Goal: Task Accomplishment & Management: Use online tool/utility

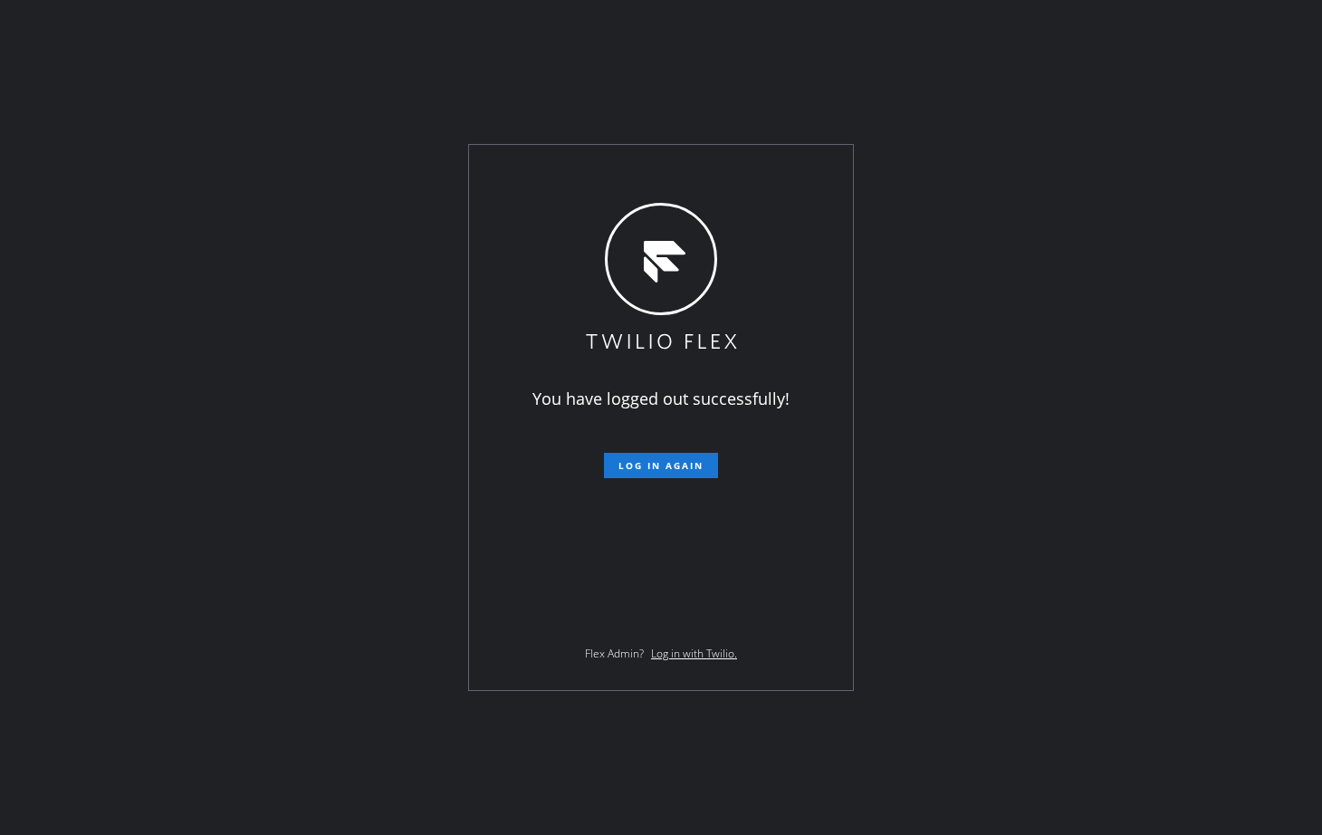
click at [665, 450] on form "Log in again" at bounding box center [661, 458] width 315 height 40
click at [658, 465] on span "Log in again" at bounding box center [661, 465] width 85 height 13
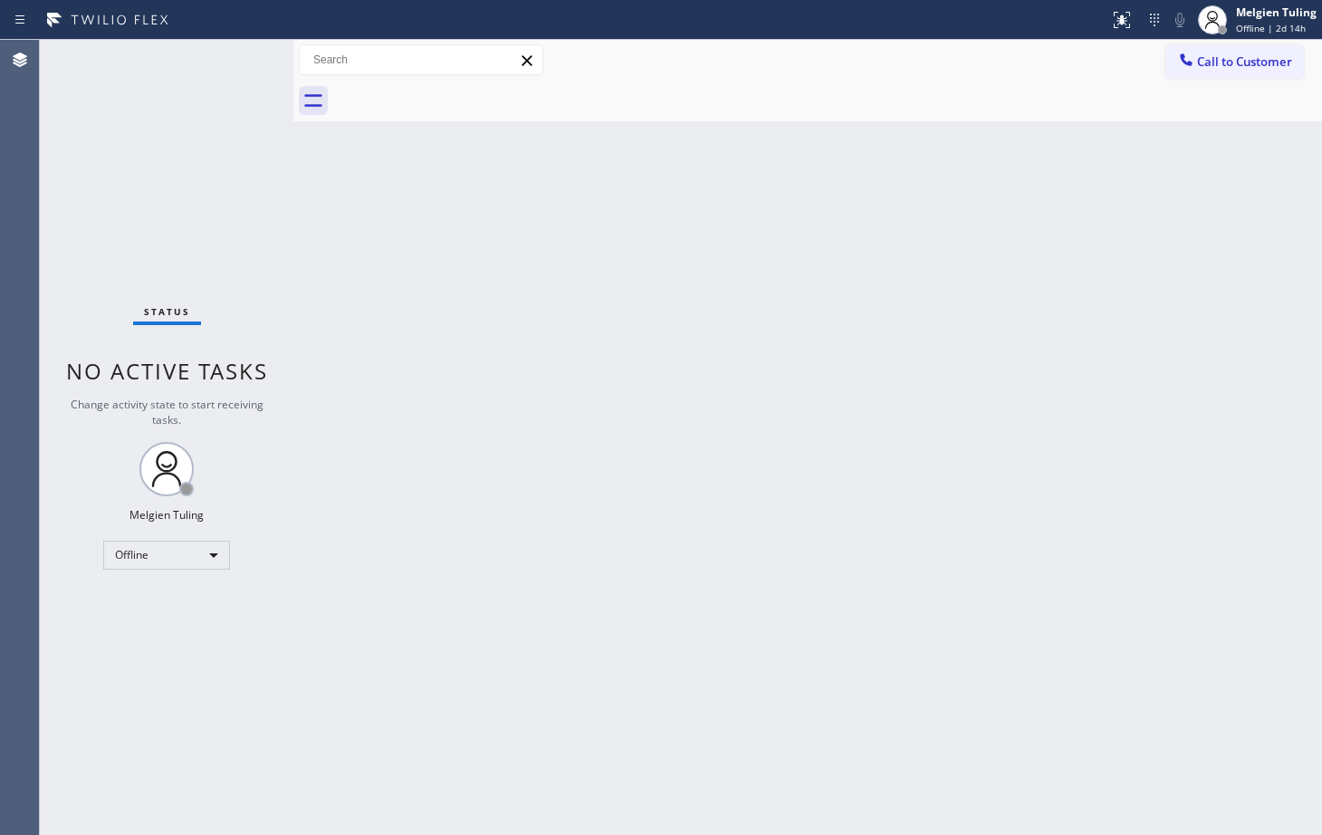
click at [346, 505] on div "Back to Dashboard Change Sender ID Customers Technicians Select a contact Outbo…" at bounding box center [807, 437] width 1029 height 795
click at [883, 407] on div "Back to Dashboard Change Sender ID Customers Technicians Select a contact Outbo…" at bounding box center [807, 437] width 1029 height 795
click at [1005, 409] on div "Back to Dashboard Change Sender ID Customers Technicians Select a contact Outbo…" at bounding box center [807, 437] width 1029 height 795
click at [140, 550] on div "Offline" at bounding box center [166, 555] width 127 height 29
click at [138, 598] on li "Available" at bounding box center [165, 603] width 123 height 22
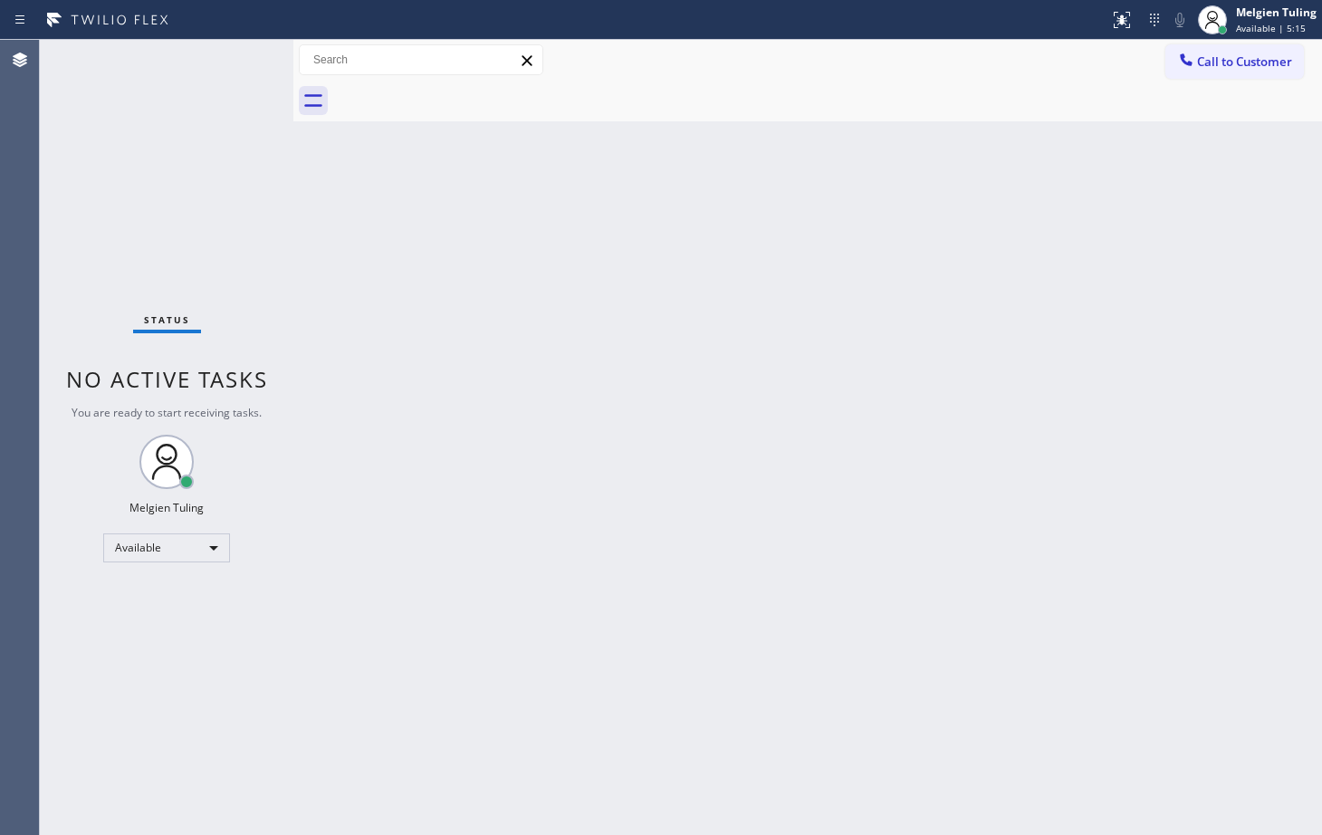
click at [236, 62] on div "Status No active tasks You are ready to start receiving tasks. Melgien Tuling A…" at bounding box center [167, 437] width 254 height 795
click at [226, 53] on div "Status No active tasks You are ready to start receiving tasks. Melgien Tuling A…" at bounding box center [167, 437] width 254 height 795
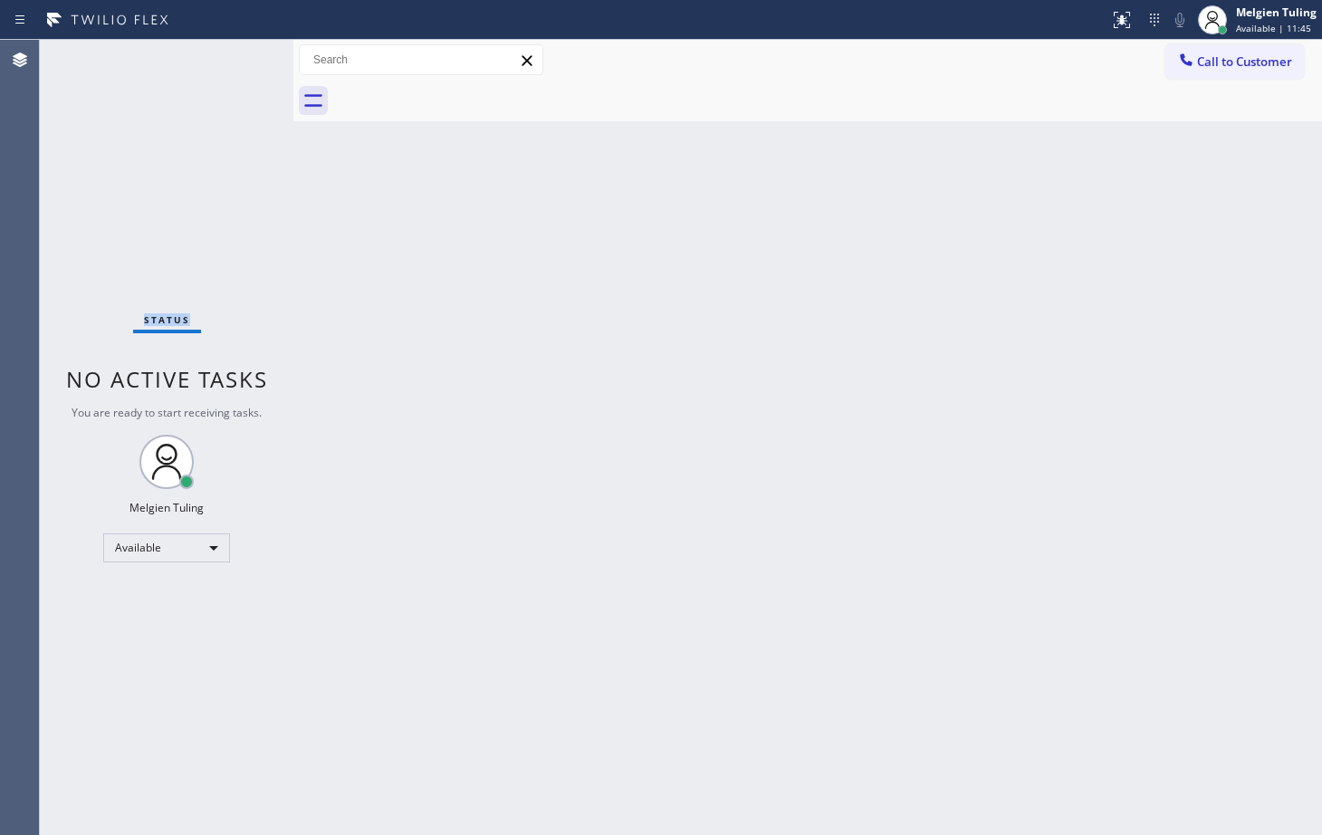
click at [226, 53] on div "Status No active tasks You are ready to start receiving tasks. Melgien Tuling A…" at bounding box center [167, 437] width 254 height 795
click at [976, 356] on div "Back to Dashboard Change Sender ID Customers Technicians Select a contact Outbo…" at bounding box center [807, 437] width 1029 height 795
click at [240, 63] on div "Status No active tasks You are ready to start receiving tasks. Melgien Tuling A…" at bounding box center [167, 437] width 254 height 795
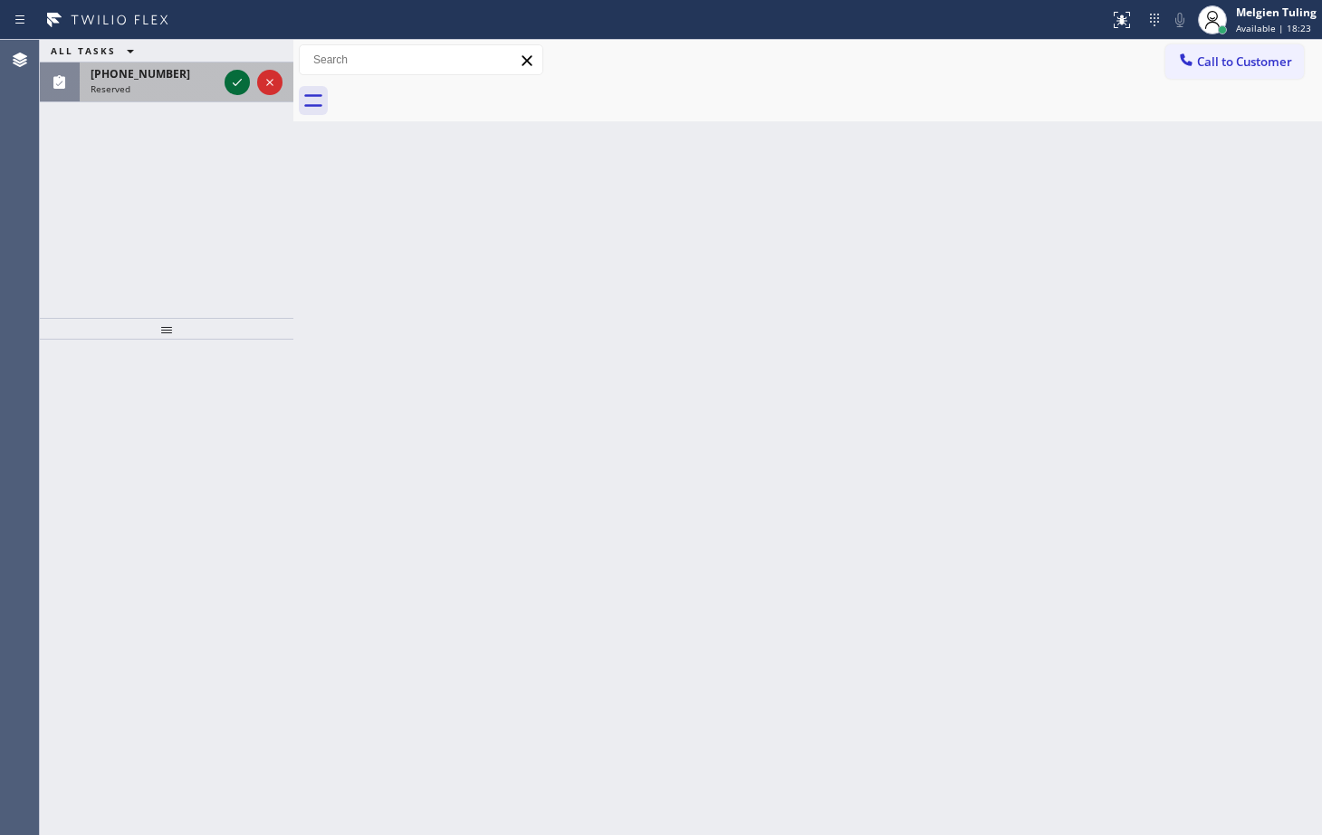
click at [233, 84] on icon at bounding box center [237, 83] width 22 height 22
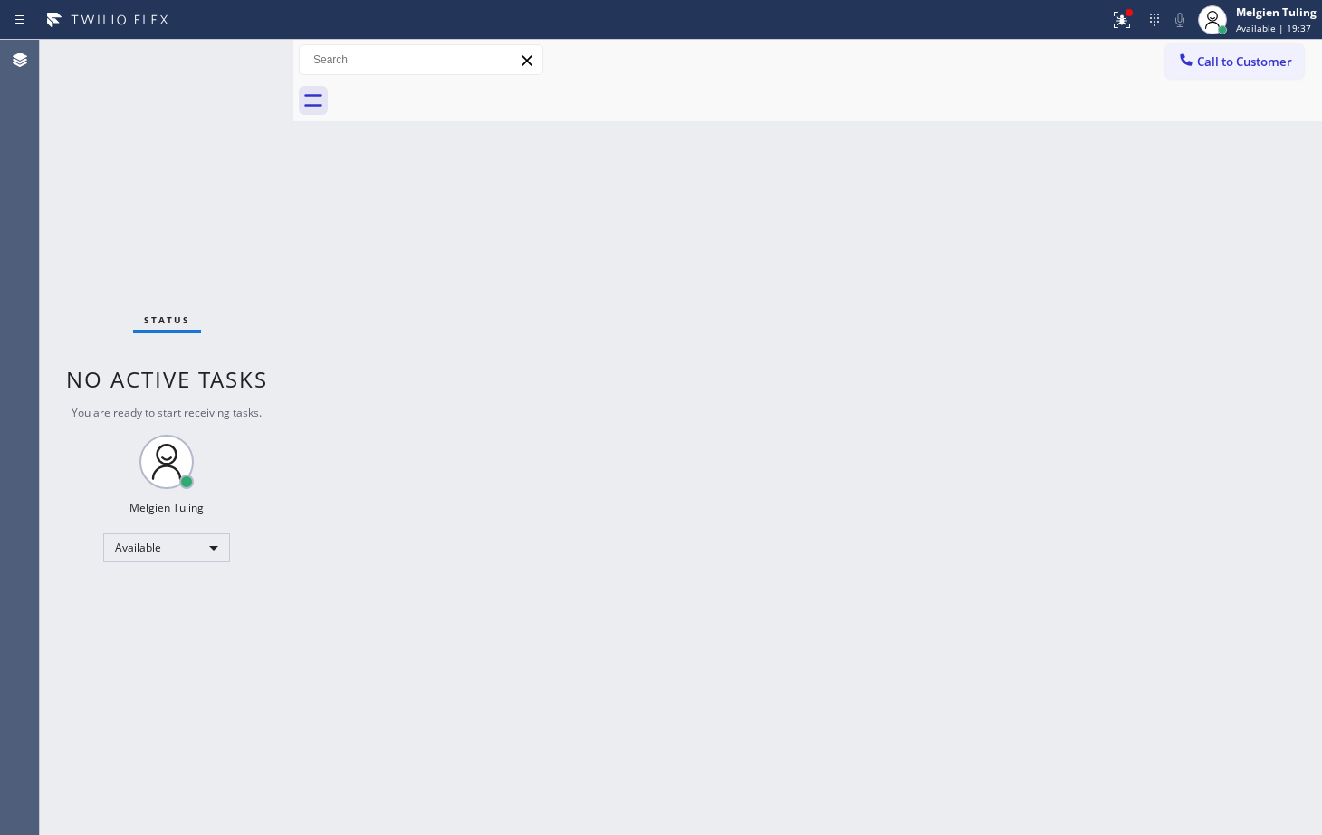
click at [225, 52] on div "Status No active tasks You are ready to start receiving tasks. Melgien Tuling A…" at bounding box center [167, 437] width 254 height 795
click at [226, 53] on div "Status No active tasks You are ready to start receiving tasks. Melgien Tuling A…" at bounding box center [167, 437] width 254 height 795
click at [243, 60] on div "Status No active tasks You are ready to start receiving tasks. Melgien Tuling A…" at bounding box center [167, 437] width 254 height 795
drag, startPoint x: 300, startPoint y: 514, endPoint x: 306, endPoint y: 501, distance: 15.0
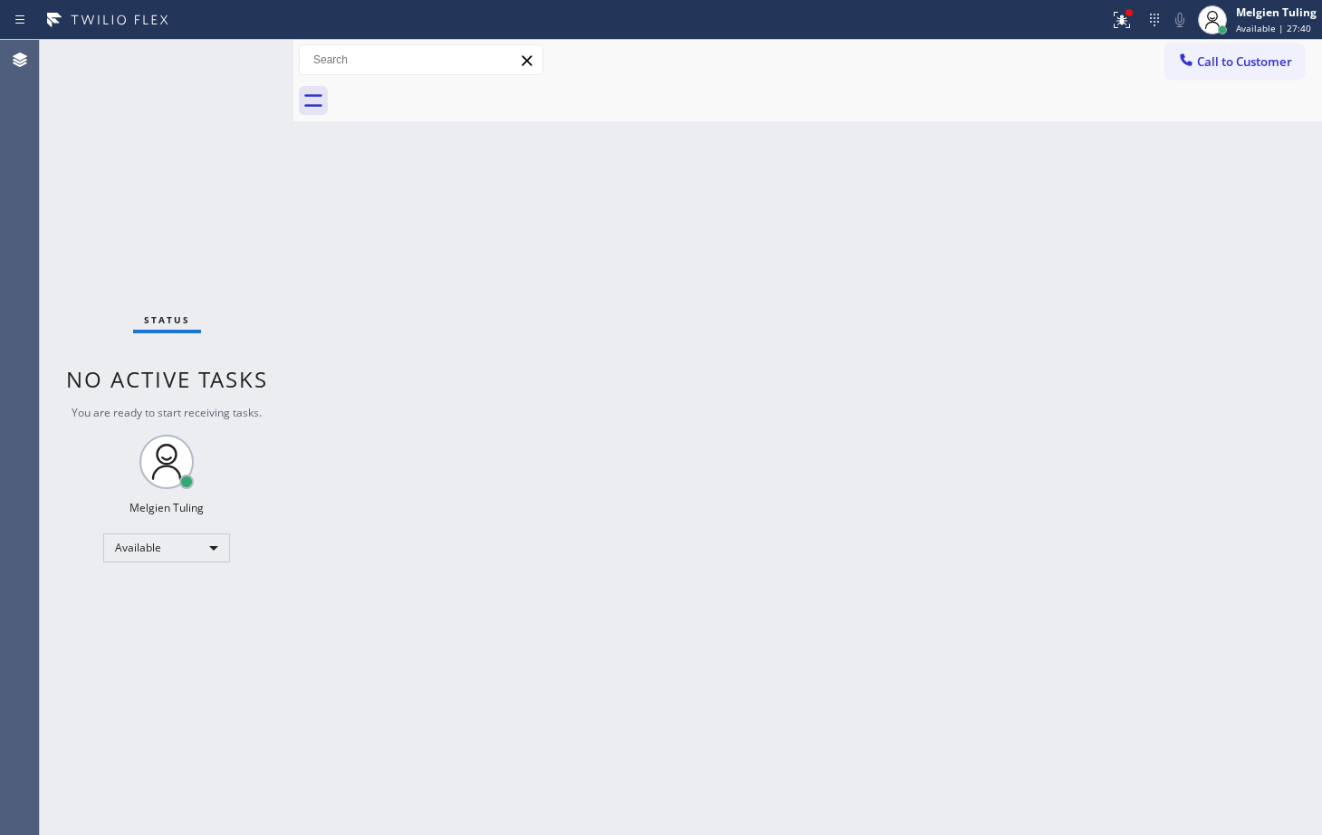
click at [302, 511] on div "Back to Dashboard Change Sender ID Customers Technicians Select a contact Outbo…" at bounding box center [807, 437] width 1029 height 795
click at [1115, 18] on icon at bounding box center [1122, 20] width 22 height 22
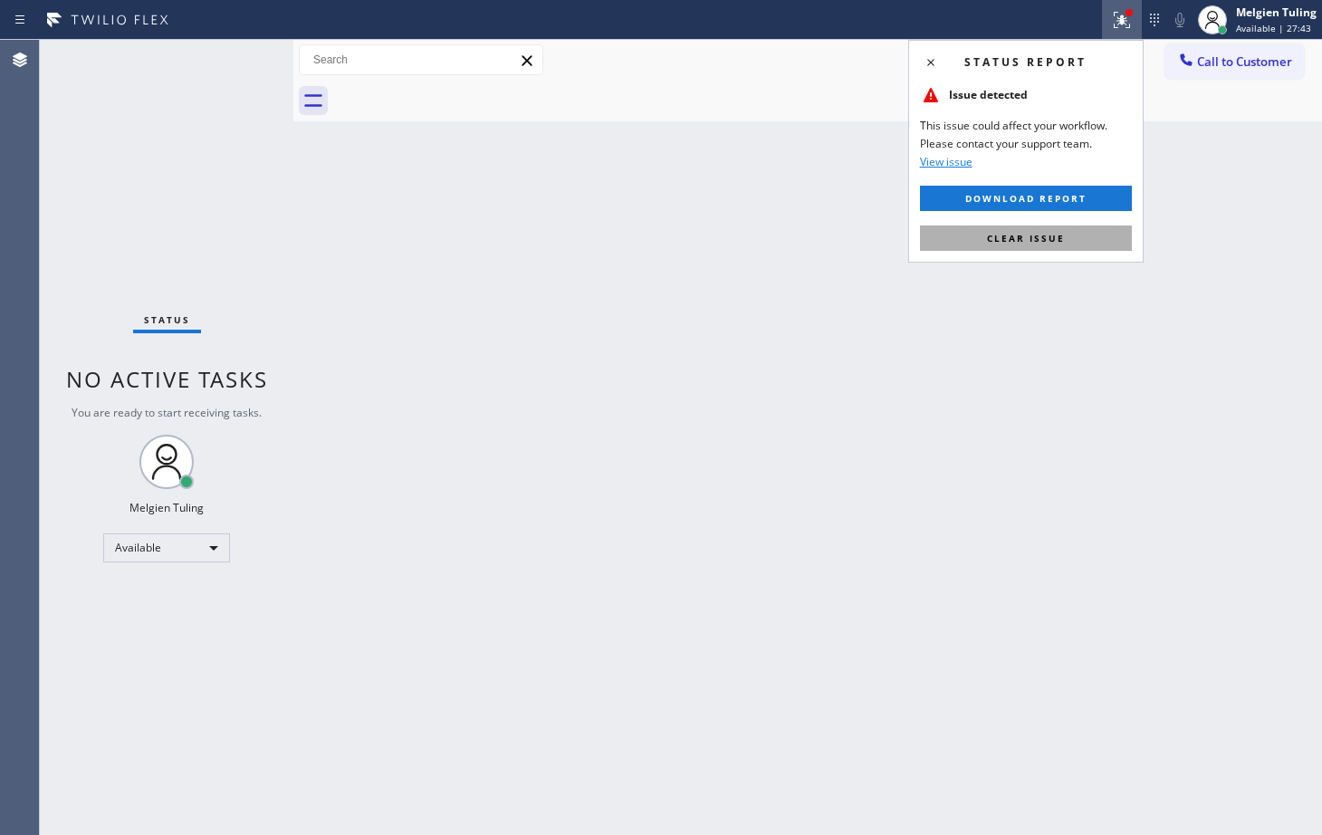
click at [994, 237] on span "Clear issue" at bounding box center [1026, 238] width 78 height 13
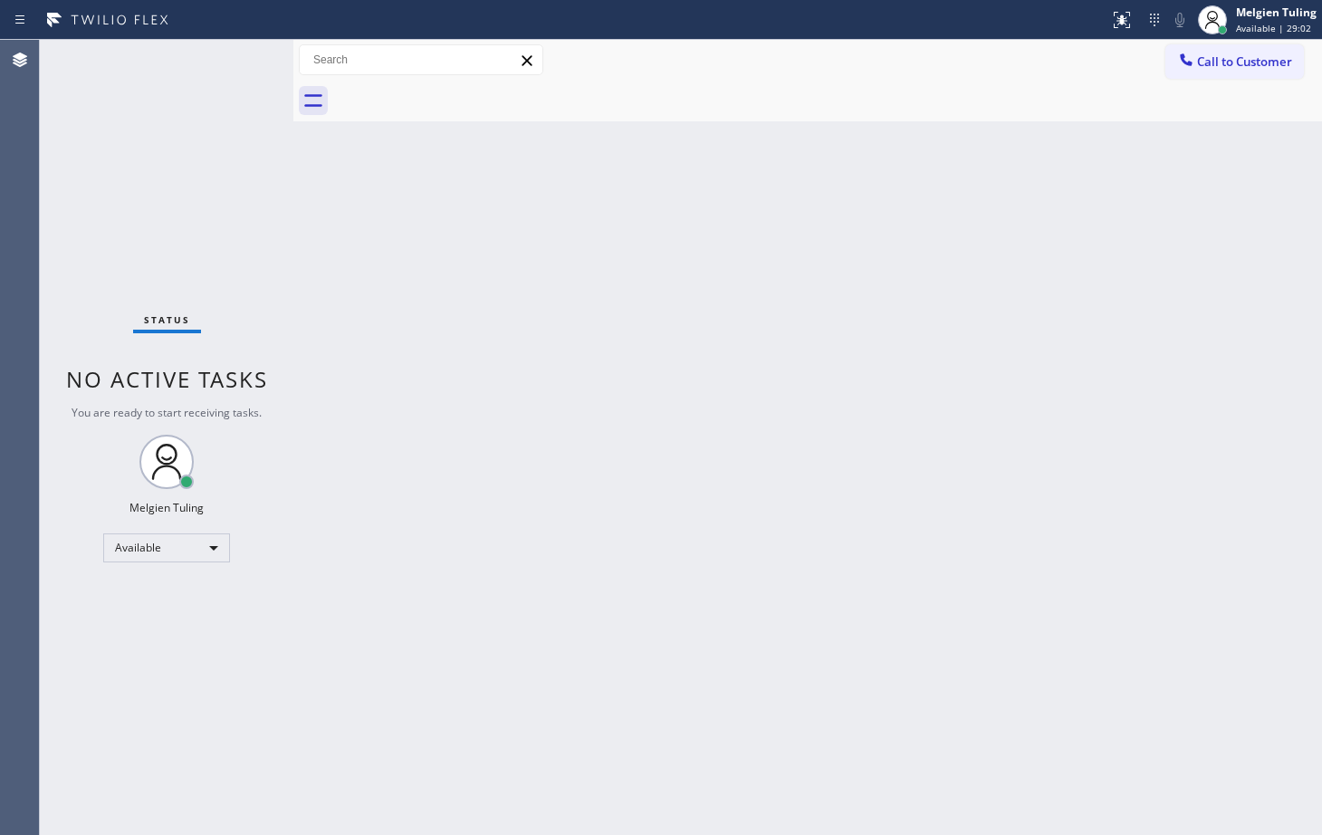
drag, startPoint x: 209, startPoint y: 207, endPoint x: 214, endPoint y: 217, distance: 10.9
click at [210, 207] on div "Status No active tasks You are ready to start receiving tasks. Melgien Tuling A…" at bounding box center [167, 437] width 254 height 795
click at [1126, 244] on div "Back to Dashboard Change Sender ID Customers Technicians Select a contact Outbo…" at bounding box center [807, 437] width 1029 height 795
click at [515, 457] on div "Back to Dashboard Change Sender ID Customers Technicians Select a contact Outbo…" at bounding box center [807, 437] width 1029 height 795
click at [215, 62] on div "Status No active tasks You are ready to start receiving tasks. Melgien Tuling A…" at bounding box center [167, 437] width 254 height 795
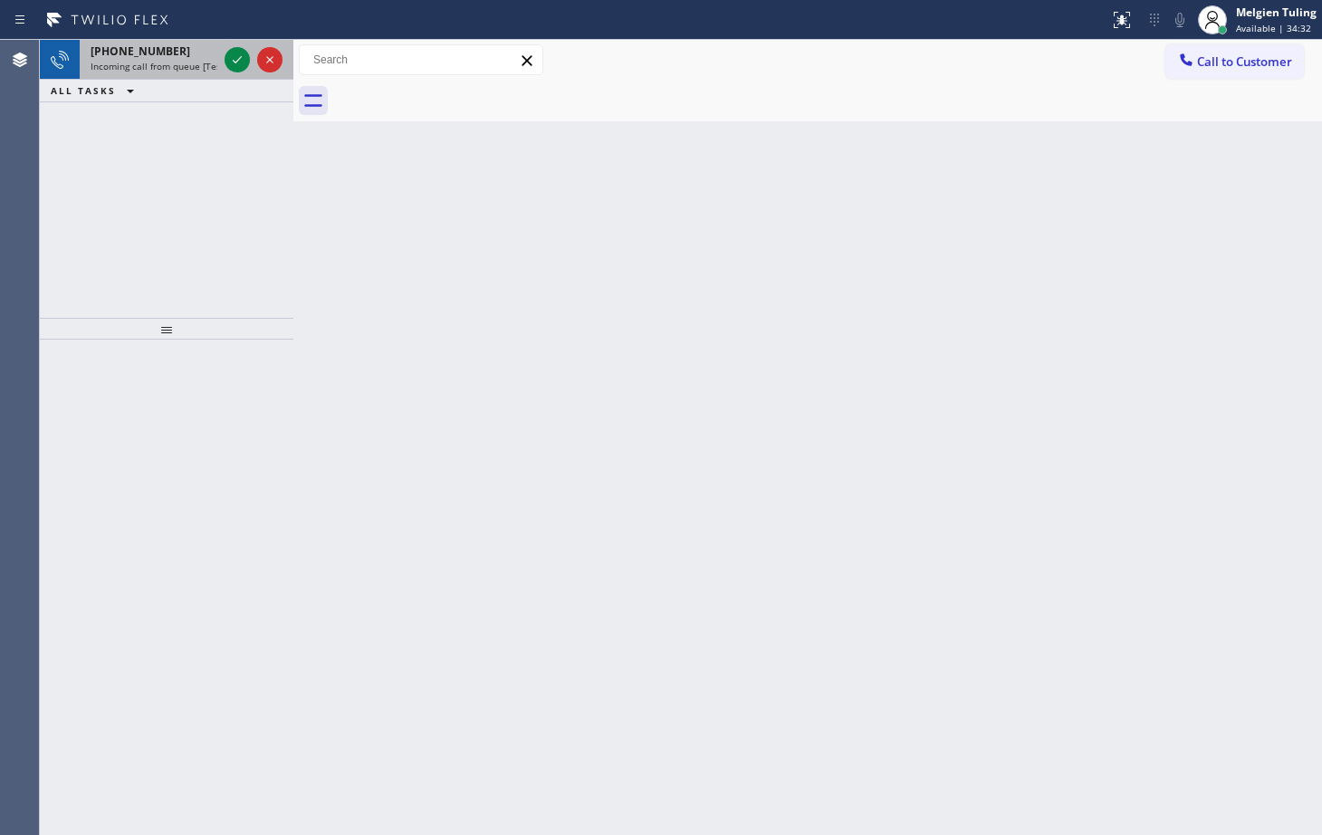
drag, startPoint x: 200, startPoint y: 82, endPoint x: 209, endPoint y: 72, distance: 12.8
click at [200, 82] on div "ALL TASKS ALL TASKS ACTIVE TASKS TASKS IN WRAP UP" at bounding box center [167, 91] width 254 height 23
click at [211, 70] on div "[PHONE_NUMBER] Incoming call from queue [Test] All" at bounding box center [150, 60] width 141 height 40
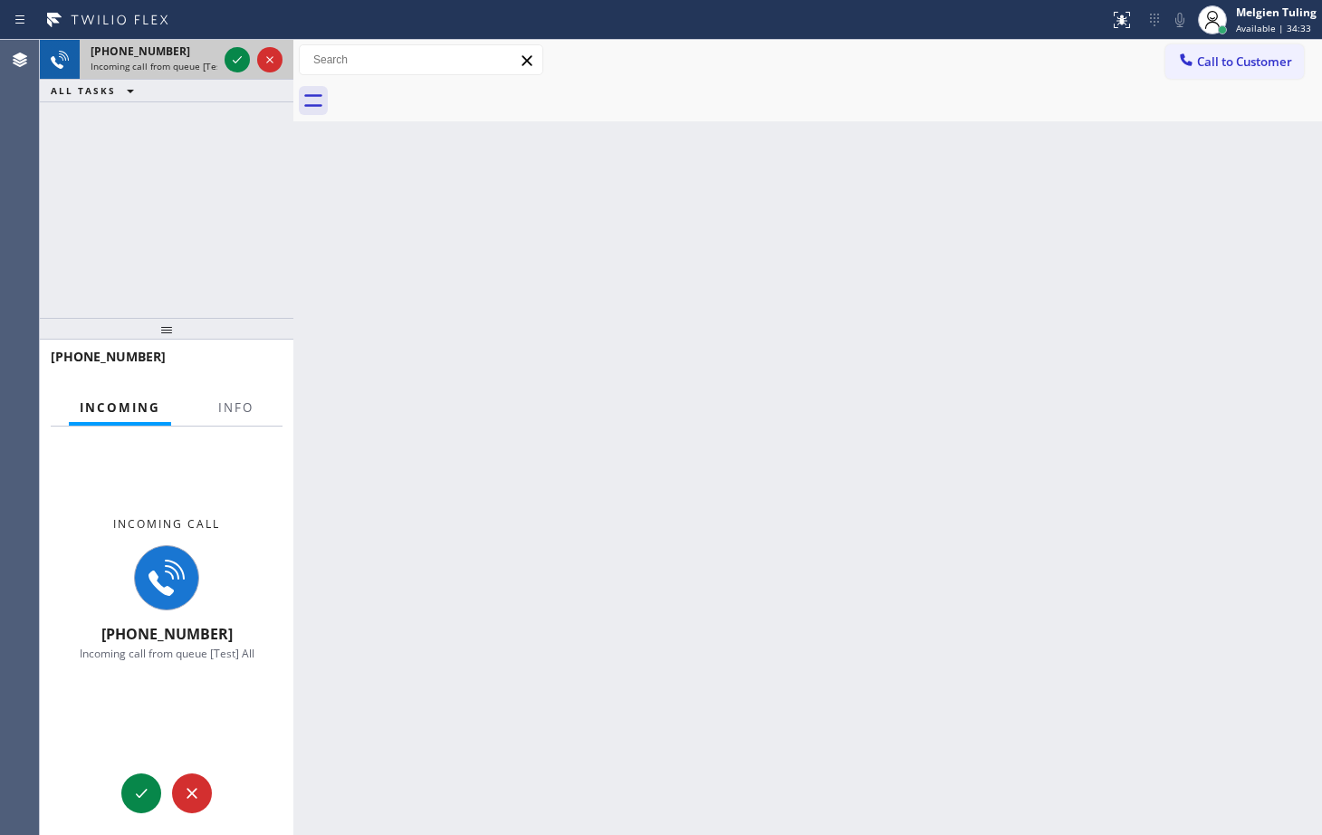
click at [217, 63] on div "[PHONE_NUMBER] Incoming call from queue [Test] All" at bounding box center [150, 60] width 141 height 40
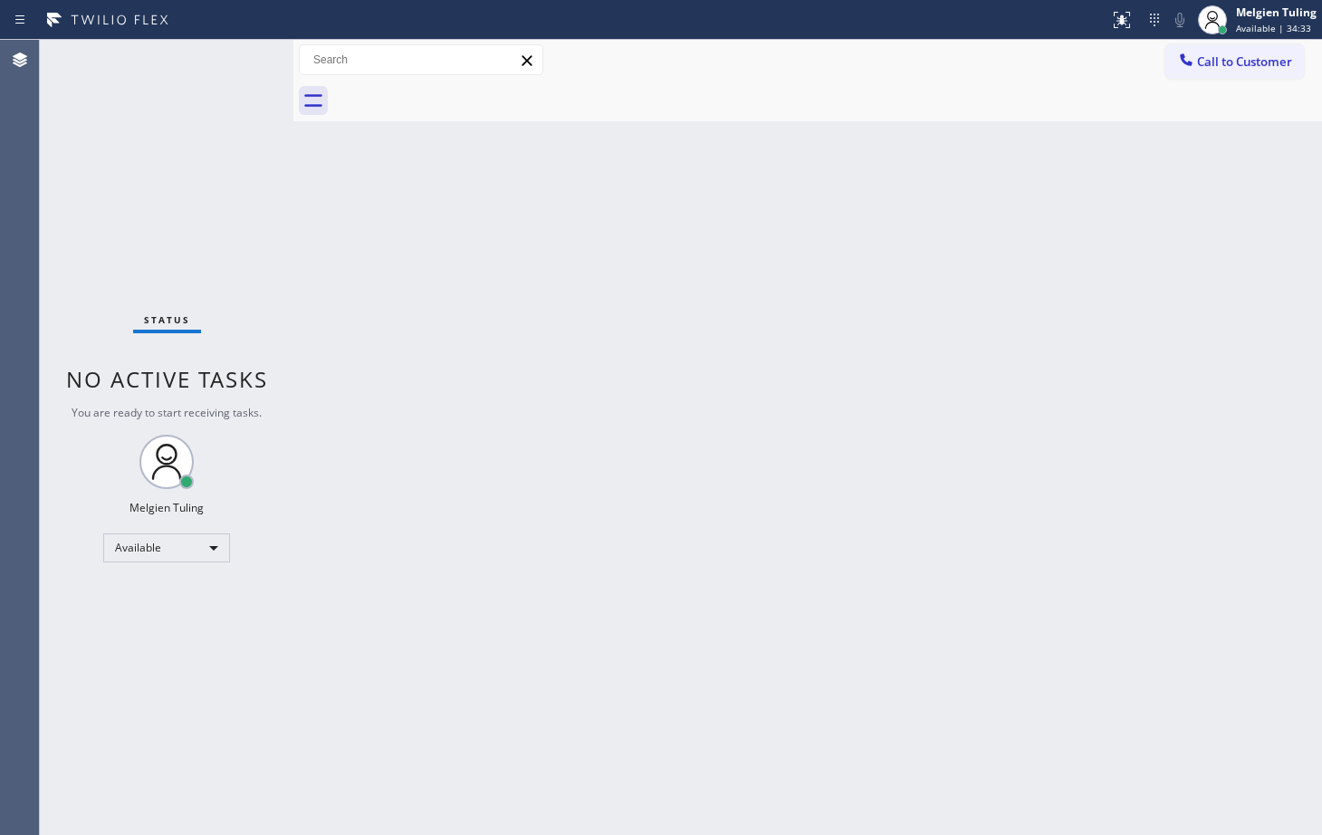
click at [232, 58] on div "Status No active tasks You are ready to start receiving tasks. Melgien Tuling A…" at bounding box center [167, 437] width 254 height 795
click at [979, 262] on div "Back to Dashboard Change Sender ID Customers Technicians Select a contact Outbo…" at bounding box center [807, 437] width 1029 height 795
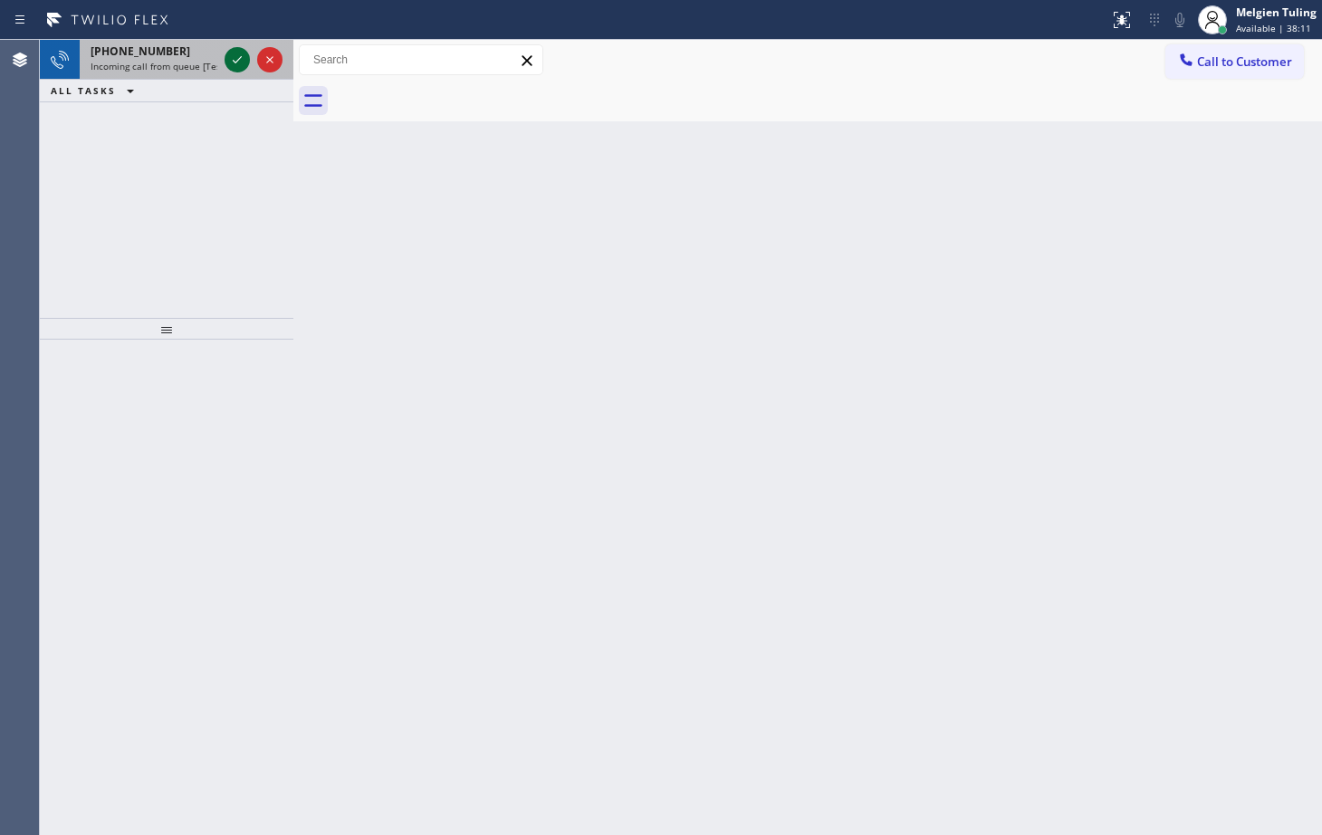
click at [236, 52] on icon at bounding box center [237, 60] width 22 height 22
click at [236, 58] on icon at bounding box center [237, 60] width 22 height 22
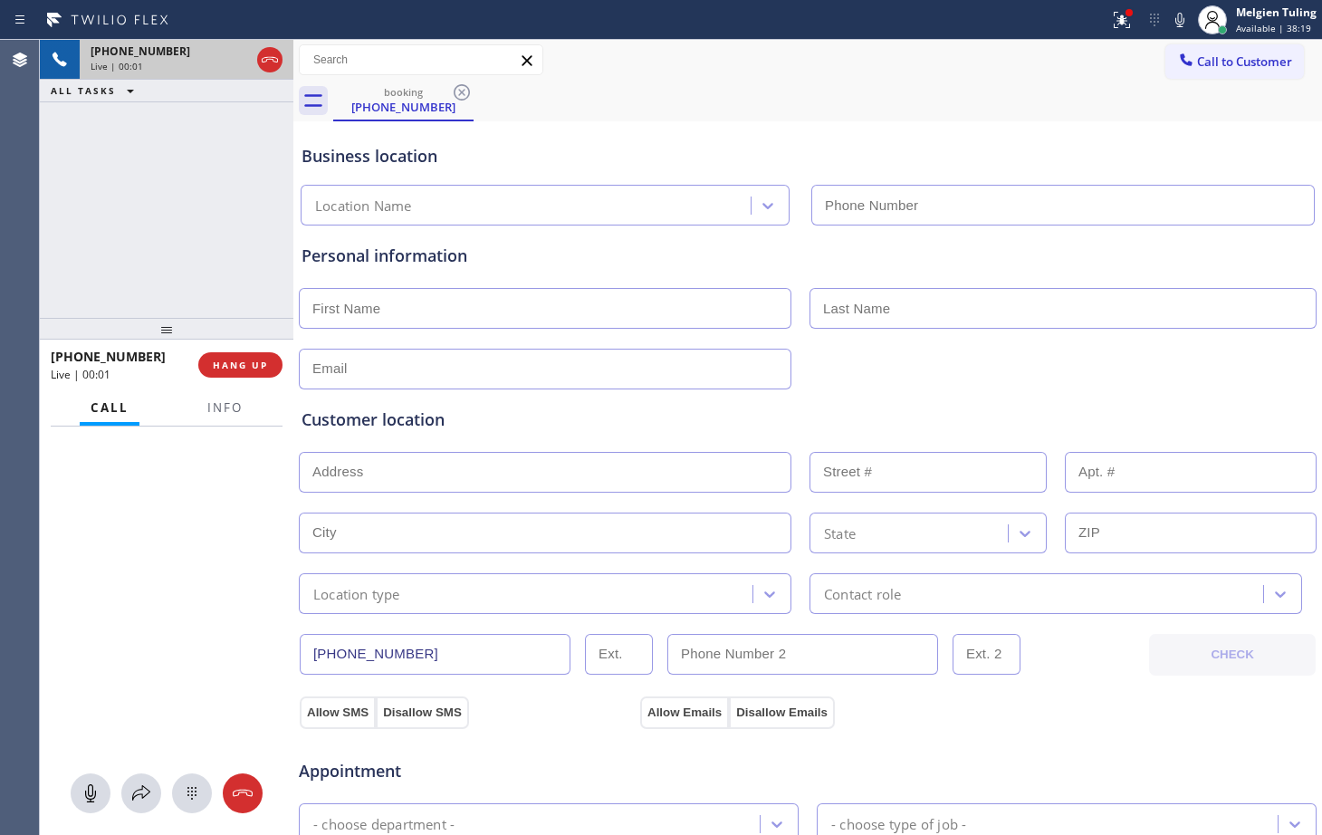
type input "[PHONE_NUMBER]"
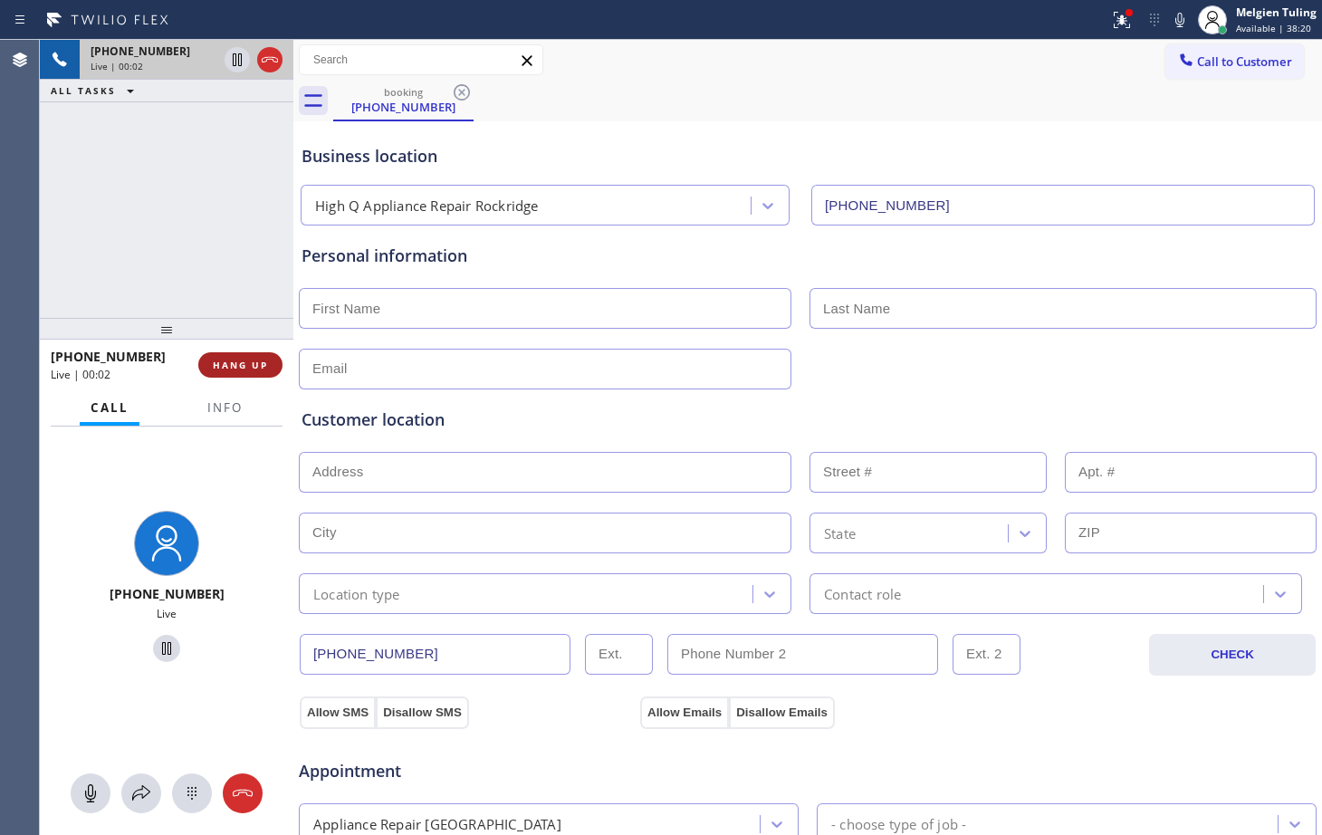
click at [239, 370] on span "HANG UP" at bounding box center [240, 365] width 55 height 13
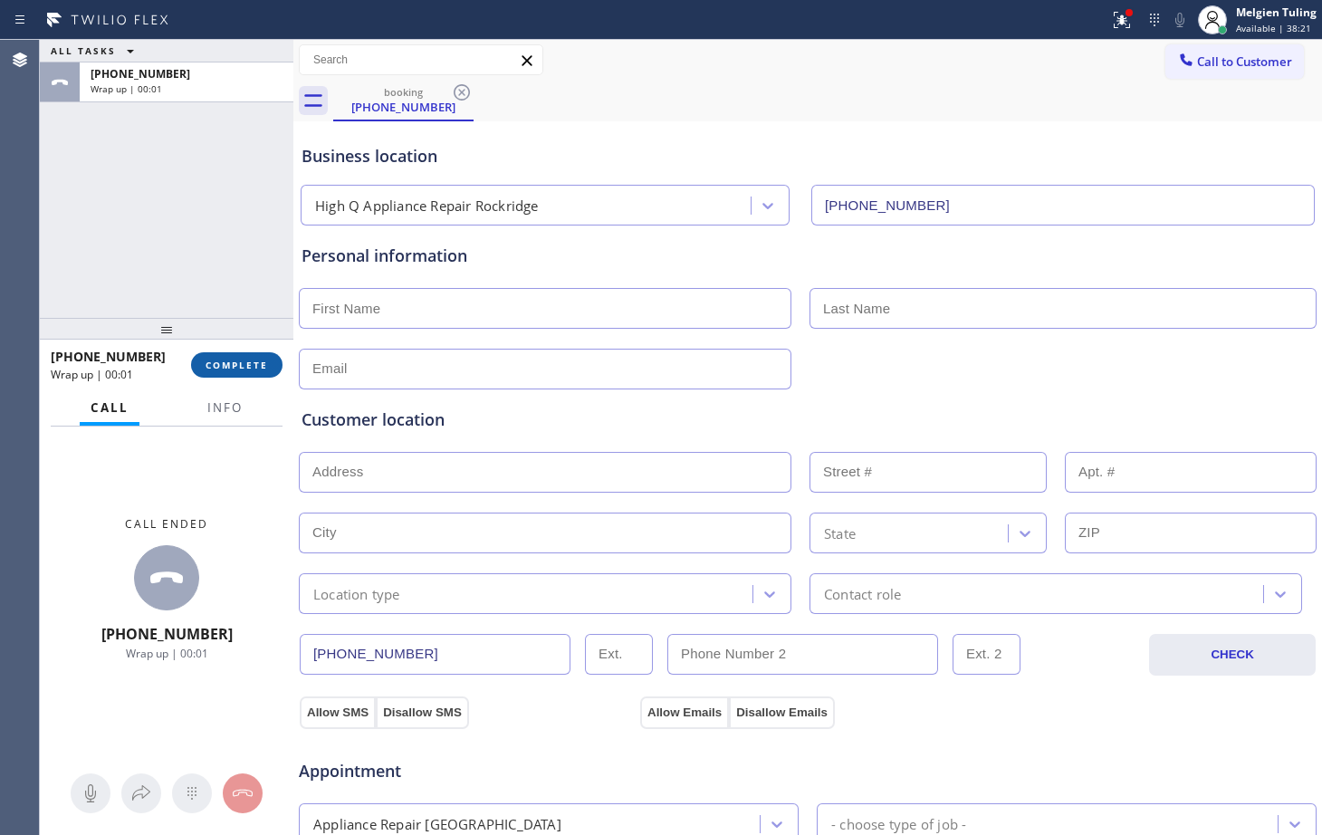
click at [242, 370] on span "COMPLETE" at bounding box center [237, 365] width 63 height 13
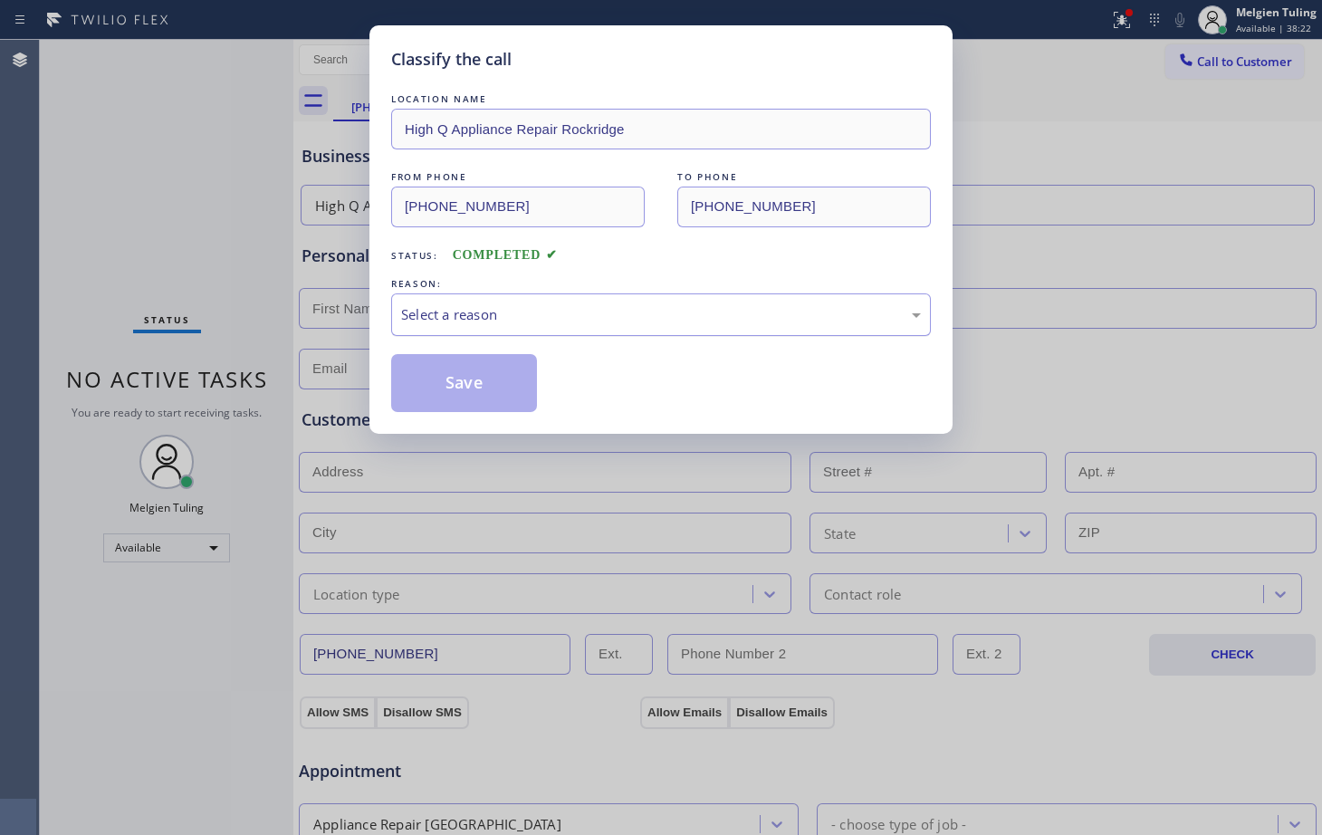
click at [451, 309] on div "Select a reason" at bounding box center [661, 314] width 520 height 21
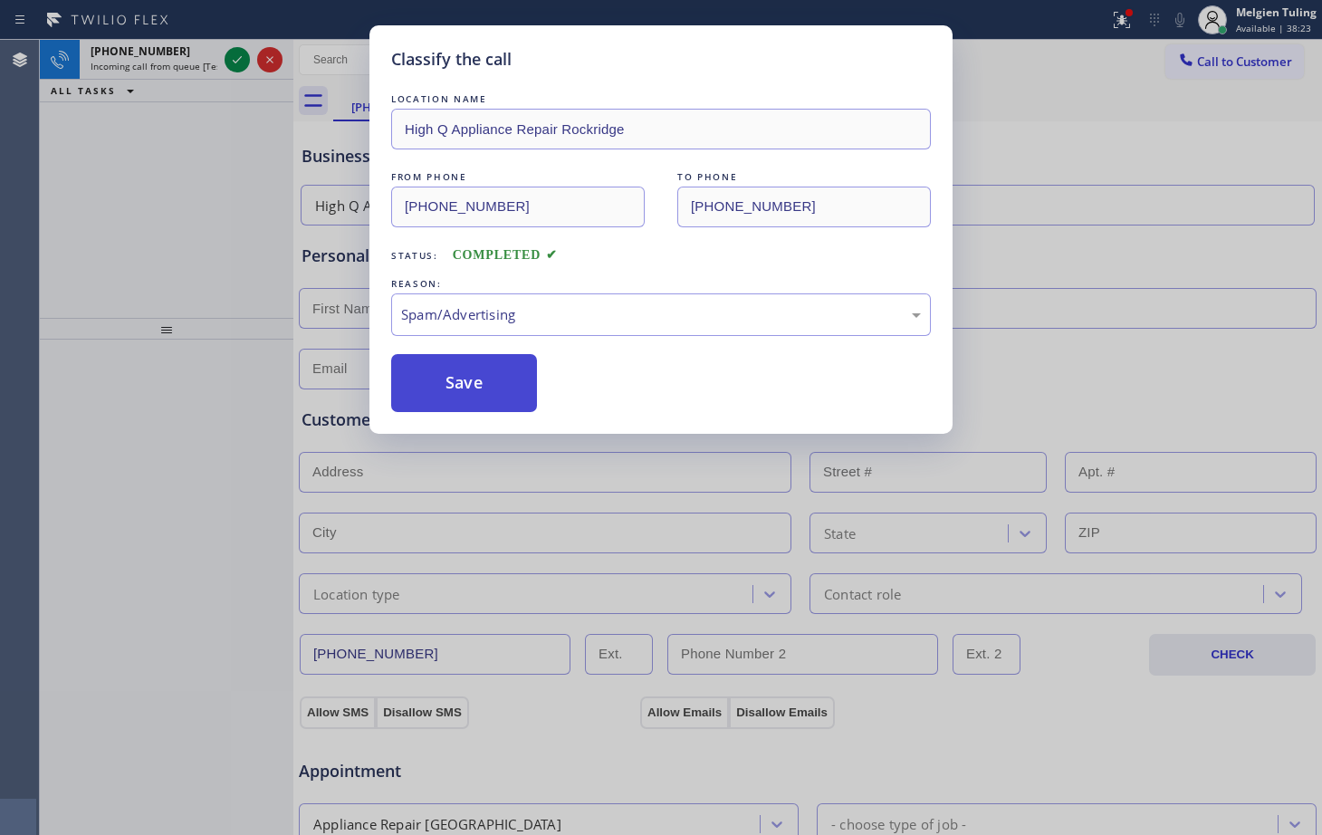
drag, startPoint x: 476, startPoint y: 376, endPoint x: 462, endPoint y: 369, distance: 16.2
click at [476, 374] on button "Save" at bounding box center [464, 383] width 146 height 58
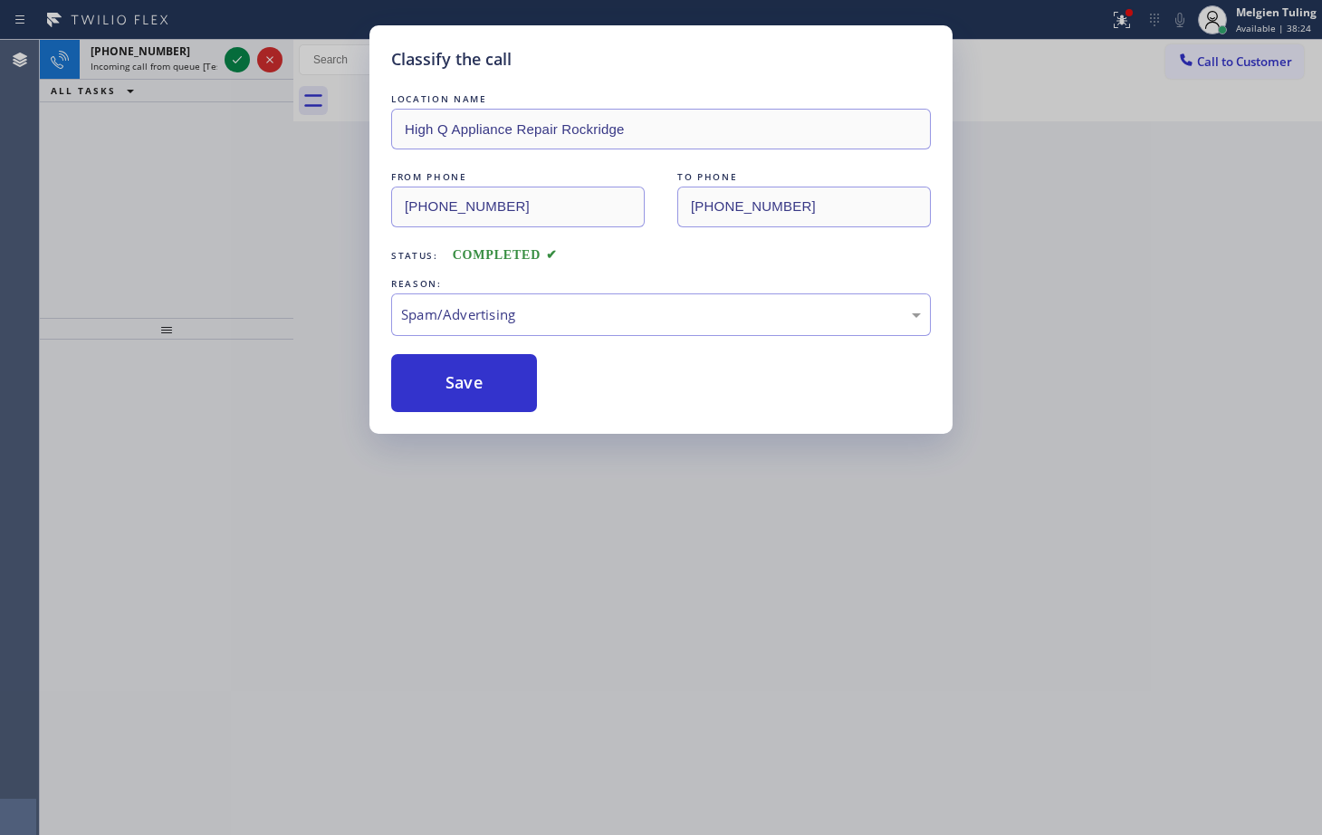
click at [233, 58] on icon at bounding box center [237, 60] width 22 height 22
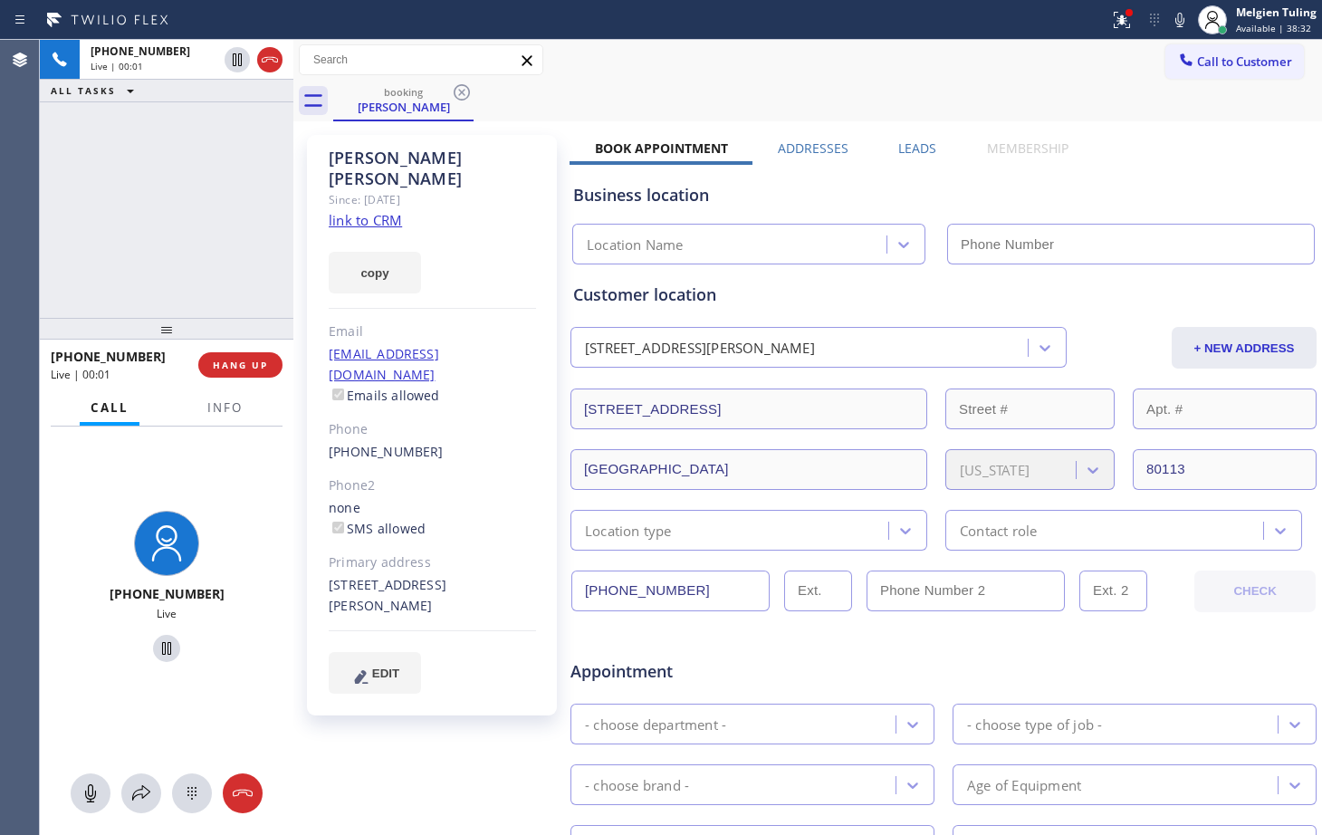
type input "[PHONE_NUMBER]"
click at [225, 412] on span "Info" at bounding box center [224, 407] width 35 height 16
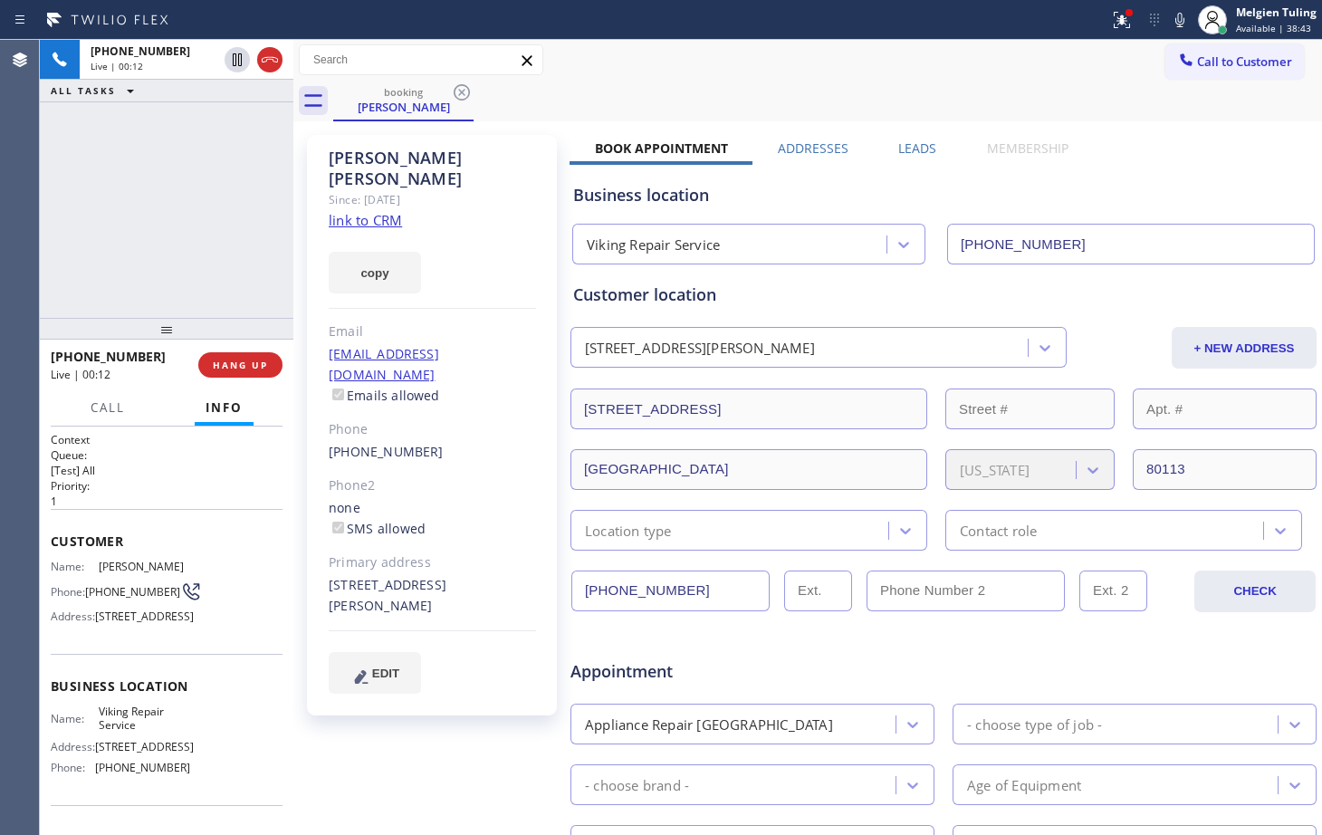
click at [385, 211] on link "link to CRM" at bounding box center [365, 220] width 73 height 18
click at [230, 197] on div "[PHONE_NUMBER] Live | 02:01 ALL TASKS ALL TASKS ACTIVE TASKS TASKS IN WRAP UP" at bounding box center [167, 179] width 254 height 278
click at [474, 231] on div "copy" at bounding box center [432, 262] width 207 height 63
click at [224, 362] on span "HANG UP" at bounding box center [240, 365] width 55 height 13
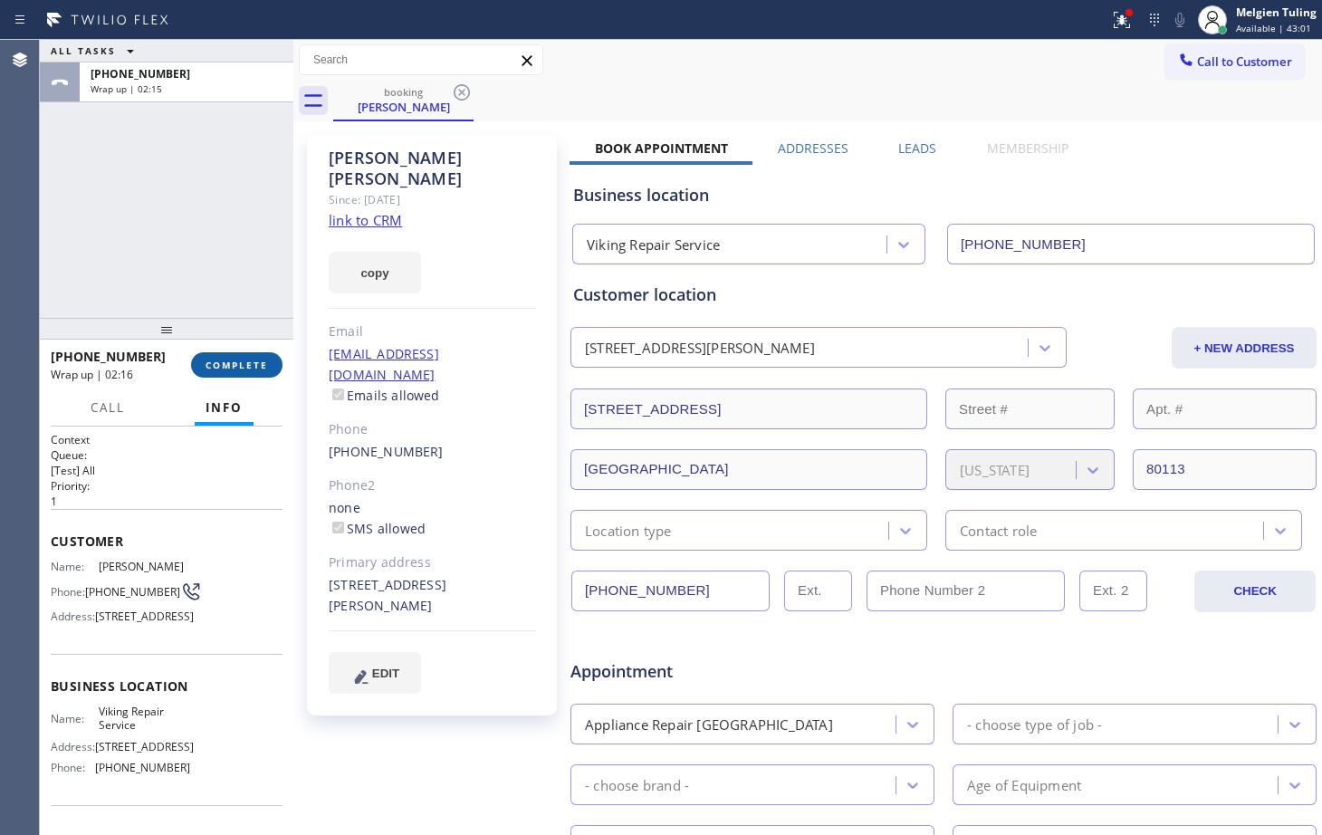
click at [228, 369] on span "COMPLETE" at bounding box center [237, 365] width 63 height 13
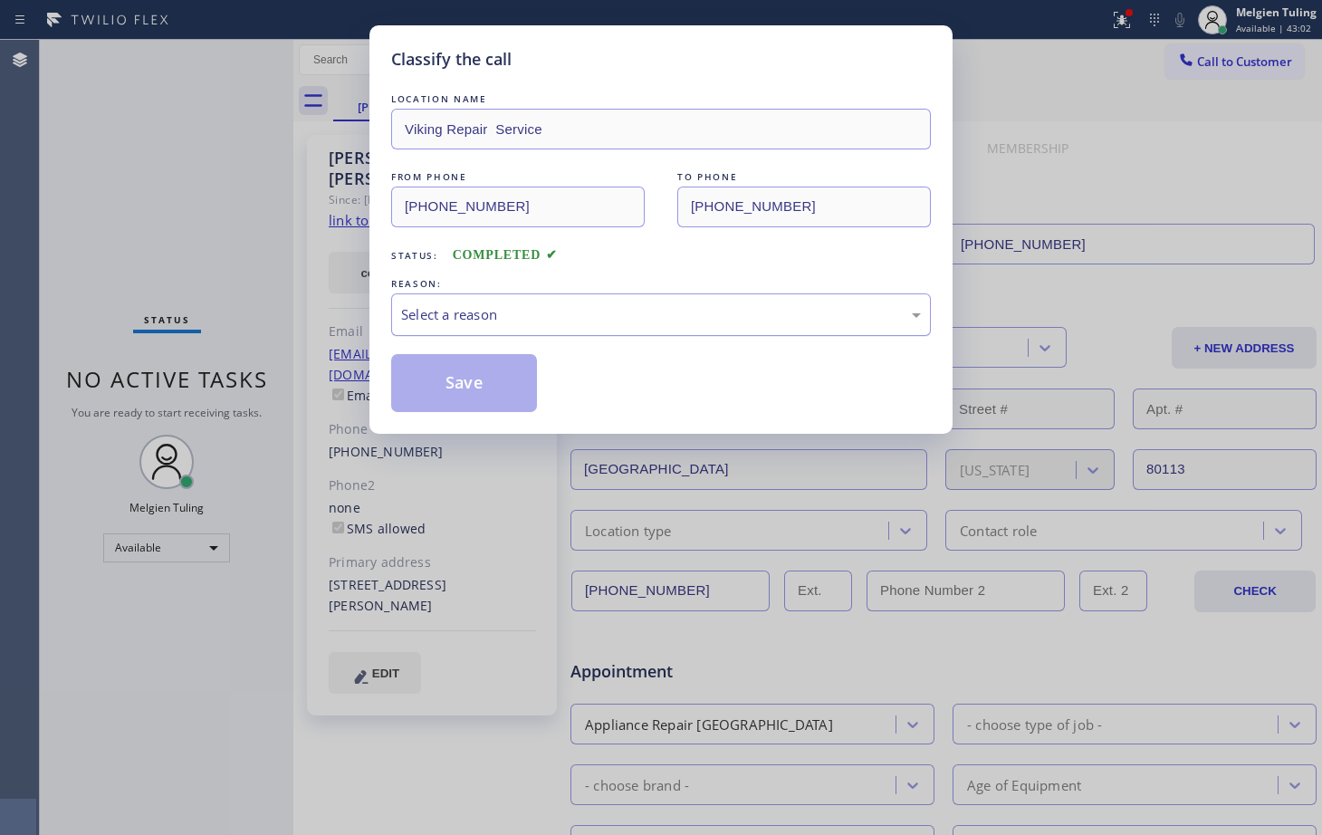
click at [483, 304] on div "Select a reason" at bounding box center [661, 314] width 520 height 21
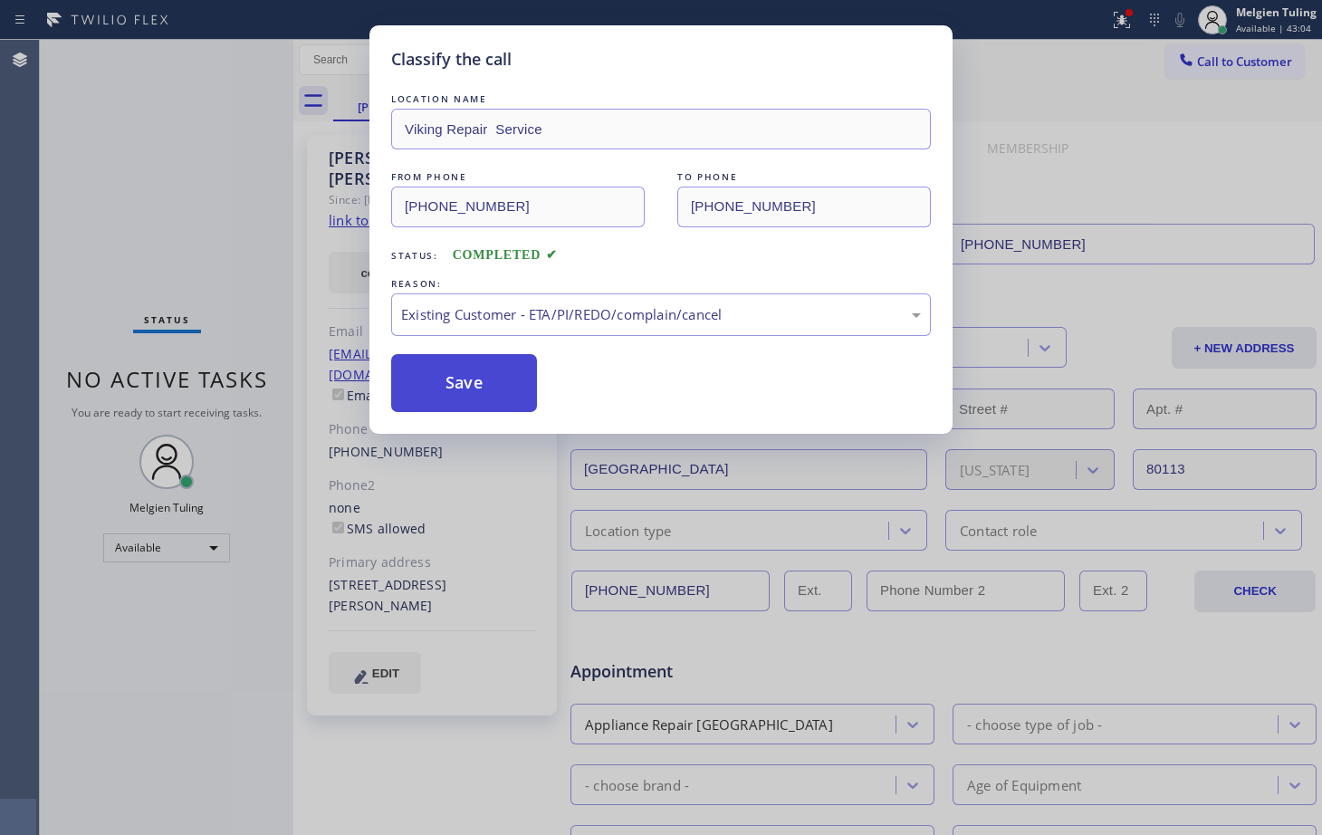
click at [441, 382] on button "Save" at bounding box center [464, 383] width 146 height 58
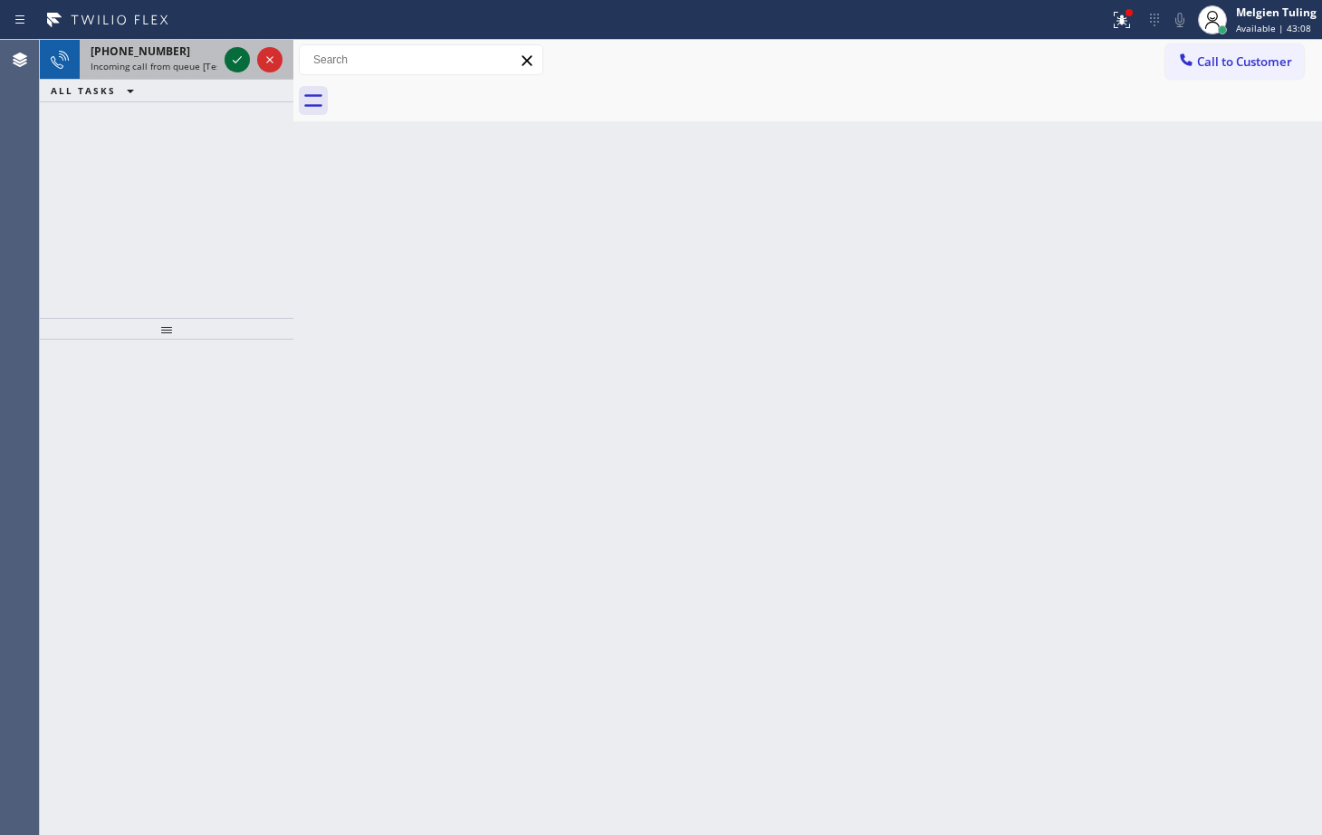
click at [227, 65] on icon at bounding box center [237, 60] width 22 height 22
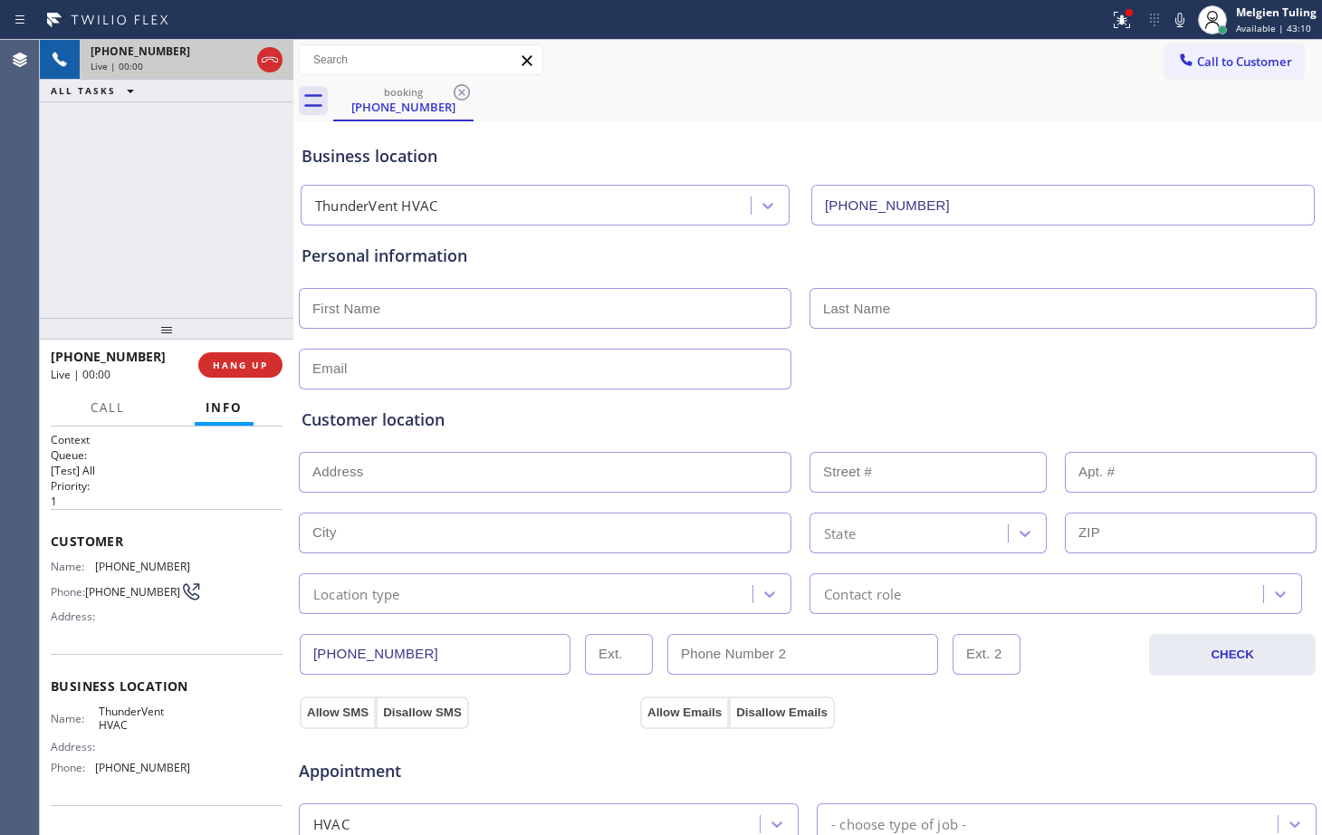
type input "[PHONE_NUMBER]"
click at [1117, 30] on icon at bounding box center [1122, 20] width 22 height 22
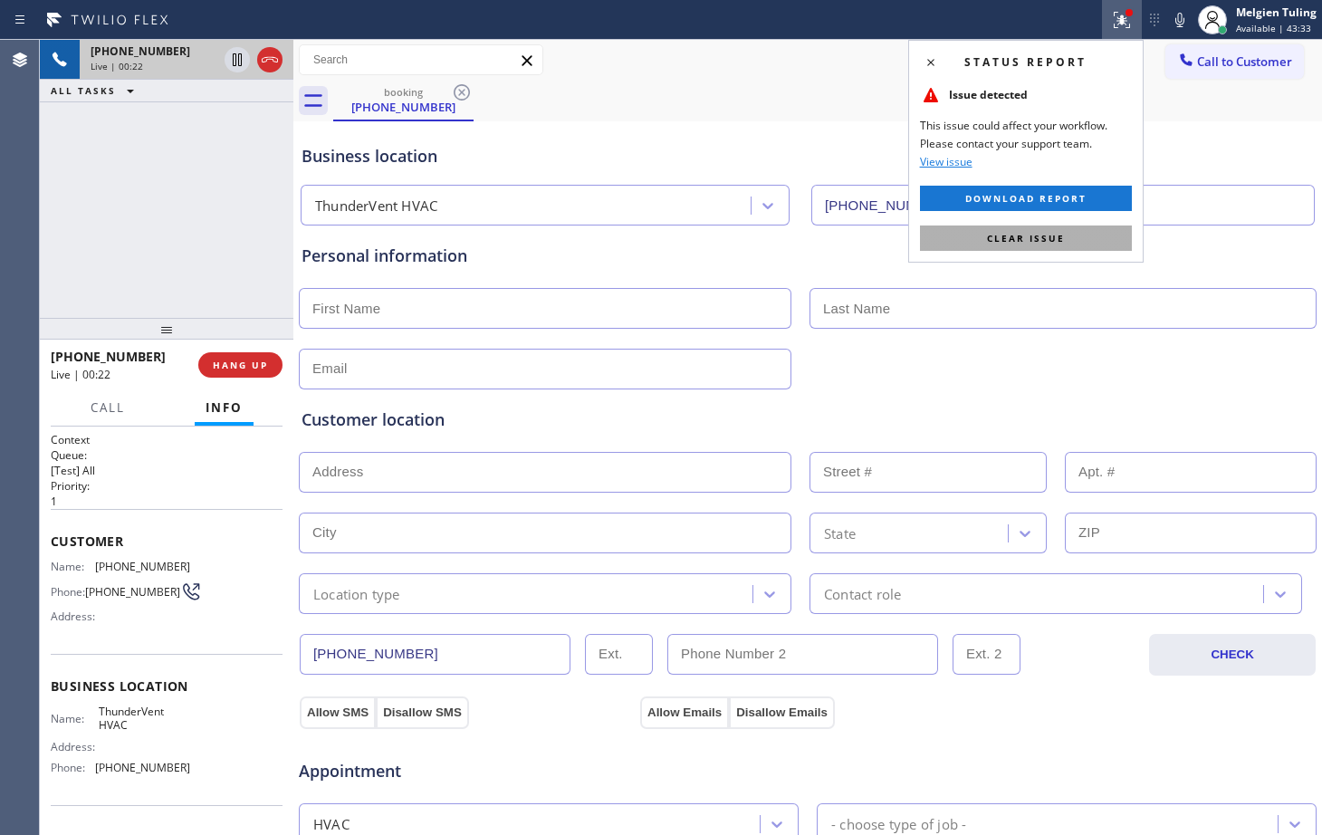
click at [1071, 233] on button "Clear issue" at bounding box center [1026, 238] width 212 height 25
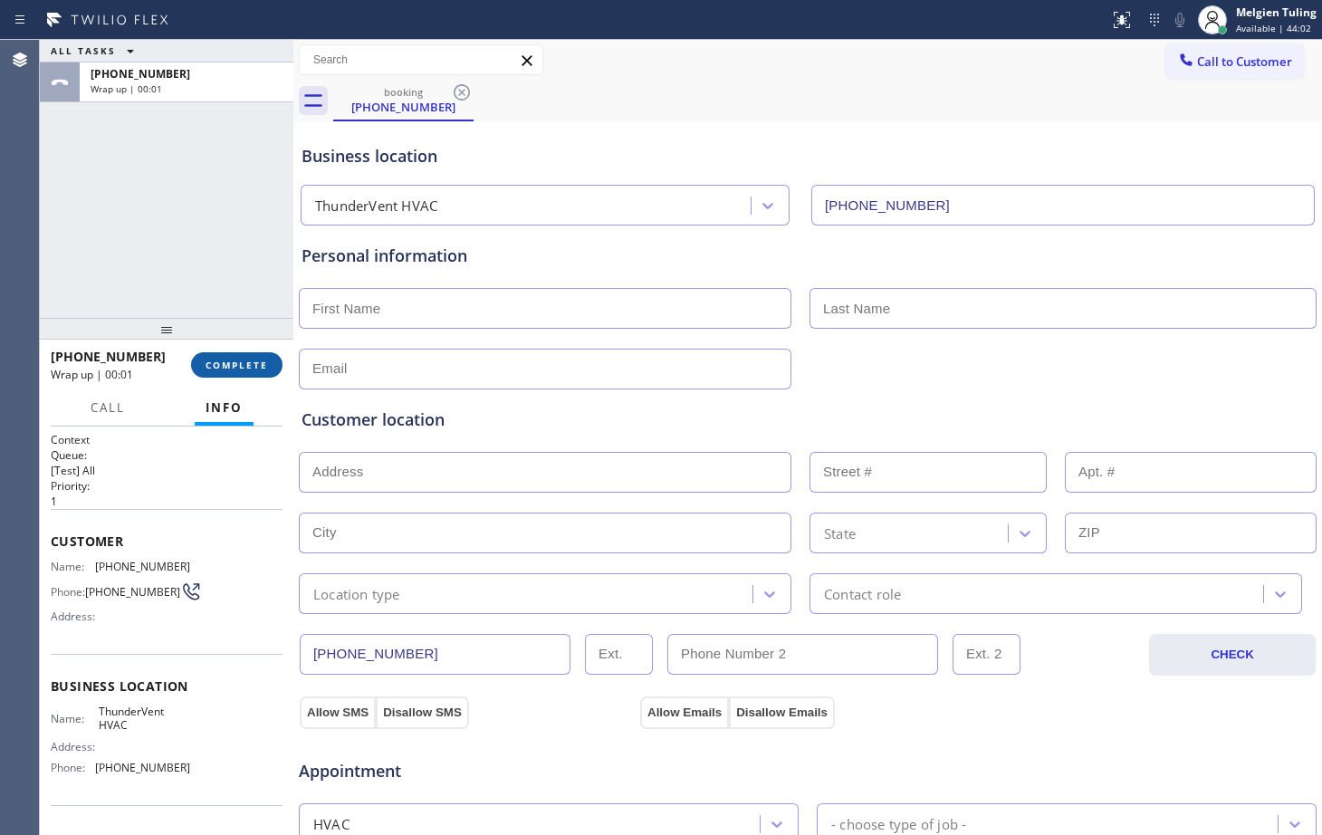
click at [239, 364] on span "COMPLETE" at bounding box center [237, 365] width 63 height 13
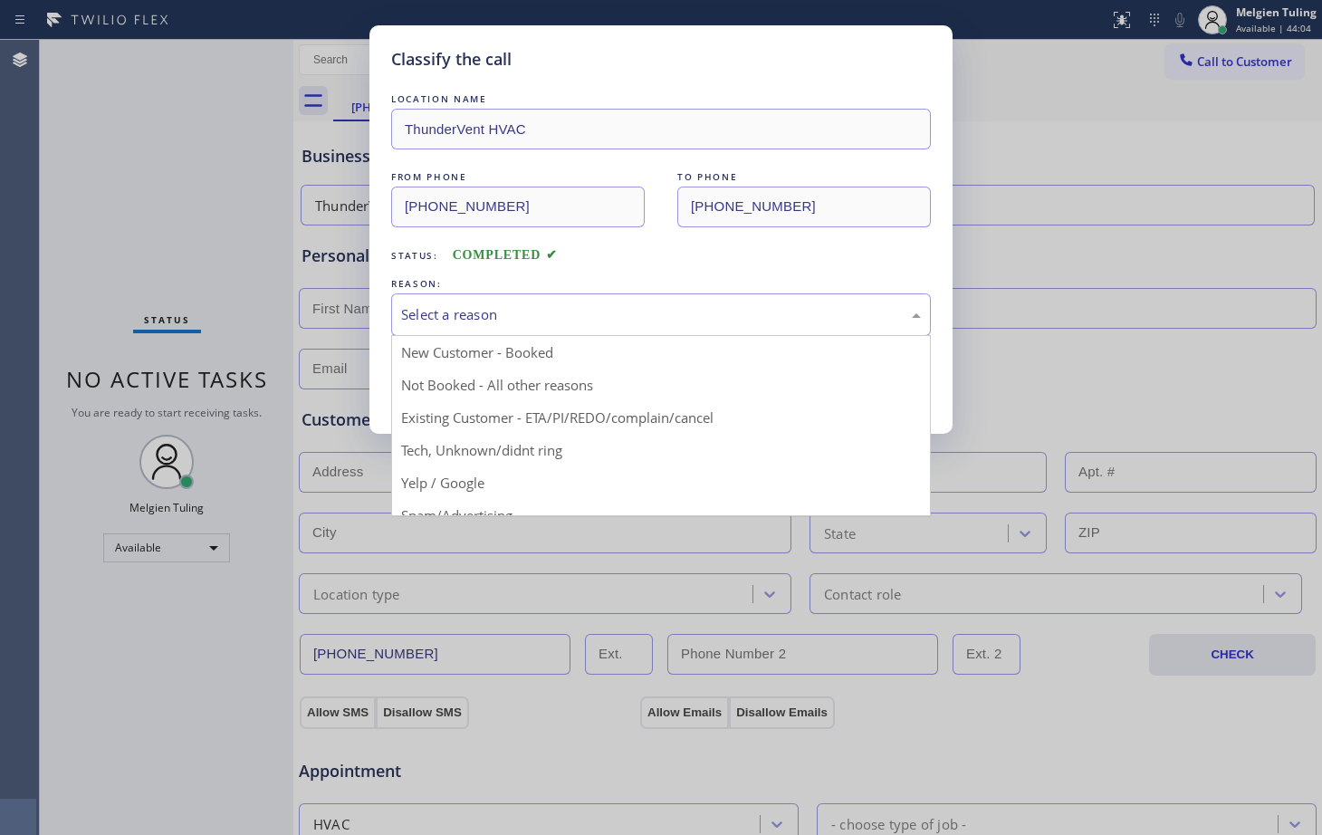
click at [444, 322] on div "Select a reason" at bounding box center [661, 314] width 520 height 21
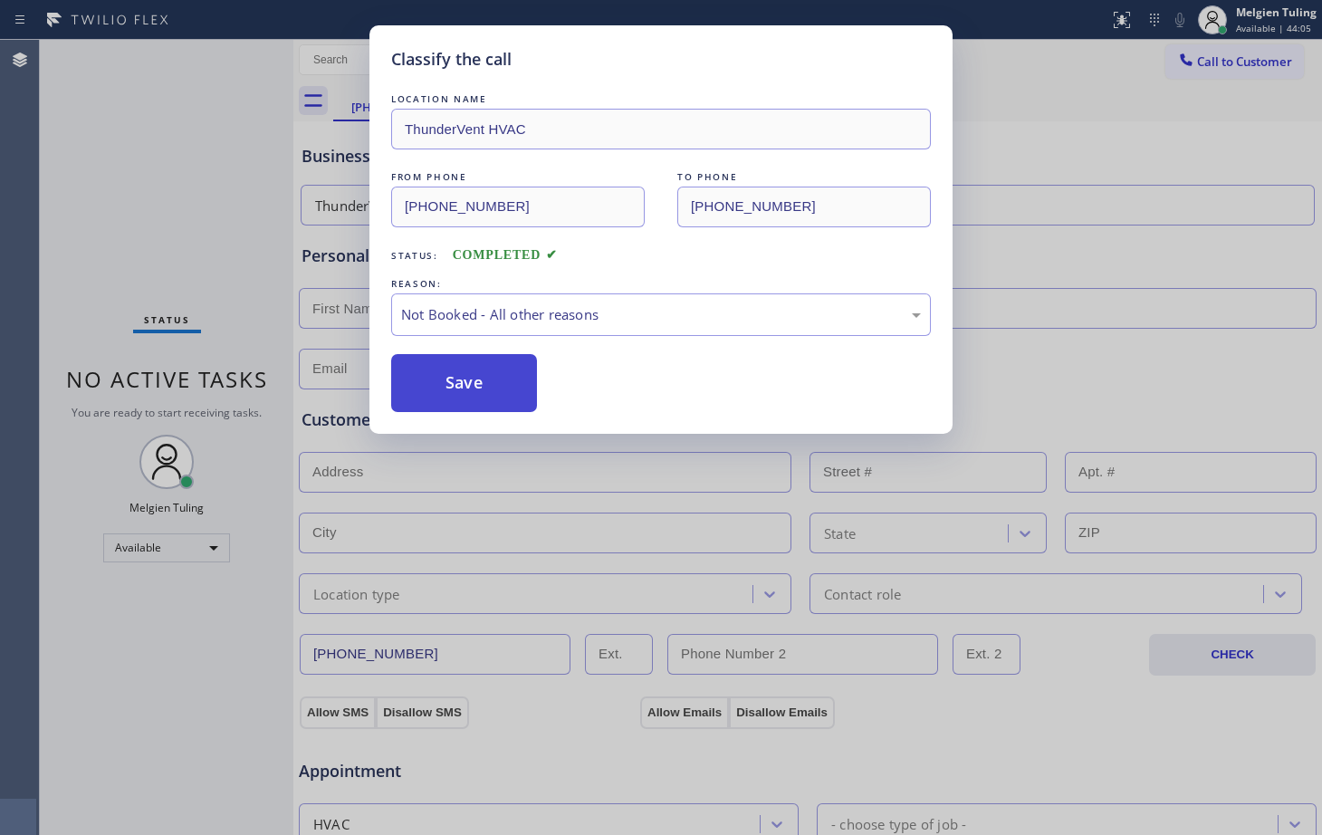
click at [466, 380] on button "Save" at bounding box center [464, 383] width 146 height 58
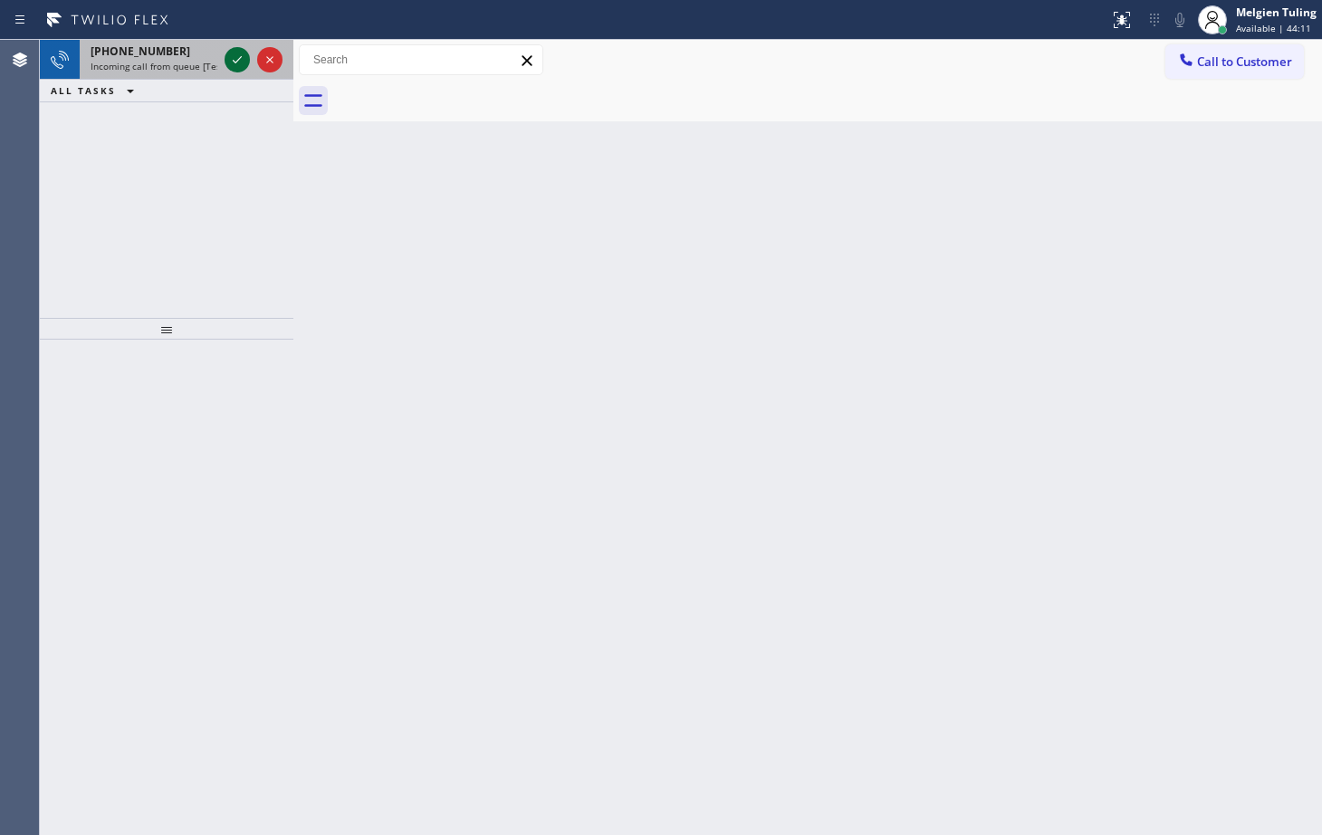
click at [239, 63] on icon at bounding box center [237, 60] width 22 height 22
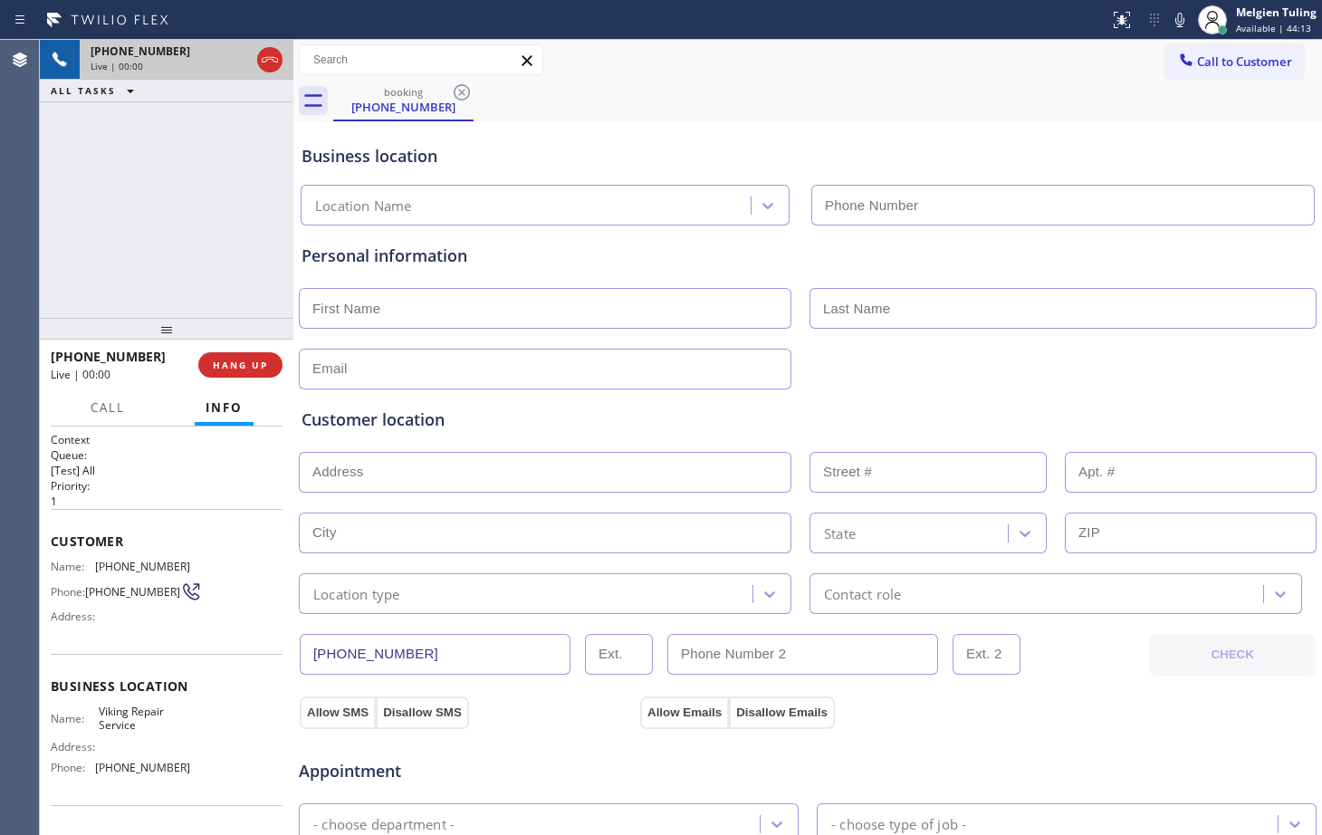
type input "[PHONE_NUMBER]"
click at [162, 215] on div "[PHONE_NUMBER] Live | 03:24 ALL TASKS ALL TASKS ACTIVE TASKS TASKS IN WRAP UP" at bounding box center [167, 179] width 254 height 278
click at [827, 62] on div "Call to Customer Outbound call Location Search location Your caller id phone nu…" at bounding box center [807, 60] width 1029 height 32
click at [1182, 14] on icon at bounding box center [1180, 20] width 22 height 22
click at [237, 62] on icon at bounding box center [237, 60] width 22 height 22
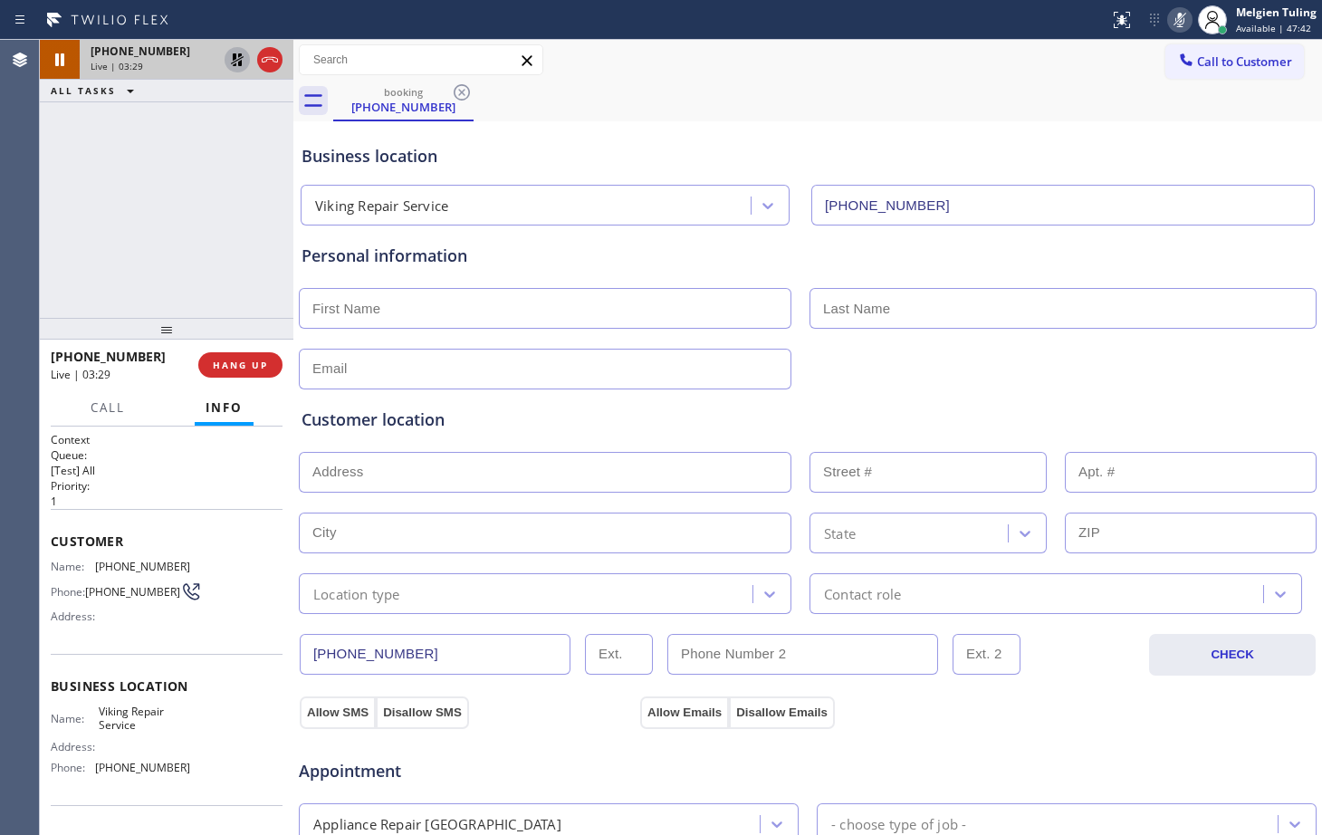
click at [772, 120] on div "Business location Viking Repair Service [PHONE_NUMBER]" at bounding box center [808, 172] width 1020 height 107
click at [161, 231] on div "[PHONE_NUMBER] Live | 04:22 ALL TASKS ALL TASKS ACTIVE TASKS TASKS IN WRAP UP" at bounding box center [167, 179] width 254 height 278
click at [228, 275] on div "[PHONE_NUMBER] Live | 05:03 ALL TASKS ALL TASKS ACTIVE TASKS TASKS IN WRAP UP" at bounding box center [167, 179] width 254 height 278
click at [225, 61] on div at bounding box center [237, 60] width 25 height 22
click at [1193, 20] on div at bounding box center [1180, 20] width 25 height 22
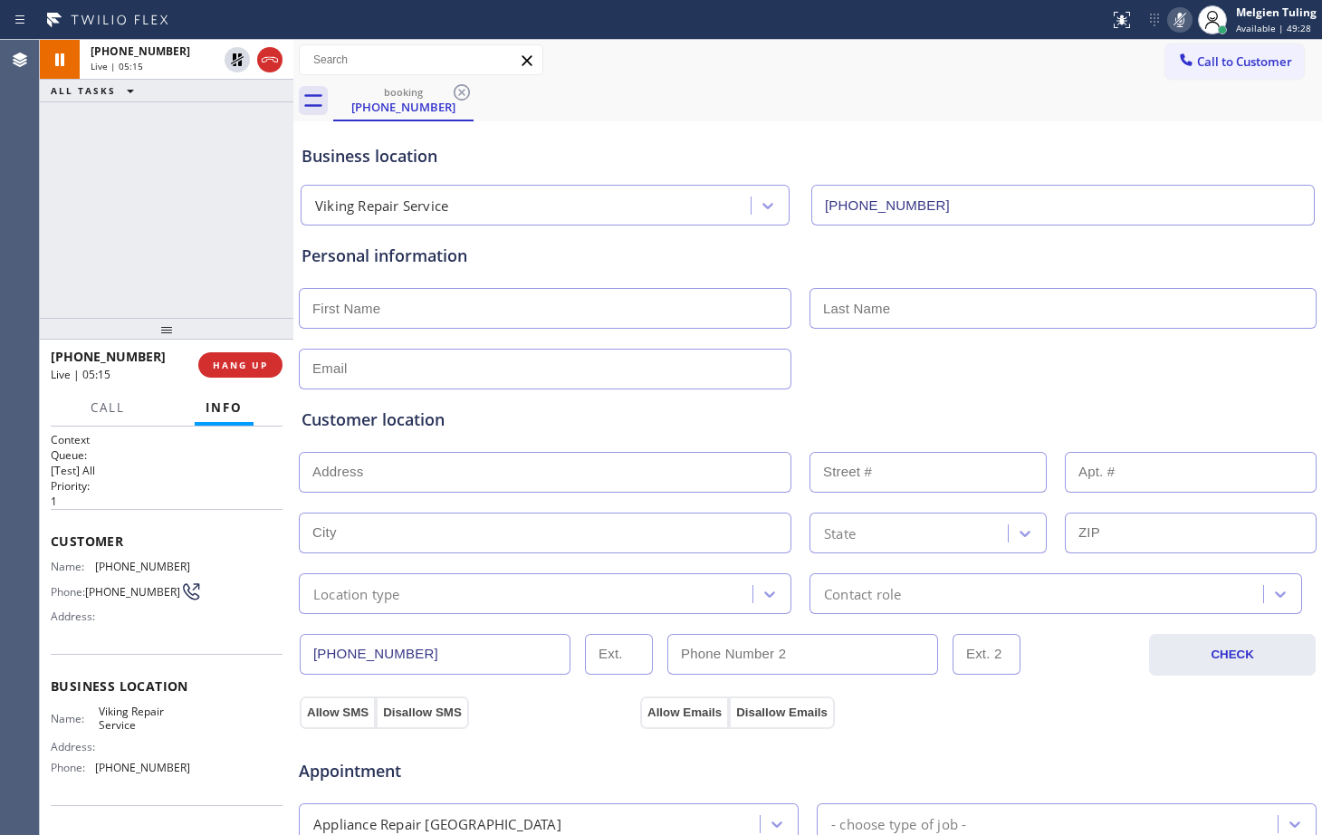
click at [1193, 20] on div at bounding box center [1180, 20] width 25 height 22
click at [1178, 15] on icon at bounding box center [1180, 20] width 22 height 22
click at [961, 102] on div "booking [PHONE_NUMBER]" at bounding box center [827, 101] width 989 height 41
click at [992, 149] on div "Business location" at bounding box center [808, 156] width 1013 height 24
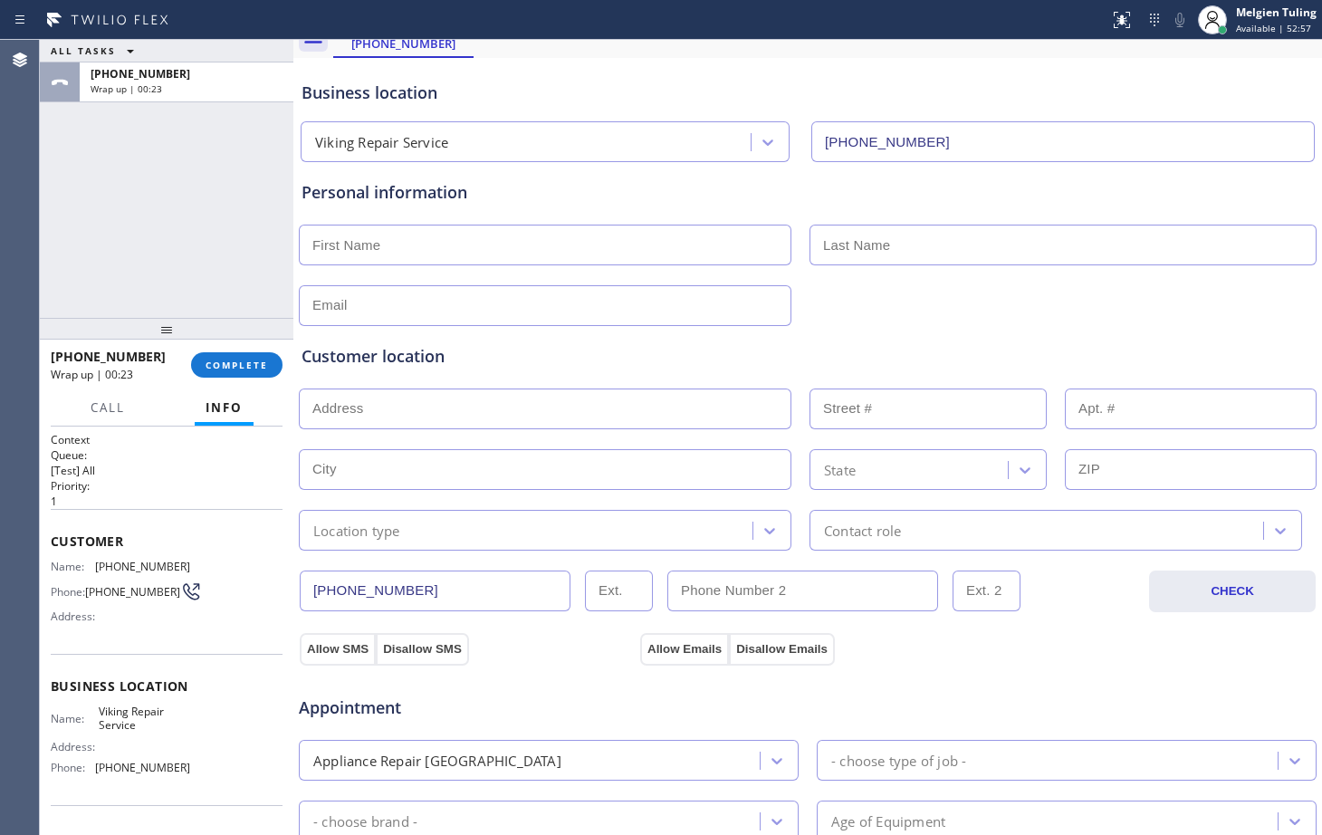
scroll to position [91, 0]
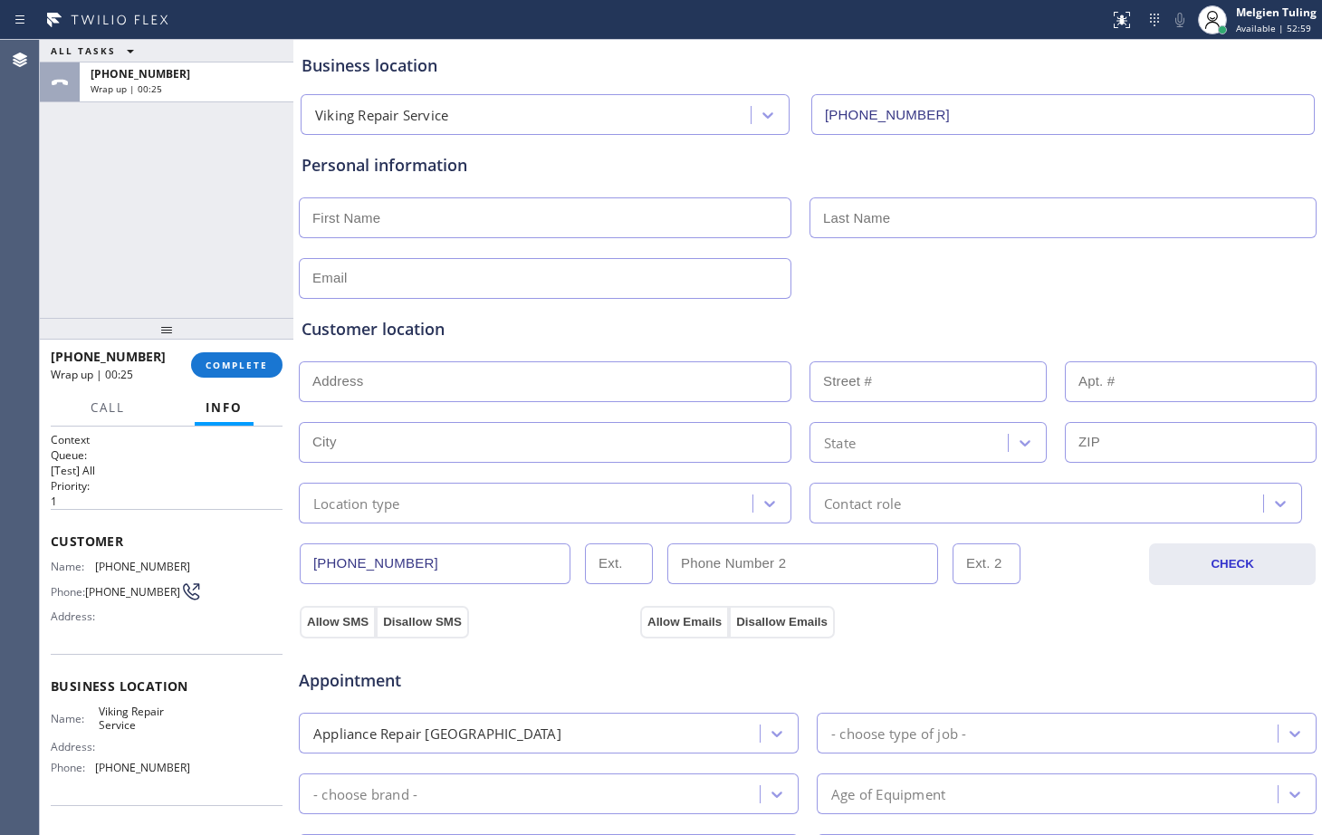
click at [421, 191] on div "Personal information" at bounding box center [808, 226] width 1013 height 146
click at [414, 210] on input "text" at bounding box center [545, 217] width 493 height 41
type input "R"
type input "[PERSON_NAME]"
click at [896, 216] on input "text" at bounding box center [1063, 217] width 507 height 41
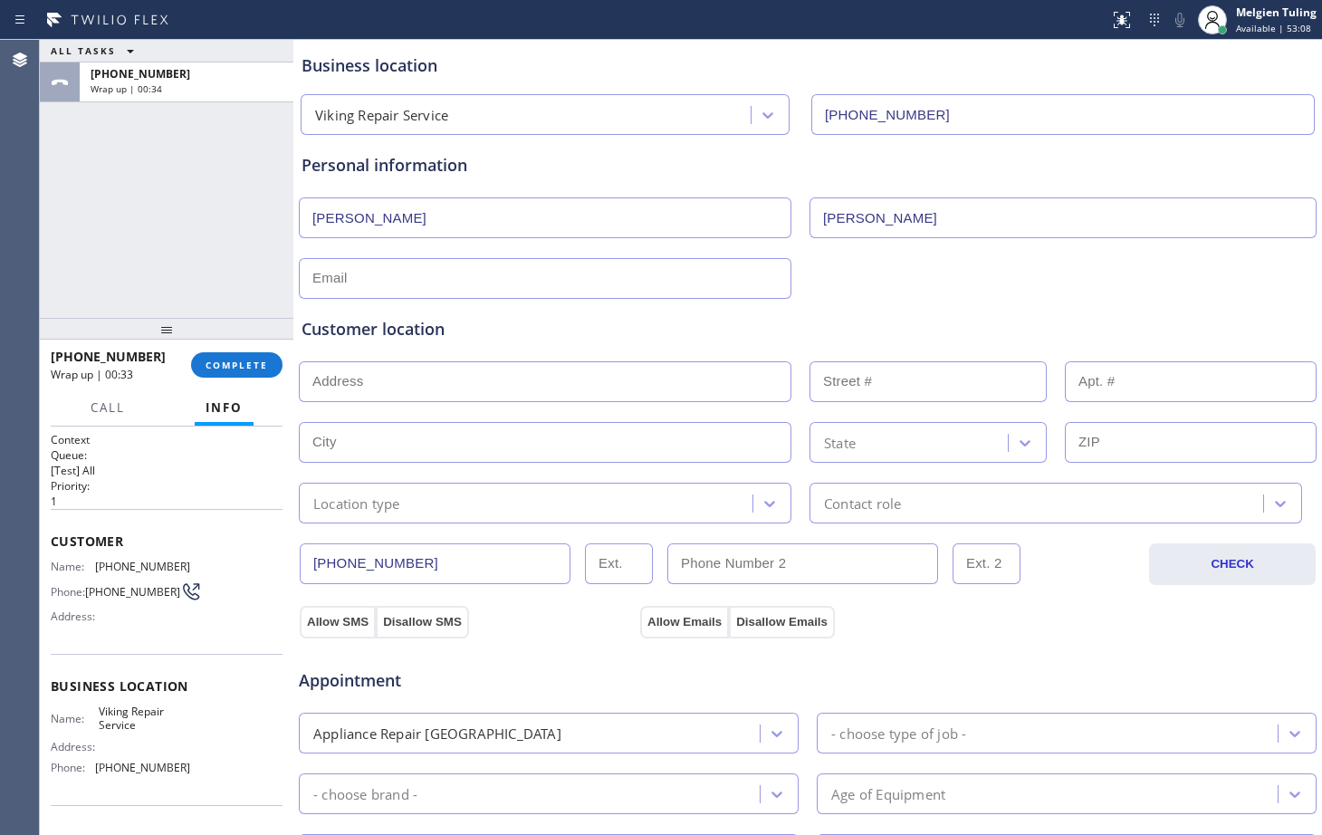
type input "[PERSON_NAME]"
click at [459, 279] on input "text" at bounding box center [545, 278] width 493 height 41
click at [359, 285] on input "text" at bounding box center [545, 278] width 493 height 41
paste input "[EMAIL_ADDRESS][DOMAIN_NAME]"
type input "[EMAIL_ADDRESS][DOMAIN_NAME]"
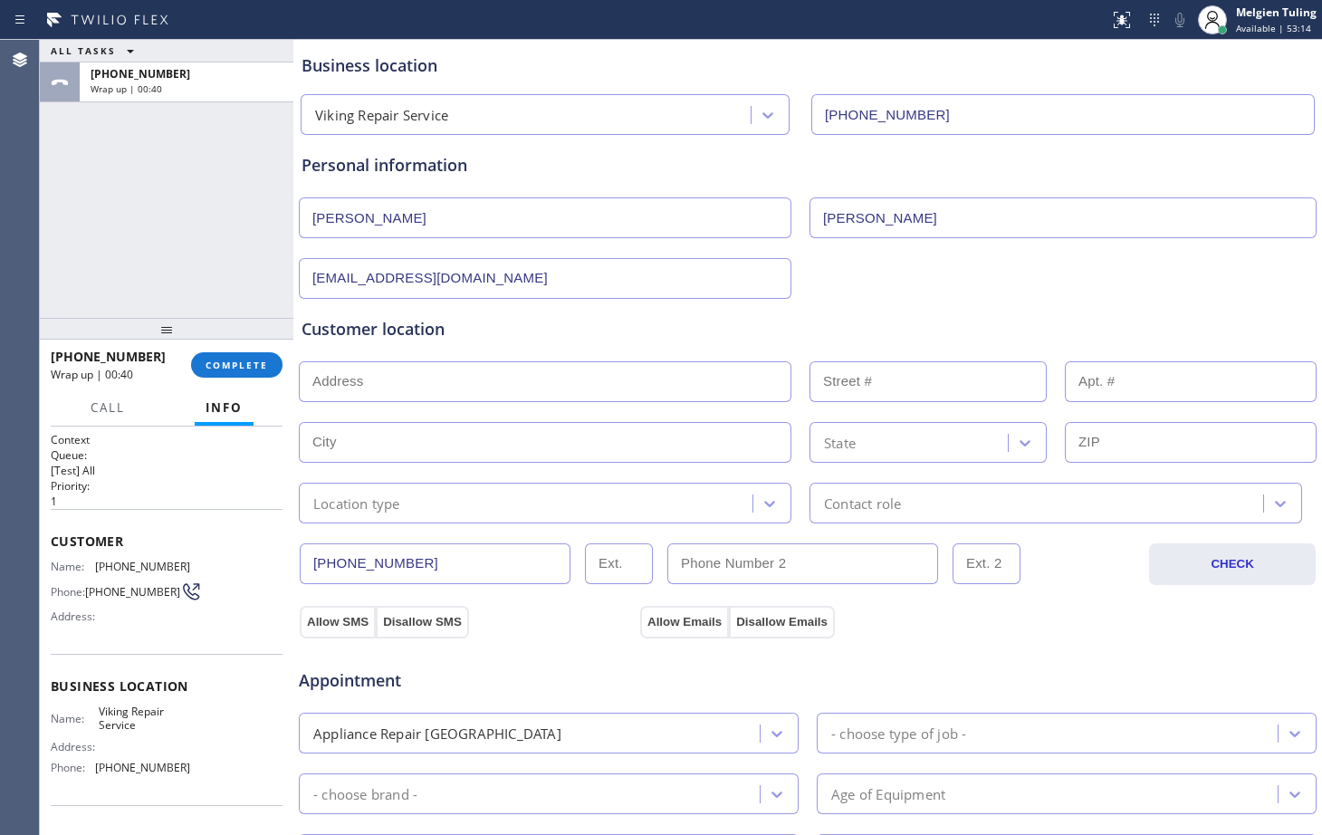
click at [353, 385] on input "text" at bounding box center [545, 381] width 493 height 41
click at [372, 380] on input "text" at bounding box center [545, 381] width 493 height 41
paste input "[STREET_ADDRESS]"
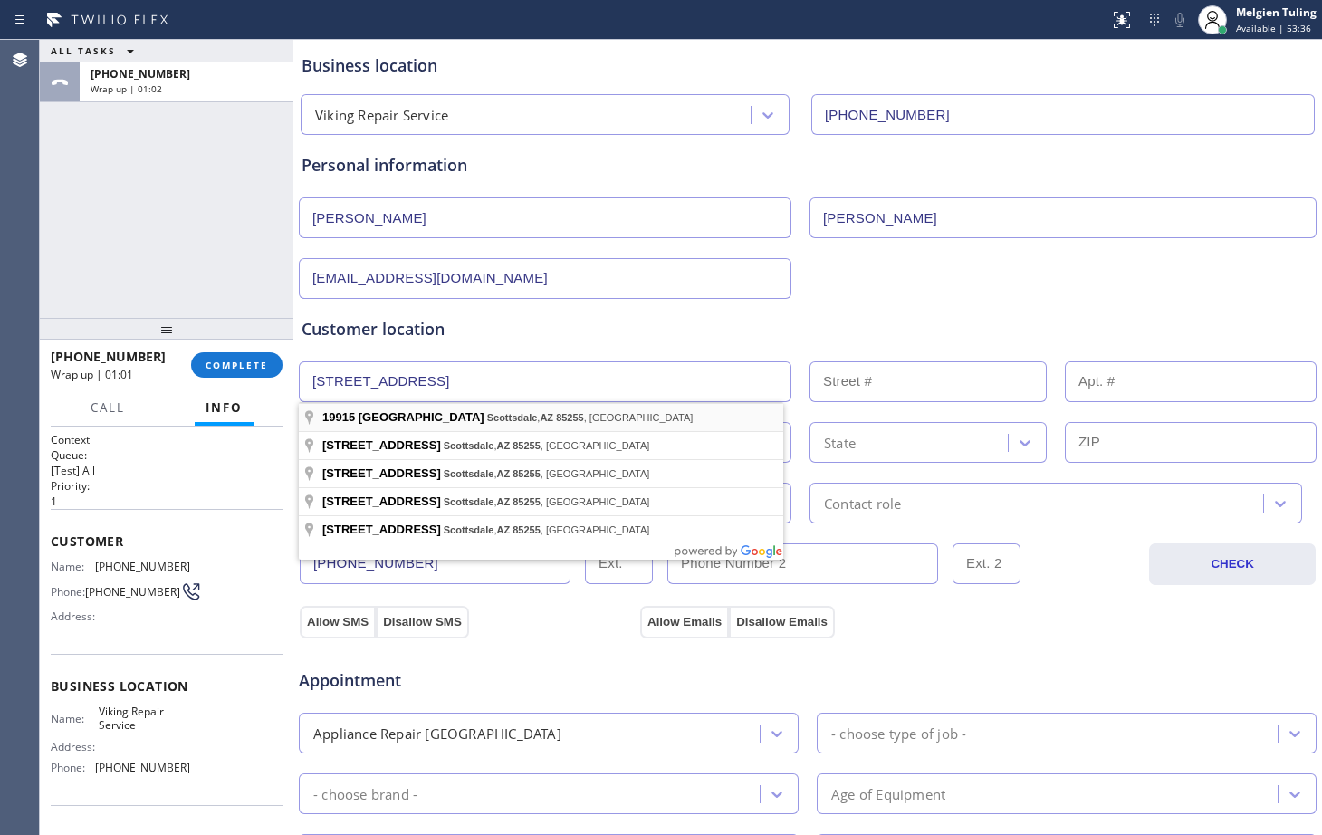
click at [418, 418] on div "State" at bounding box center [808, 440] width 1022 height 44
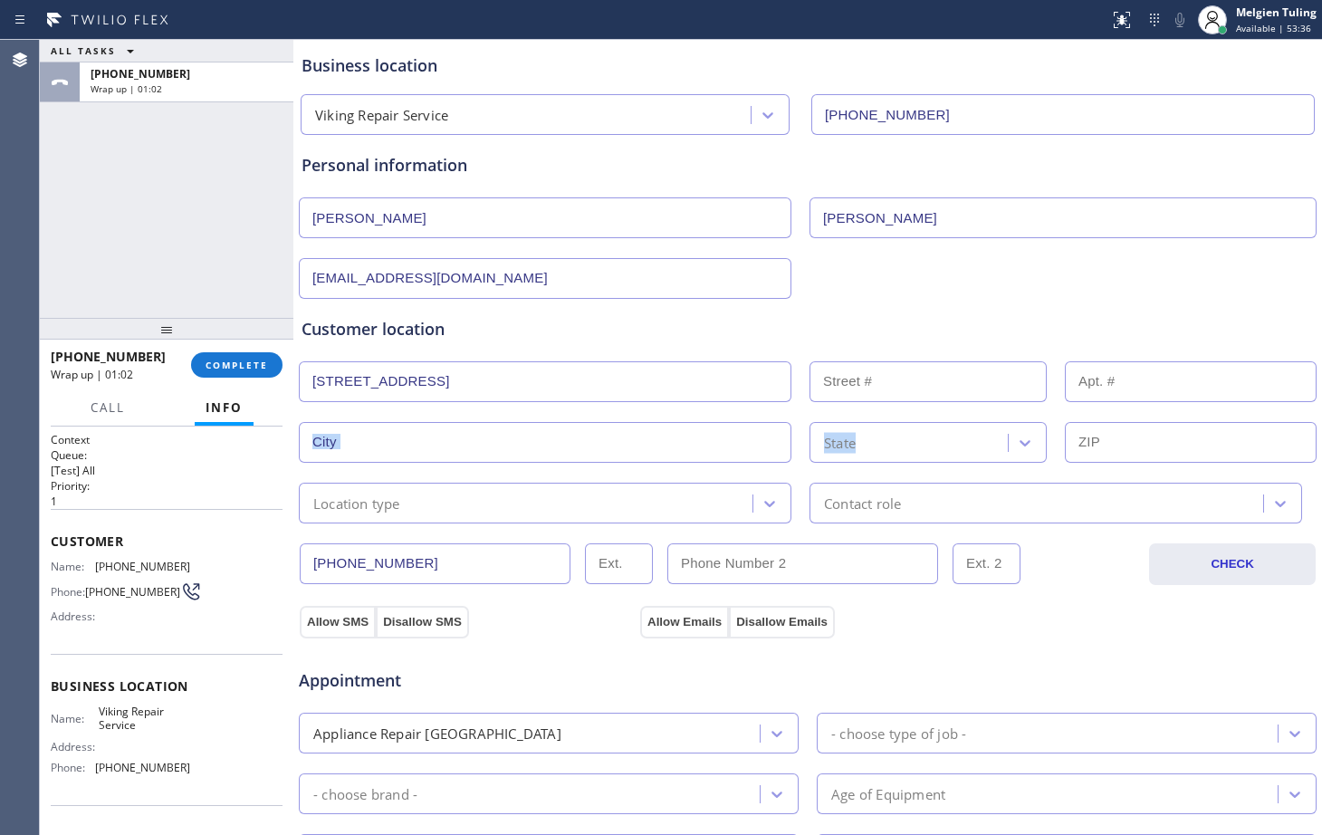
type input "[STREET_ADDRESS]"
type input "19915"
type input "Scottsdale"
type input "85255"
click at [474, 474] on div "Customer location >> ADD NEW ADDRESS << + NEW ADDRESS [STREET_ADDRESS][US_STATE…" at bounding box center [808, 420] width 1013 height 207
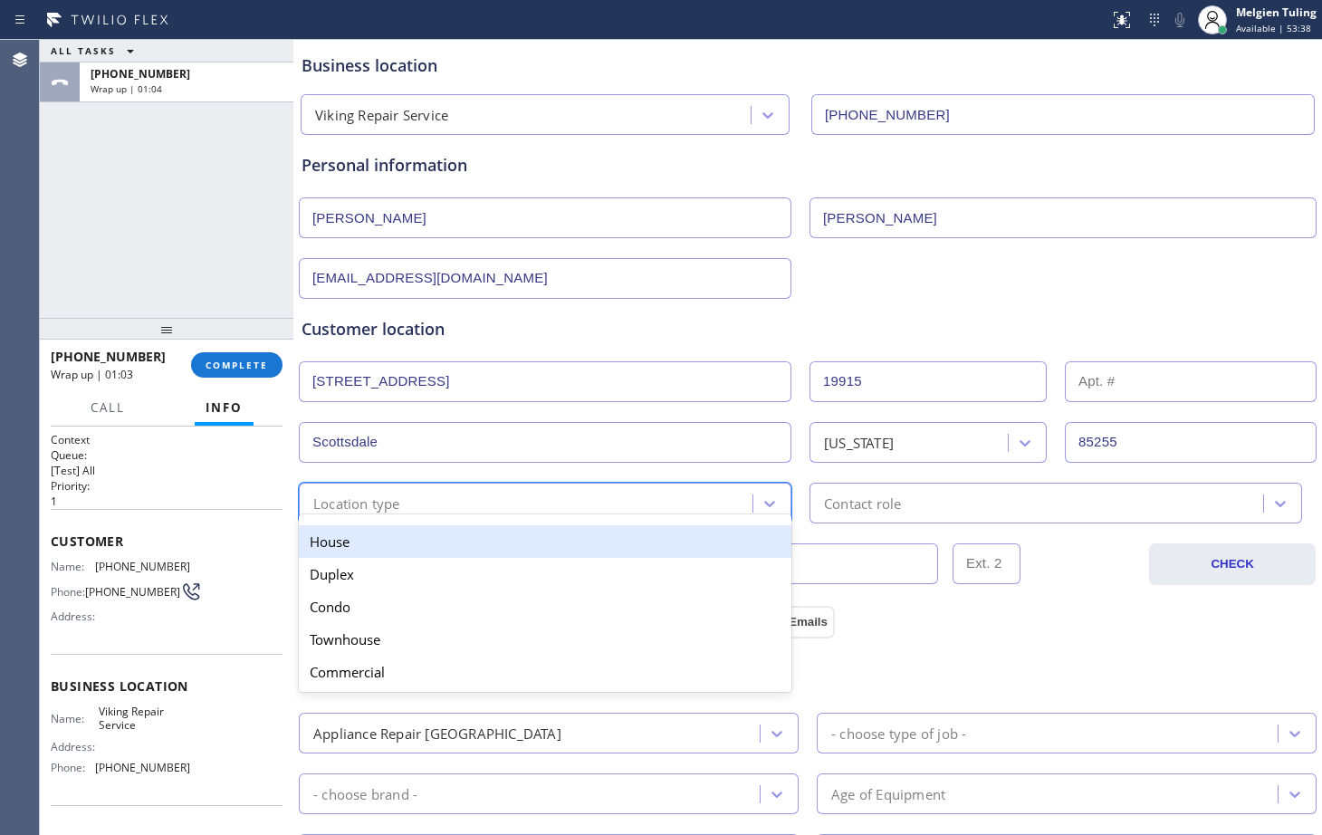
click at [485, 505] on div "Location type" at bounding box center [528, 503] width 448 height 32
click at [467, 546] on div "House" at bounding box center [545, 541] width 493 height 33
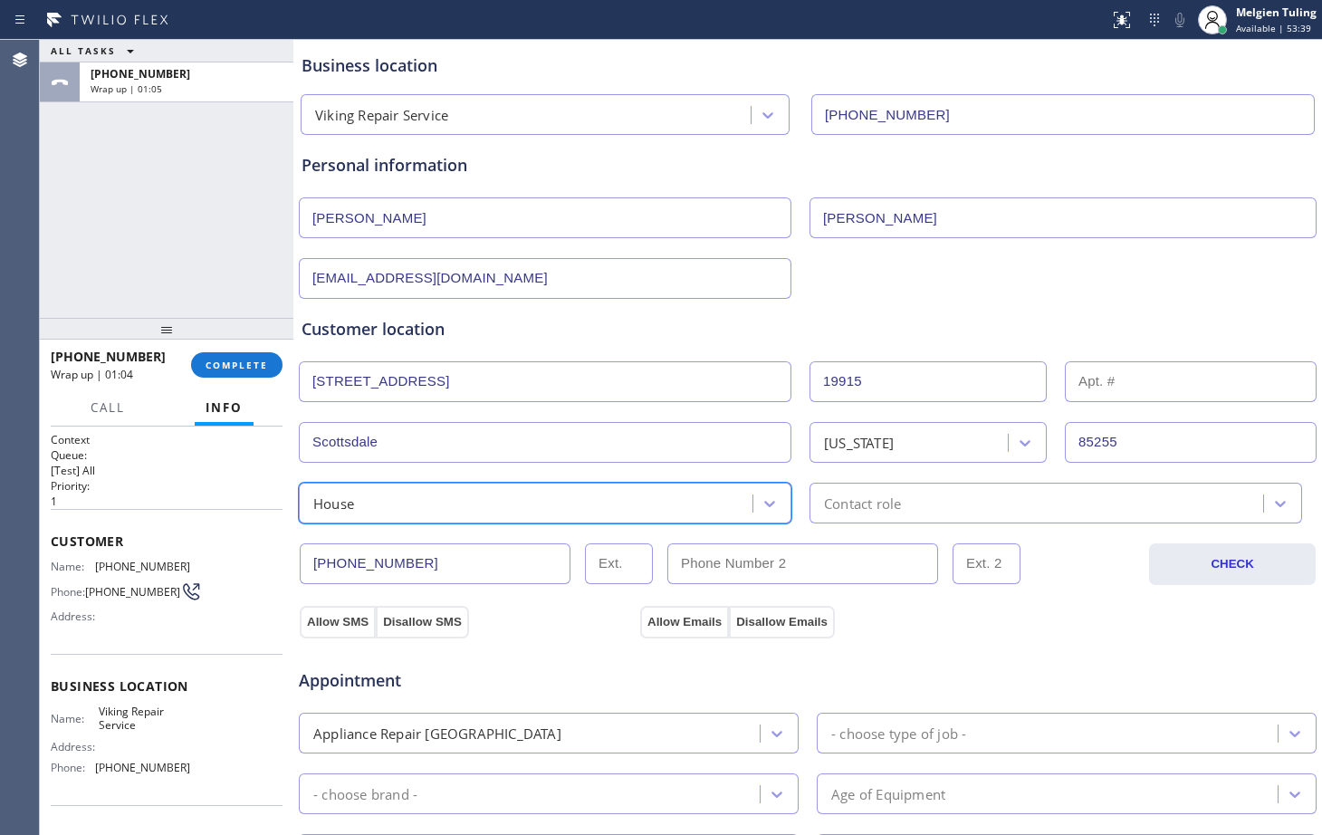
click at [870, 495] on div "Contact role" at bounding box center [862, 503] width 77 height 21
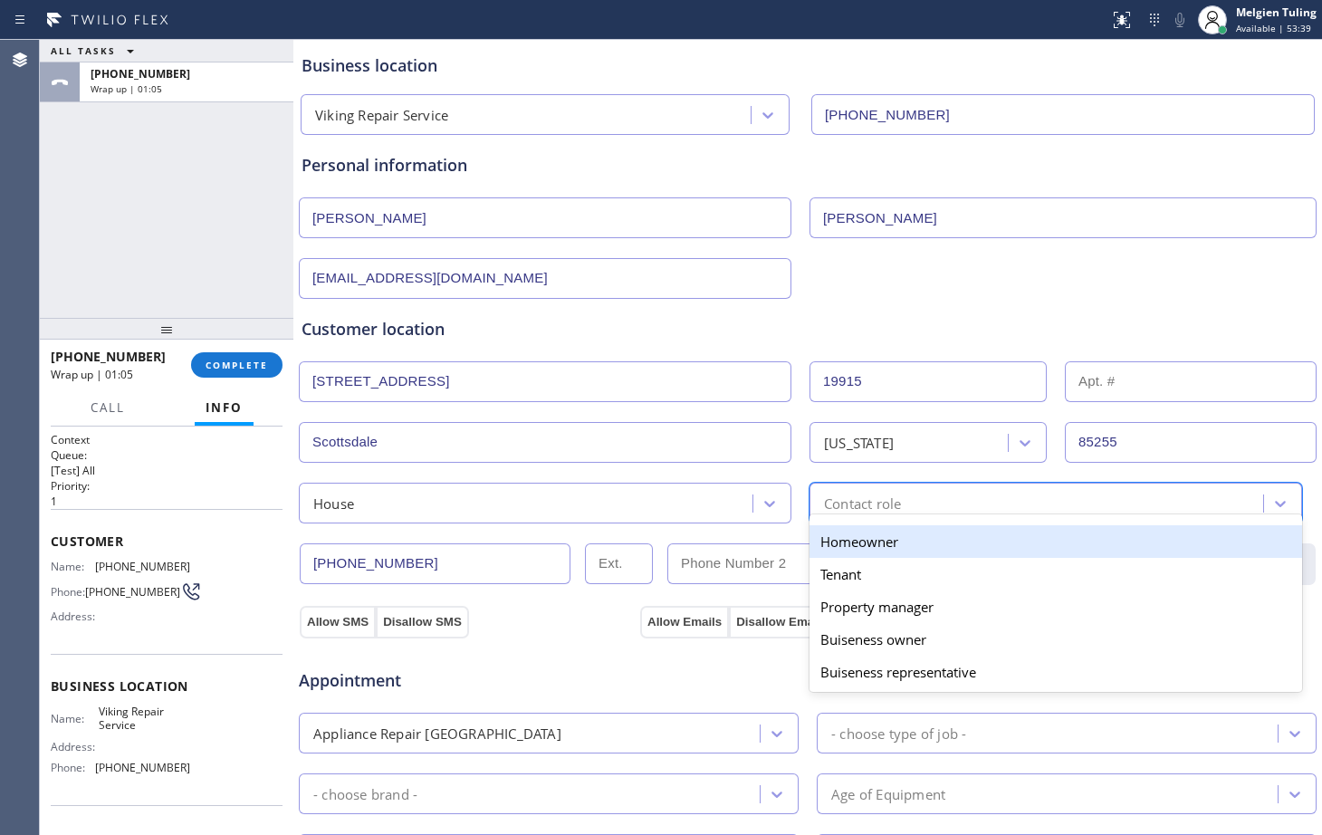
click at [863, 544] on div "Homeowner" at bounding box center [1056, 541] width 493 height 33
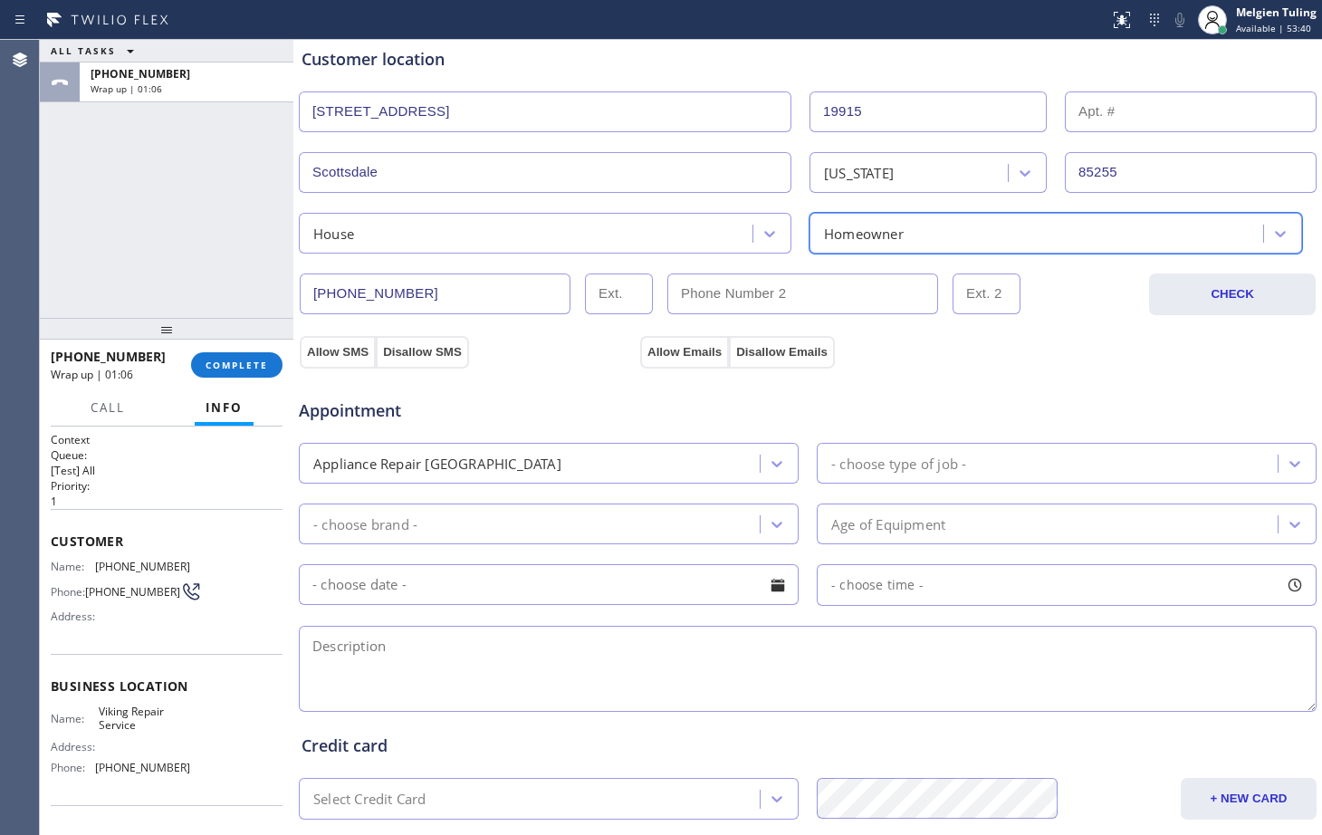
scroll to position [362, 0]
click at [349, 359] on div "Appointment Appliance Repair High End - choose type of job - - choose brand - A…" at bounding box center [808, 536] width 1020 height 355
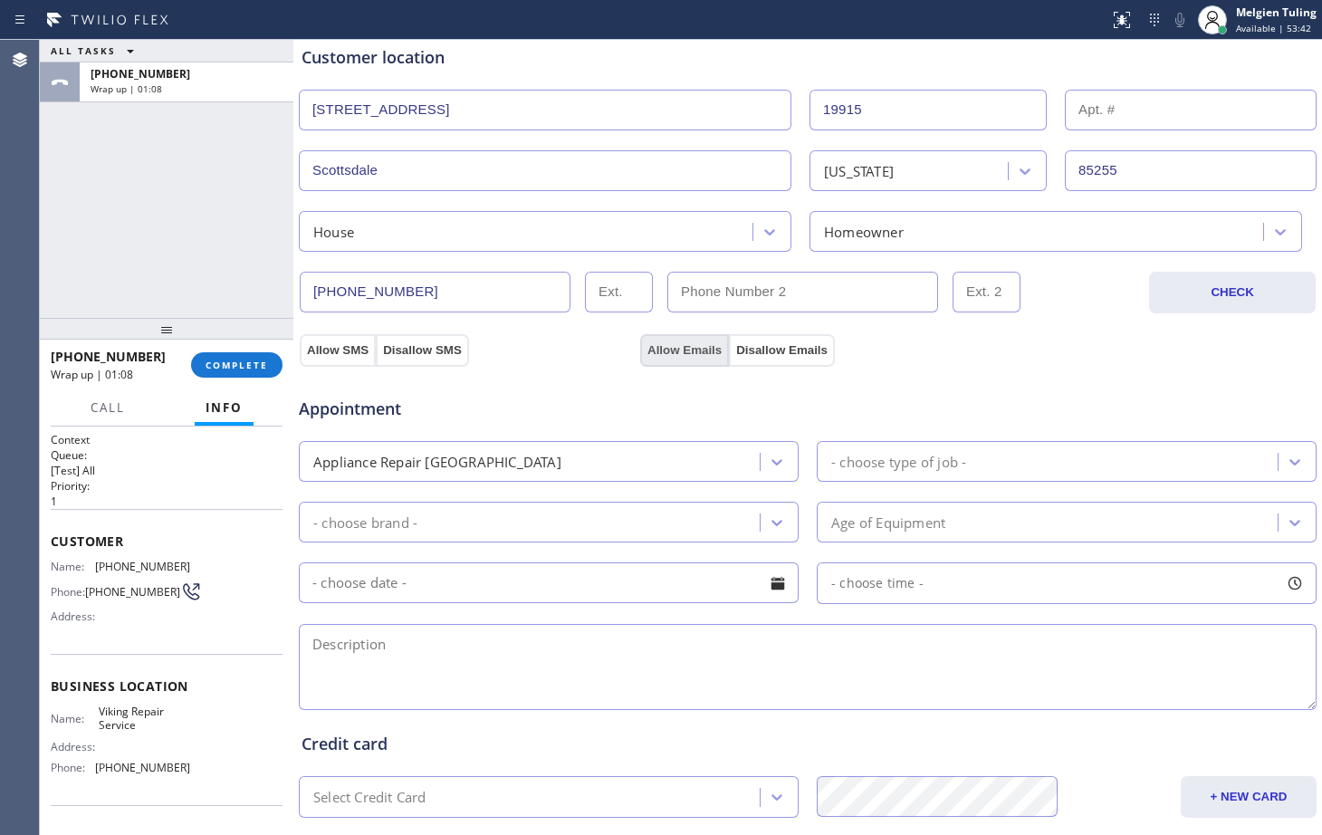
click at [668, 351] on button "Allow Emails" at bounding box center [684, 350] width 89 height 33
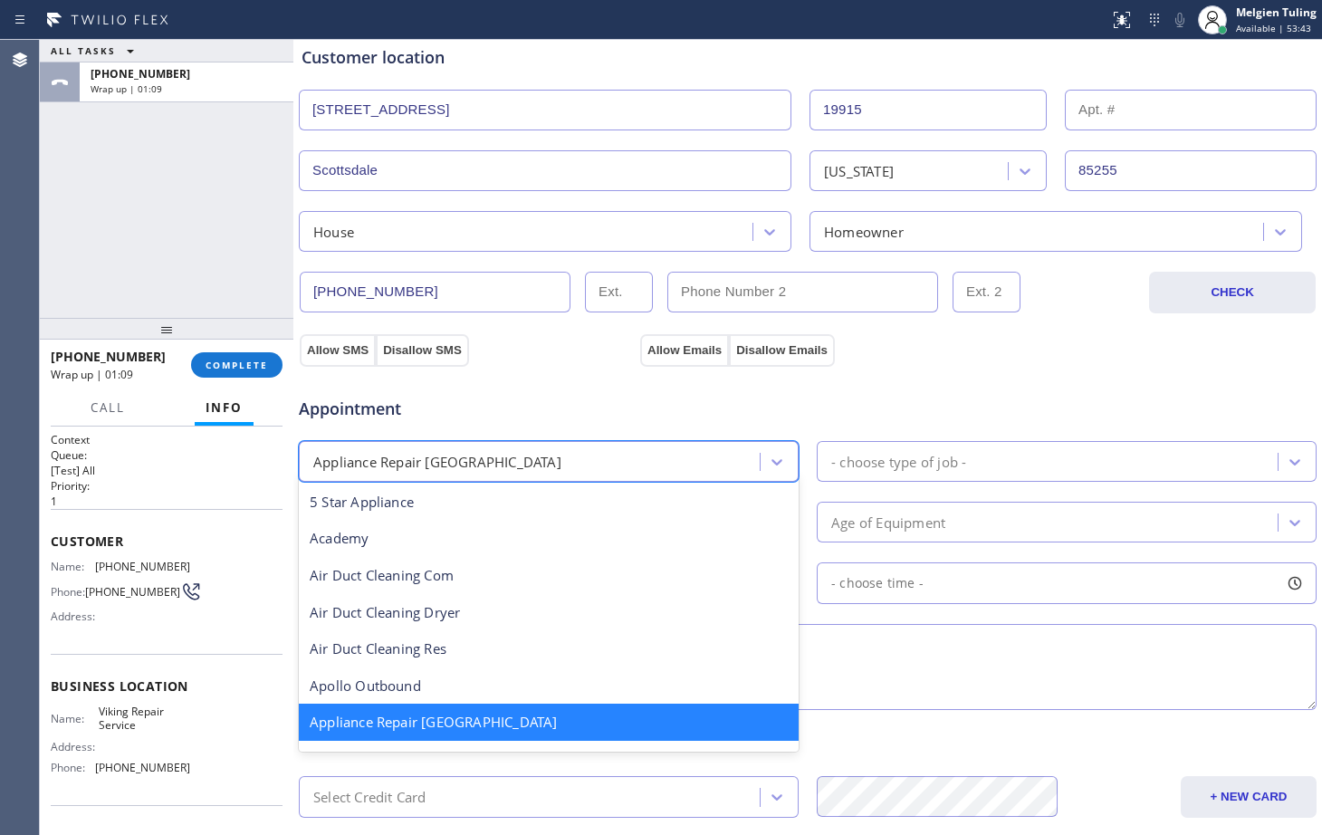
click at [550, 456] on div "Appliance Repair [GEOGRAPHIC_DATA]" at bounding box center [532, 462] width 456 height 32
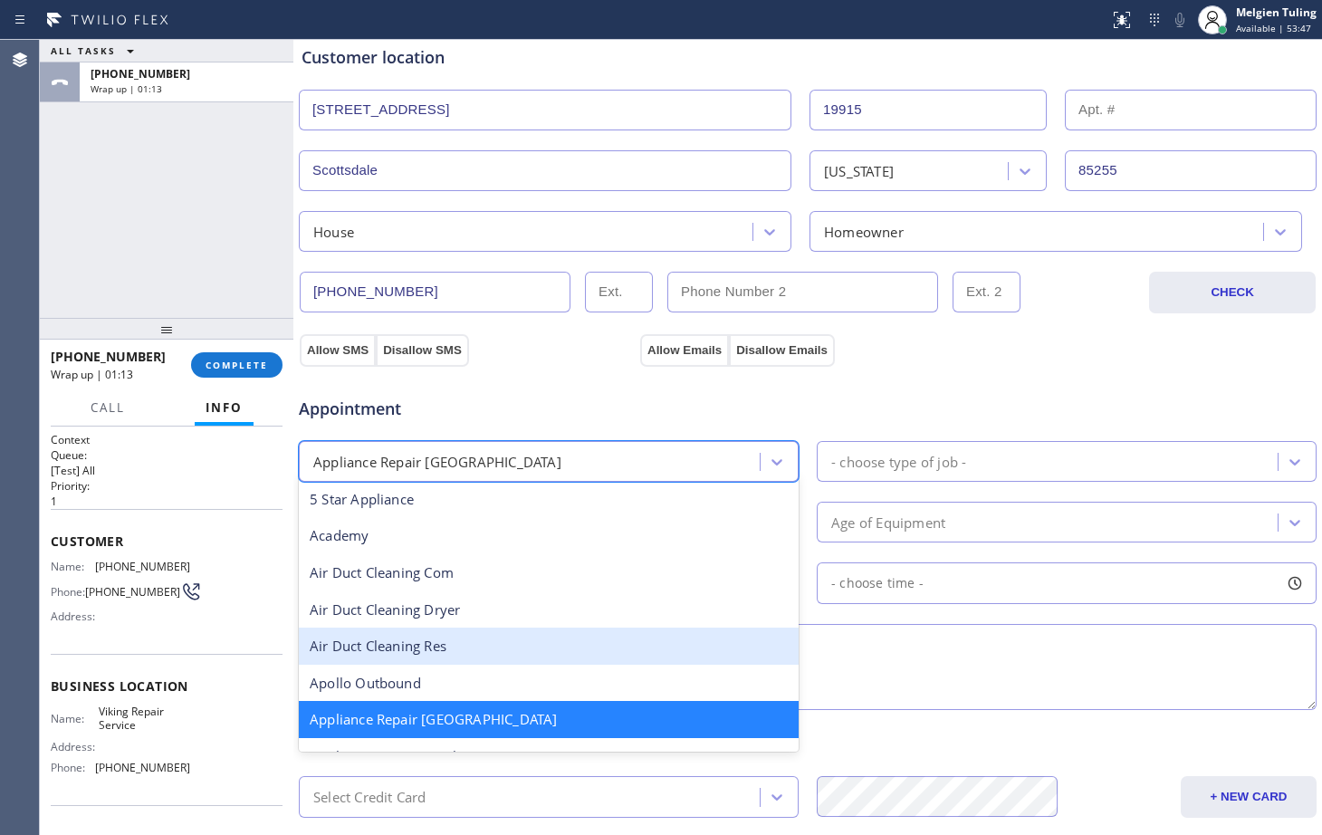
scroll to position [93, 0]
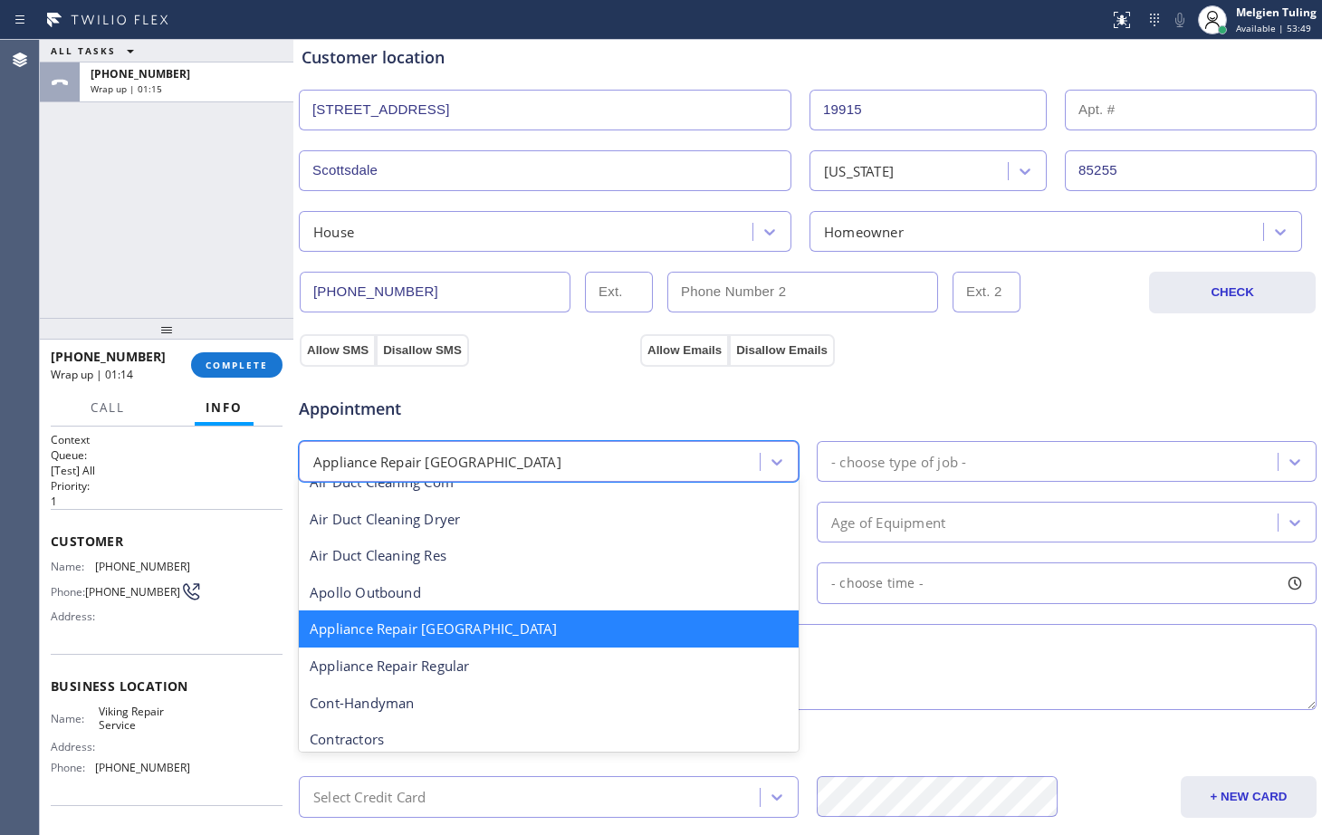
click at [522, 638] on div "Appliance Repair [GEOGRAPHIC_DATA]" at bounding box center [549, 629] width 500 height 37
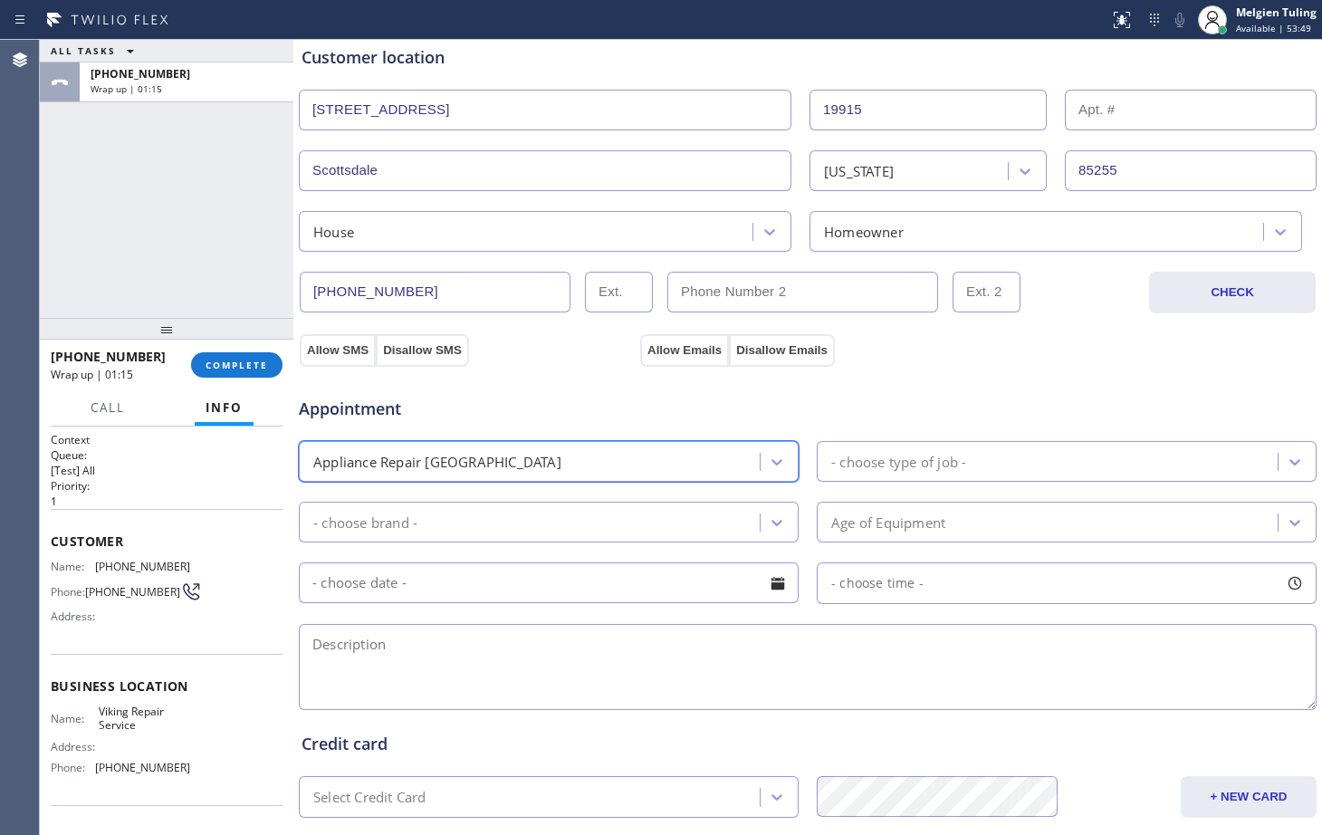
click at [864, 457] on div "- choose type of job -" at bounding box center [899, 461] width 135 height 21
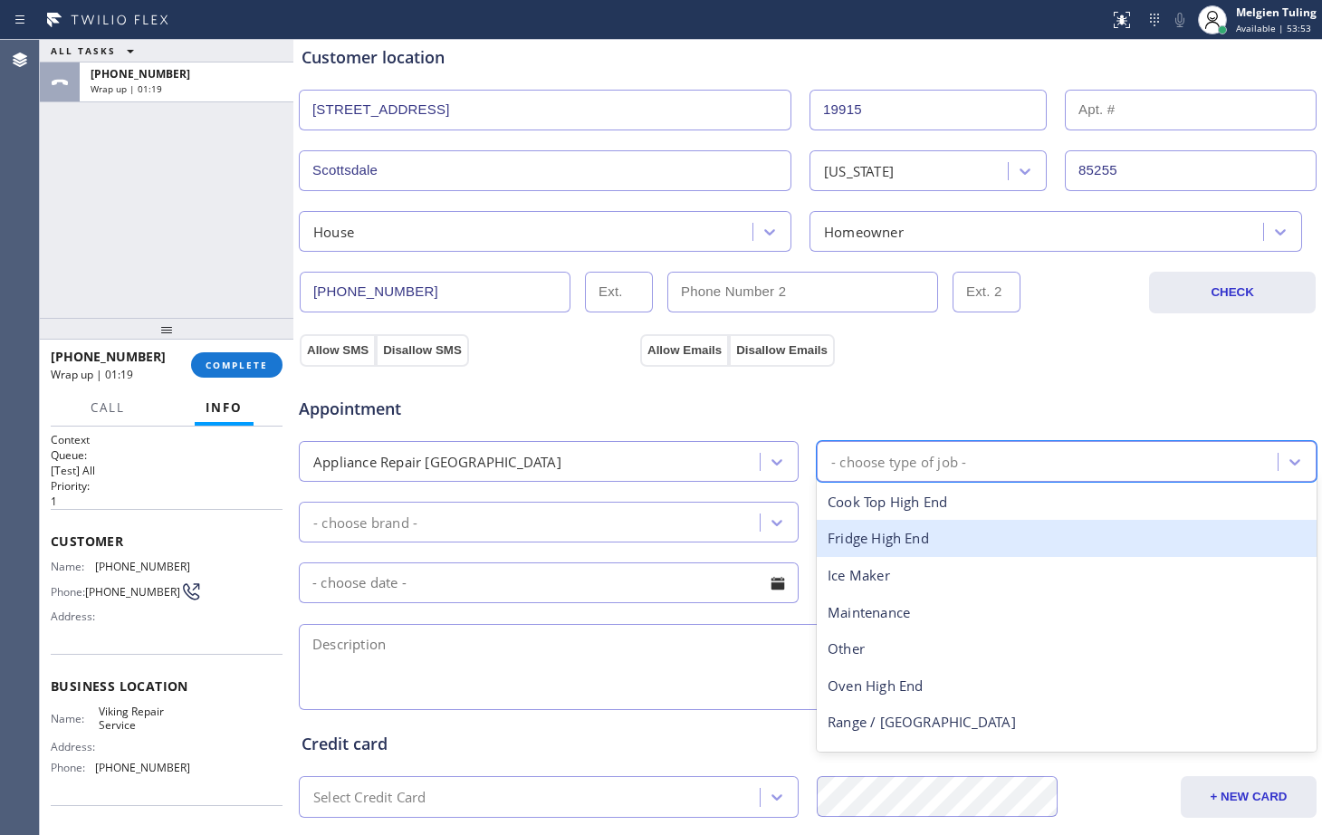
click at [885, 543] on div "Fridge High End" at bounding box center [1067, 538] width 500 height 37
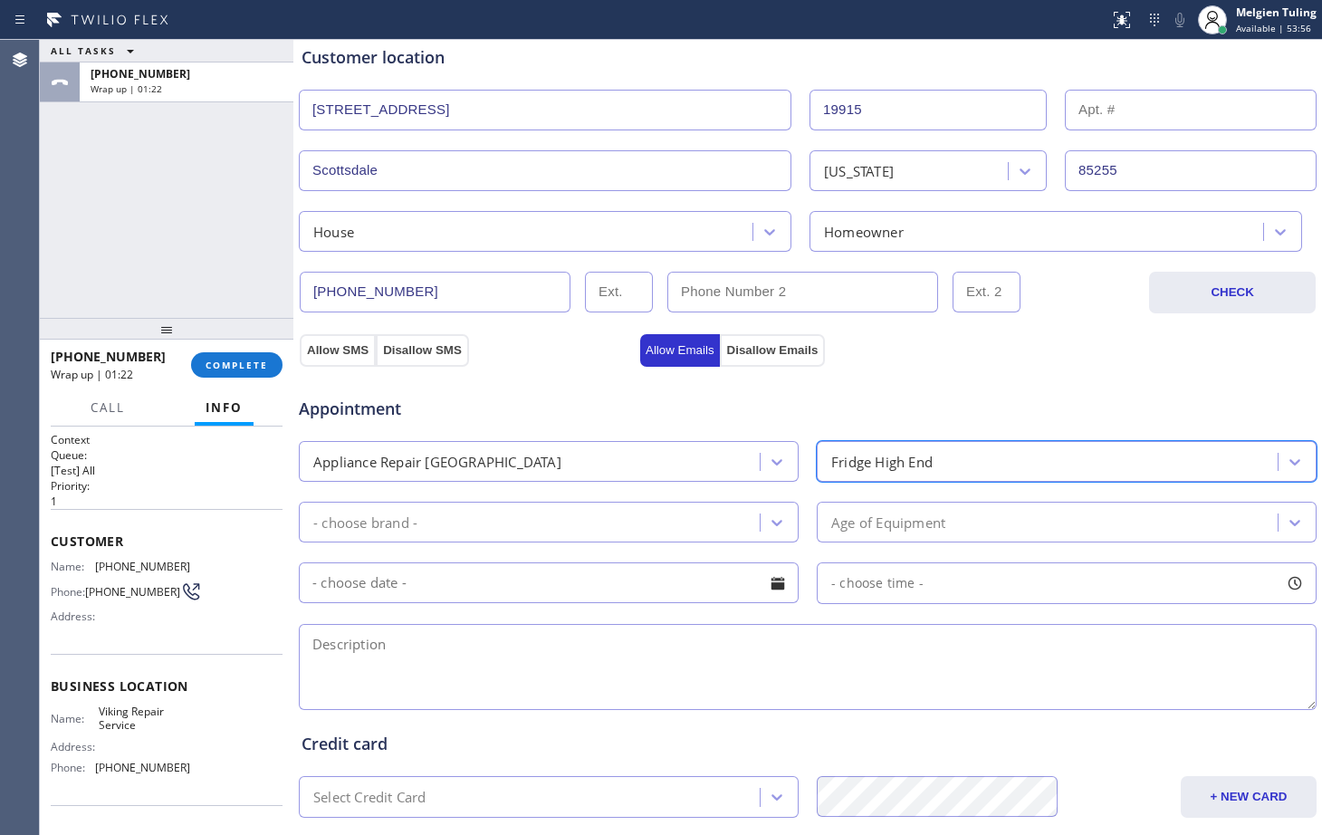
click at [491, 518] on div "- choose brand -" at bounding box center [532, 522] width 456 height 32
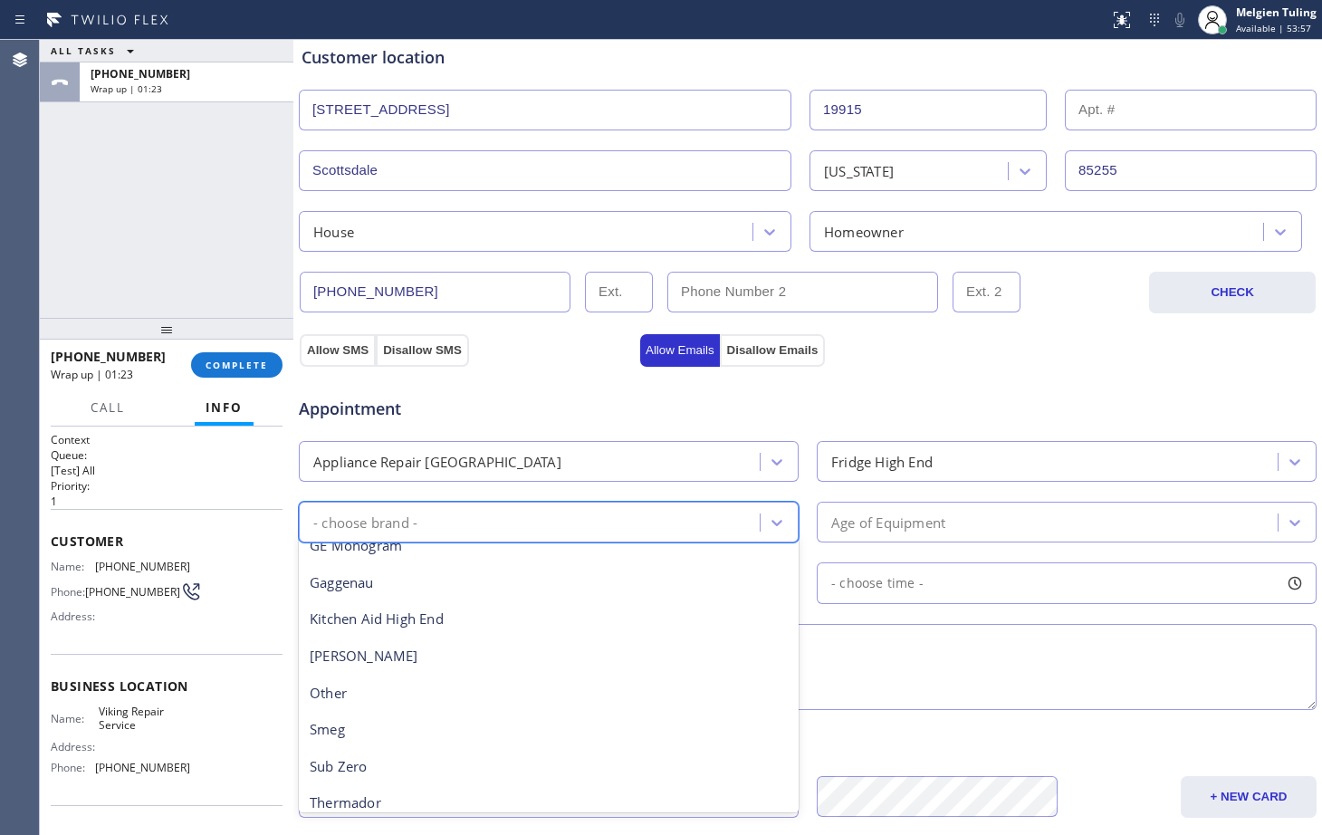
scroll to position [250, 0]
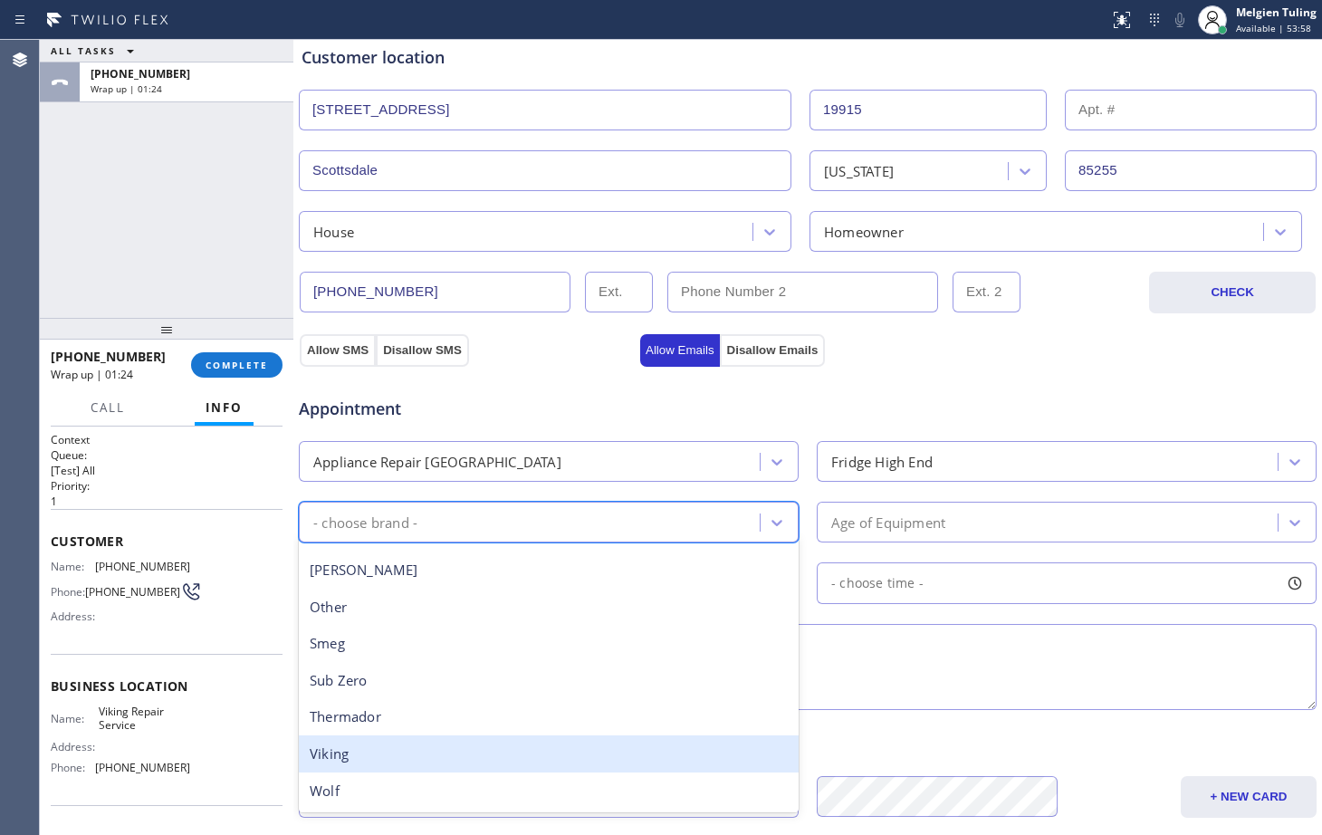
click at [347, 758] on div "Viking" at bounding box center [549, 754] width 500 height 37
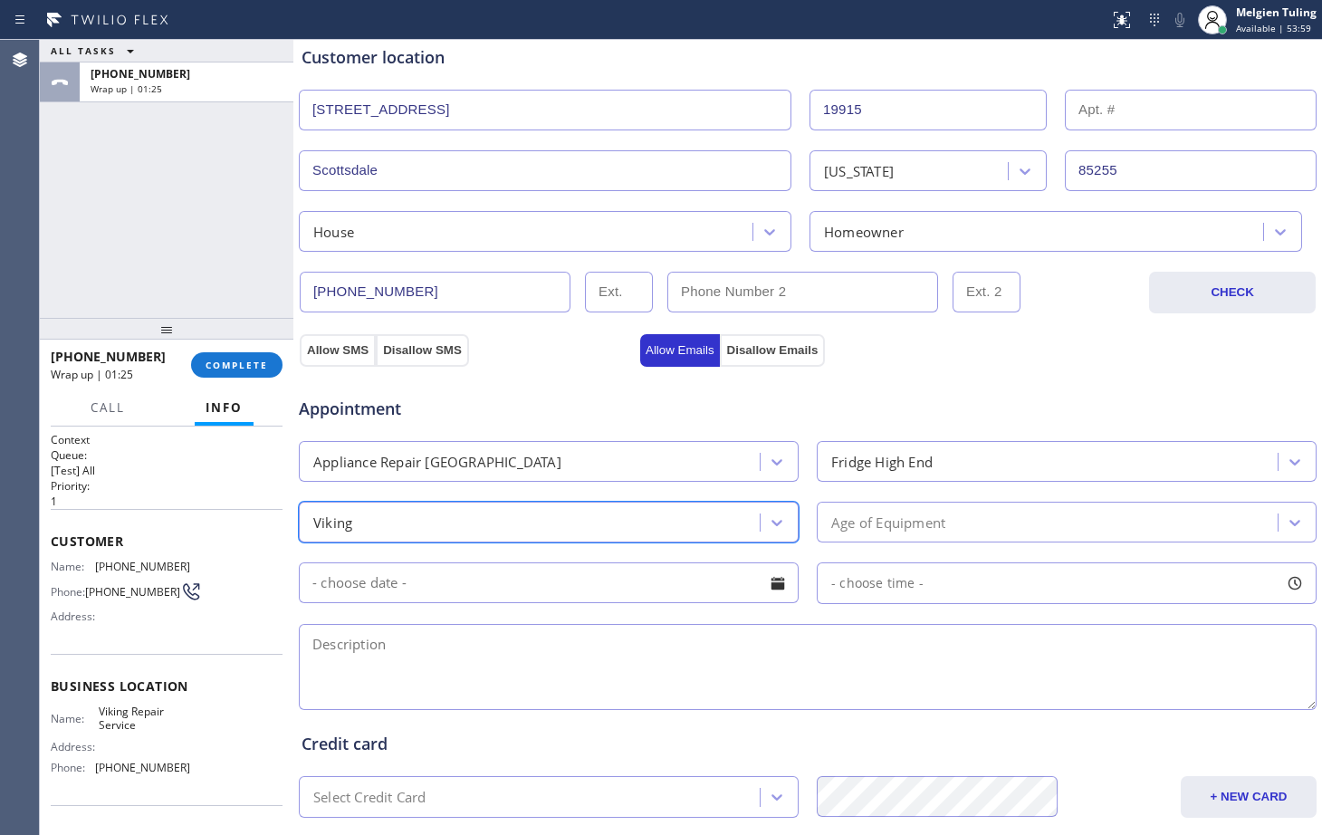
click at [888, 517] on div "Age of Equipment" at bounding box center [889, 522] width 114 height 21
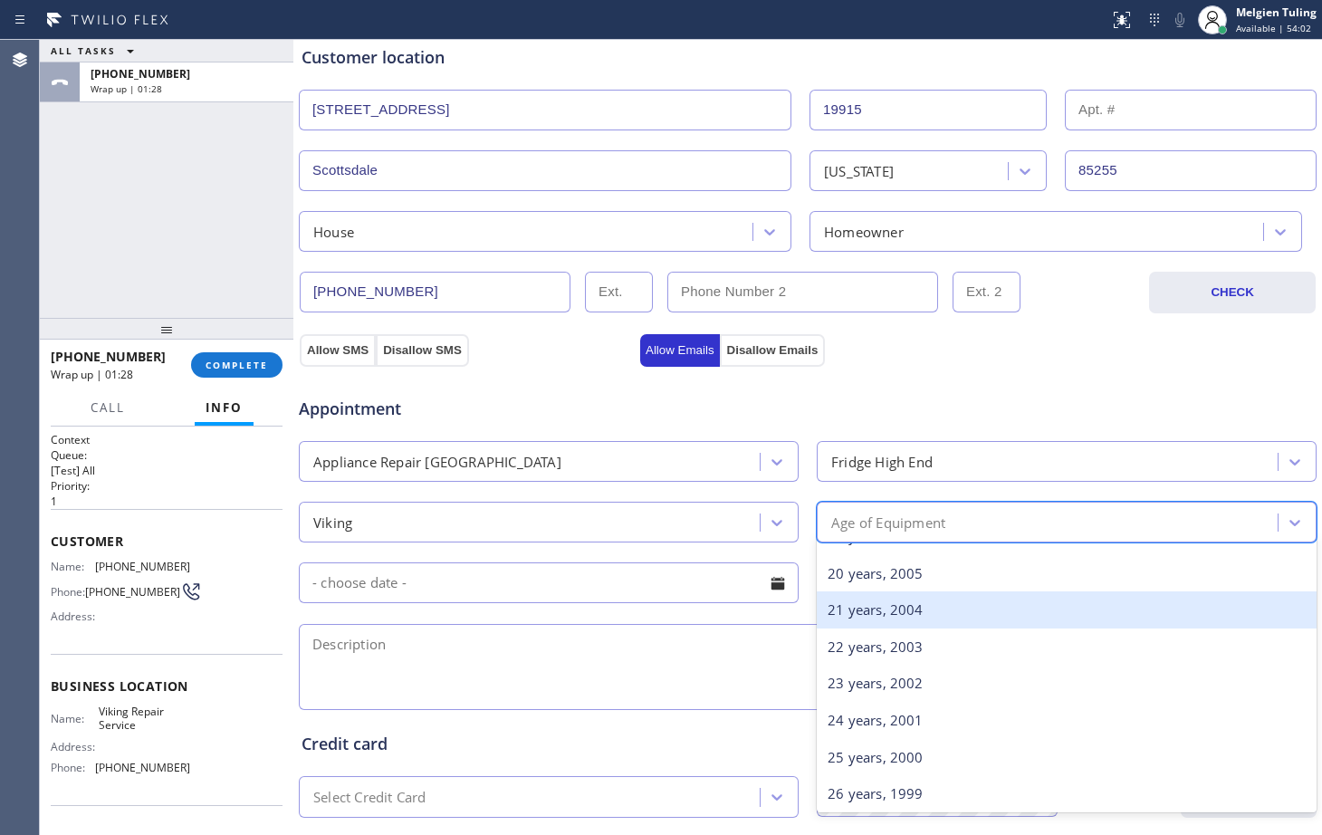
scroll to position [634, 0]
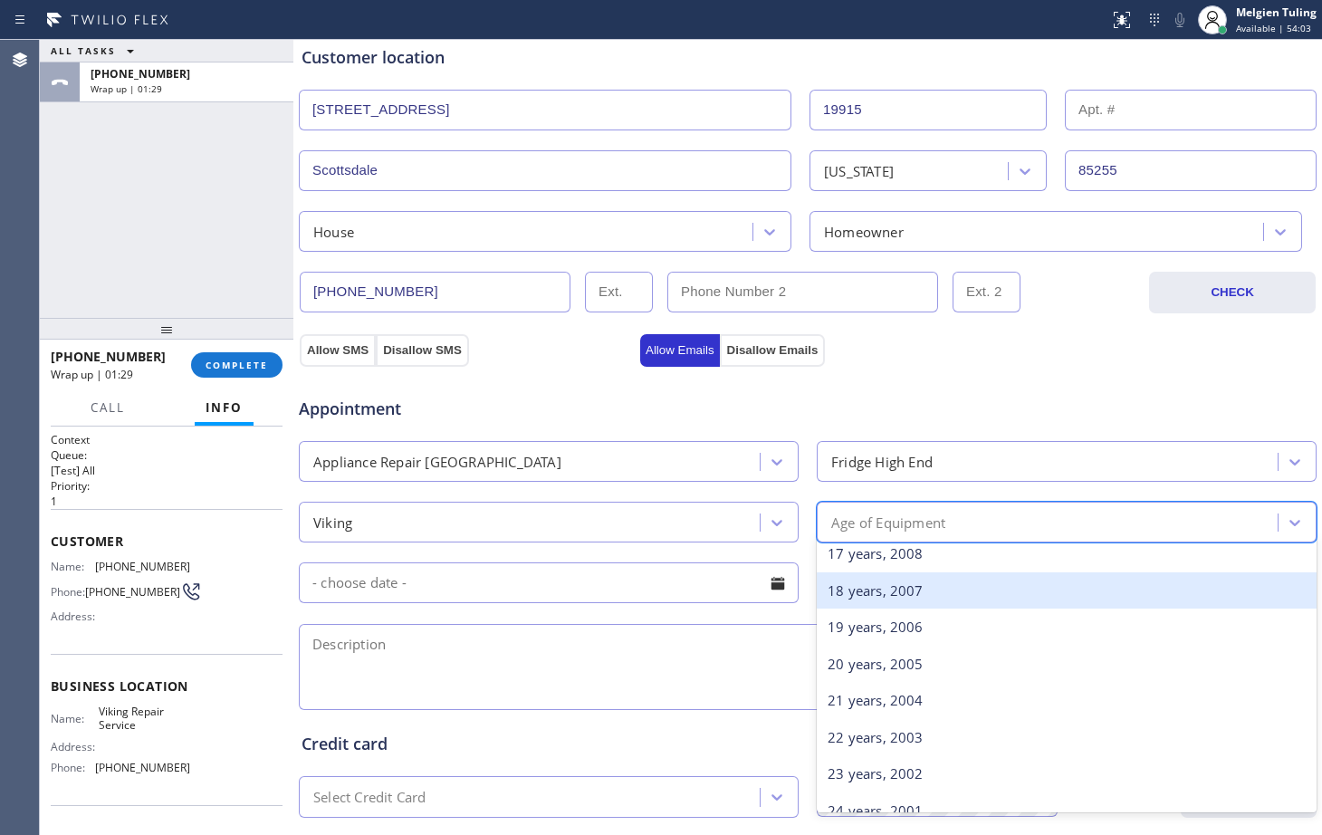
click at [871, 597] on div "18 years, 2007" at bounding box center [1067, 590] width 500 height 37
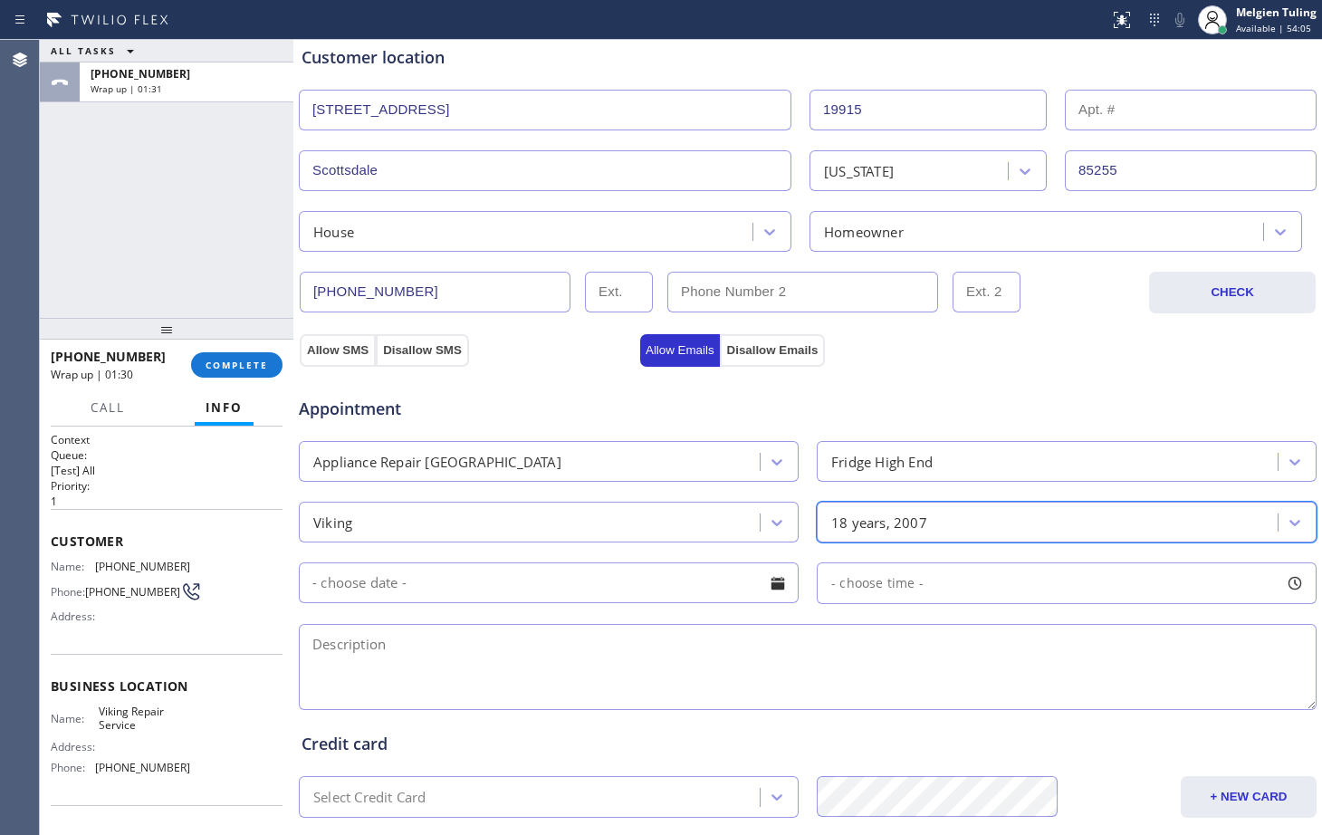
click at [413, 589] on input "text" at bounding box center [549, 583] width 500 height 41
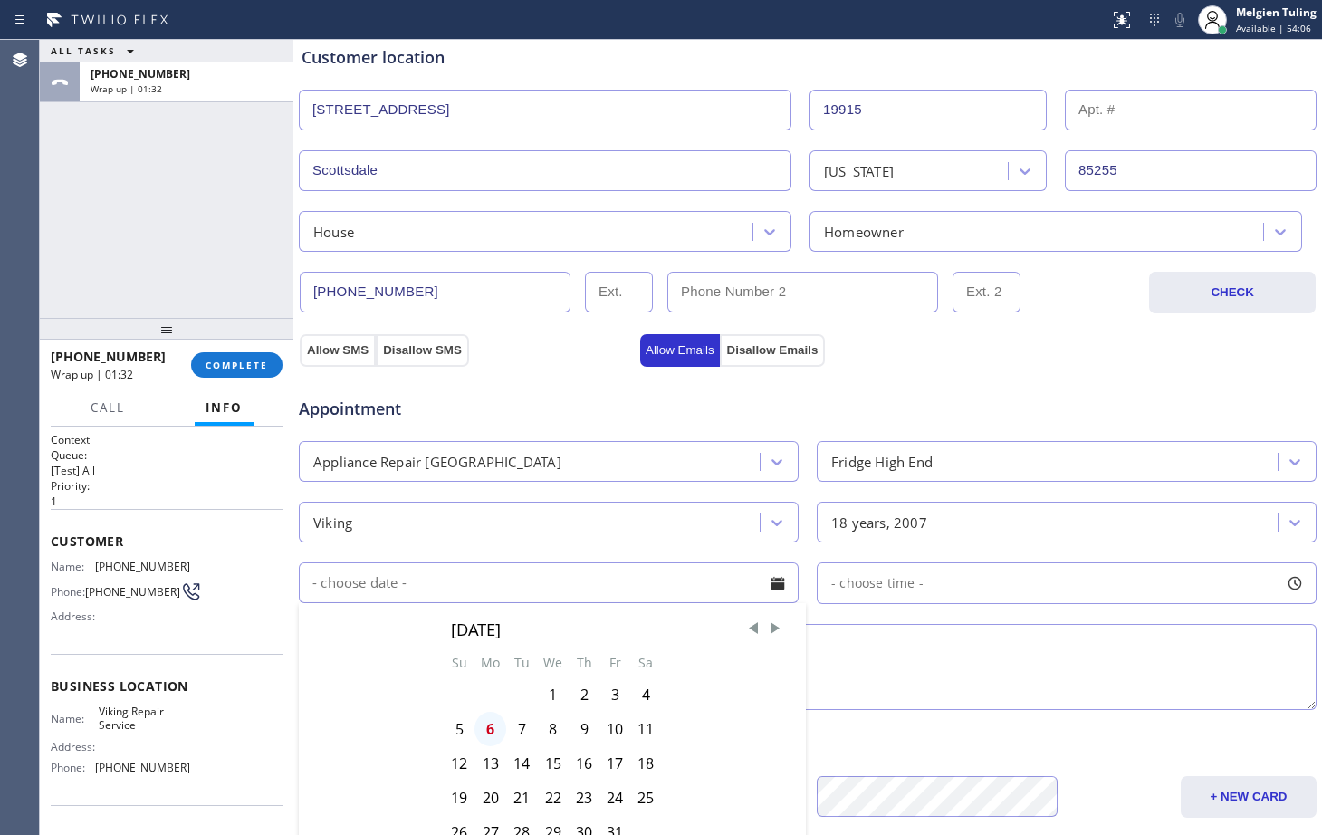
click at [484, 728] on div "6" at bounding box center [491, 729] width 32 height 34
type input "[DATE]"
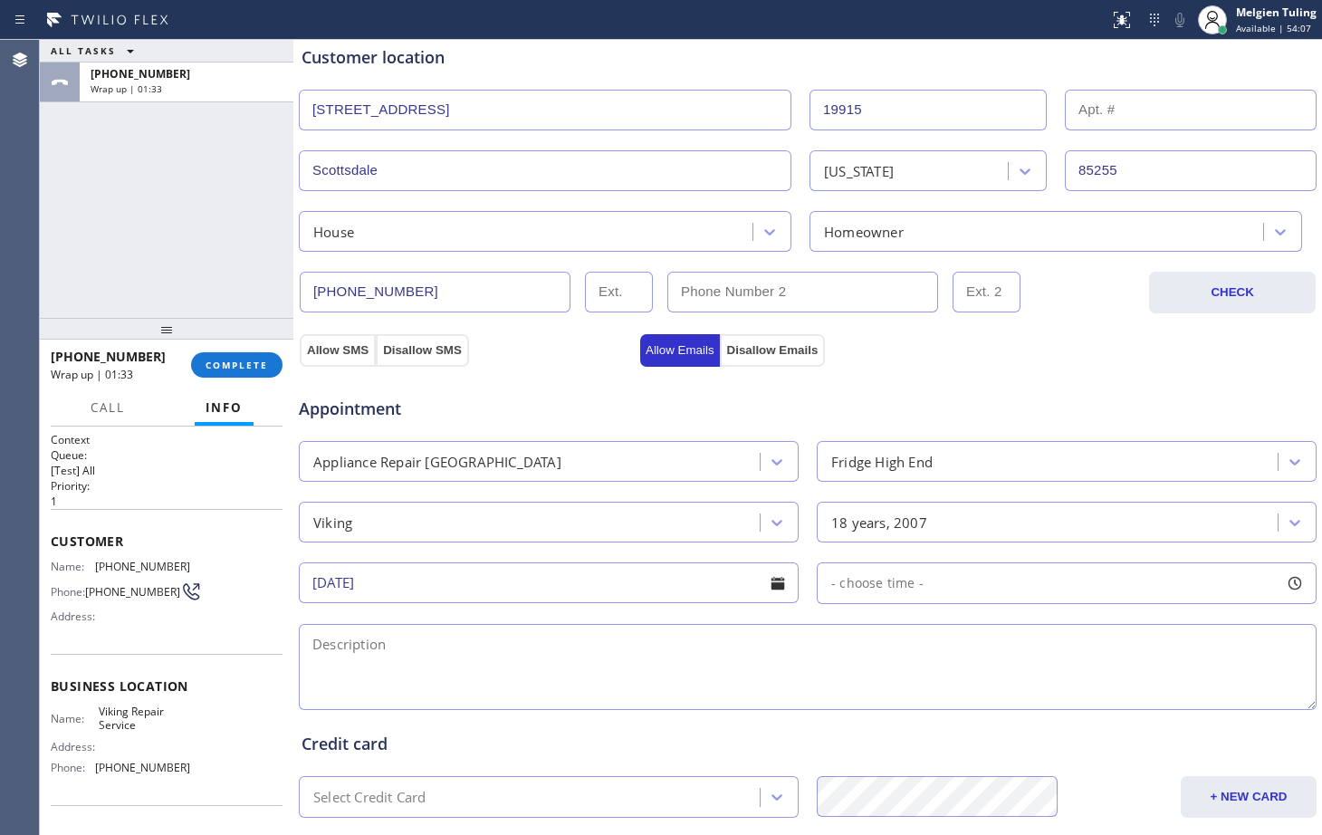
click at [851, 580] on span "- choose time -" at bounding box center [878, 582] width 92 height 17
drag, startPoint x: 832, startPoint y: 696, endPoint x: 1120, endPoint y: 704, distance: 288.2
click at [1120, 704] on div at bounding box center [1123, 694] width 22 height 38
drag, startPoint x: 822, startPoint y: 692, endPoint x: 999, endPoint y: 685, distance: 176.8
click at [1005, 685] on div at bounding box center [1016, 694] width 22 height 38
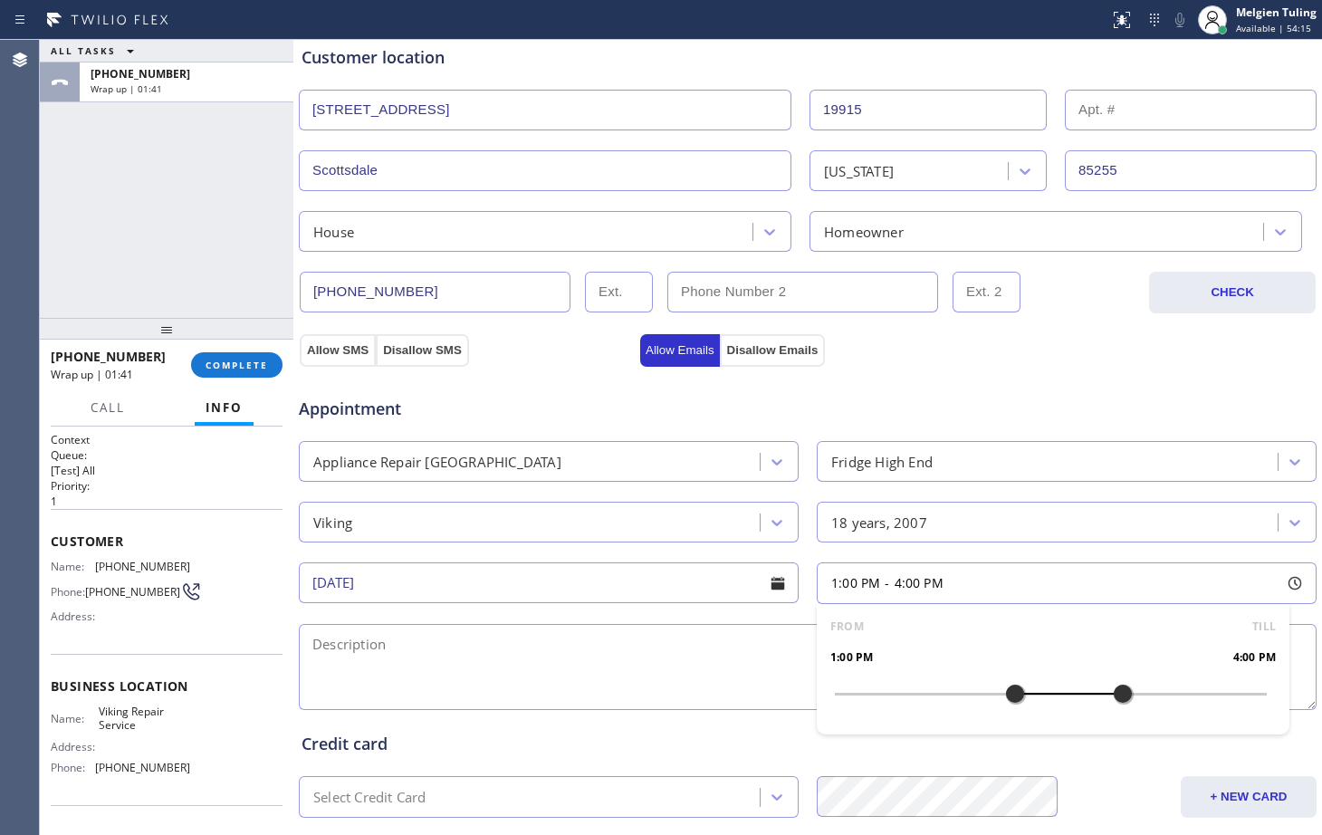
click at [617, 649] on textarea at bounding box center [808, 667] width 1018 height 86
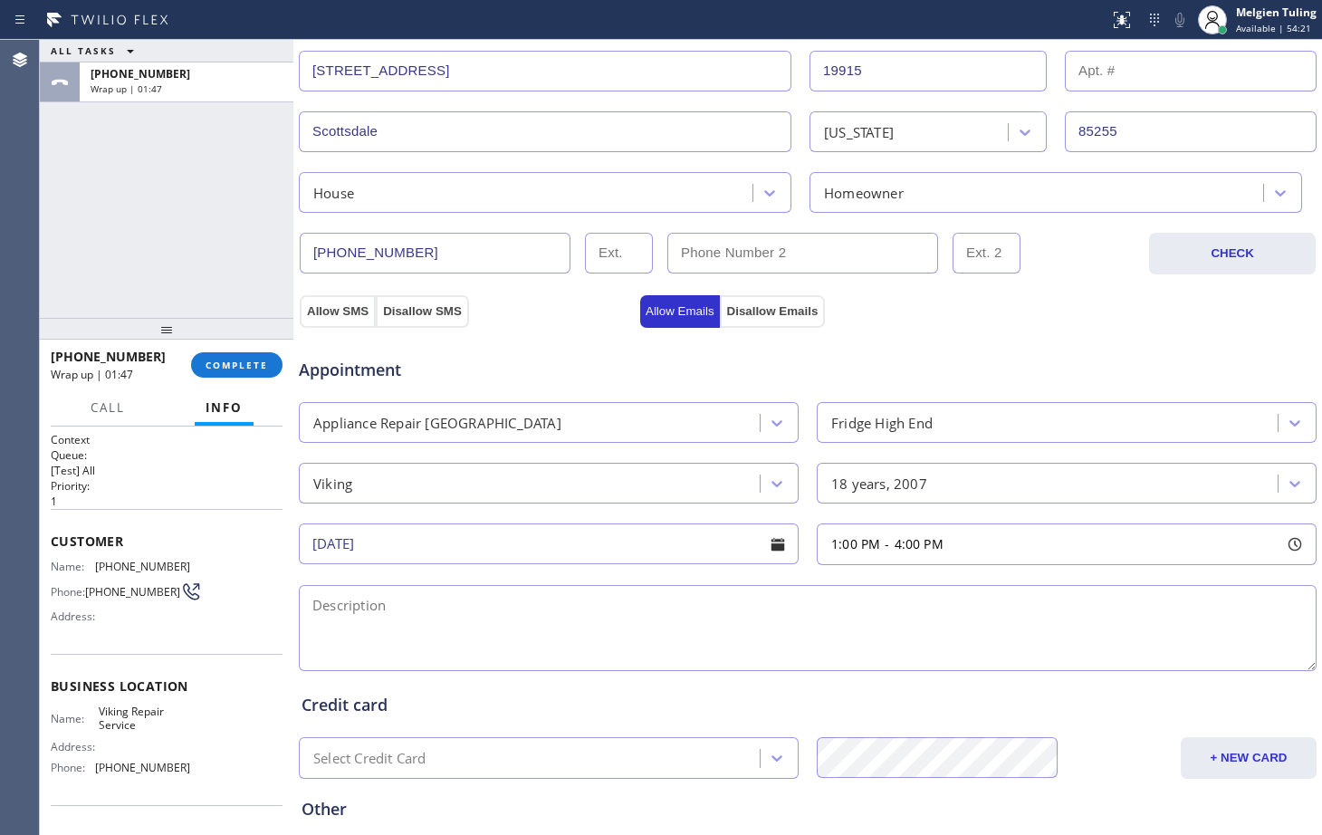
scroll to position [388, 0]
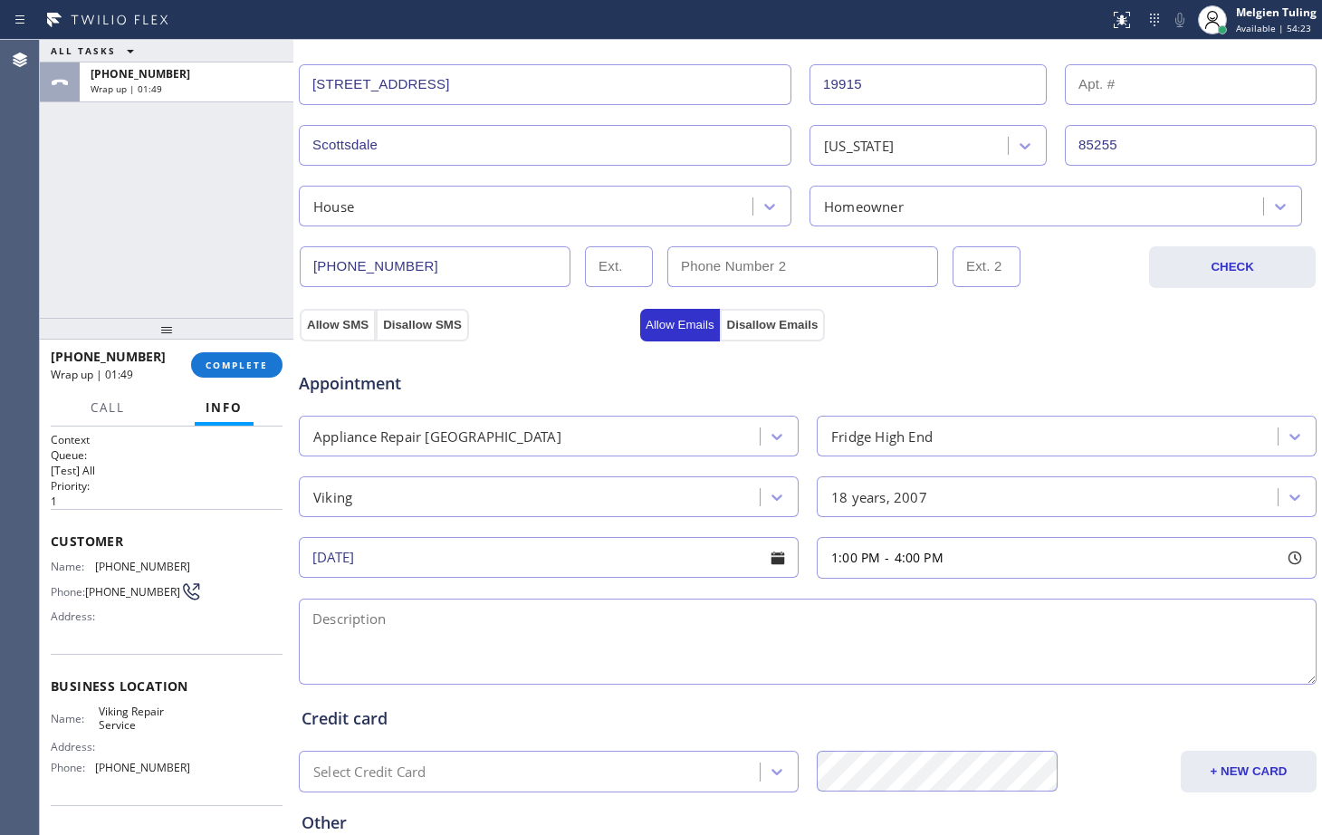
click at [427, 624] on textarea at bounding box center [808, 642] width 1018 height 86
click at [437, 617] on textarea "1-4 |Viking |Fridge |the line that connects the water for ice maker is leaking" at bounding box center [808, 642] width 1018 height 86
click at [844, 630] on textarea "1-4 |Viking |Fridge| BI |the line that connects the water for ice maker is leak…" at bounding box center [808, 642] width 1018 height 86
paste textarea "[STREET_ADDRESS]"
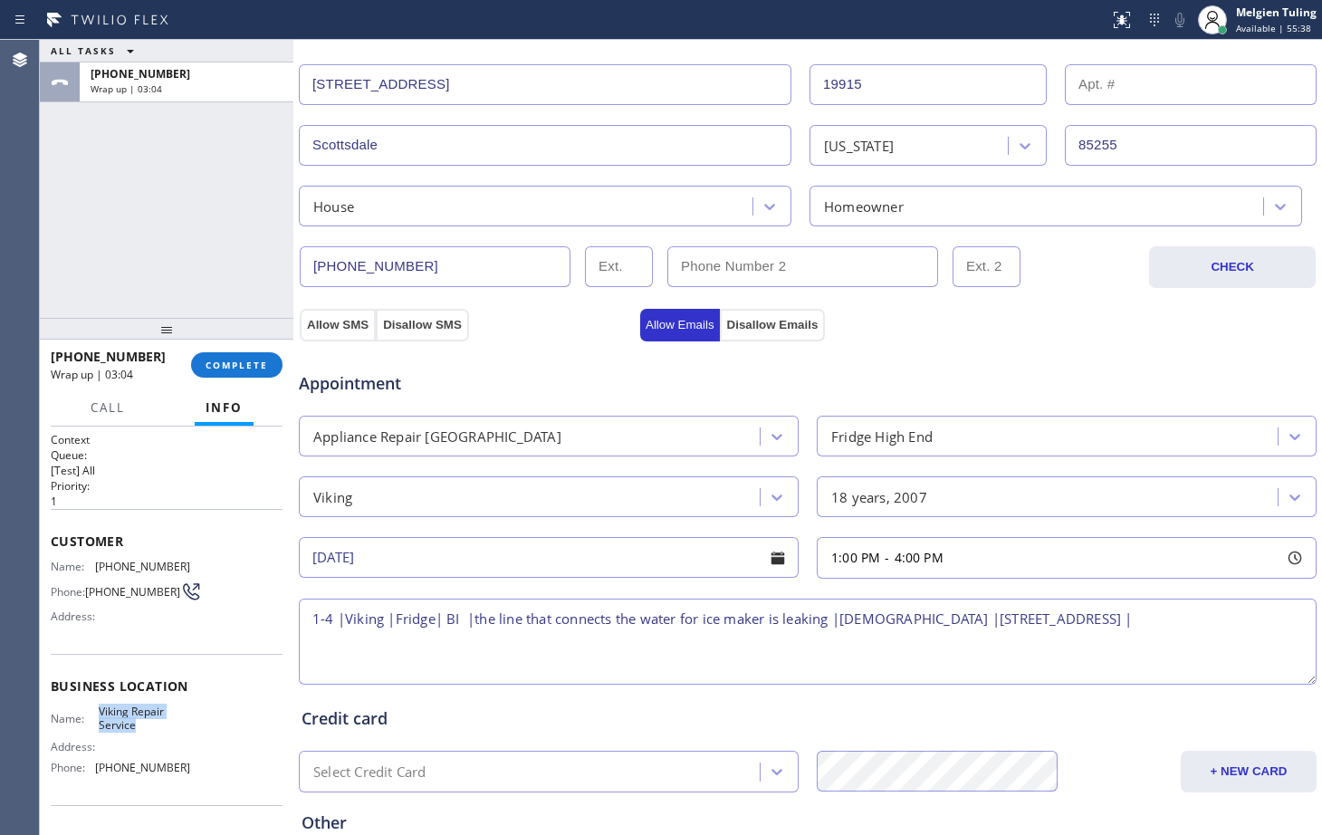
drag, startPoint x: 139, startPoint y: 734, endPoint x: 94, endPoint y: 719, distance: 47.6
click at [94, 719] on div "Name: Viking Repair Service" at bounding box center [120, 719] width 139 height 28
copy div "Viking Repair Service"
click at [1183, 621] on textarea "1-4 |Viking |Fridge| BI |the line that connects the water for ice maker is leak…" at bounding box center [808, 642] width 1018 height 86
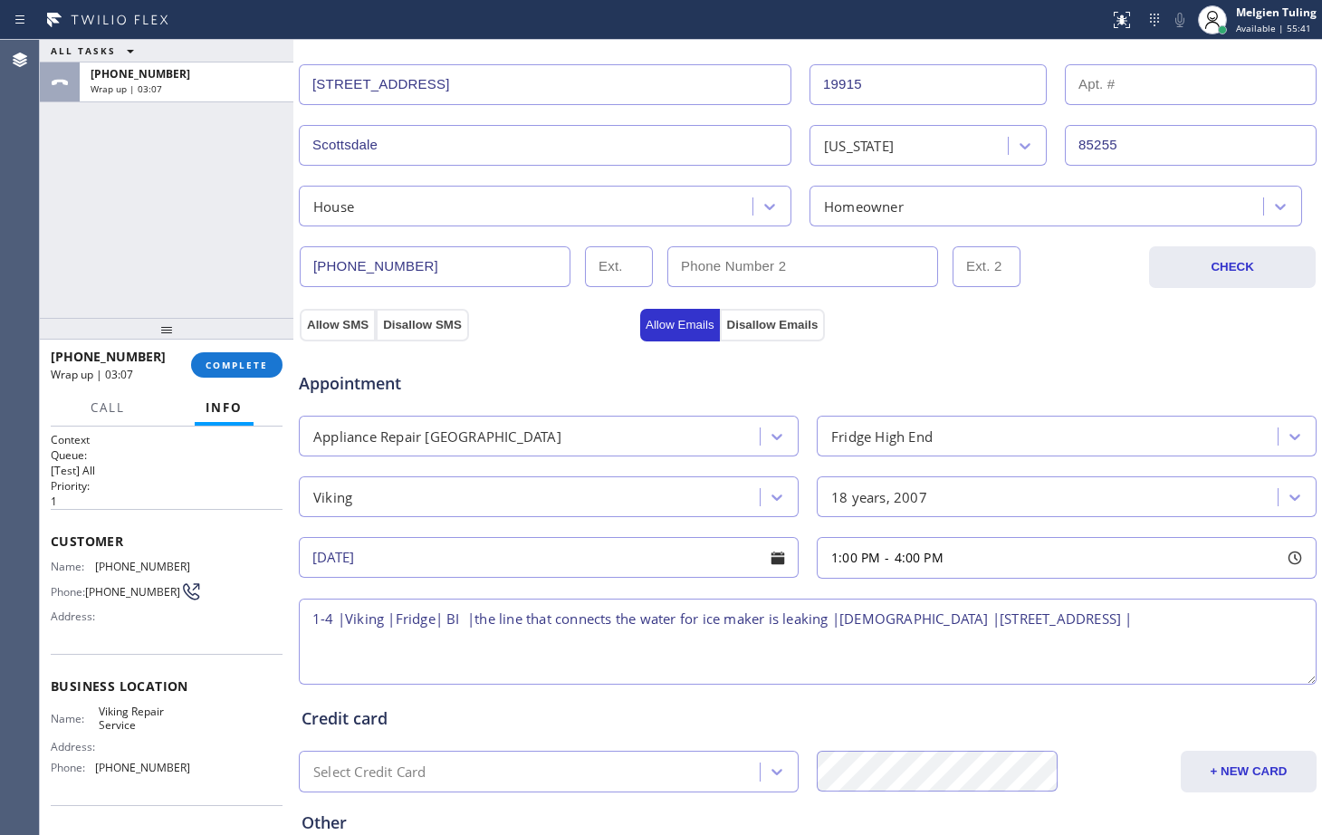
click at [1182, 620] on textarea "1-4 |Viking |Fridge| BI |the line that connects the water for ice maker is leak…" at bounding box center [808, 642] width 1018 height 86
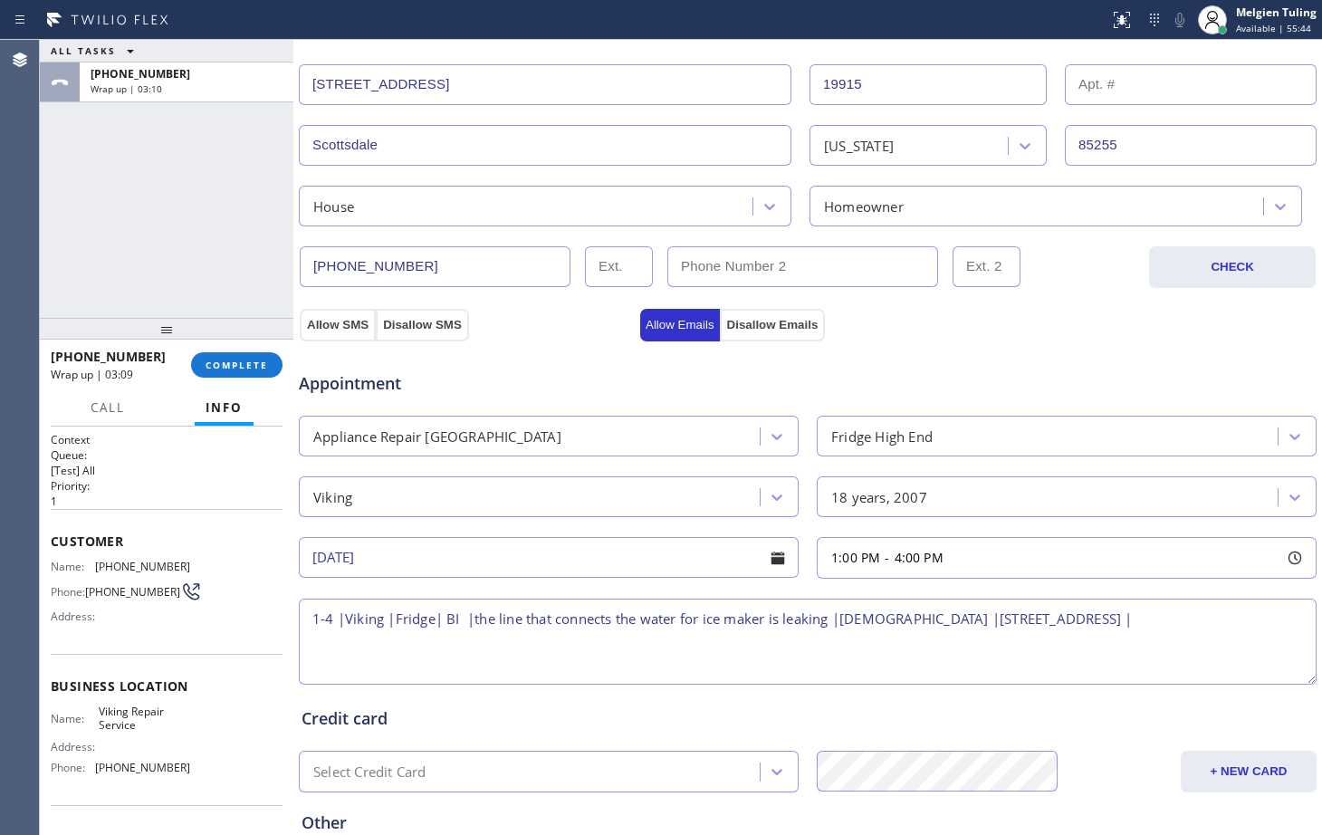
click at [1166, 621] on textarea "1-4 |Viking |Fridge| BI |the line that connects the water for ice maker is leak…" at bounding box center [808, 642] width 1018 height 86
click at [1164, 620] on textarea "1-4 |Viking |Fridge| BI |the line that connects the water for ice maker is leak…" at bounding box center [808, 642] width 1018 height 86
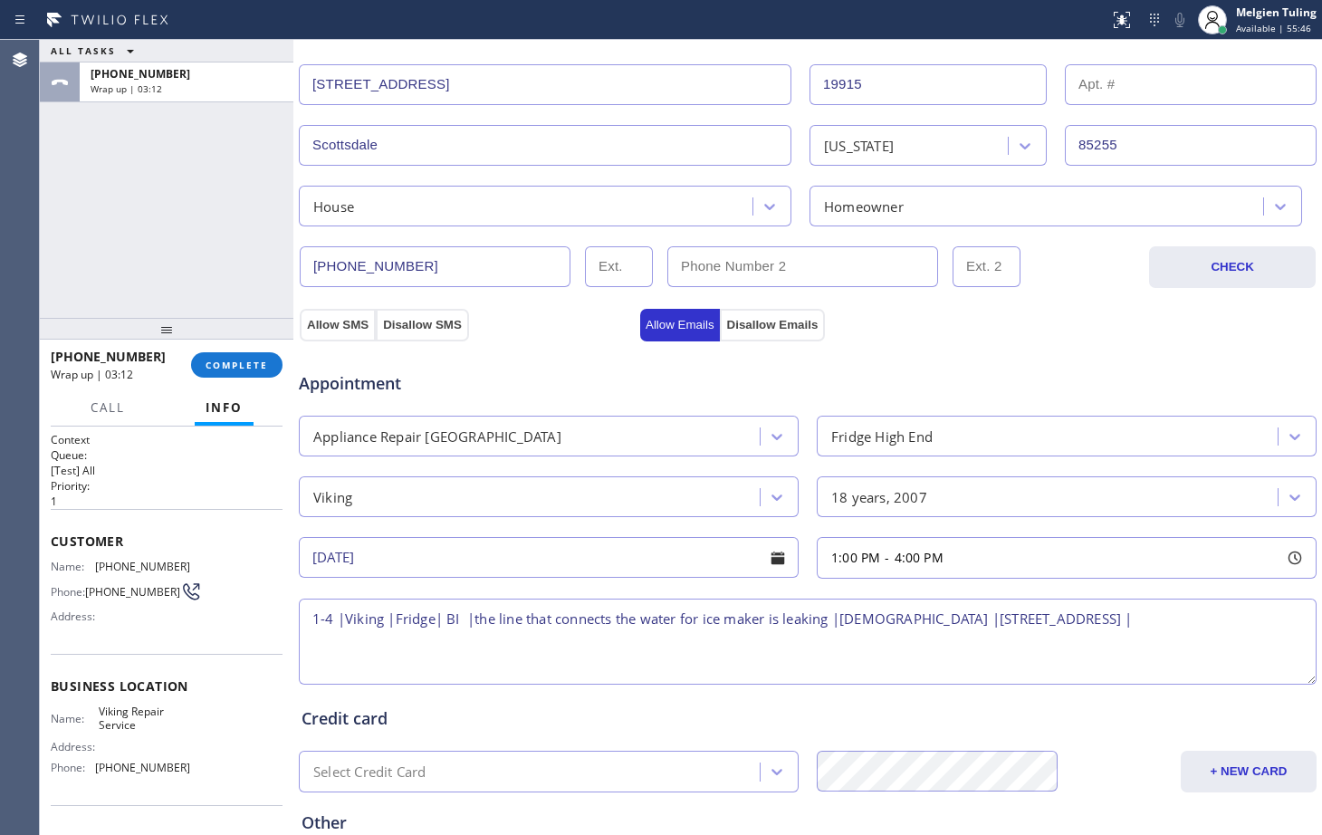
click at [1162, 620] on textarea "1-4 |Viking |Fridge| BI |the line that connects the water for ice maker is leak…" at bounding box center [808, 642] width 1018 height 86
paste textarea "Viking Repair Service"
click at [1188, 608] on textarea "1-4 |Viking |Fridge| BI |the line that connects the water for ice maker is leak…" at bounding box center [808, 642] width 1018 height 86
click at [314, 637] on textarea "1-4 |Viking |Fridge| BI |the line that connects the water for ice maker is leak…" at bounding box center [808, 642] width 1018 height 86
click at [403, 649] on textarea "1-4 |Viking |Fridge| BI |the line that connects the water for ice maker is leak…" at bounding box center [808, 642] width 1018 height 86
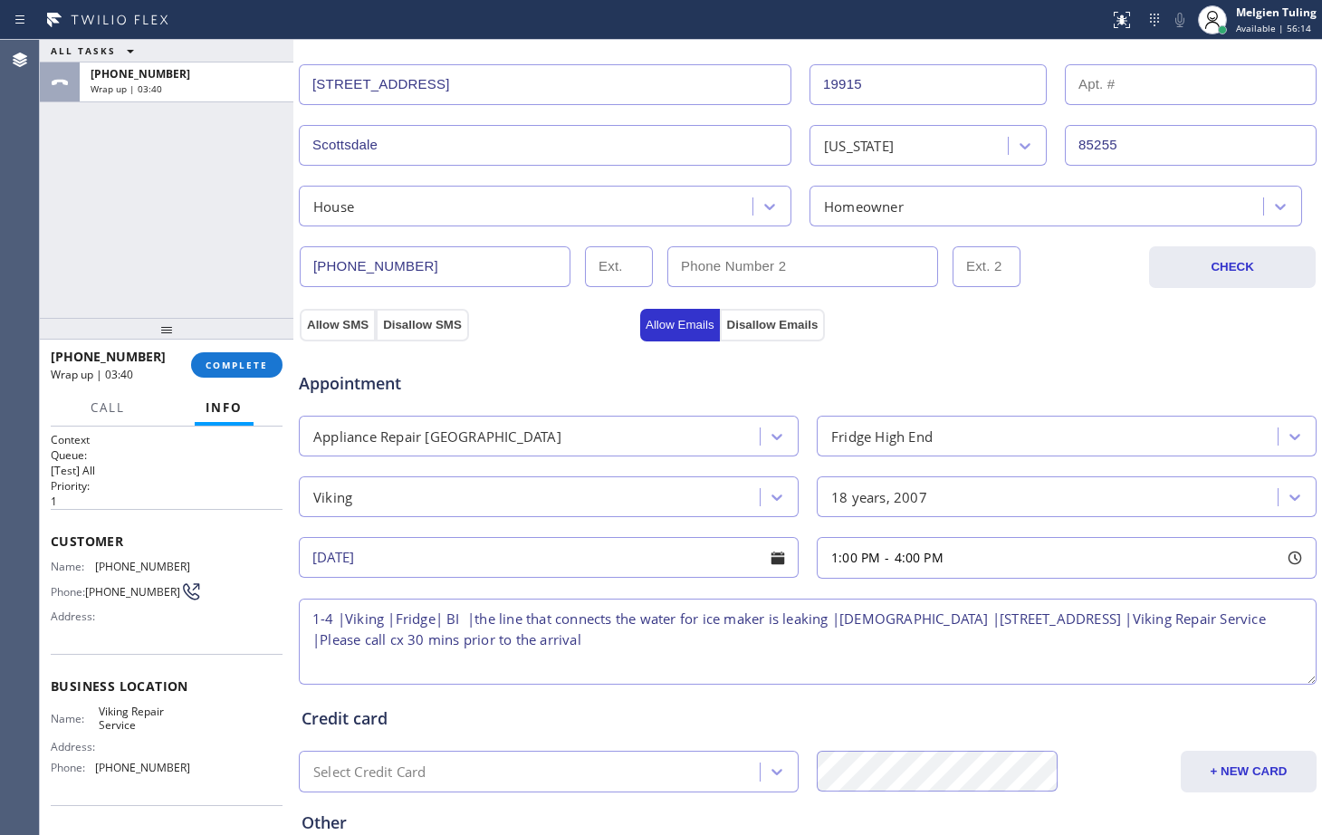
scroll to position [7, 0]
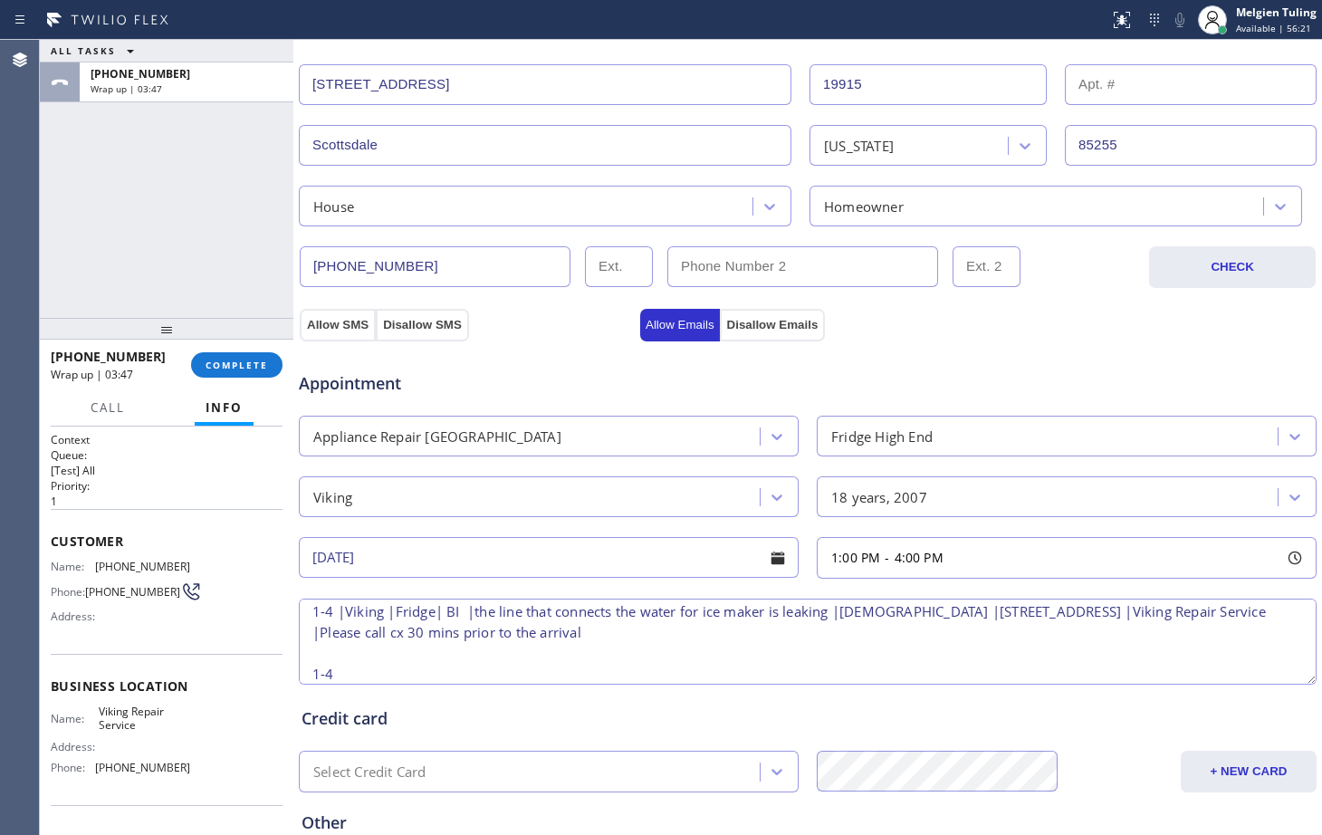
click at [342, 616] on textarea "1-4 |Viking |Fridge| BI |the line that connects the water for ice maker is leak…" at bounding box center [808, 642] width 1018 height 86
click at [338, 615] on textarea "1-4 |Viking |Fridge| BI |the line that connects the water for ice maker is leak…" at bounding box center [808, 642] width 1018 height 86
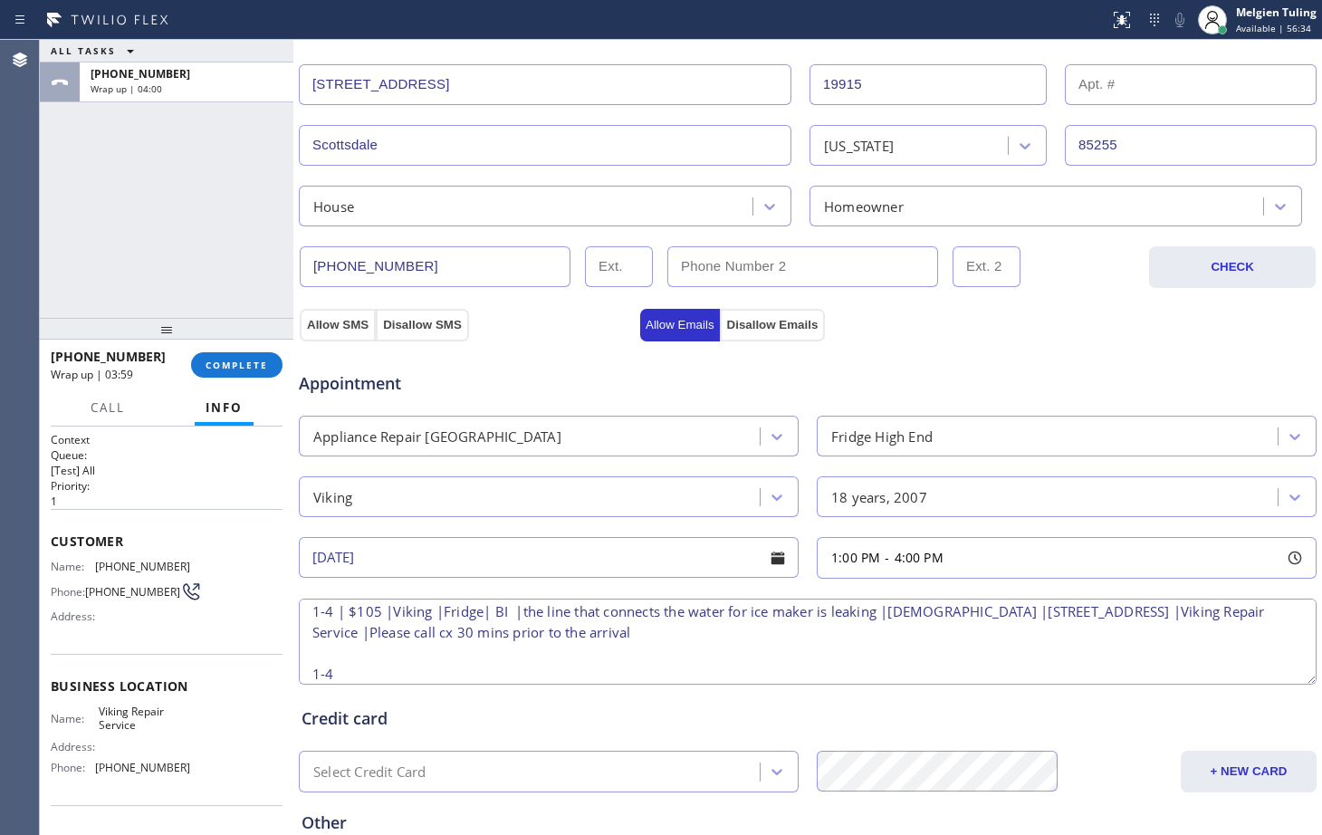
click at [361, 670] on textarea "1-4 | $105 |Viking |Fridge| BI |the line that connects the water for ice maker …" at bounding box center [808, 642] width 1018 height 86
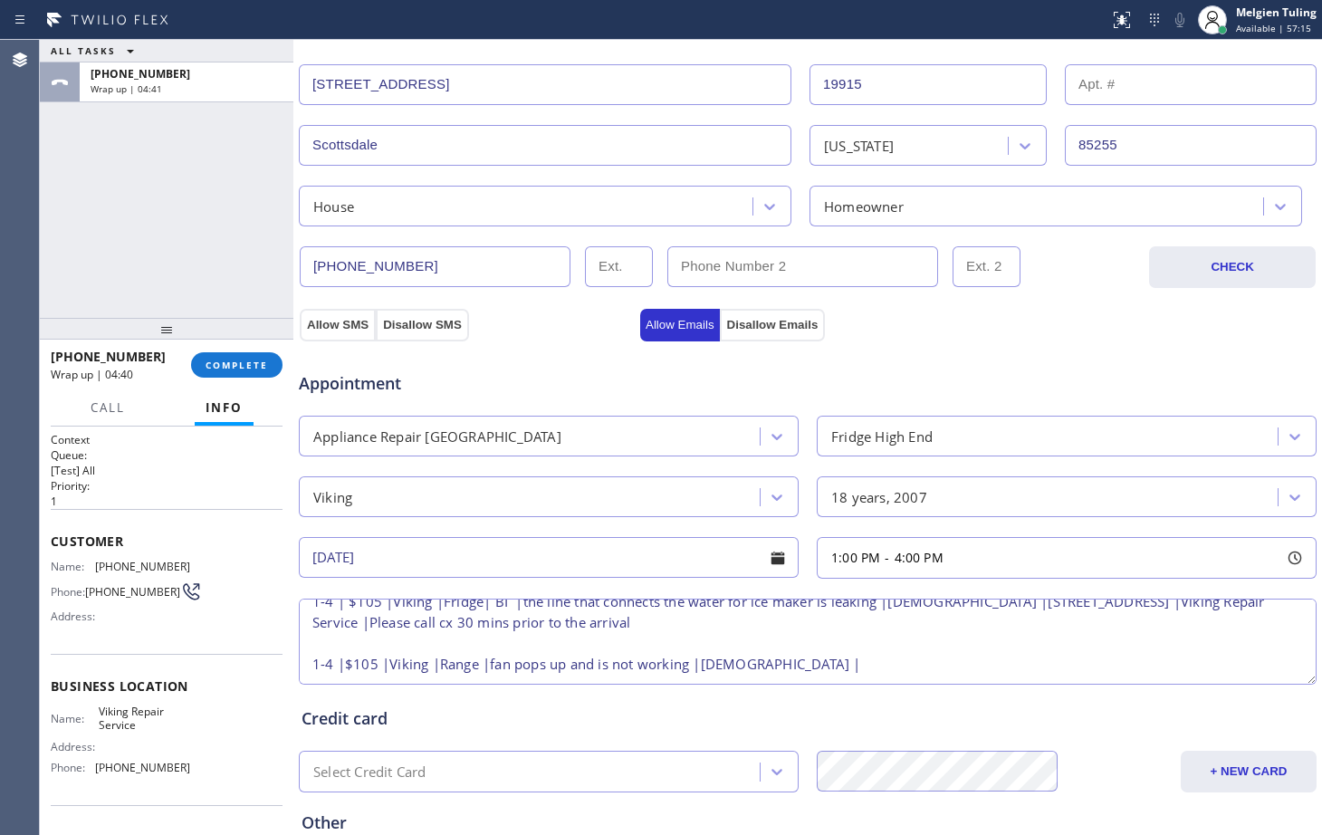
paste textarea "Viking Repair Service"
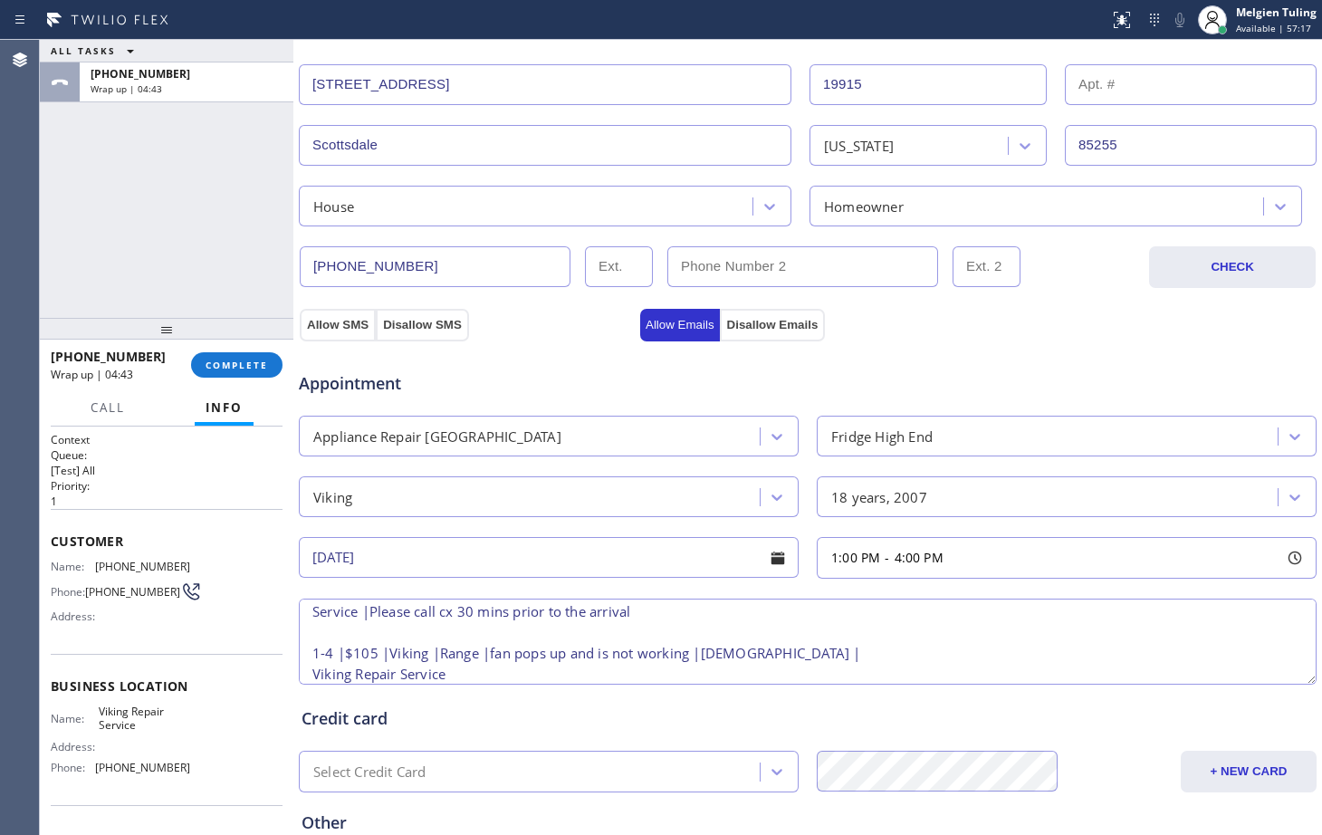
click at [774, 652] on textarea "1-4 | $105 |Viking |Fridge| BI |the line that connects the water for ice maker …" at bounding box center [808, 642] width 1018 height 86
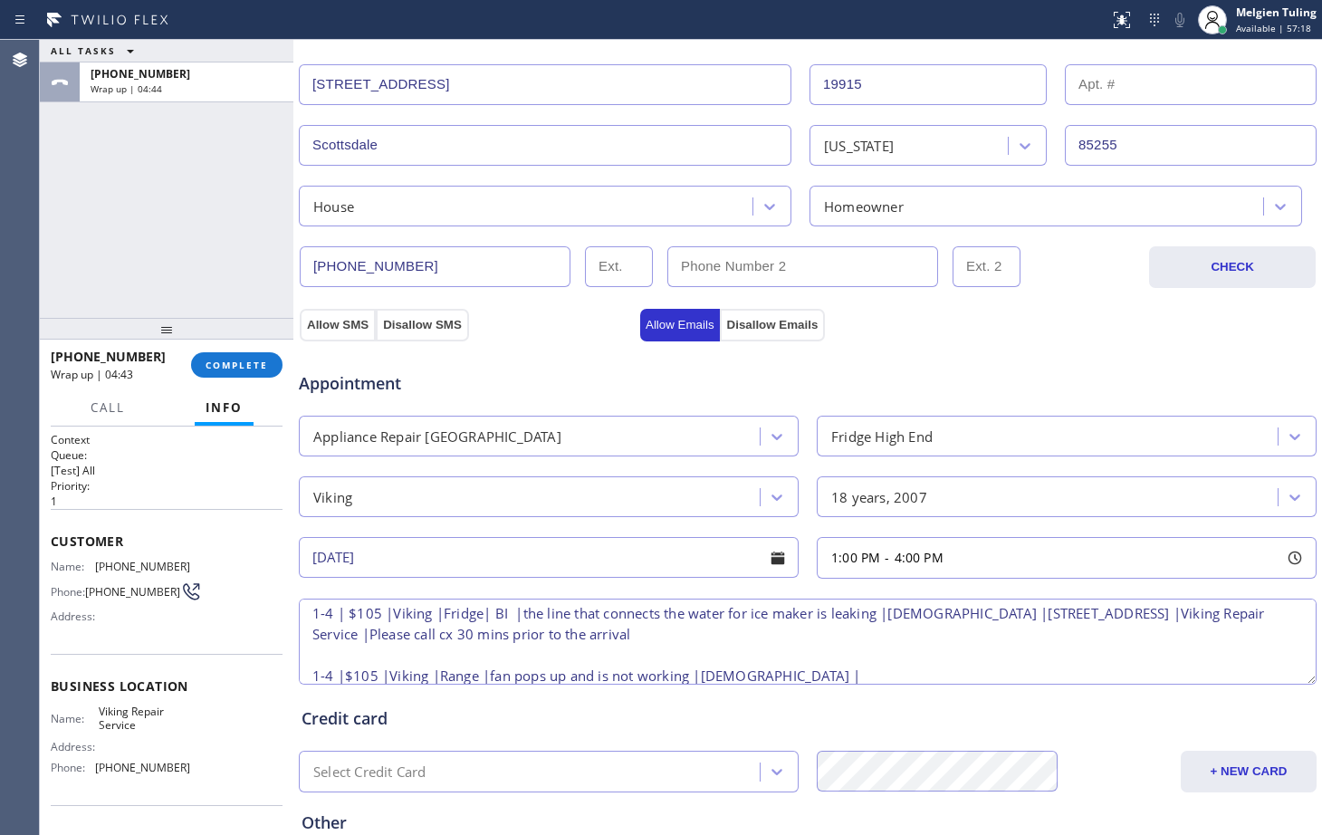
scroll to position [0, 0]
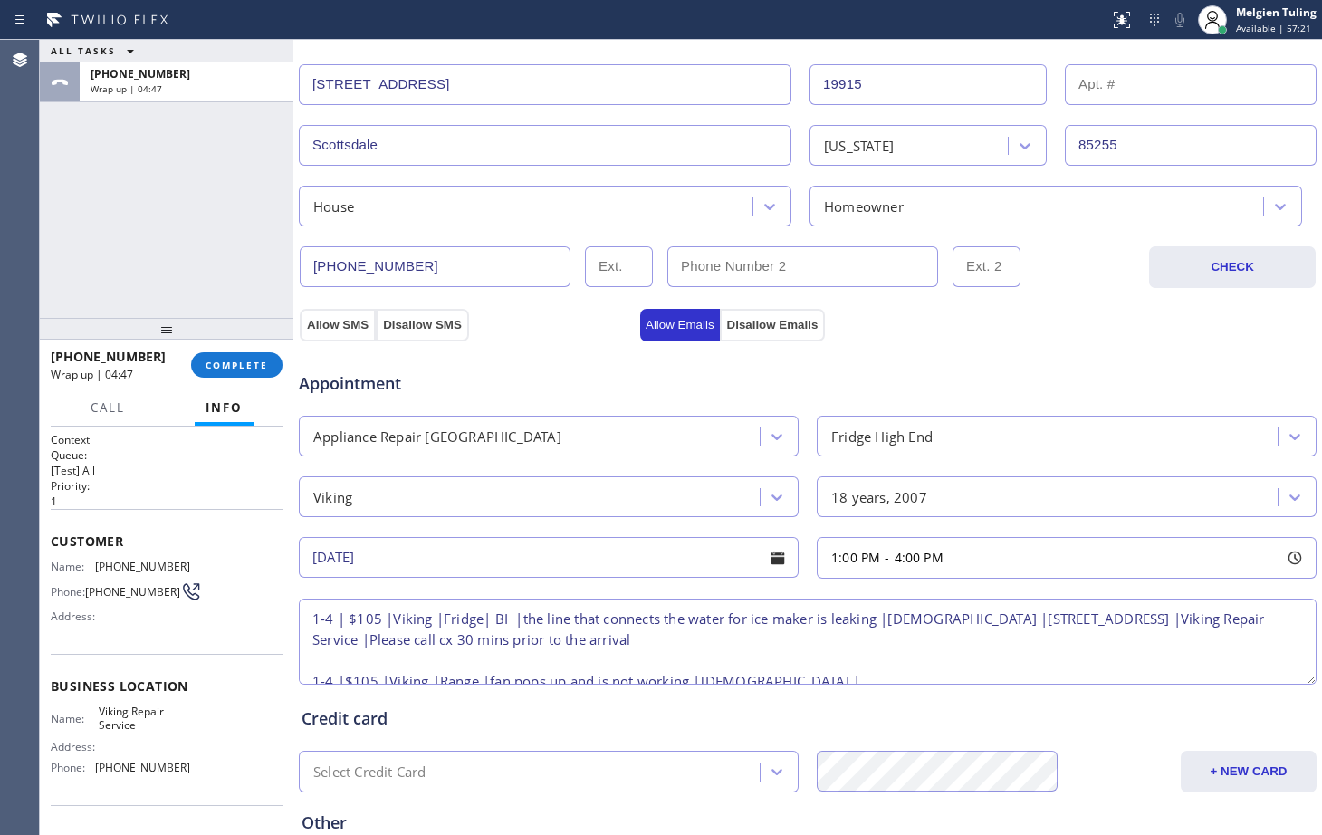
drag, startPoint x: 937, startPoint y: 619, endPoint x: 1192, endPoint y: 615, distance: 255.5
click at [1192, 615] on textarea "1-4 | $105 |Viking |Fridge| BI |the line that connects the water for ice maker …" at bounding box center [808, 642] width 1018 height 86
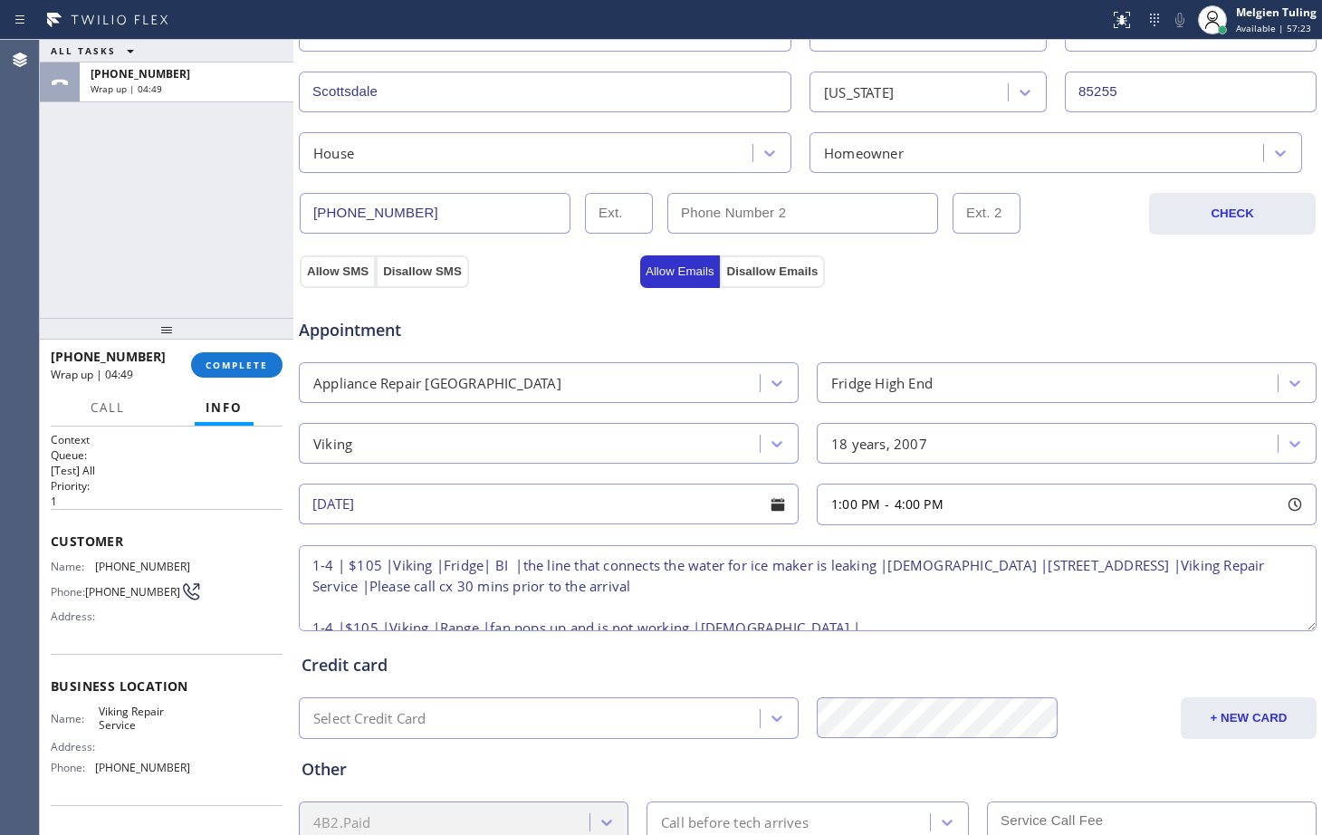
scroll to position [478, 0]
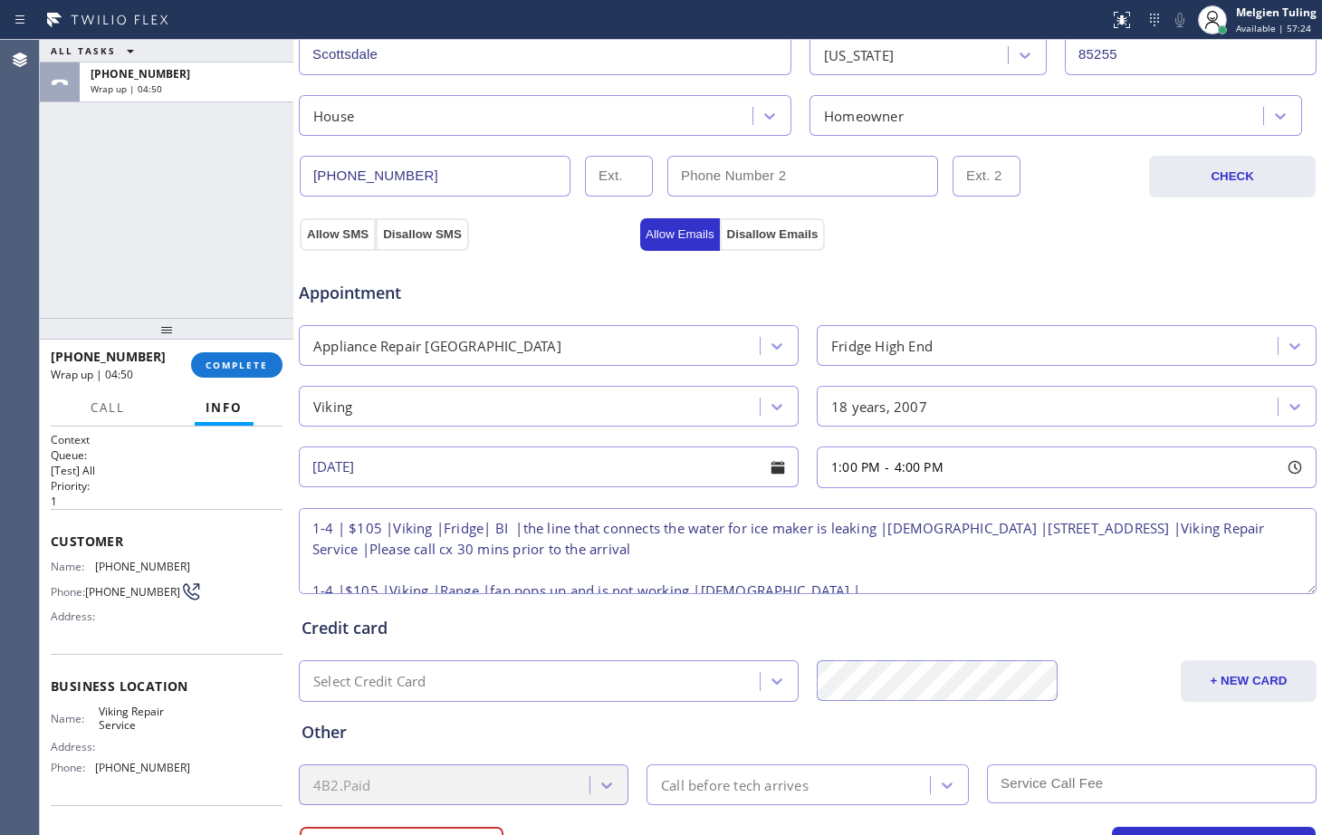
click at [755, 582] on textarea "1-4 | $105 |Viking |Fridge| BI |the line that connects the water for ice maker …" at bounding box center [808, 551] width 1018 height 86
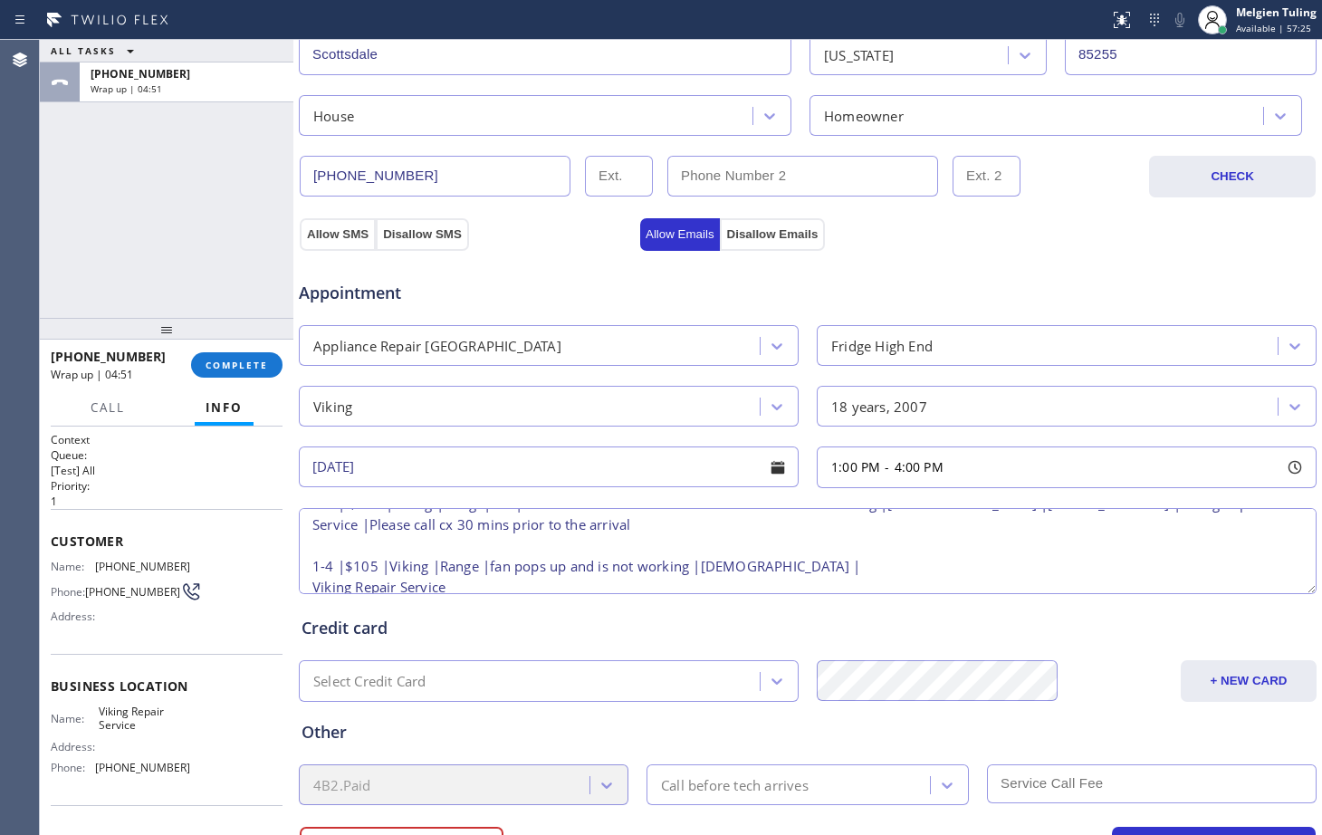
scroll to position [38, 0]
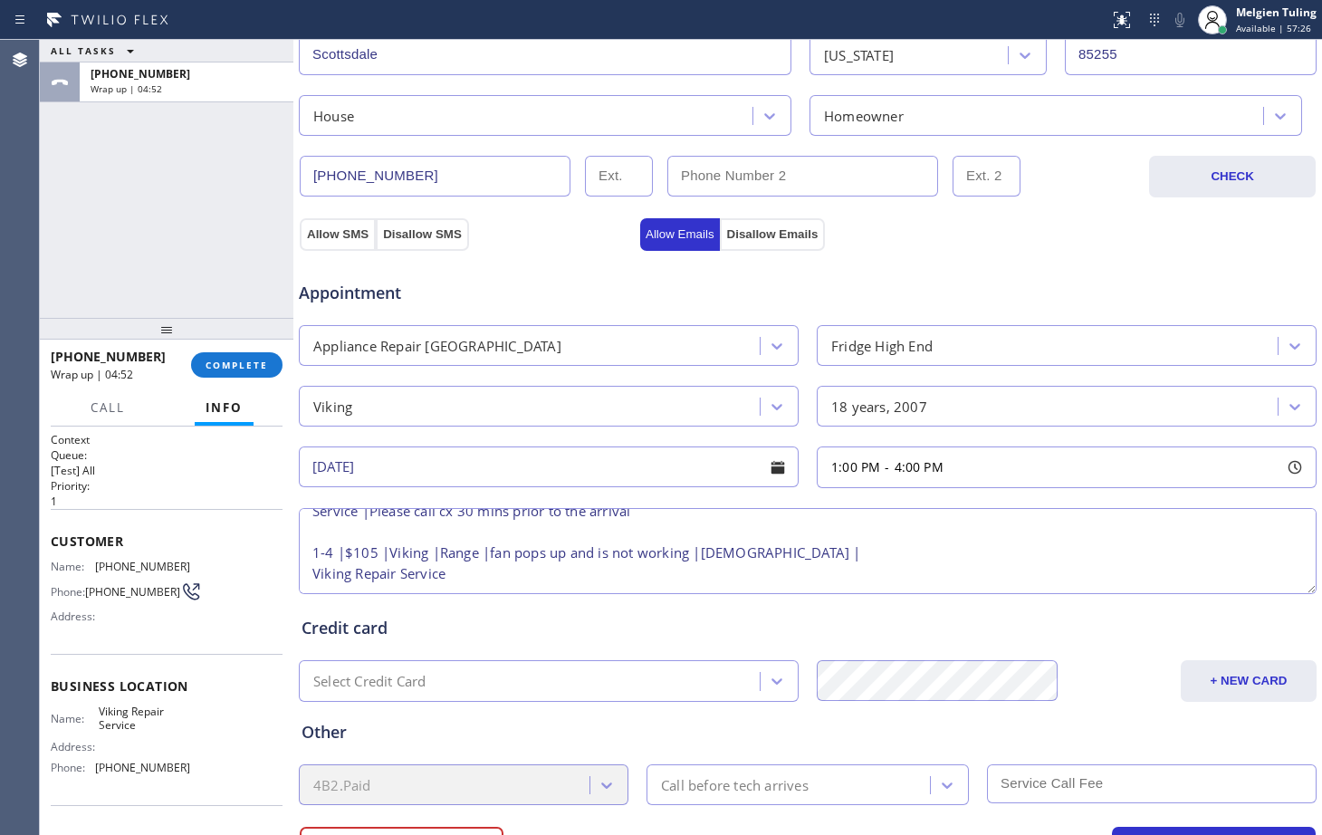
paste textarea "[STREET_ADDRESS]"
click at [467, 577] on textarea "1-4 | $105 |Viking |Fridge| BI |the line that connects the water for ice maker …" at bounding box center [808, 551] width 1018 height 86
click at [373, 554] on textarea "1-4 | $105 |Viking |Fridge| BI |the line that connects the water for ice maker …" at bounding box center [808, 551] width 1018 height 86
click at [709, 576] on textarea "1-4 | $105 |Viking |Fridge| BI |the line that connects the water for ice maker …" at bounding box center [808, 551] width 1018 height 86
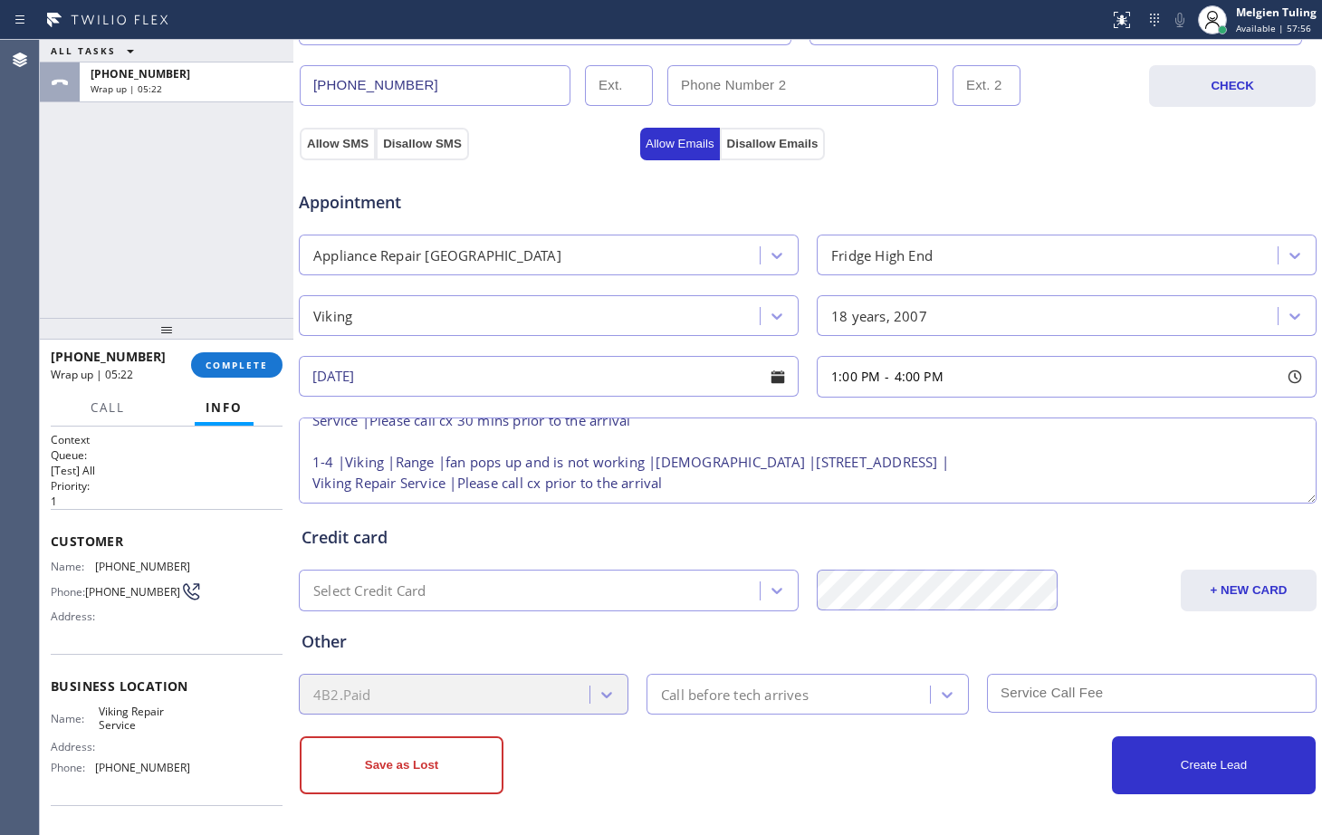
type textarea "1-4 | $105 |Viking |Fridge| BI |the line that connects the water for ice maker …"
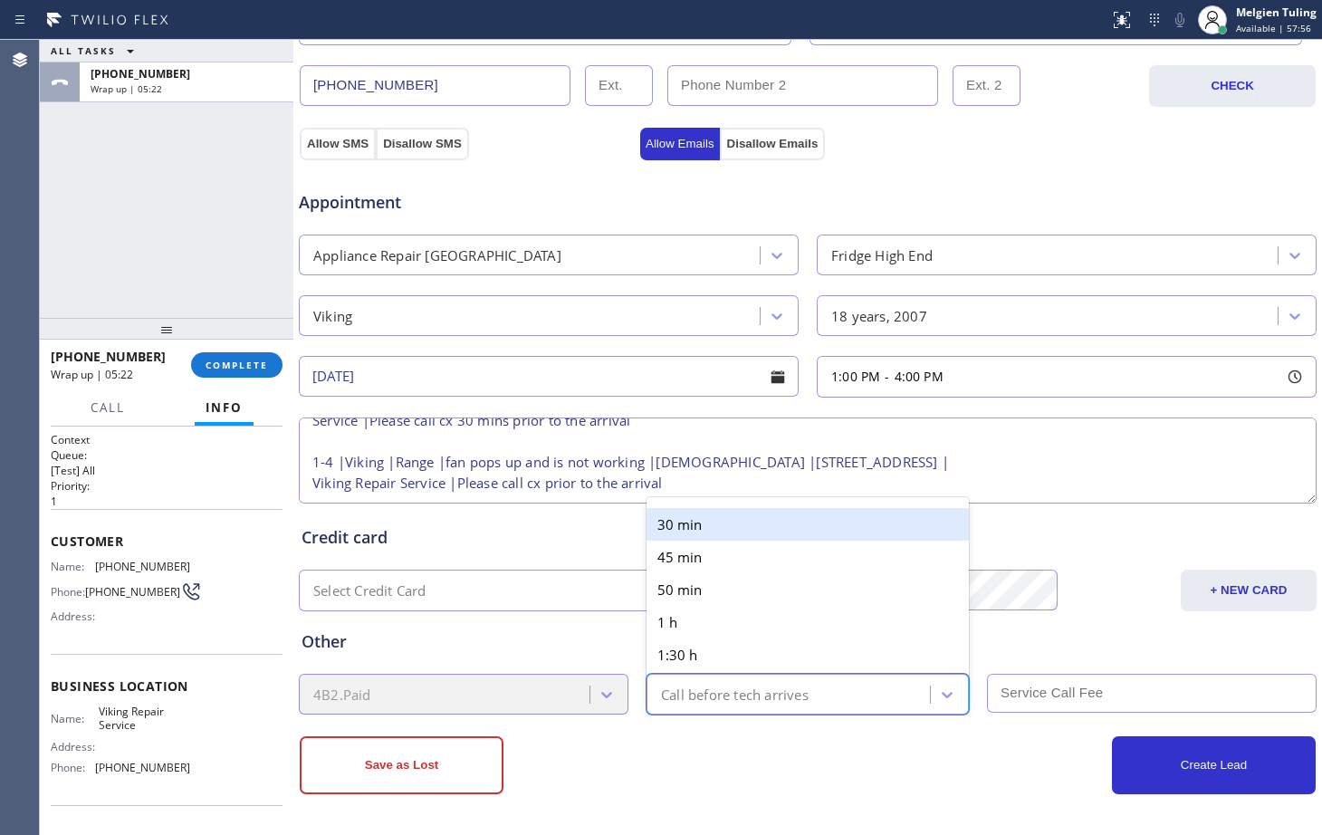
click at [729, 691] on div "Call before tech arrives" at bounding box center [735, 694] width 148 height 21
click at [702, 527] on div "30 min" at bounding box center [808, 524] width 322 height 33
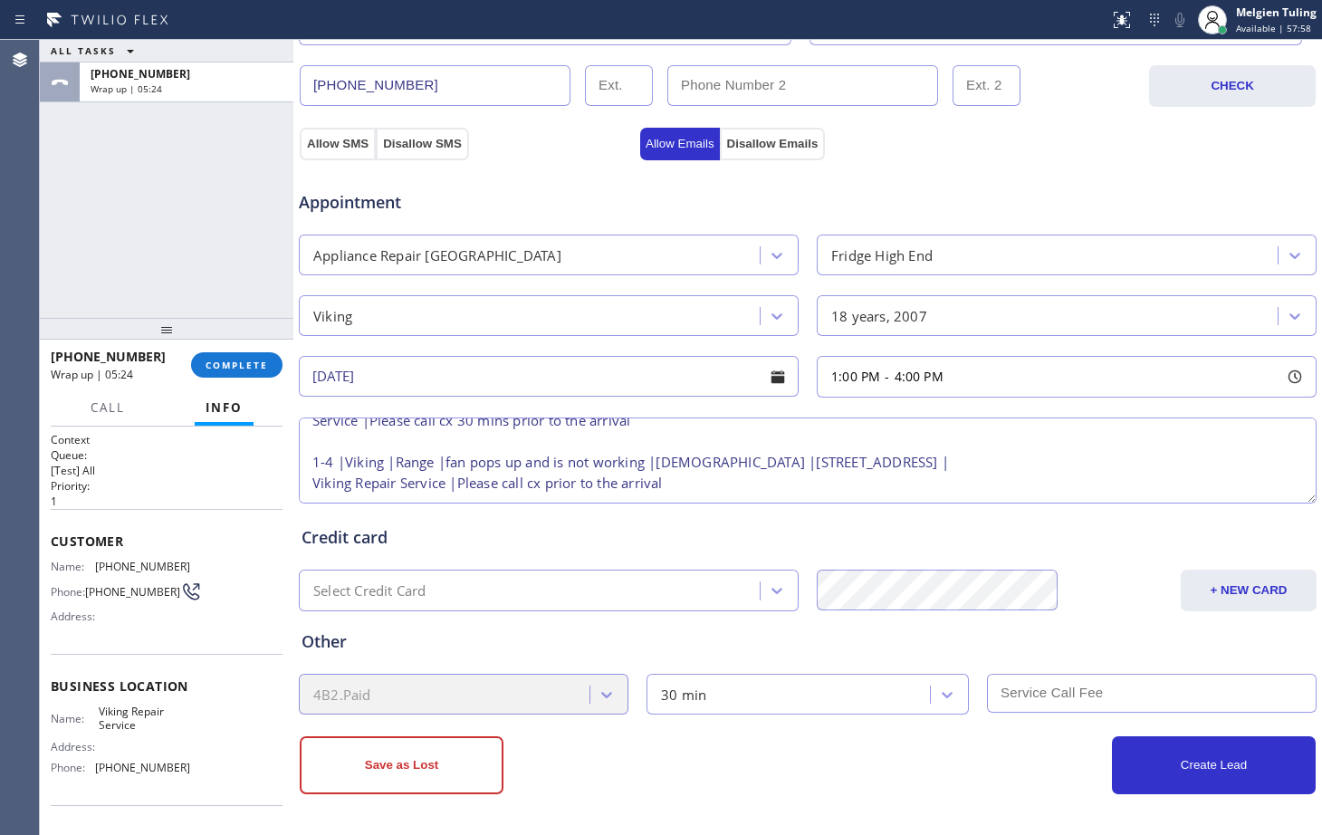
click at [1030, 686] on input "text" at bounding box center [1152, 693] width 330 height 39
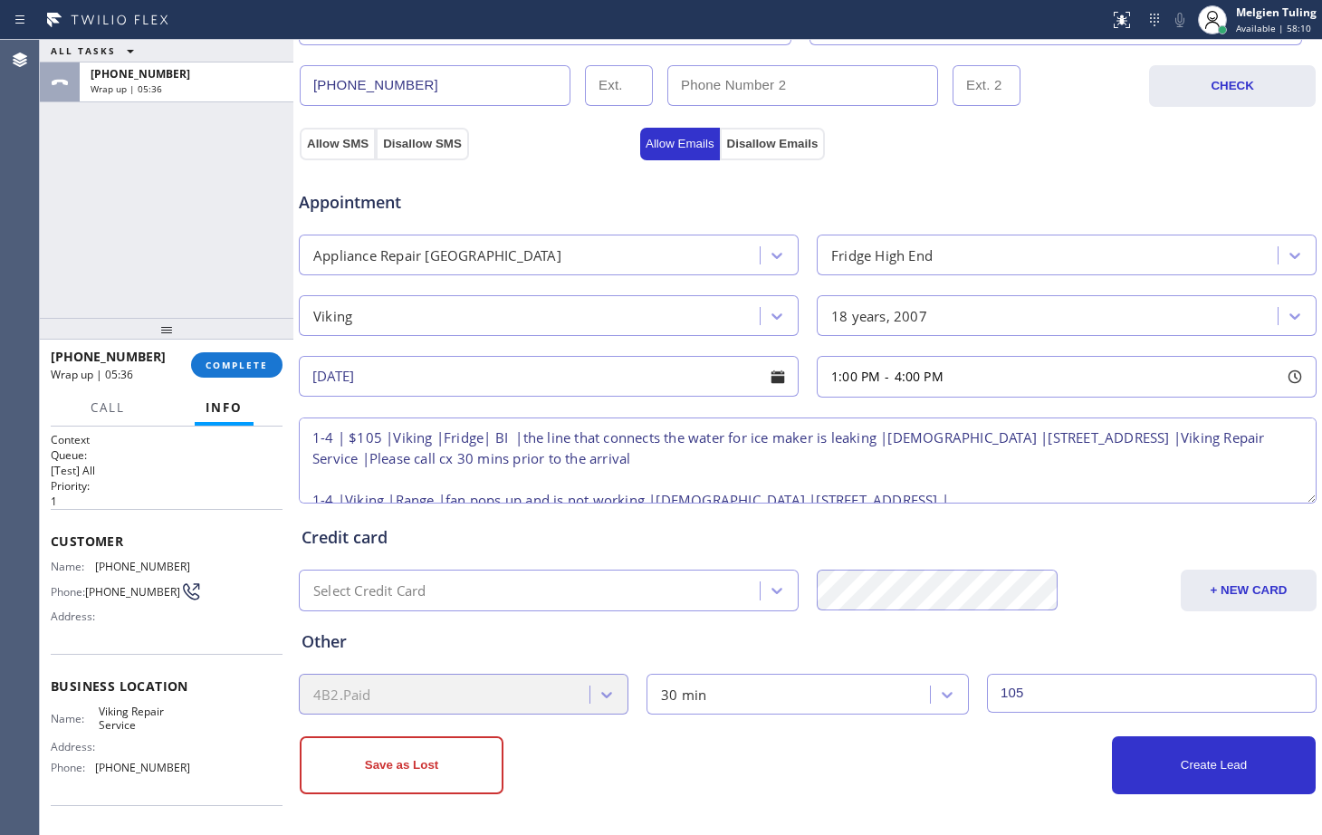
type input "105"
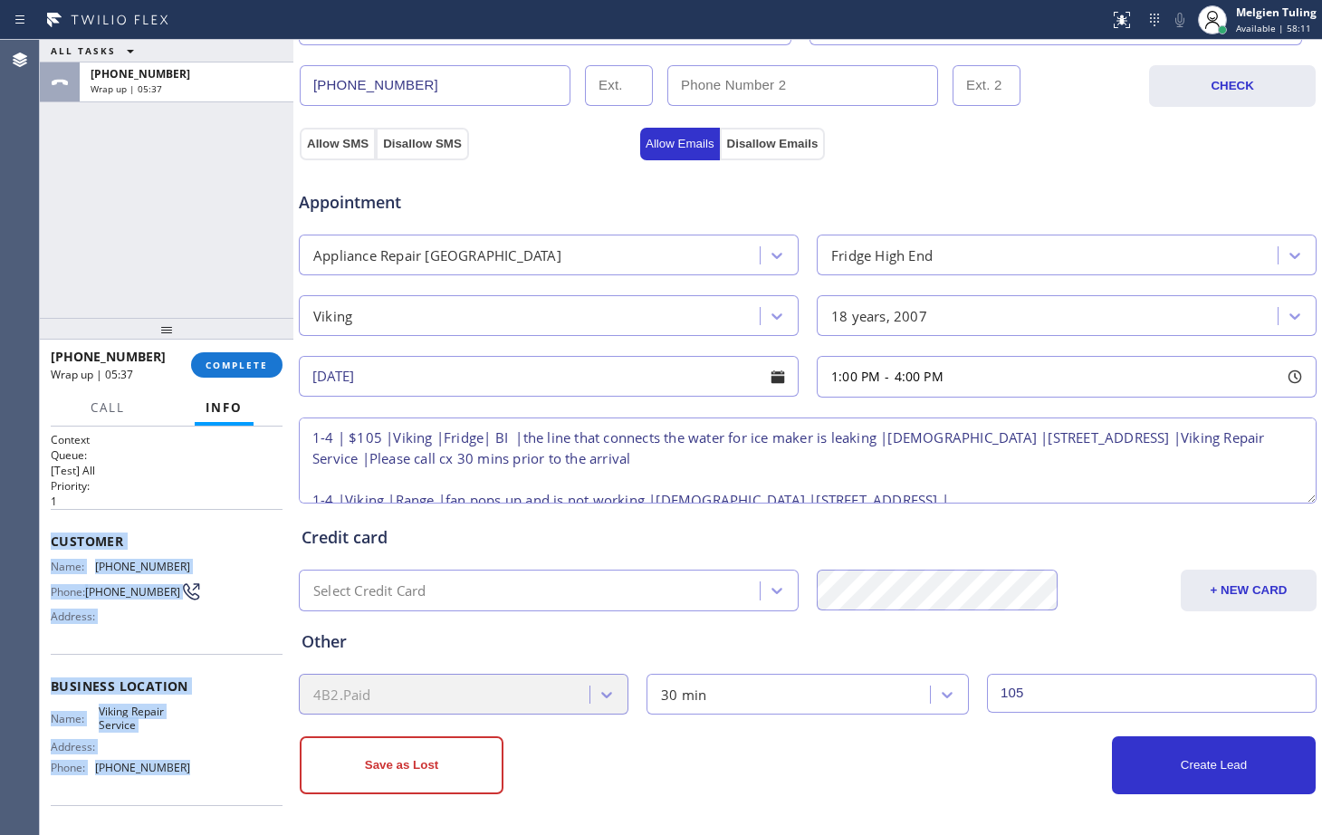
drag, startPoint x: 47, startPoint y: 537, endPoint x: 200, endPoint y: 769, distance: 277.9
click at [200, 769] on div "Context Queue: [Test] All Priority: 1 Customer Name: [PHONE_NUMBER] Phone: [PHO…" at bounding box center [167, 631] width 254 height 409
copy div "Customer Name: [PHONE_NUMBER] Phone: [PHONE_NUMBER] Address: Business location …"
click at [1197, 760] on button "Create Lead" at bounding box center [1214, 765] width 204 height 58
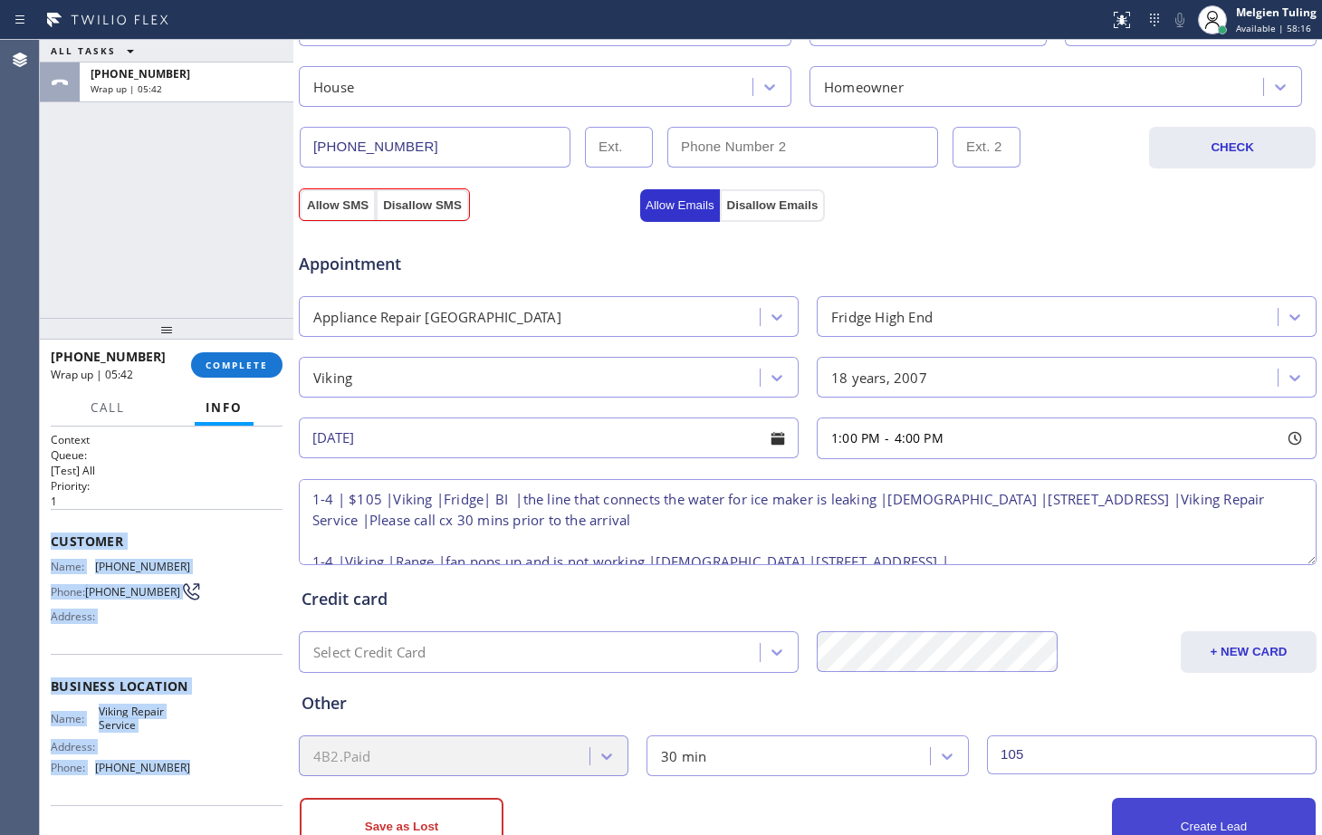
scroll to position [630, 0]
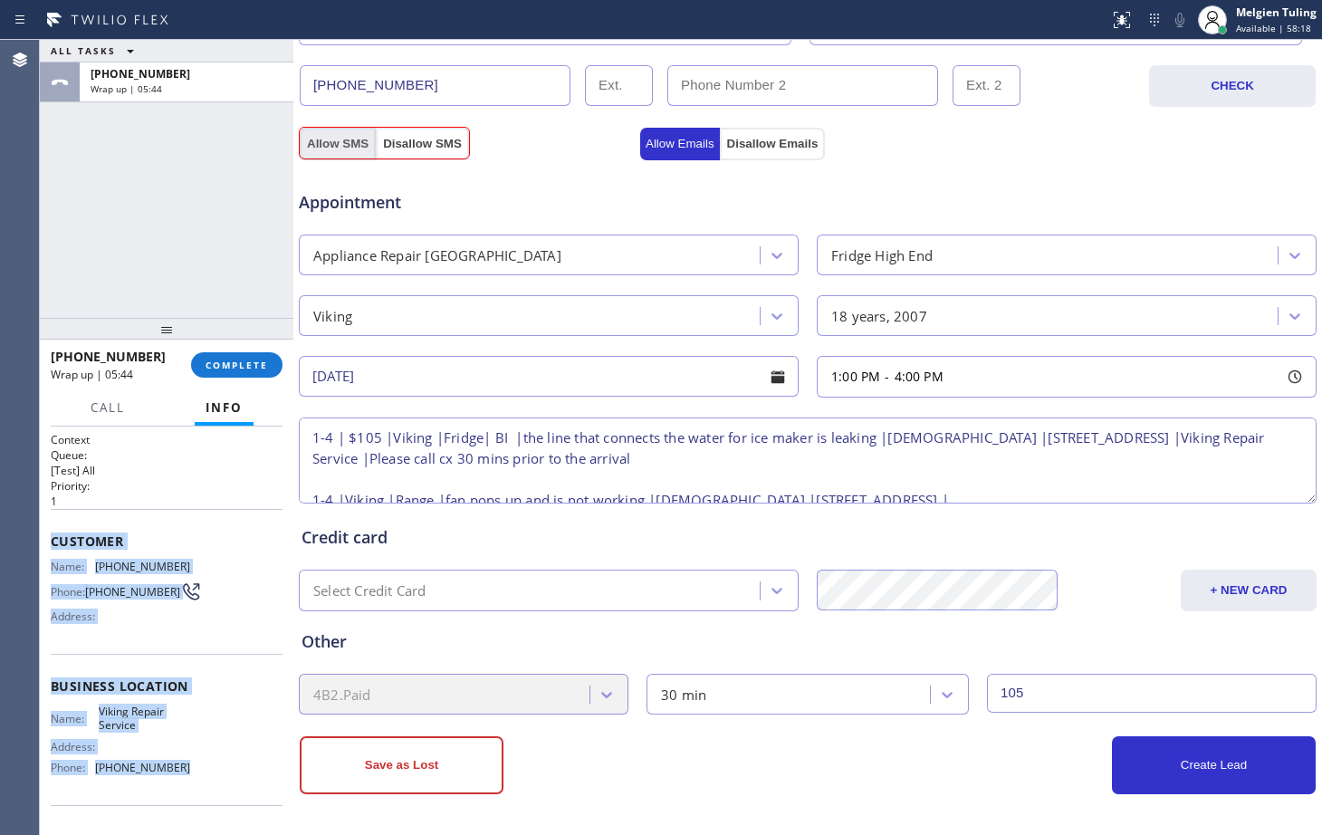
click at [342, 147] on button "Allow SMS" at bounding box center [338, 144] width 76 height 33
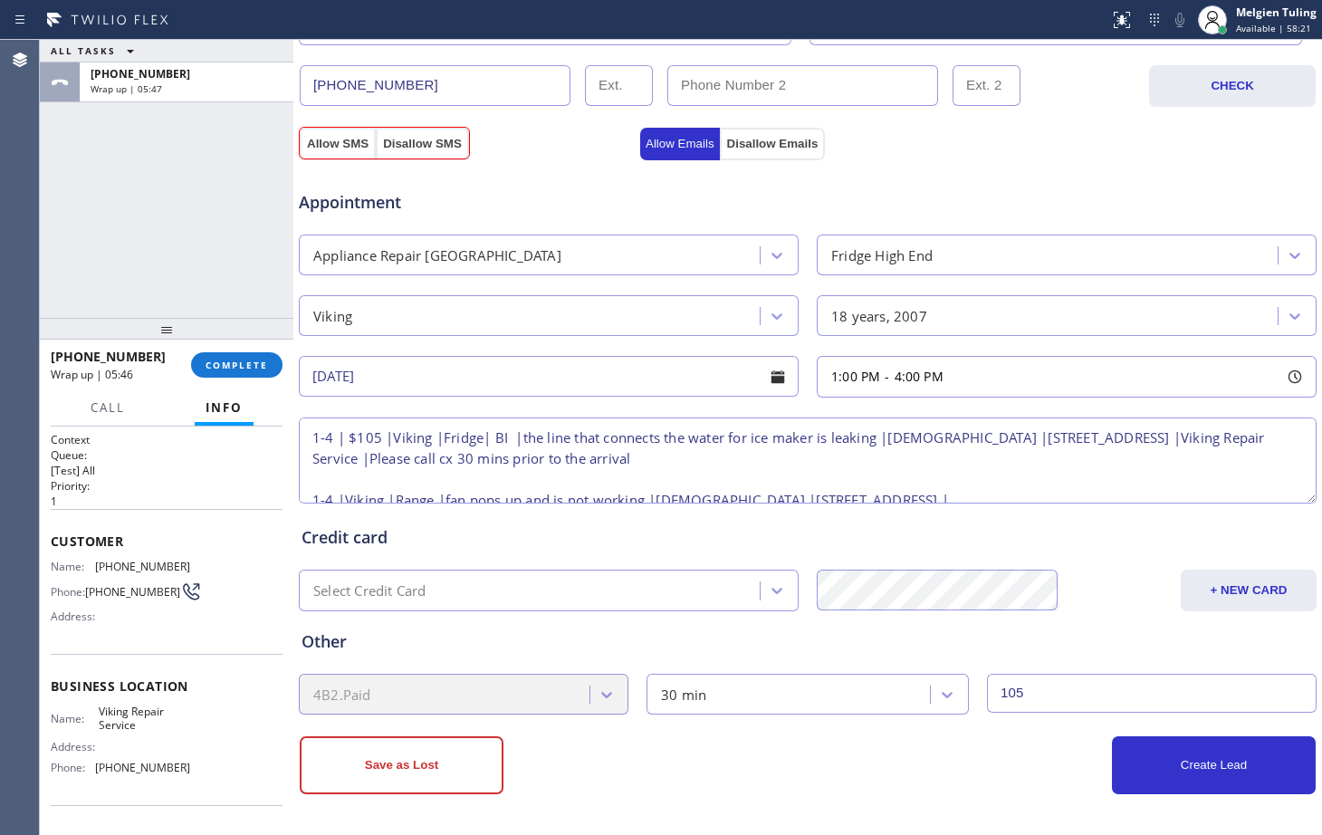
click at [585, 206] on span "Appointment" at bounding box center [467, 202] width 337 height 24
click at [328, 149] on button "Allow SMS" at bounding box center [338, 144] width 76 height 33
click at [1197, 759] on button "Create Lead" at bounding box center [1214, 765] width 204 height 58
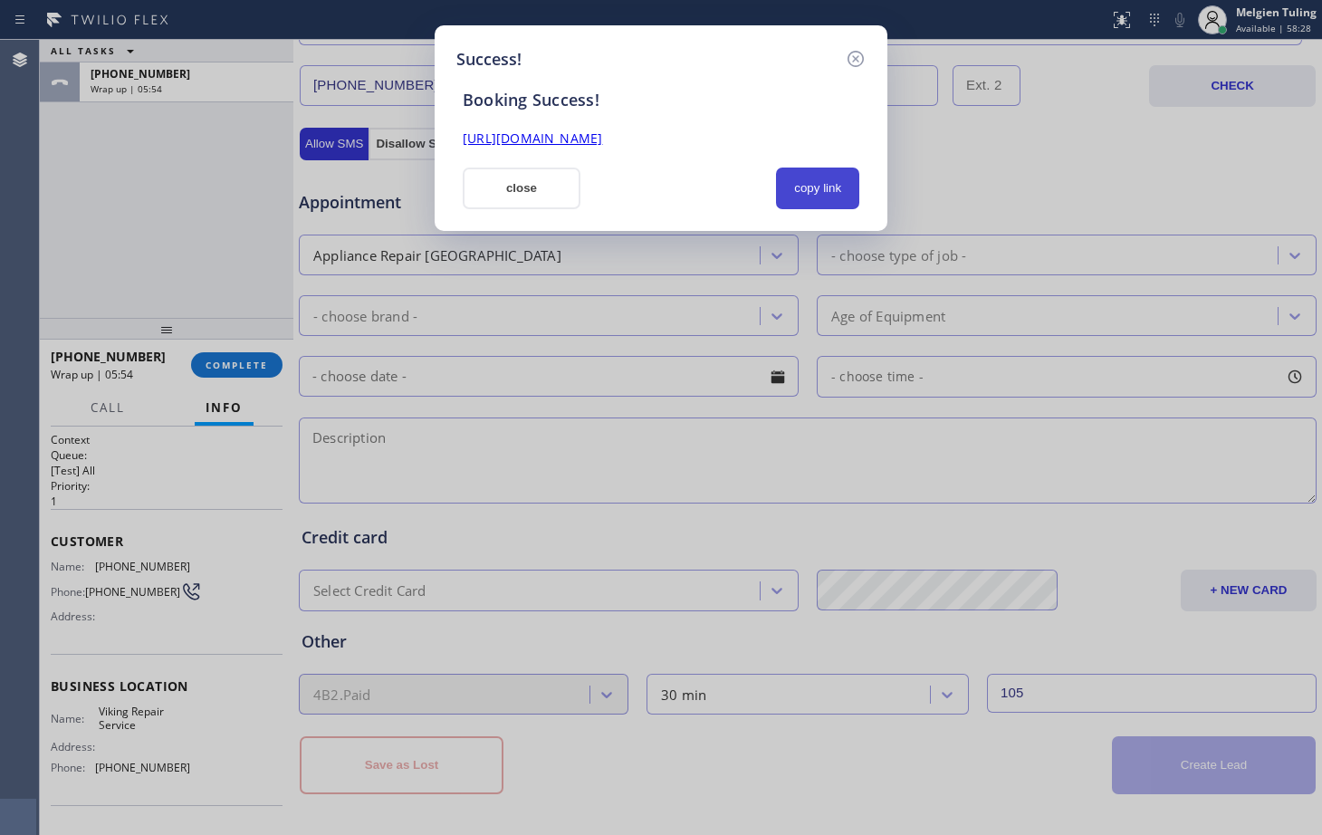
click at [813, 177] on button "copy link" at bounding box center [817, 189] width 83 height 42
click at [602, 142] on link "[URL][DOMAIN_NAME]" at bounding box center [532, 138] width 139 height 17
click at [536, 187] on button "close" at bounding box center [522, 189] width 118 height 42
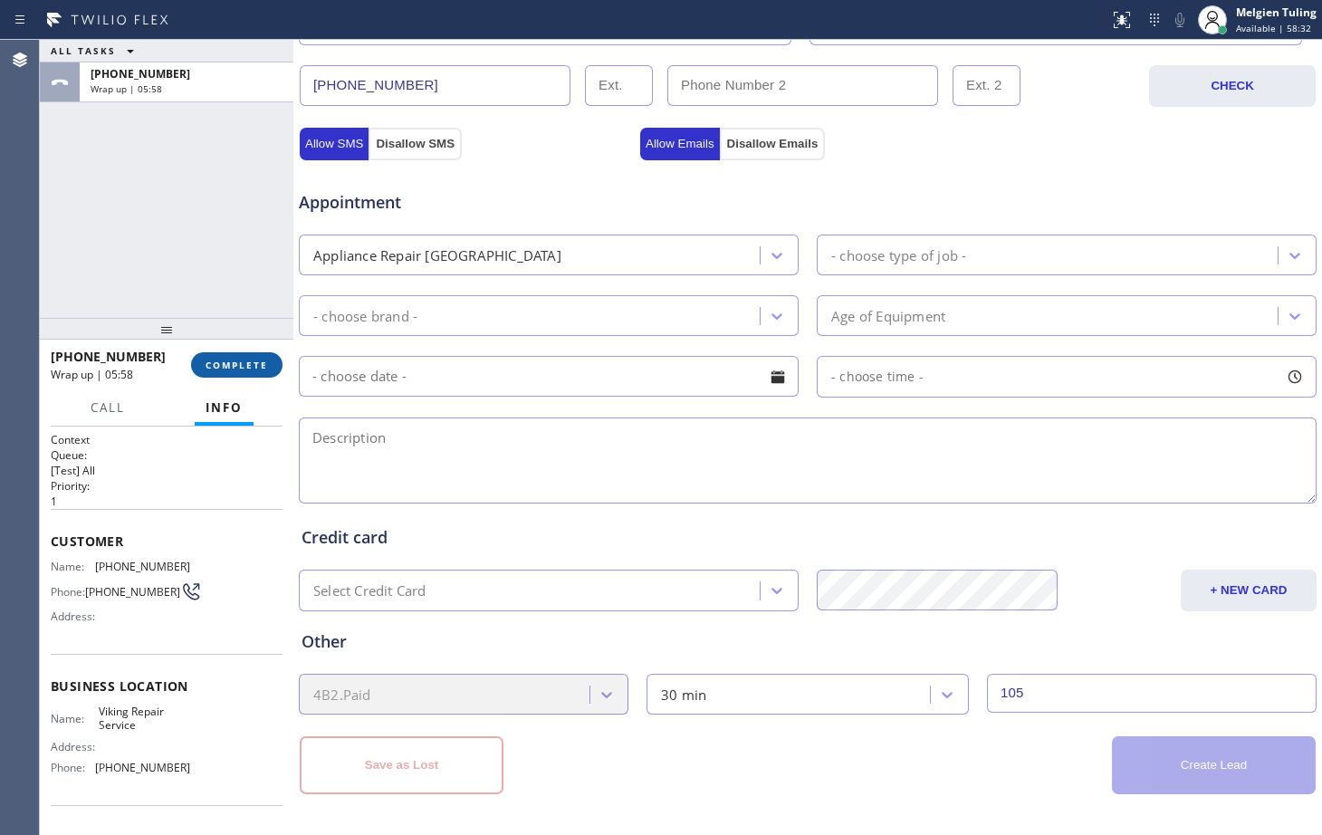
click at [226, 370] on span "COMPLETE" at bounding box center [237, 365] width 63 height 13
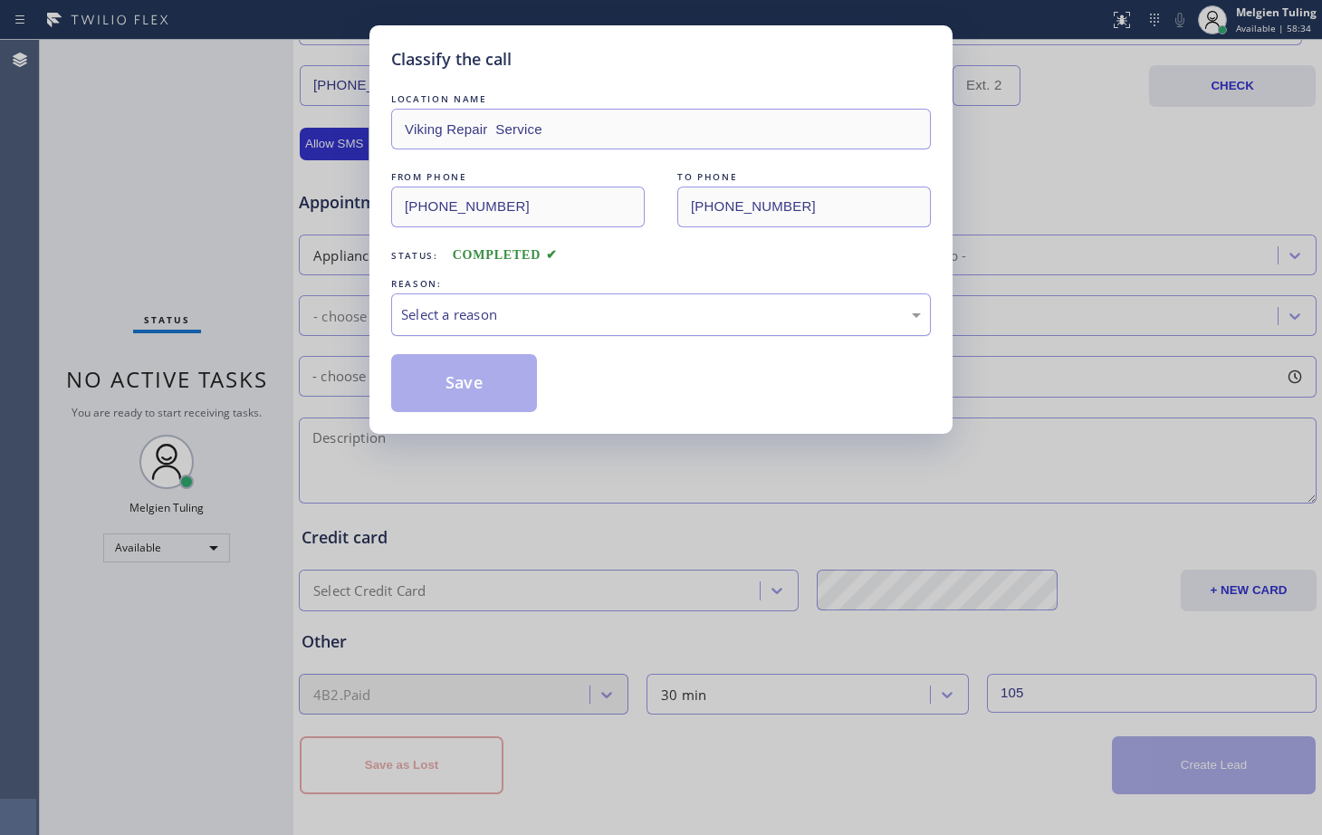
click at [457, 313] on div "Select a reason" at bounding box center [661, 314] width 520 height 21
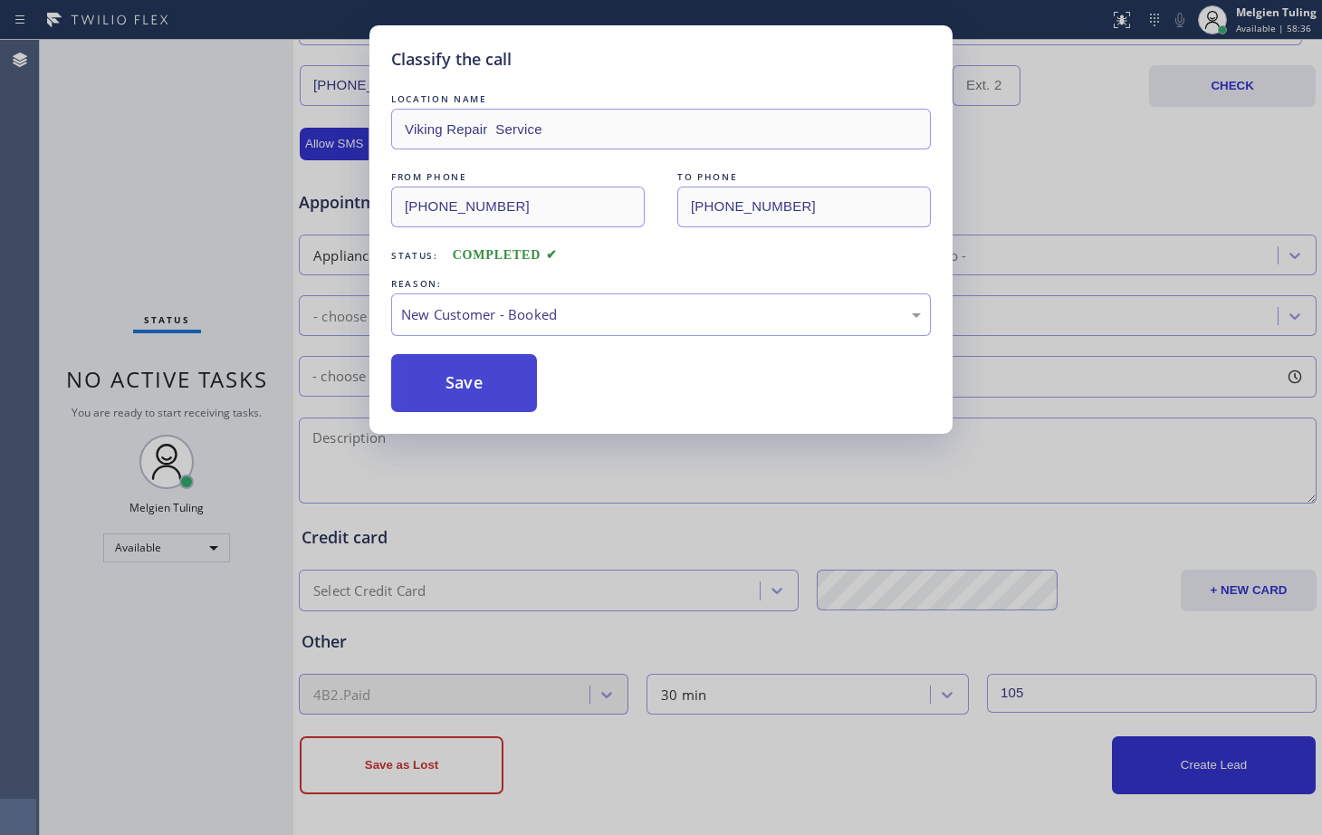
click at [451, 376] on button "Save" at bounding box center [464, 383] width 146 height 58
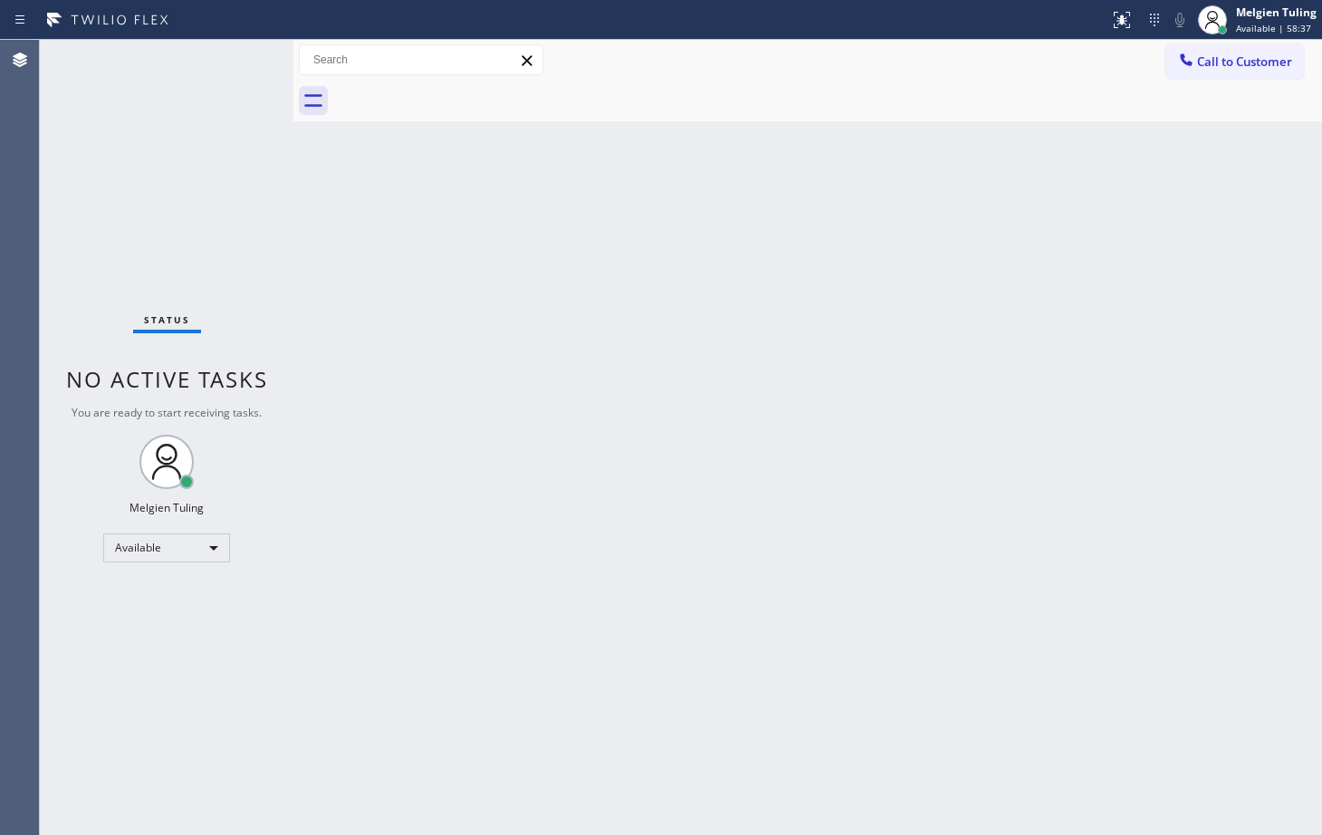
click at [200, 185] on div "Status No active tasks You are ready to start receiving tasks. Melgien Tuling A…" at bounding box center [167, 437] width 254 height 795
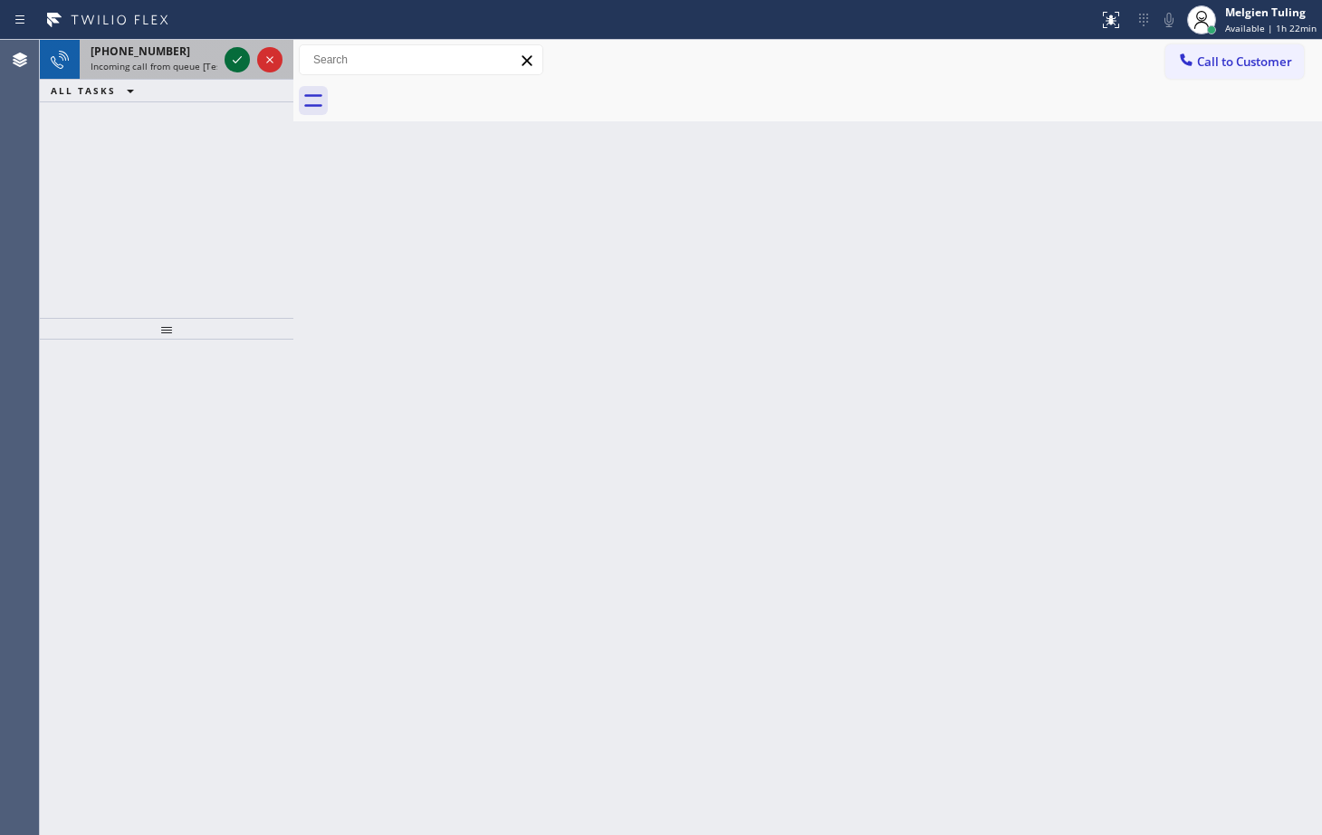
click at [238, 58] on icon at bounding box center [237, 60] width 22 height 22
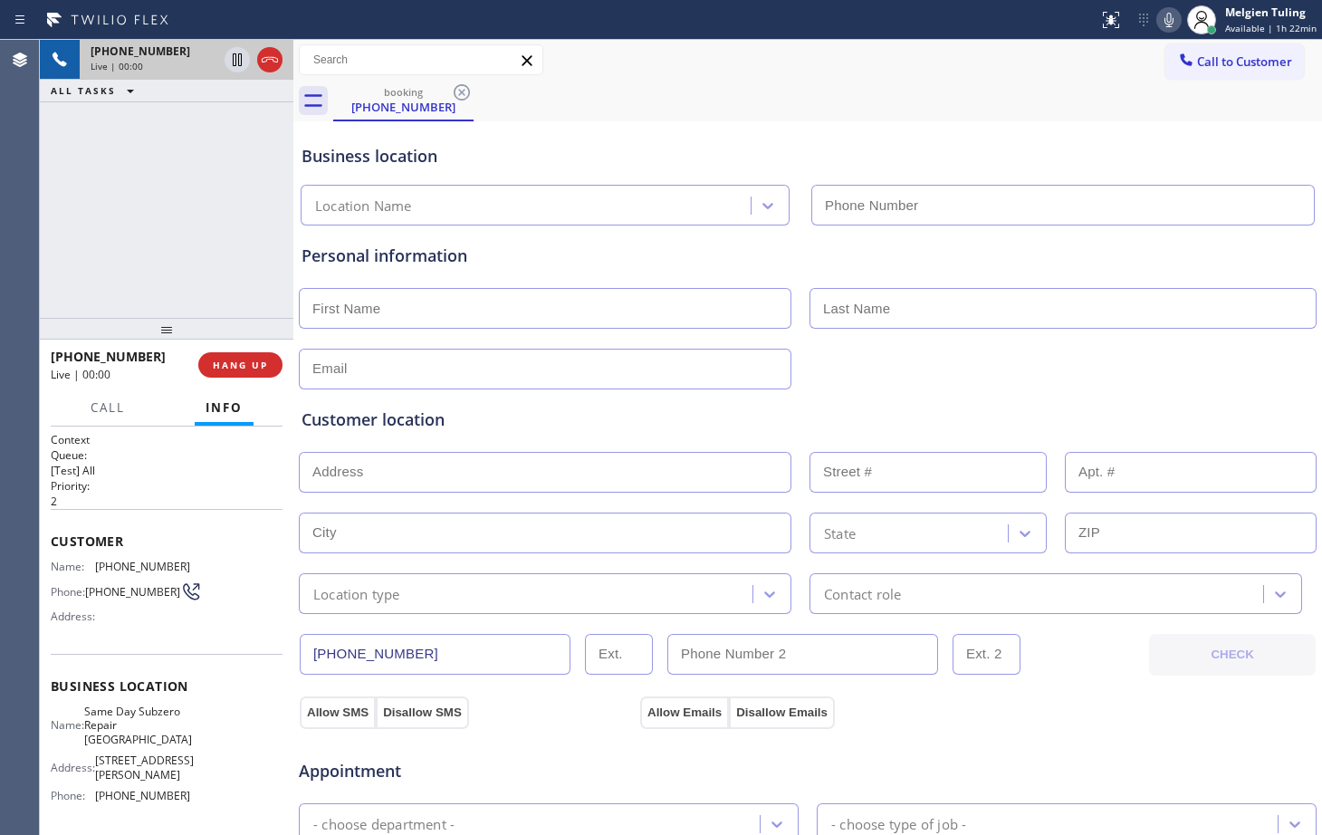
type input "[PHONE_NUMBER]"
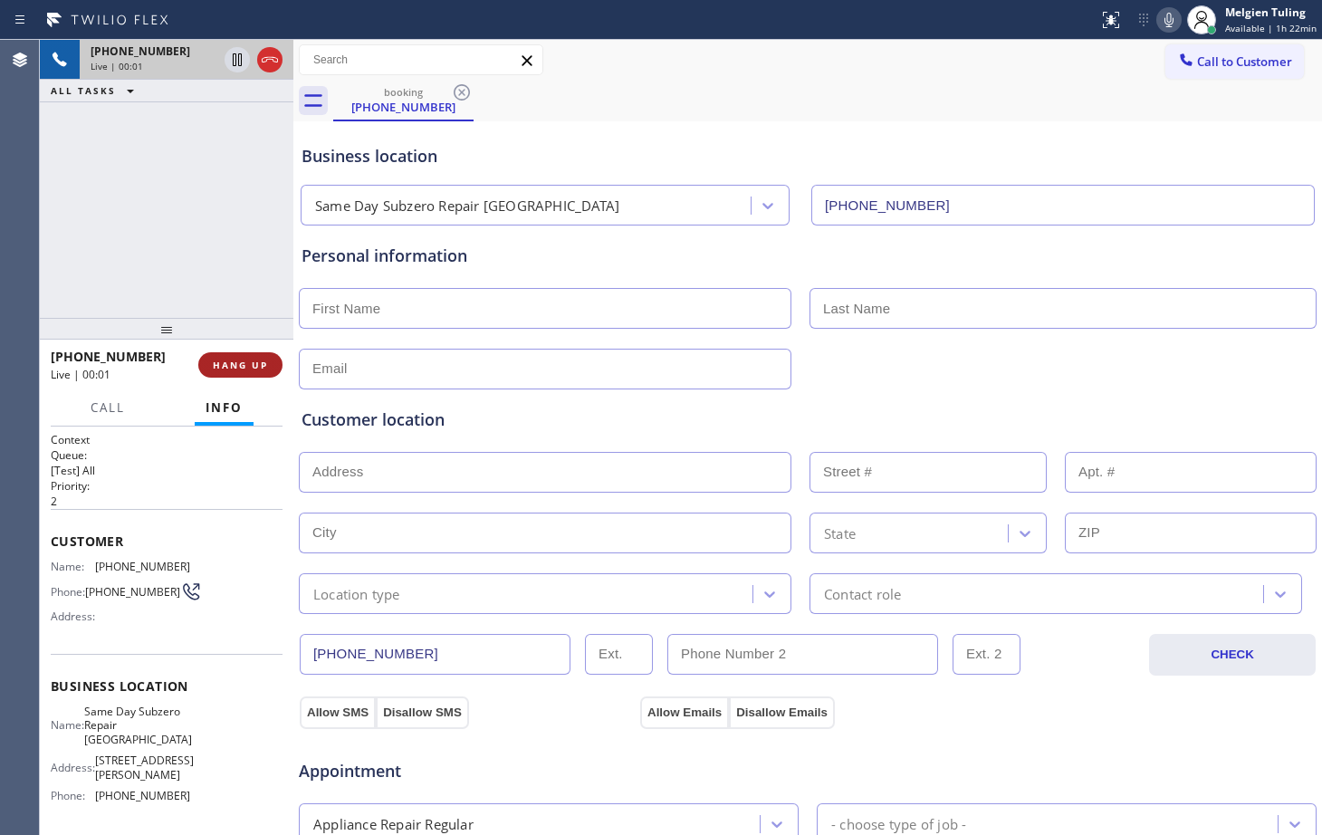
click at [237, 362] on span "HANG UP" at bounding box center [240, 365] width 55 height 13
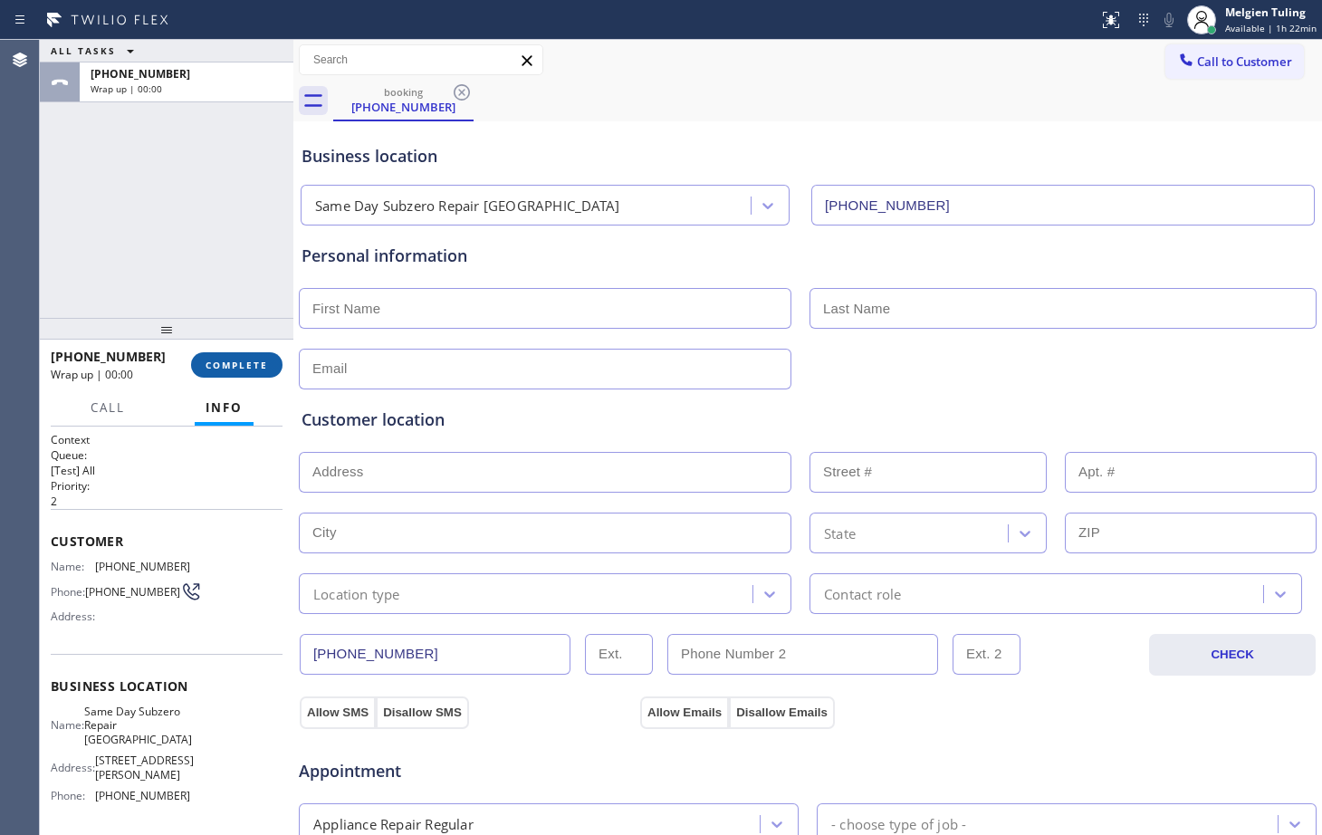
click at [237, 362] on span "COMPLETE" at bounding box center [237, 365] width 63 height 13
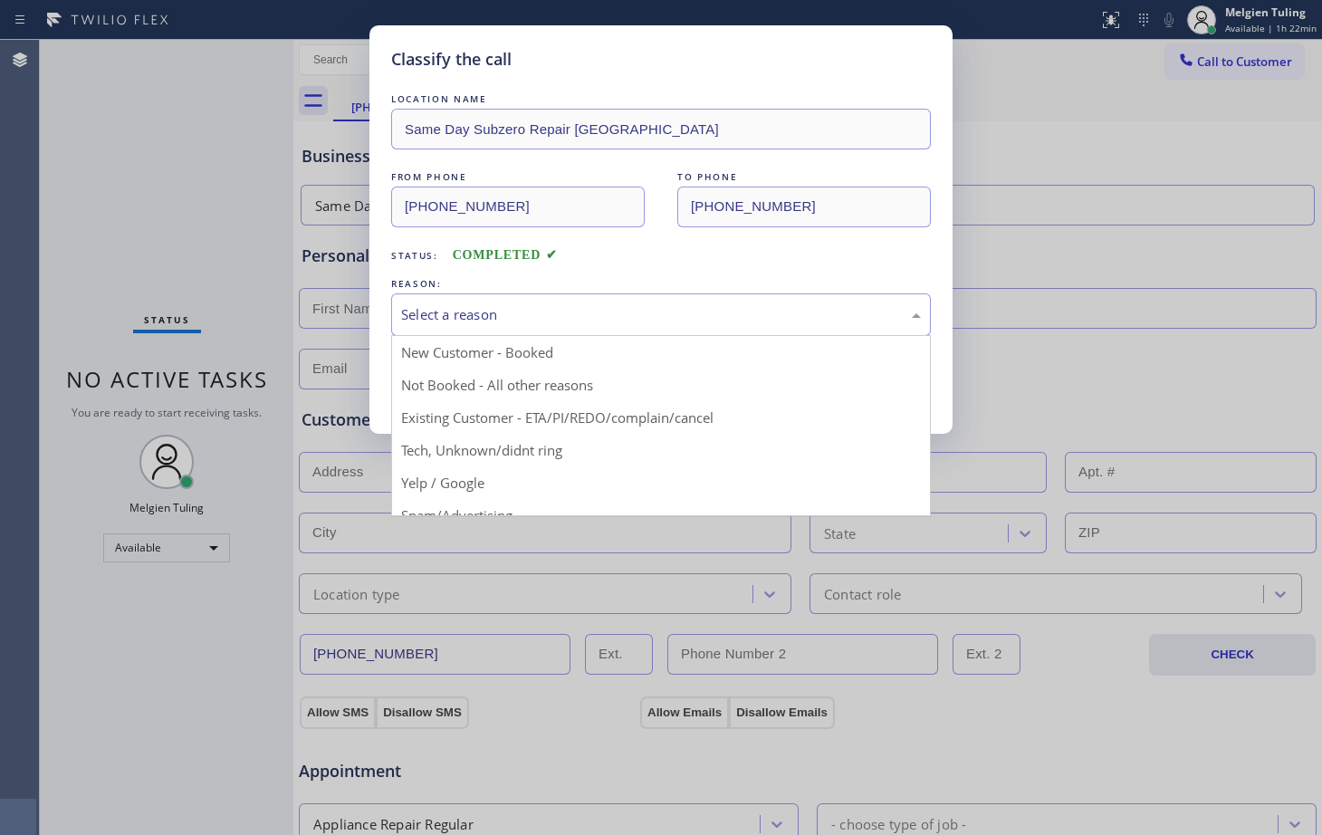
click at [443, 314] on div "Select a reason" at bounding box center [661, 314] width 520 height 21
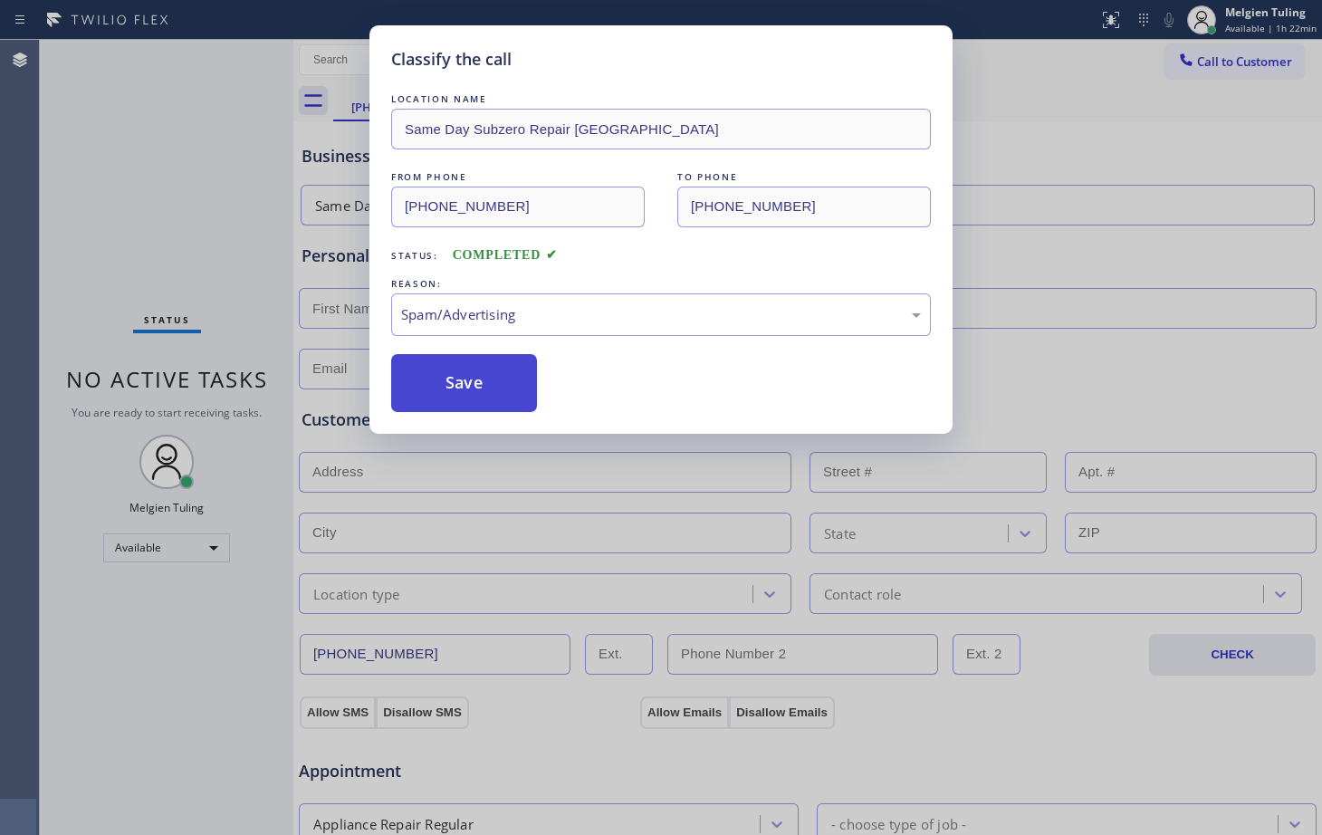
click at [447, 369] on button "Save" at bounding box center [464, 383] width 146 height 58
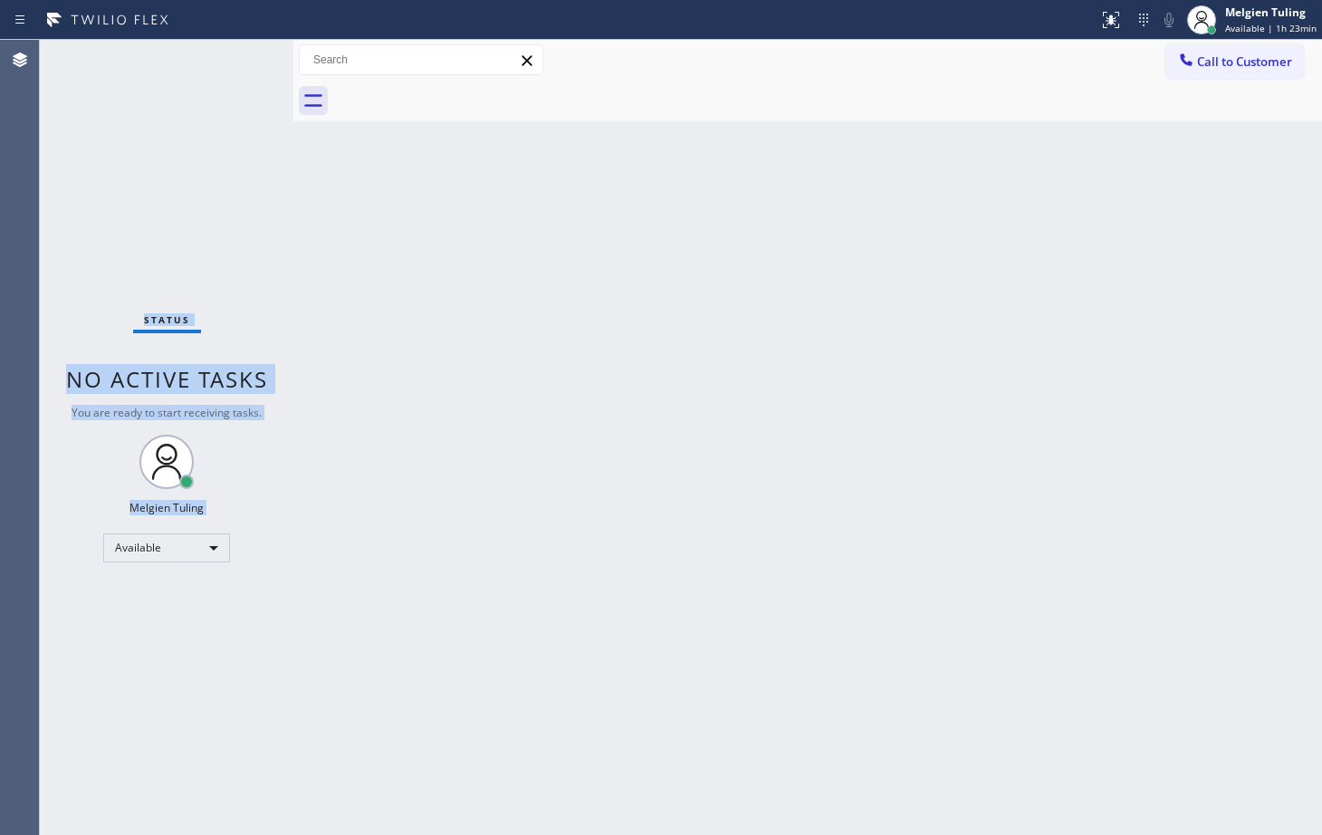
click at [233, 59] on div "Status No active tasks You are ready to start receiving tasks. Melgien Tuling A…" at bounding box center [167, 437] width 254 height 795
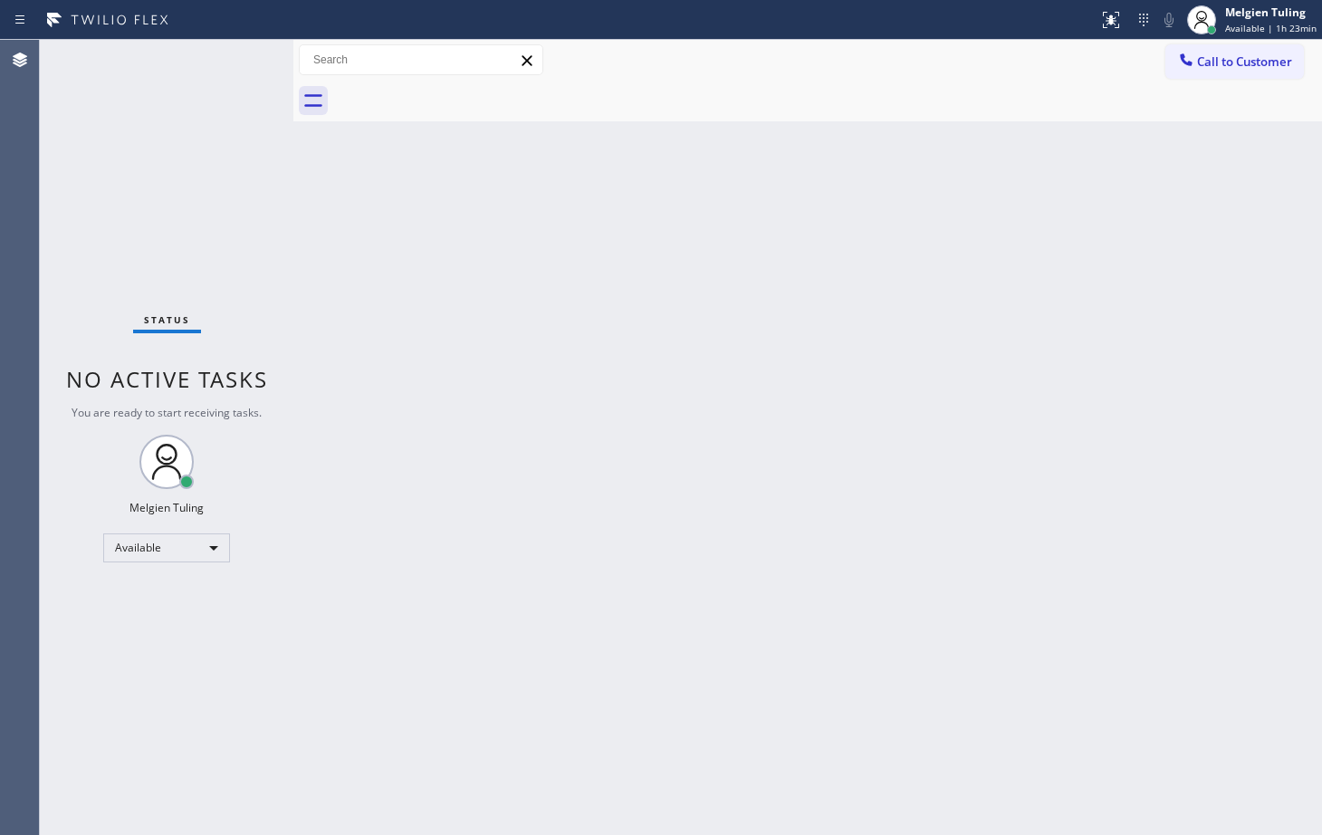
click at [233, 59] on div "Status No active tasks You are ready to start receiving tasks. Melgien Tuling A…" at bounding box center [167, 437] width 254 height 795
click at [232, 55] on div "Status No active tasks You are ready to start receiving tasks. Melgien Tuling A…" at bounding box center [167, 437] width 254 height 795
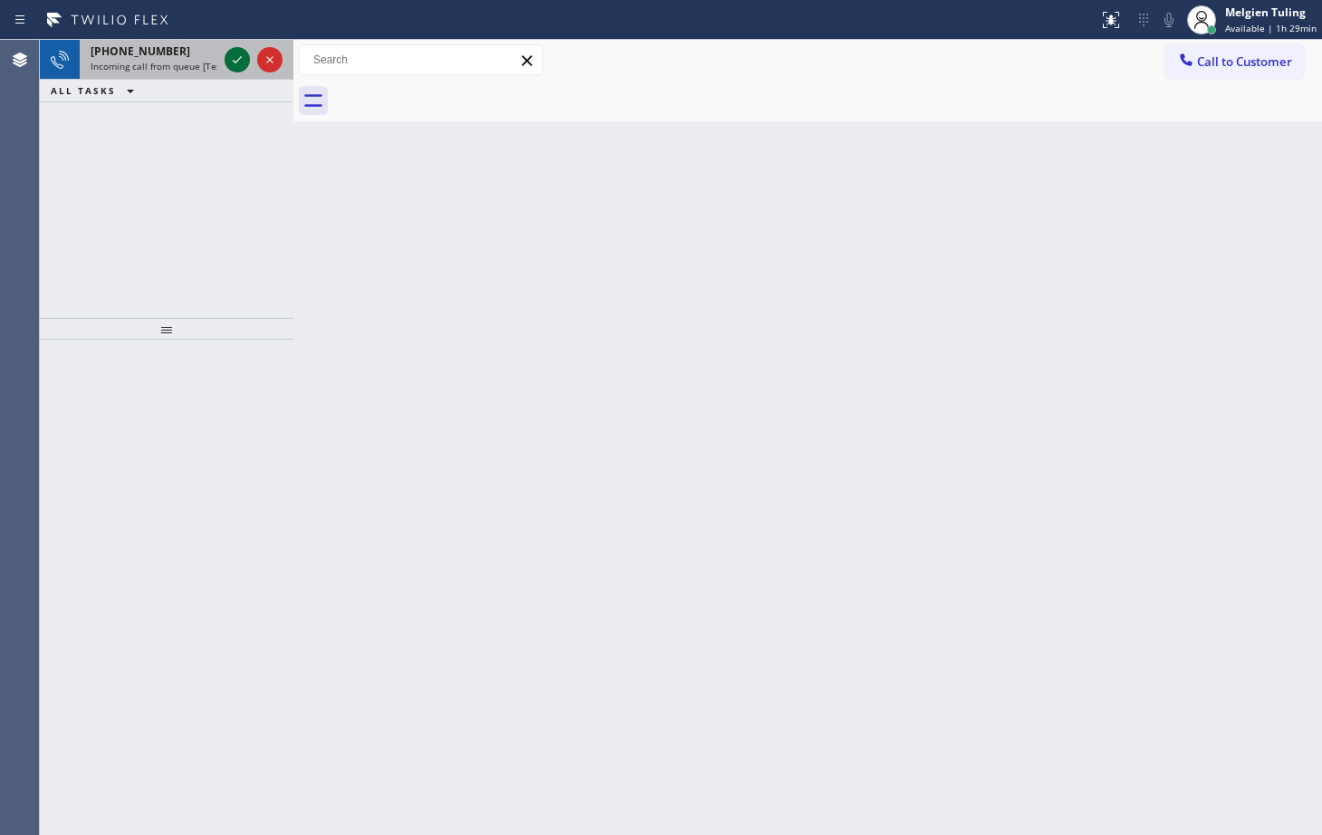
click at [234, 58] on icon at bounding box center [237, 60] width 22 height 22
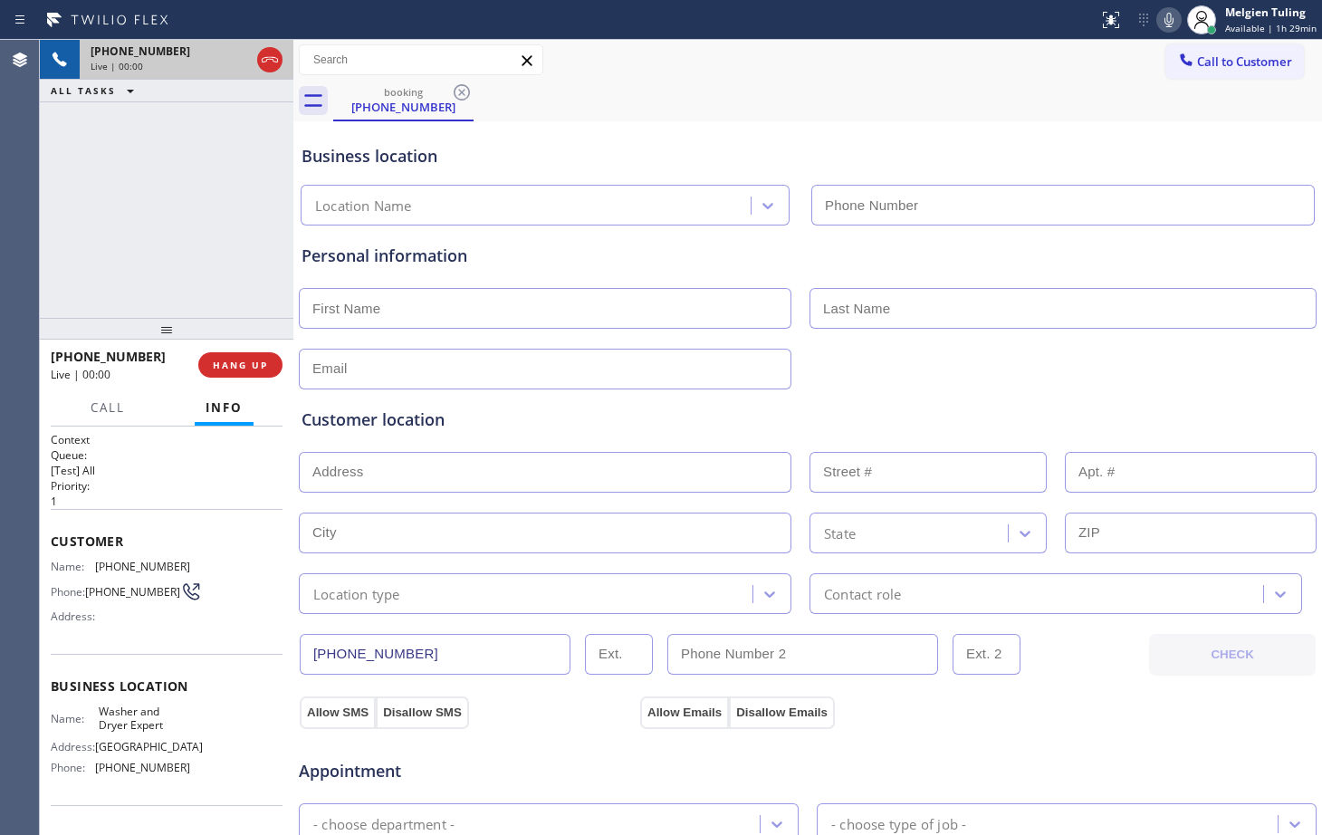
type input "[PHONE_NUMBER]"
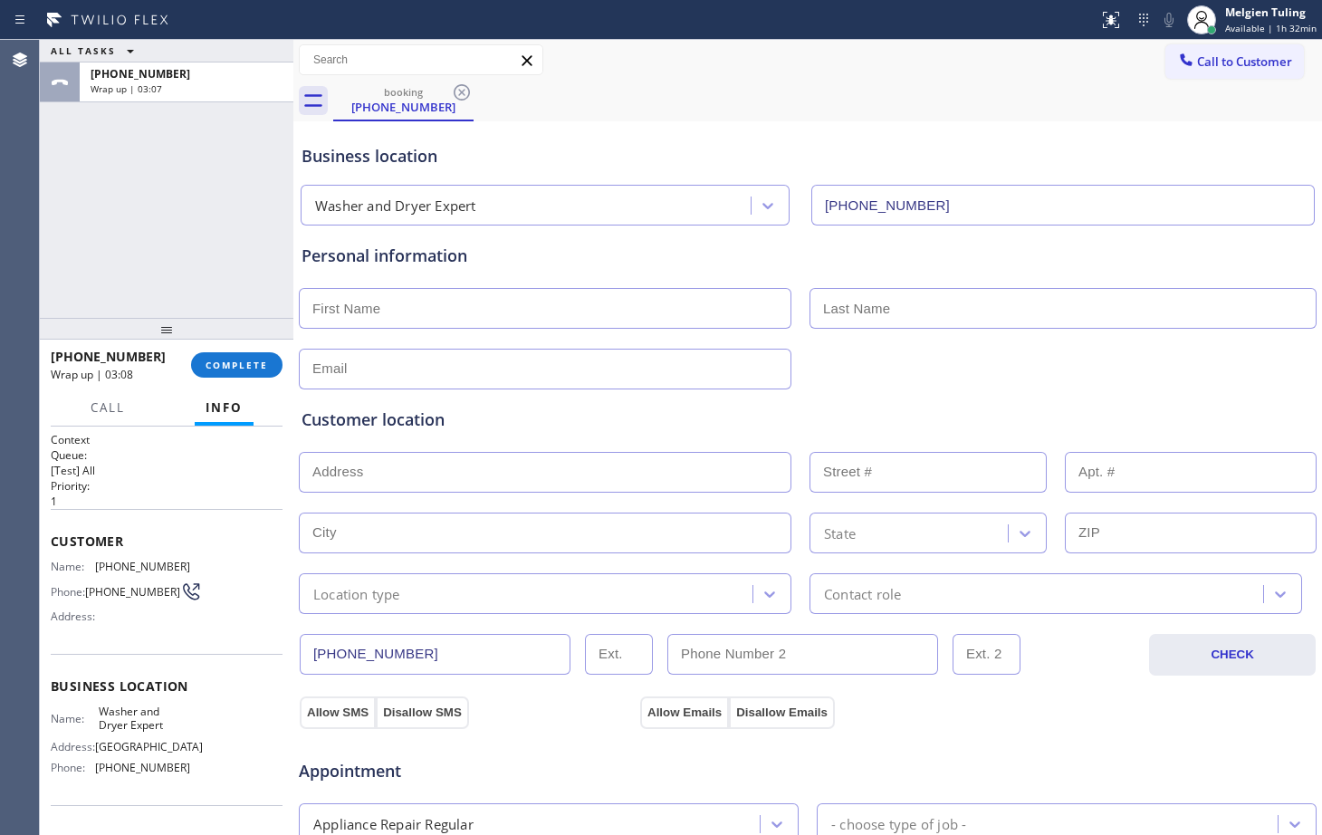
drag, startPoint x: 219, startPoint y: 359, endPoint x: 234, endPoint y: 351, distance: 16.2
click at [219, 359] on span "COMPLETE" at bounding box center [237, 365] width 63 height 13
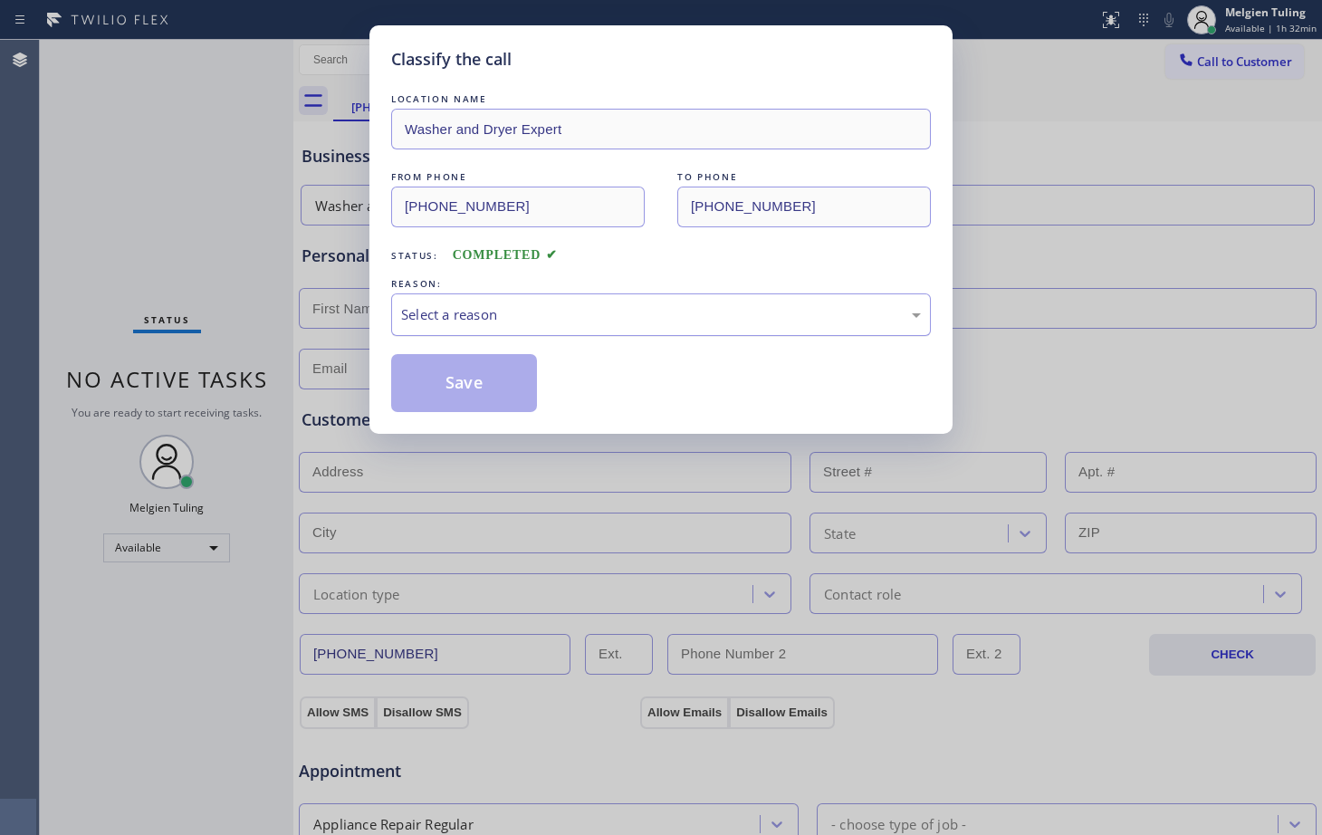
click at [435, 302] on div "Select a reason" at bounding box center [661, 314] width 540 height 43
click at [448, 388] on button "Save" at bounding box center [464, 383] width 146 height 58
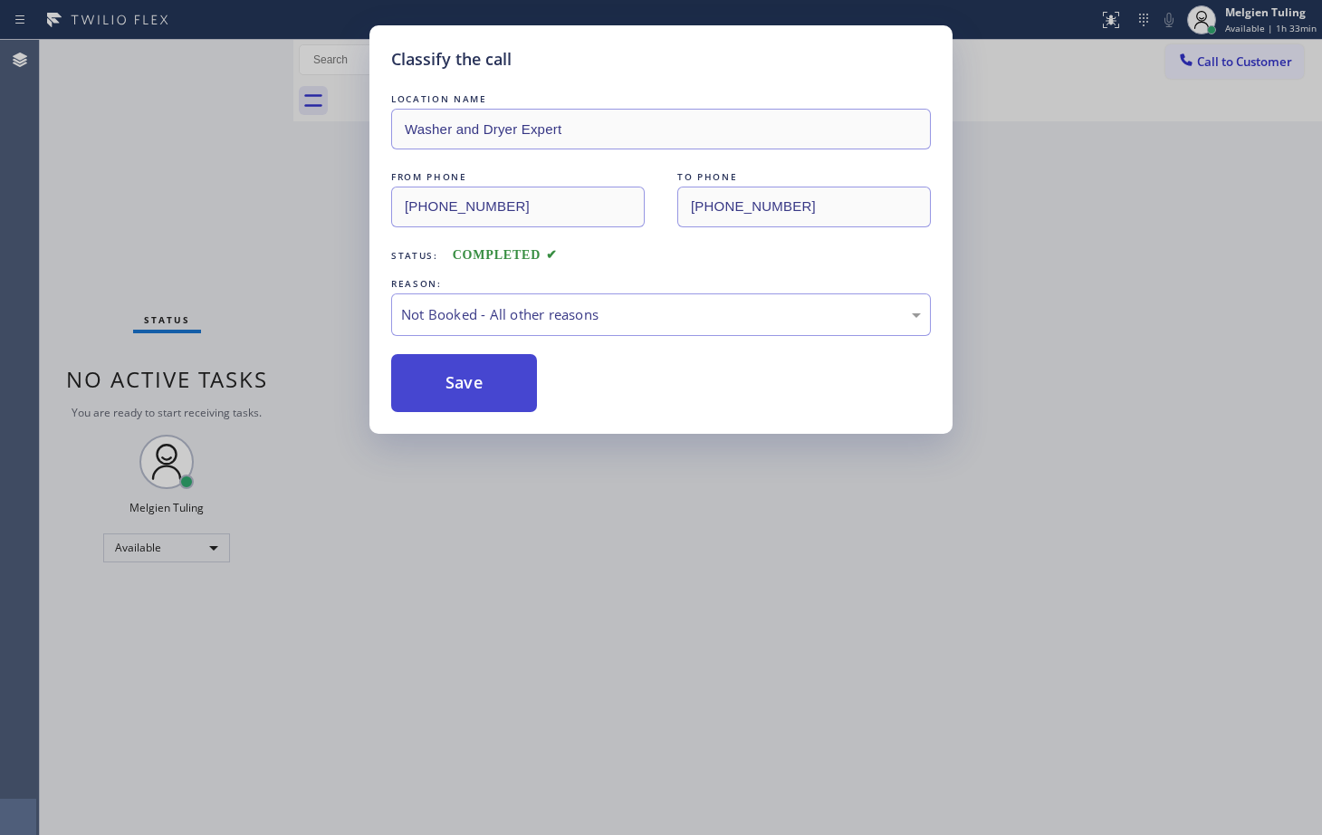
click at [452, 384] on button "Save" at bounding box center [464, 383] width 146 height 58
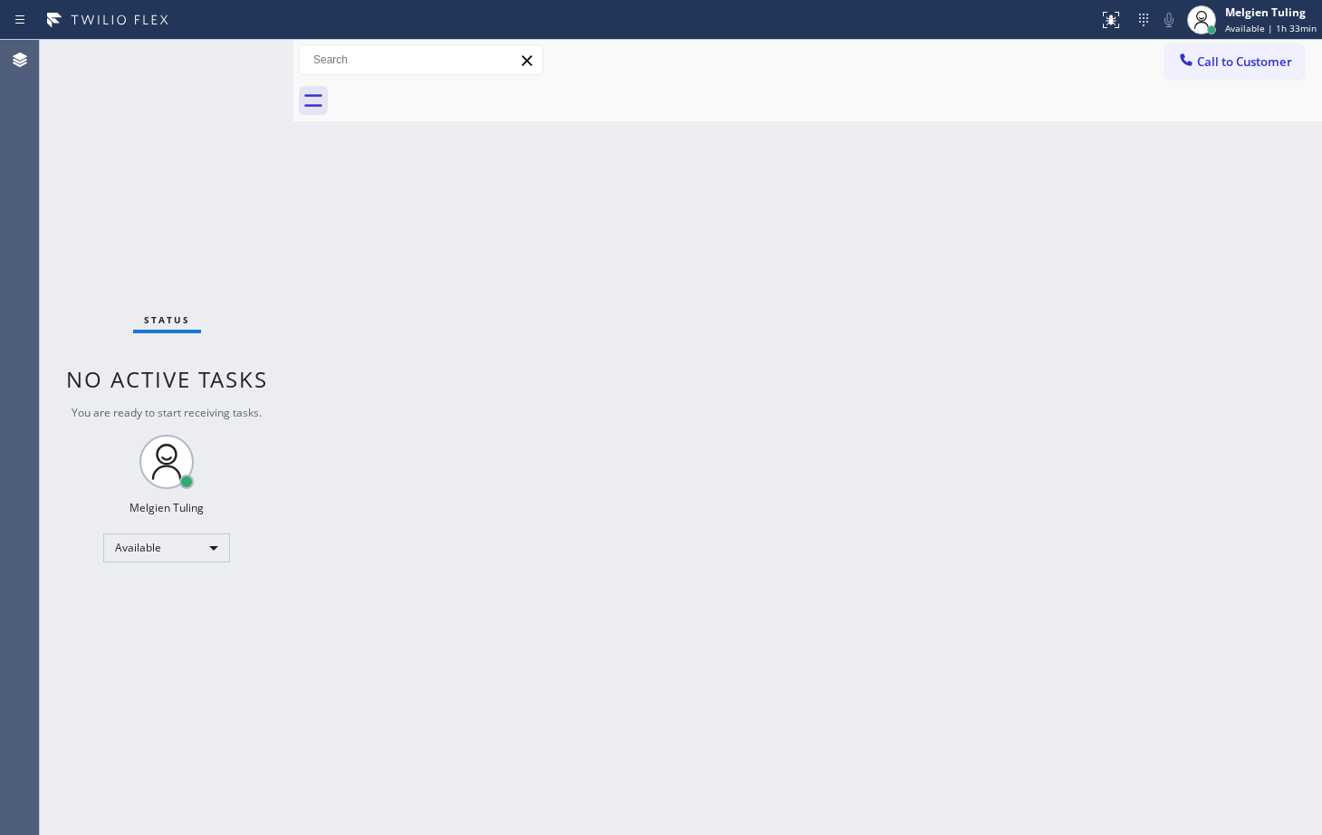
click at [267, 239] on div "Status No active tasks You are ready to start receiving tasks. Melgien Tuling A…" at bounding box center [167, 437] width 254 height 795
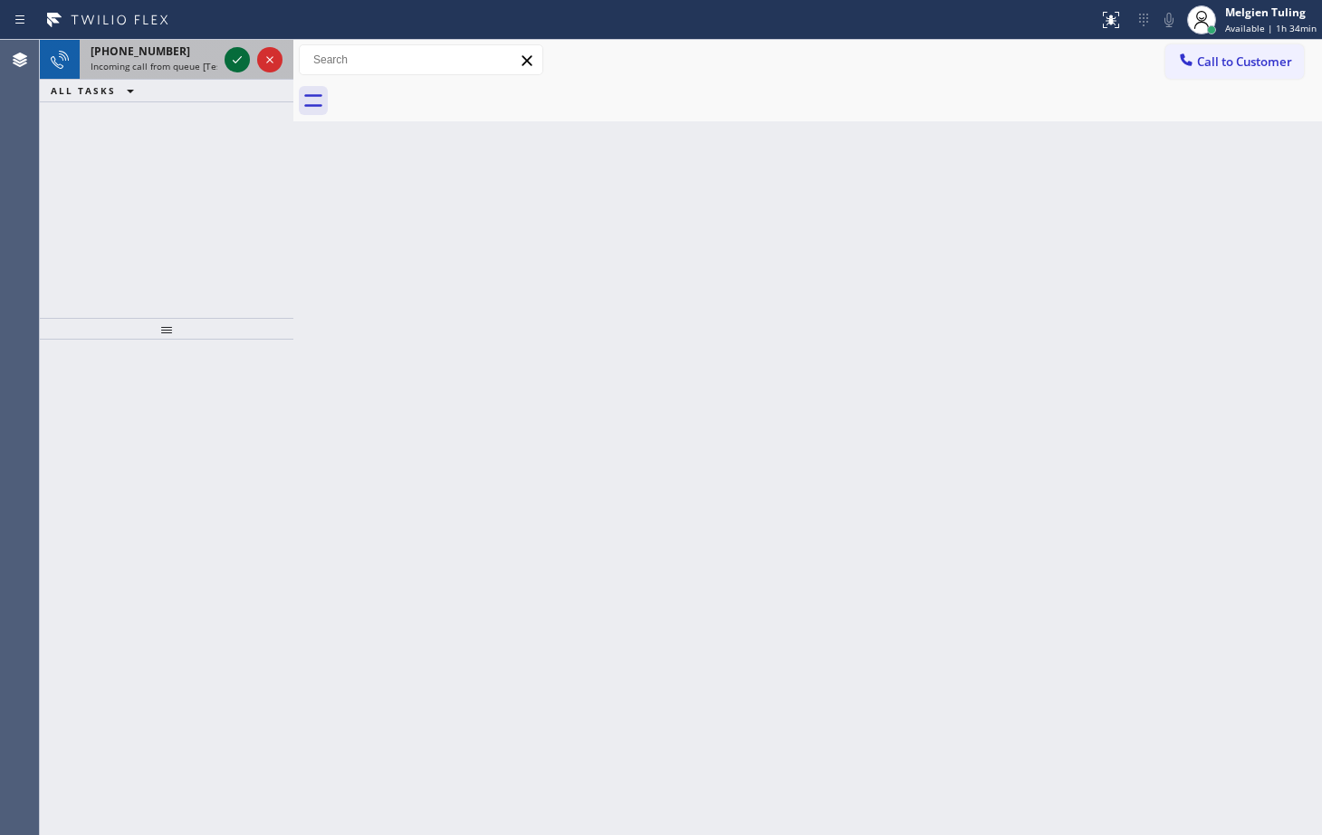
click at [236, 62] on icon at bounding box center [237, 60] width 22 height 22
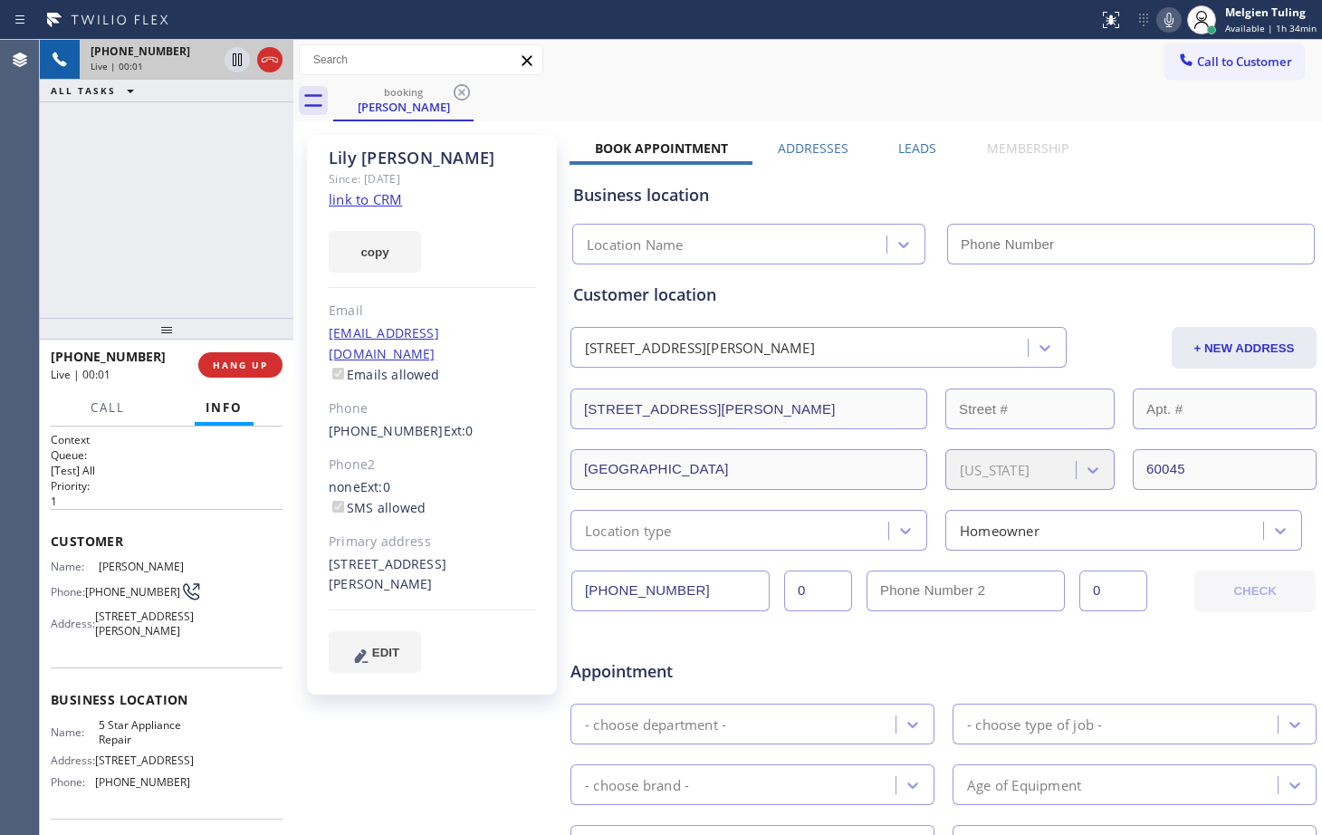
type input "[PHONE_NUMBER]"
click at [516, 236] on div "copy" at bounding box center [432, 241] width 207 height 63
drag, startPoint x: 272, startPoint y: 214, endPoint x: 254, endPoint y: 168, distance: 48.8
click at [268, 205] on div "[PHONE_NUMBER] Live | 00:10 ALL TASKS ALL TASKS ACTIVE TASKS TASKS IN WRAP UP" at bounding box center [167, 179] width 254 height 278
click at [353, 206] on link "link to CRM" at bounding box center [365, 199] width 73 height 18
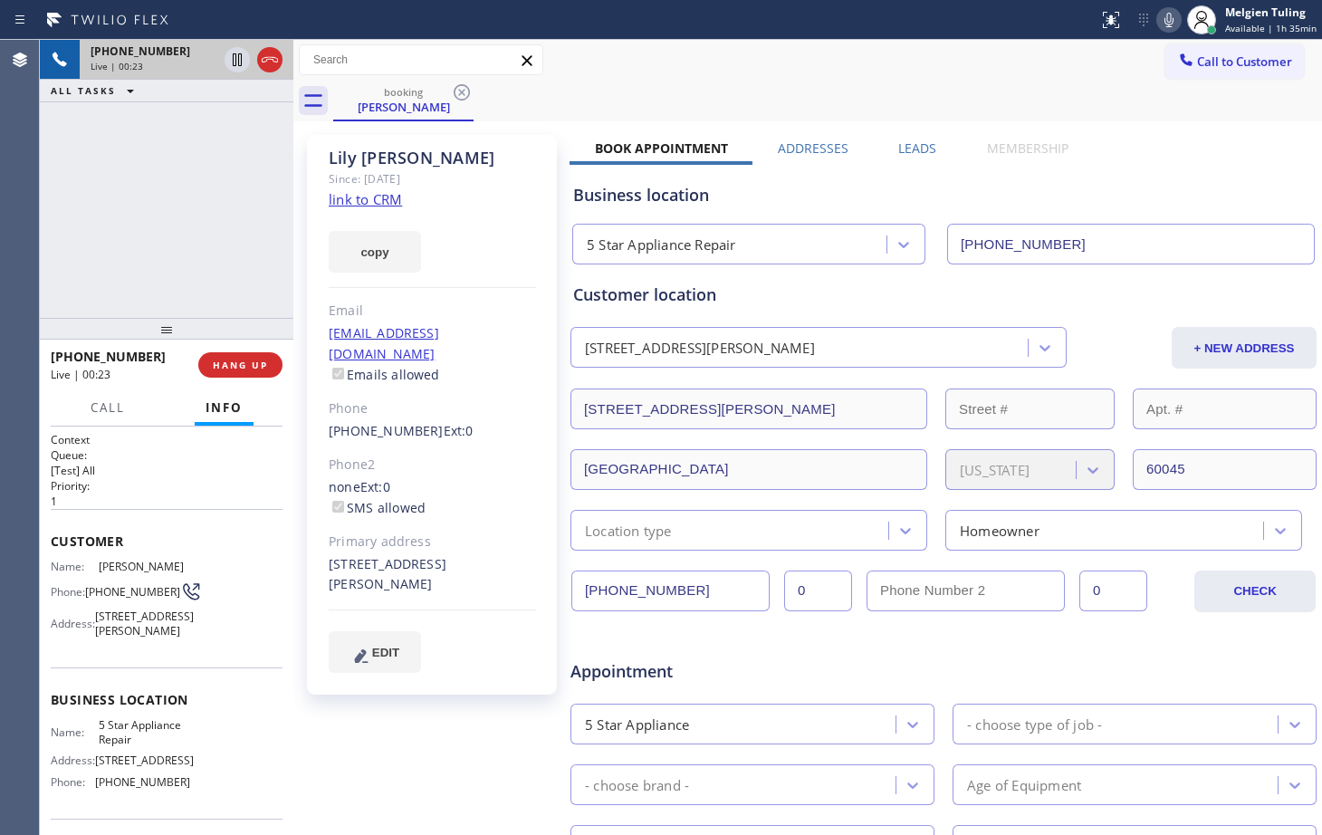
click at [1174, 24] on icon at bounding box center [1169, 20] width 9 height 14
click at [1173, 22] on icon at bounding box center [1169, 20] width 9 height 14
click at [228, 56] on icon at bounding box center [237, 60] width 22 height 22
click at [1168, 22] on icon at bounding box center [1170, 20] width 22 height 22
click at [1104, 103] on div "booking [PERSON_NAME]" at bounding box center [827, 101] width 989 height 41
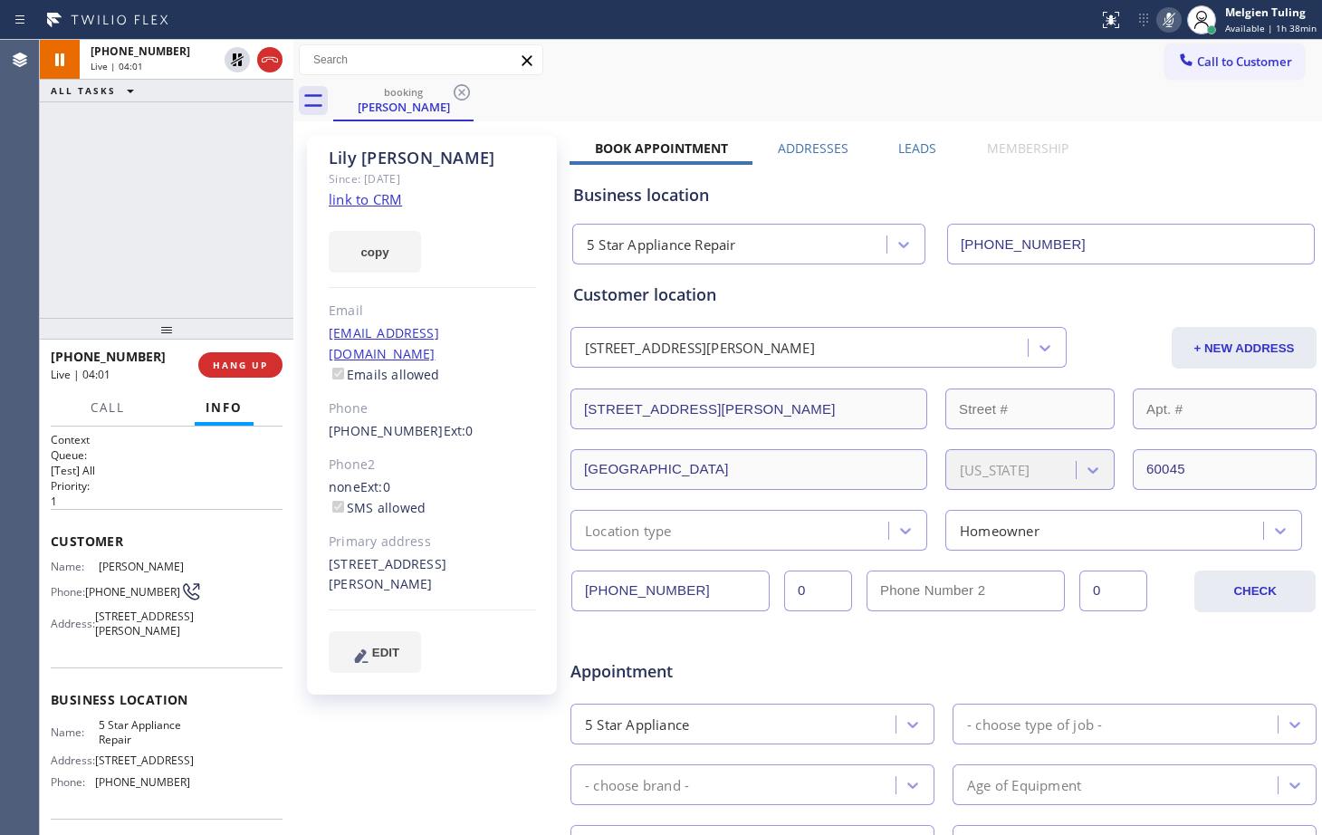
click at [252, 226] on div "[PHONE_NUMBER] Live | 04:01 ALL TASKS ALL TASKS ACTIVE TASKS TASKS IN WRAP UP" at bounding box center [167, 179] width 254 height 278
click at [1172, 21] on icon at bounding box center [1170, 20] width 22 height 22
click at [243, 65] on icon at bounding box center [237, 60] width 22 height 22
click at [1070, 94] on div "booking [PERSON_NAME]" at bounding box center [827, 101] width 989 height 41
click at [195, 206] on div "[PHONE_NUMBER] Live | 04:28 ALL TASKS ALL TASKS ACTIVE TASKS TASKS IN WRAP UP" at bounding box center [167, 179] width 254 height 278
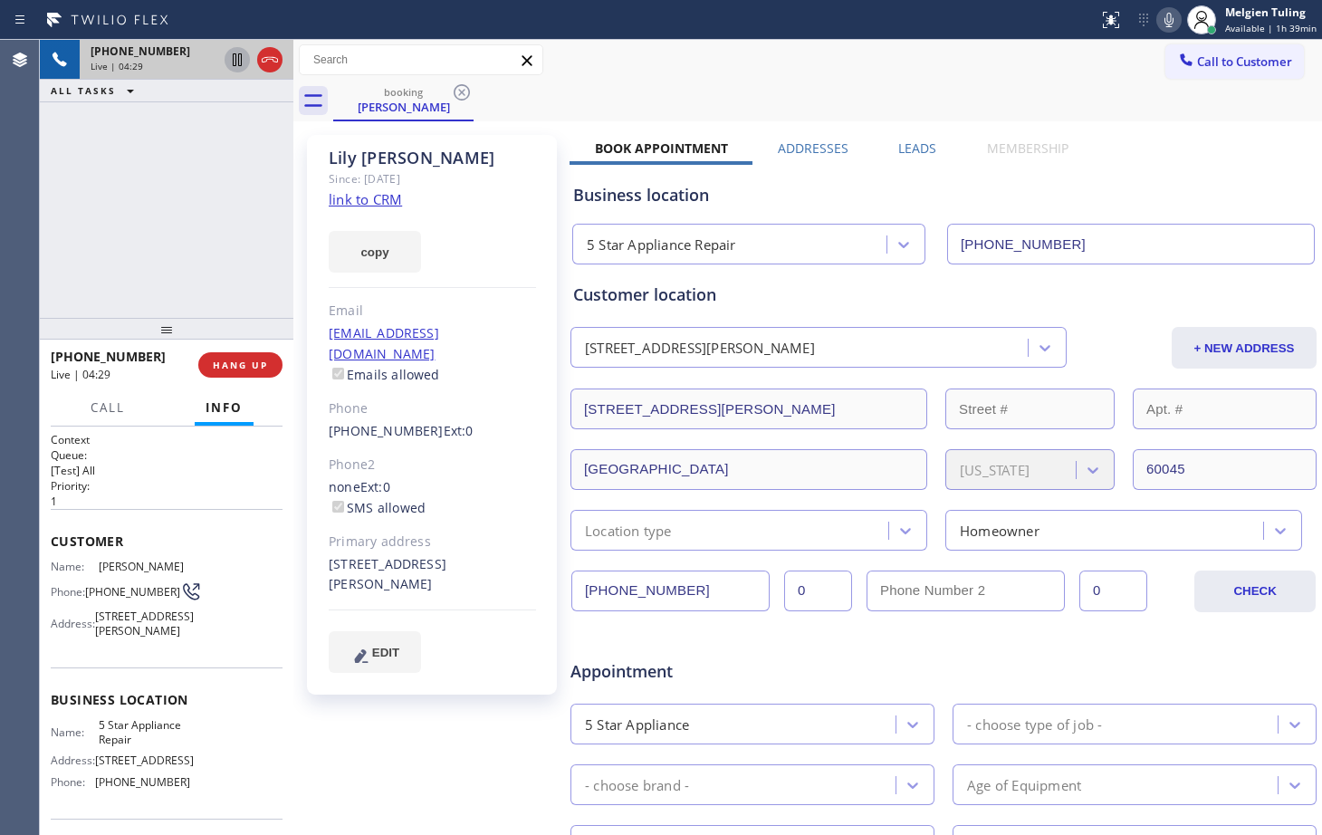
click at [476, 188] on div "Since: [DATE]" at bounding box center [432, 178] width 207 height 21
click at [1170, 23] on icon at bounding box center [1169, 20] width 9 height 14
click at [977, 63] on div "Call to Customer Outbound call Location Search location Your caller id phone nu…" at bounding box center [807, 60] width 1029 height 32
click at [1170, 19] on icon at bounding box center [1170, 20] width 22 height 22
click at [1055, 96] on div "booking [PERSON_NAME]" at bounding box center [827, 101] width 989 height 41
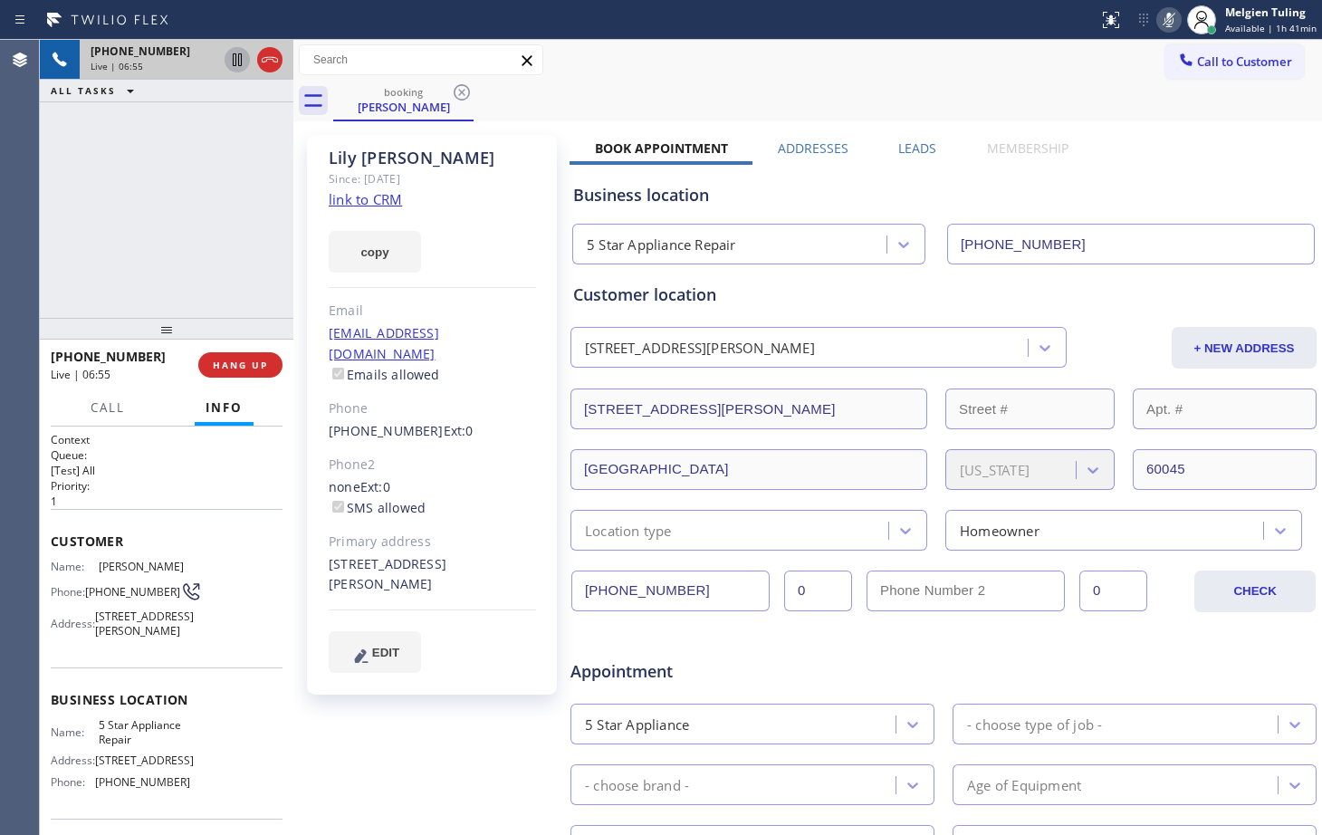
click at [1161, 19] on div at bounding box center [1169, 20] width 25 height 22
click at [143, 154] on div "[PHONE_NUMBER] Live | 08:07 ALL TASKS ALL TASKS ACTIVE TASKS TASKS IN WRAP UP" at bounding box center [167, 179] width 254 height 278
click at [1164, 16] on icon at bounding box center [1170, 20] width 22 height 22
click at [1174, 21] on icon at bounding box center [1170, 20] width 22 height 22
click at [904, 98] on div "booking [PERSON_NAME]" at bounding box center [827, 101] width 989 height 41
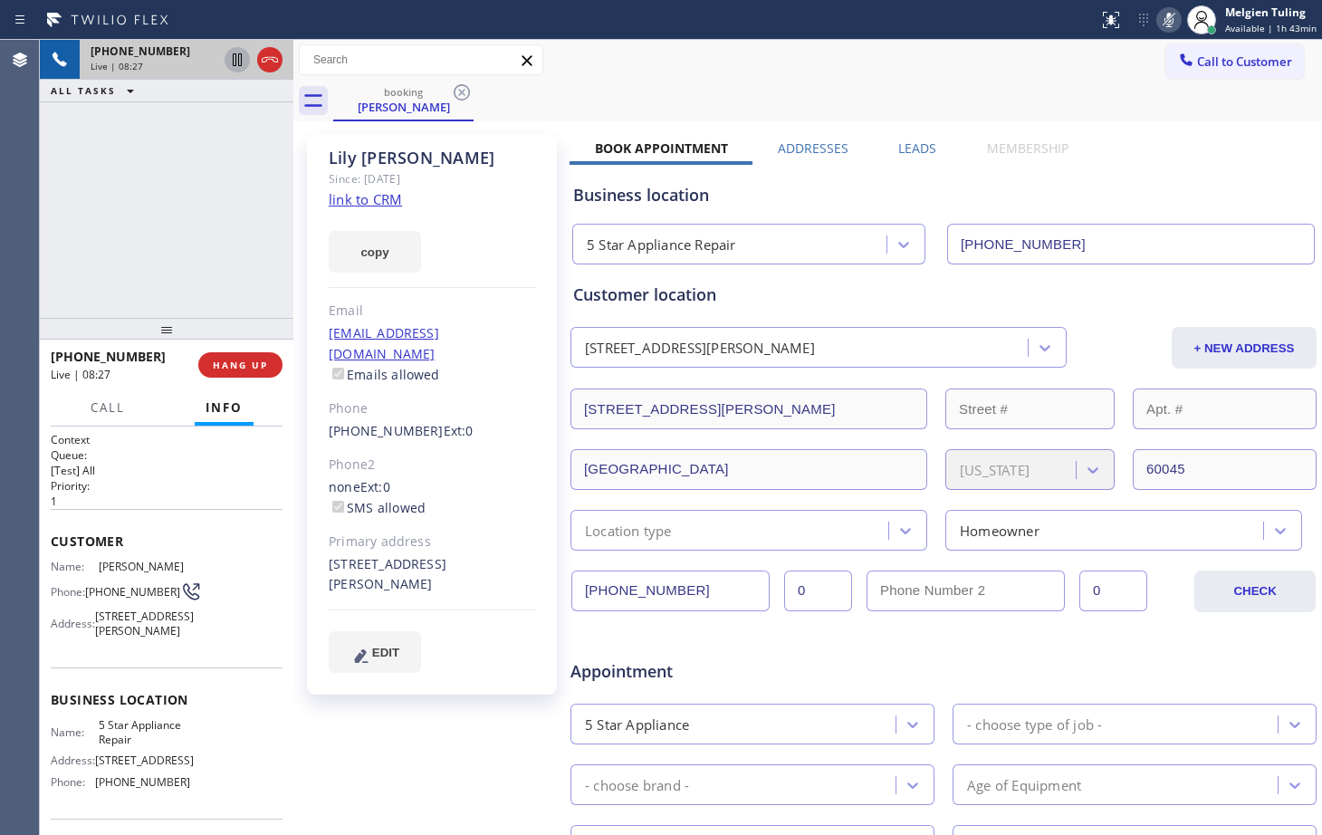
click at [1171, 22] on icon at bounding box center [1170, 20] width 22 height 22
click at [1017, 53] on div "Call to Customer Outbound call Location Search location Your caller id phone nu…" at bounding box center [807, 60] width 1029 height 32
click at [129, 164] on div "[PHONE_NUMBER] Live | 10:05 ALL TASKS ALL TASKS ACTIVE TASKS TASKS IN WRAP UP" at bounding box center [167, 179] width 254 height 278
click at [226, 199] on div "[PHONE_NUMBER] Live | 14:09 ALL TASKS ALL TASKS ACTIVE TASKS TASKS IN WRAP UP" at bounding box center [167, 179] width 254 height 278
click at [242, 370] on span "HANG UP" at bounding box center [240, 365] width 55 height 13
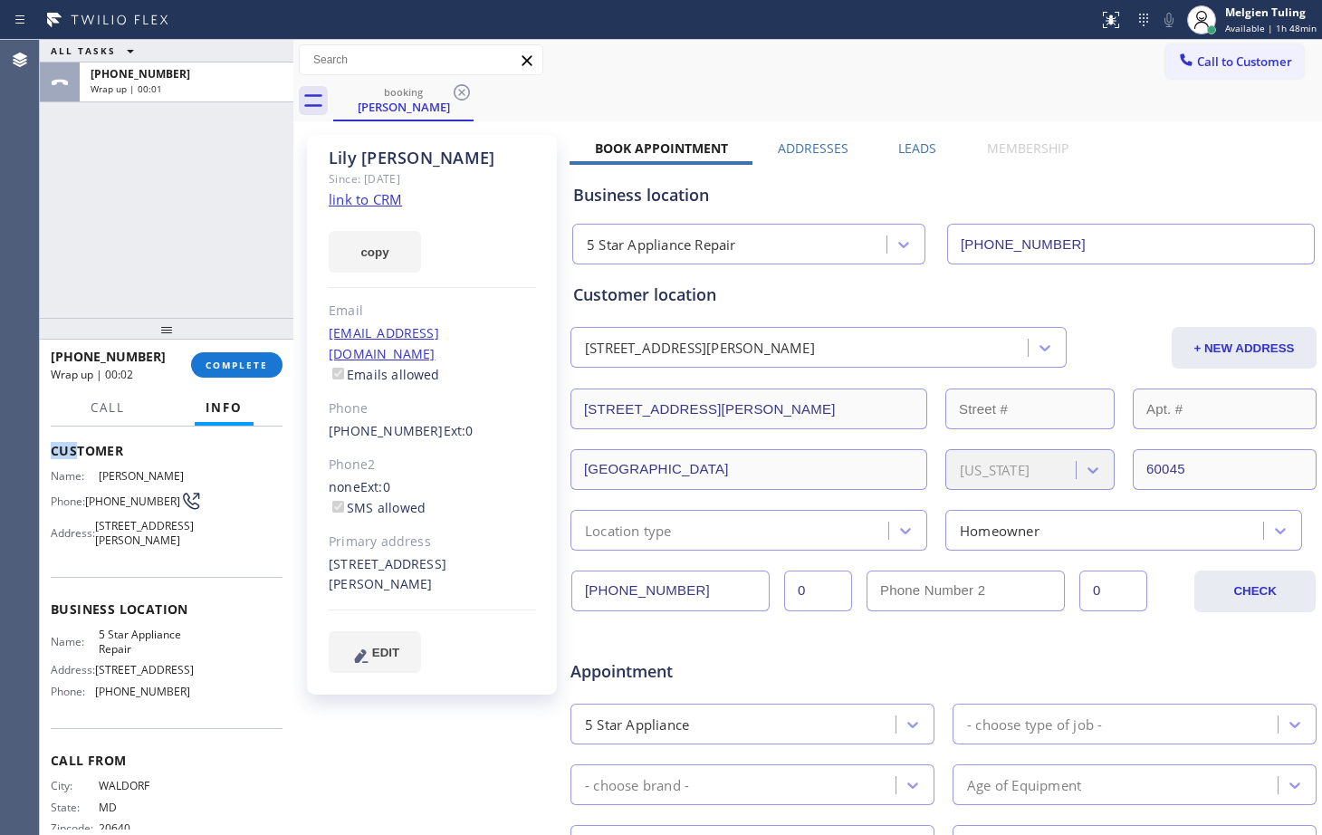
scroll to position [89, 0]
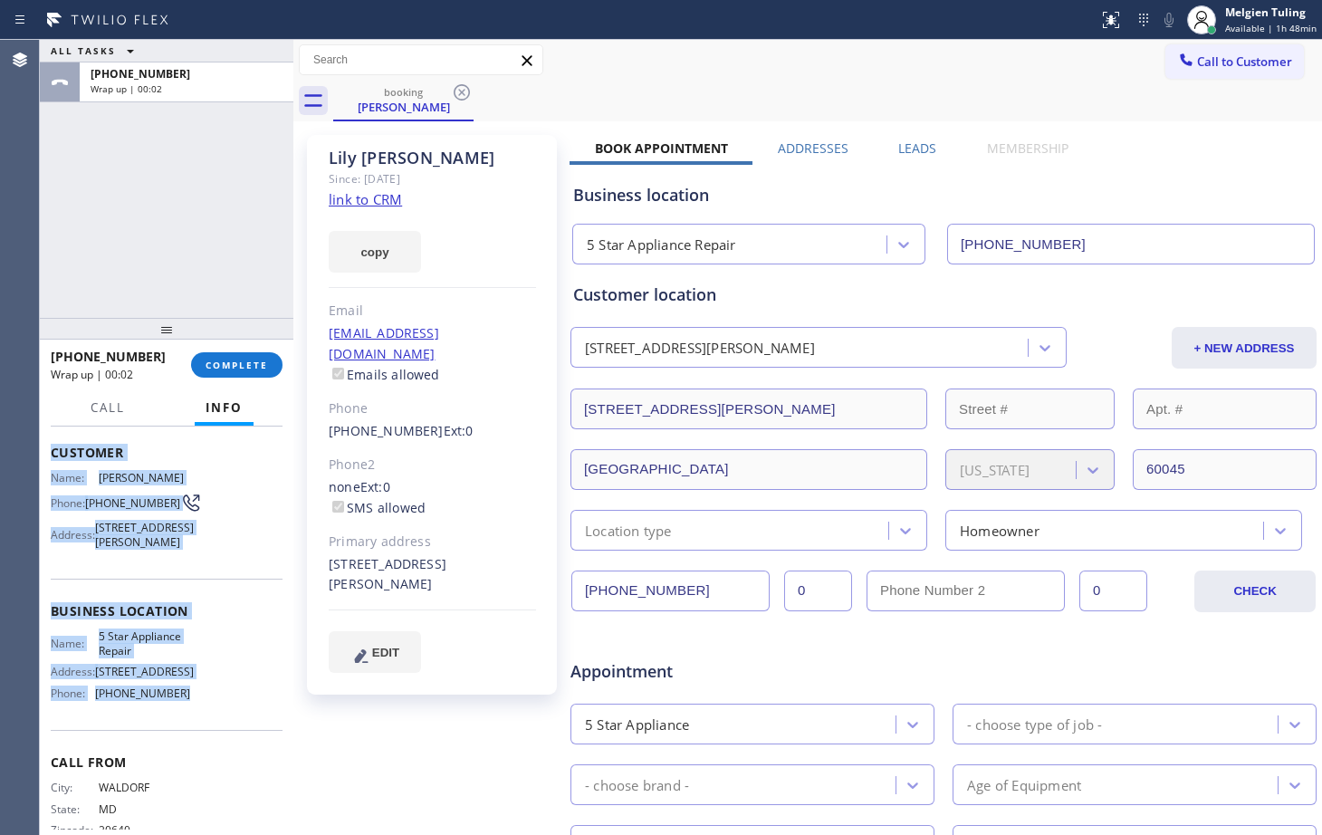
drag, startPoint x: 49, startPoint y: 446, endPoint x: 211, endPoint y: 716, distance: 314.9
click at [211, 716] on div "Context Queue: [Test] All Priority: 1 Customer Name: [PERSON_NAME] Phone: [PHON…" at bounding box center [167, 631] width 254 height 409
copy div "Customer Name: [PERSON_NAME] Phone: [PHONE_NUMBER] Address: [STREET_ADDRESS][PE…"
click at [232, 368] on span "COMPLETE" at bounding box center [237, 365] width 63 height 13
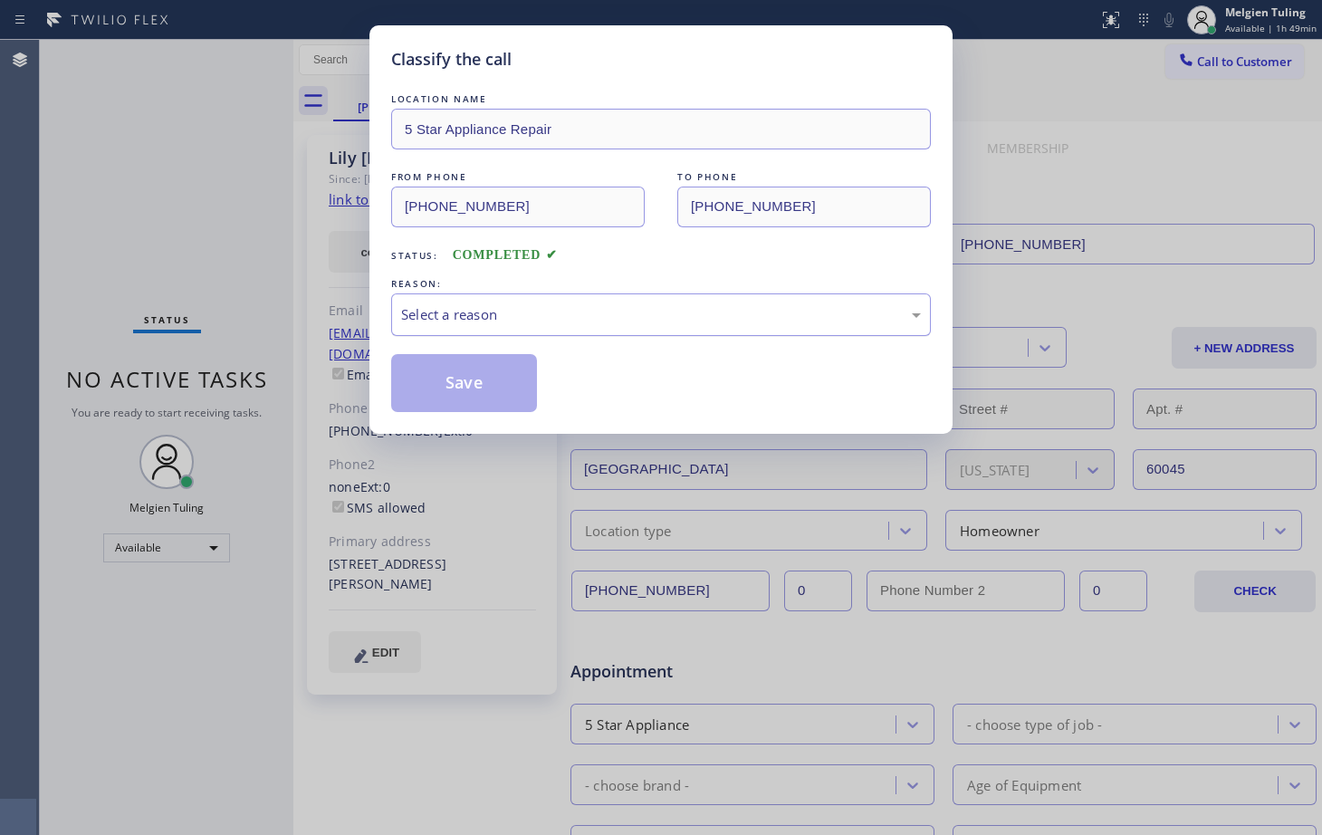
click at [474, 304] on div "Select a reason" at bounding box center [661, 314] width 520 height 21
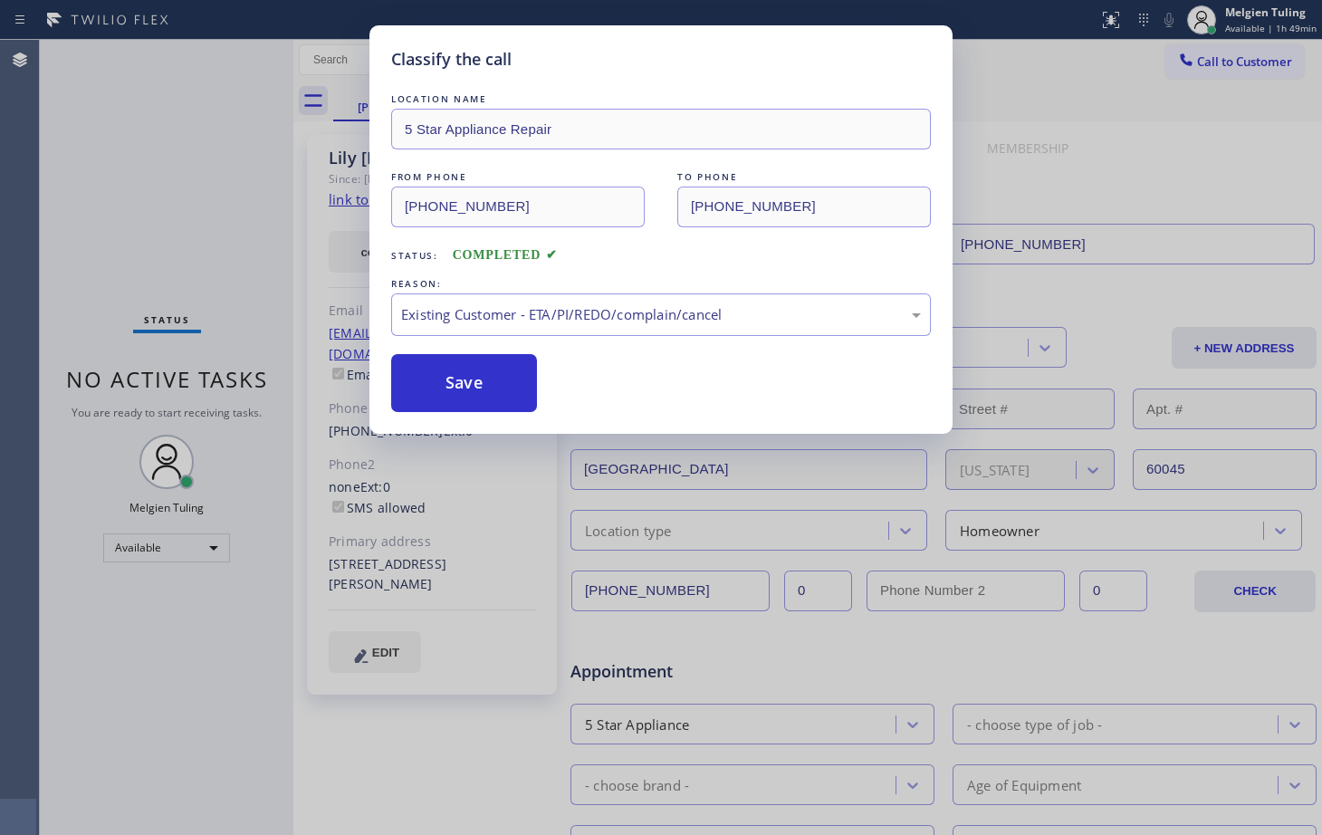
click at [426, 409] on button "Save" at bounding box center [464, 383] width 146 height 58
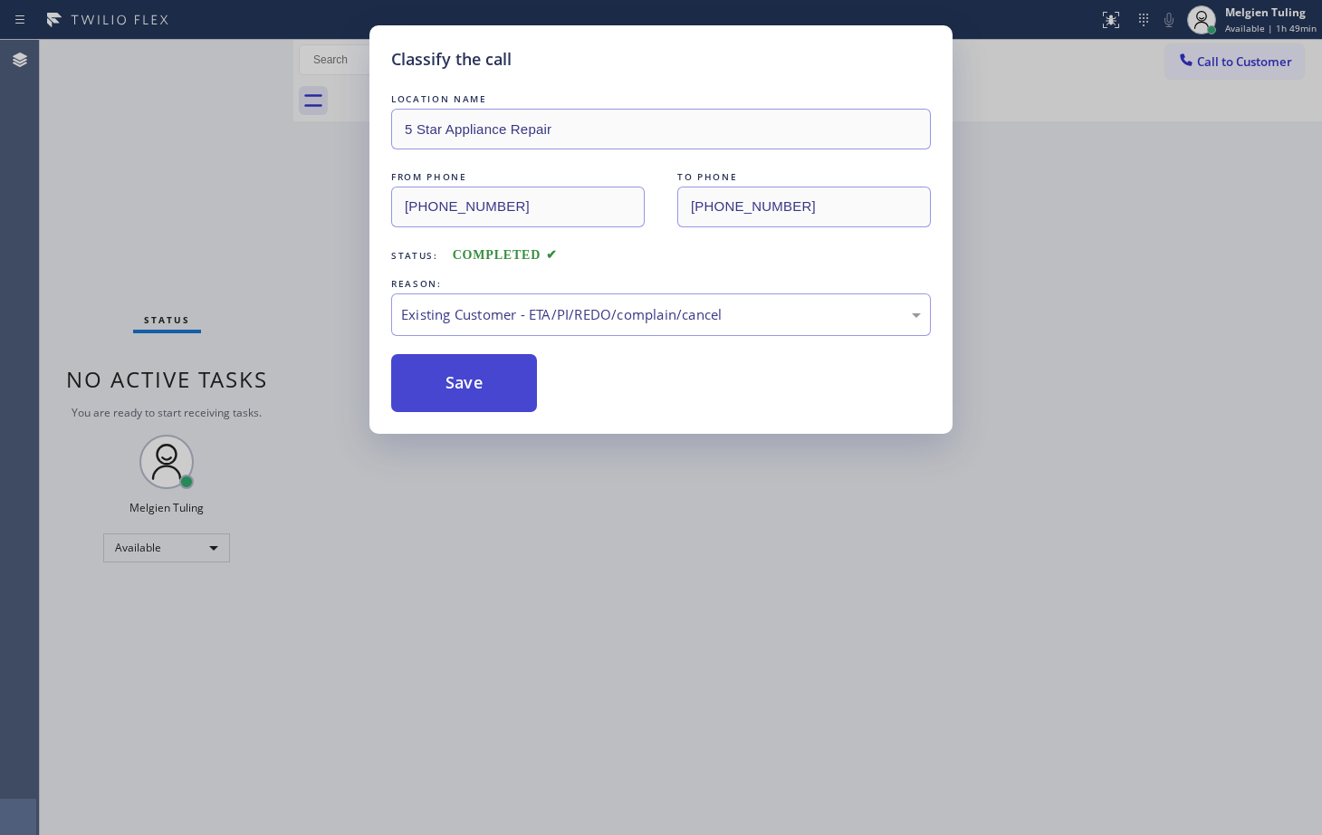
click at [443, 396] on button "Save" at bounding box center [464, 383] width 146 height 58
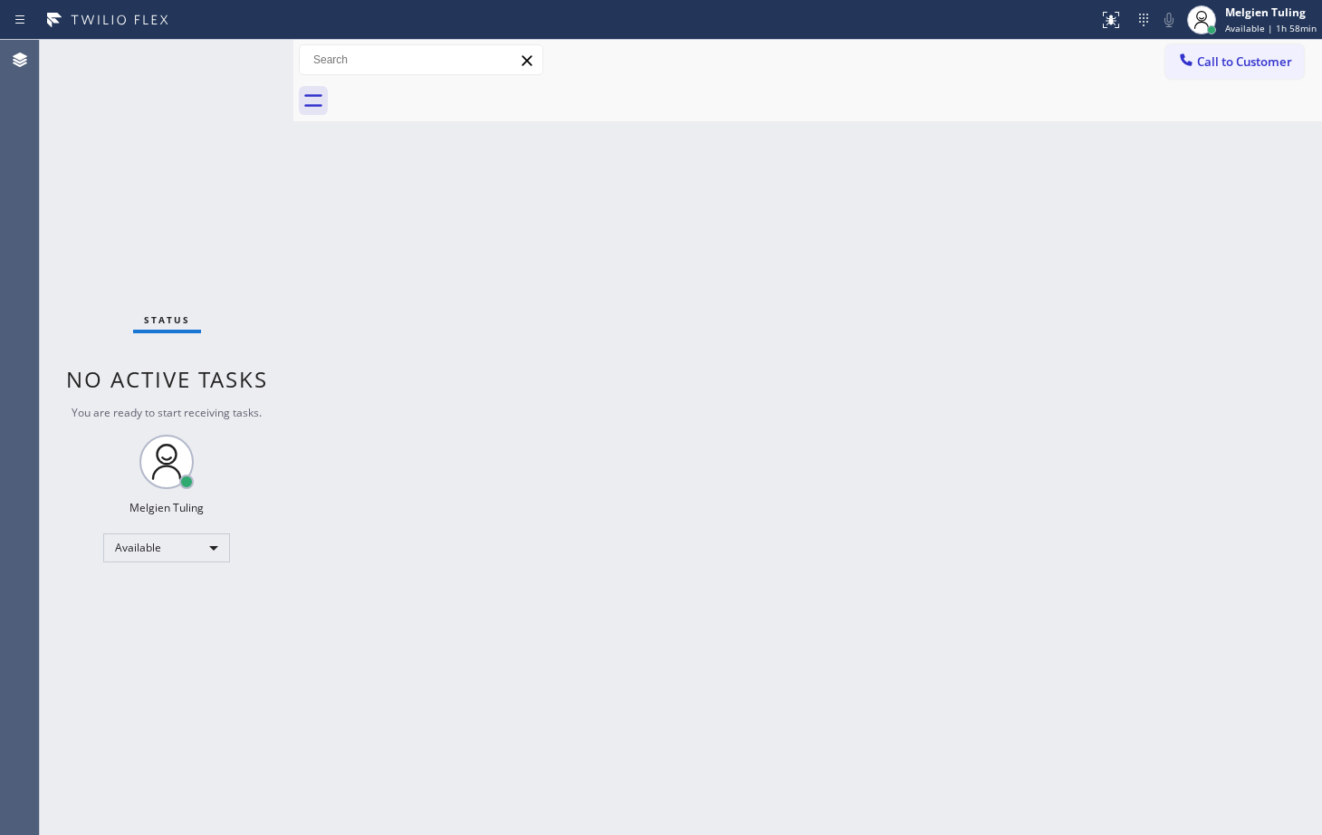
click at [627, 274] on div "Back to Dashboard Change Sender ID Customers Technicians Select a contact Outbo…" at bounding box center [807, 437] width 1029 height 795
drag, startPoint x: 630, startPoint y: 274, endPoint x: 503, endPoint y: 412, distance: 187.8
click at [605, 377] on div "Back to Dashboard Change Sender ID Customers Technicians Select a contact Outbo…" at bounding box center [807, 437] width 1029 height 795
click at [200, 544] on div "Available" at bounding box center [166, 548] width 127 height 29
click at [146, 573] on li "Offline" at bounding box center [165, 574] width 123 height 22
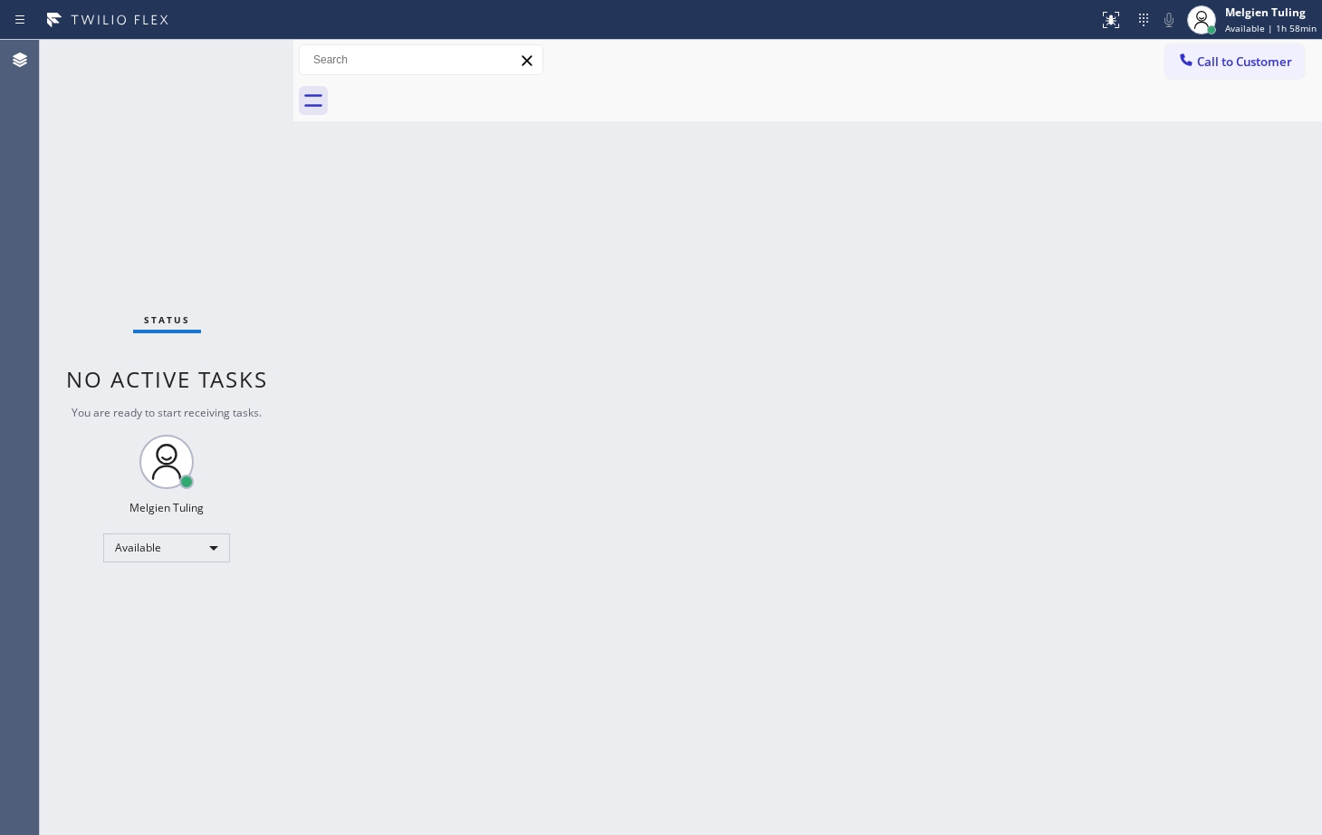
click at [146, 573] on div "Status No active tasks You are ready to start receiving tasks. Melgien Tuling A…" at bounding box center [167, 437] width 254 height 795
click at [172, 551] on div "Available" at bounding box center [166, 548] width 127 height 29
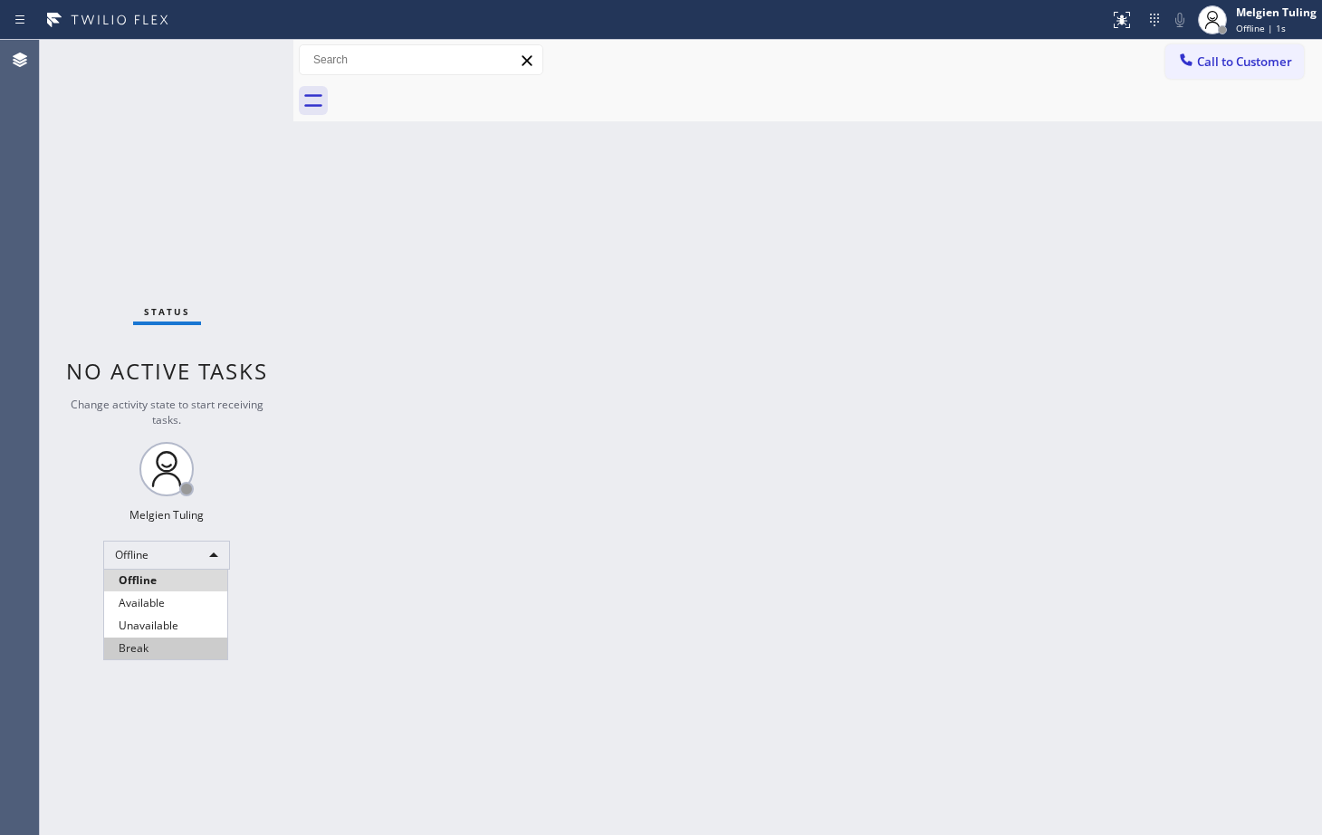
click at [139, 644] on li "Break" at bounding box center [165, 649] width 123 height 22
click at [411, 562] on div "Back to Dashboard Change Sender ID Customers Technicians Select a contact Outbo…" at bounding box center [807, 437] width 1029 height 795
click at [211, 558] on div "Break" at bounding box center [166, 555] width 127 height 29
click at [198, 556] on div "Break" at bounding box center [166, 555] width 127 height 29
click at [150, 607] on li "Available" at bounding box center [165, 603] width 123 height 22
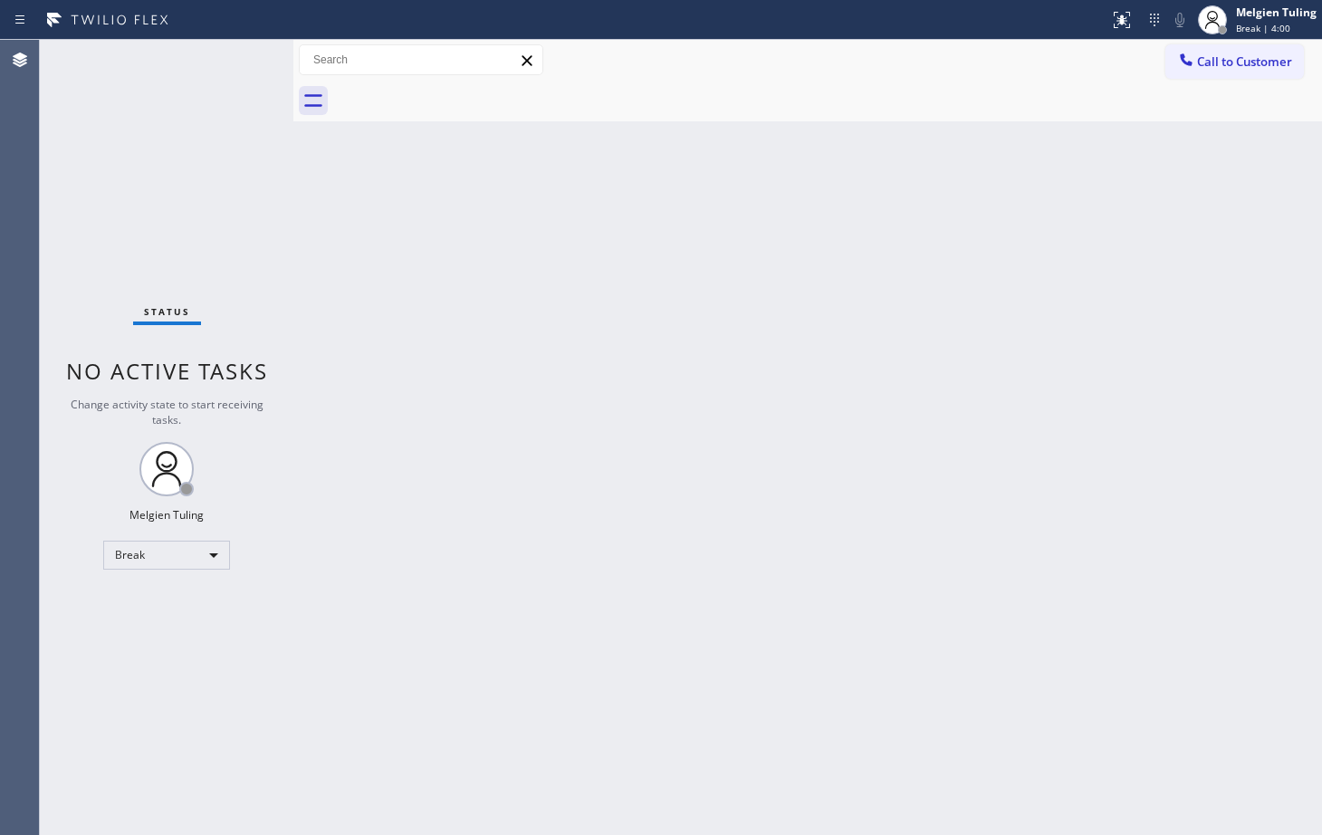
click at [735, 611] on div "Back to Dashboard Change Sender ID Customers Technicians Select a contact Outbo…" at bounding box center [807, 437] width 1029 height 795
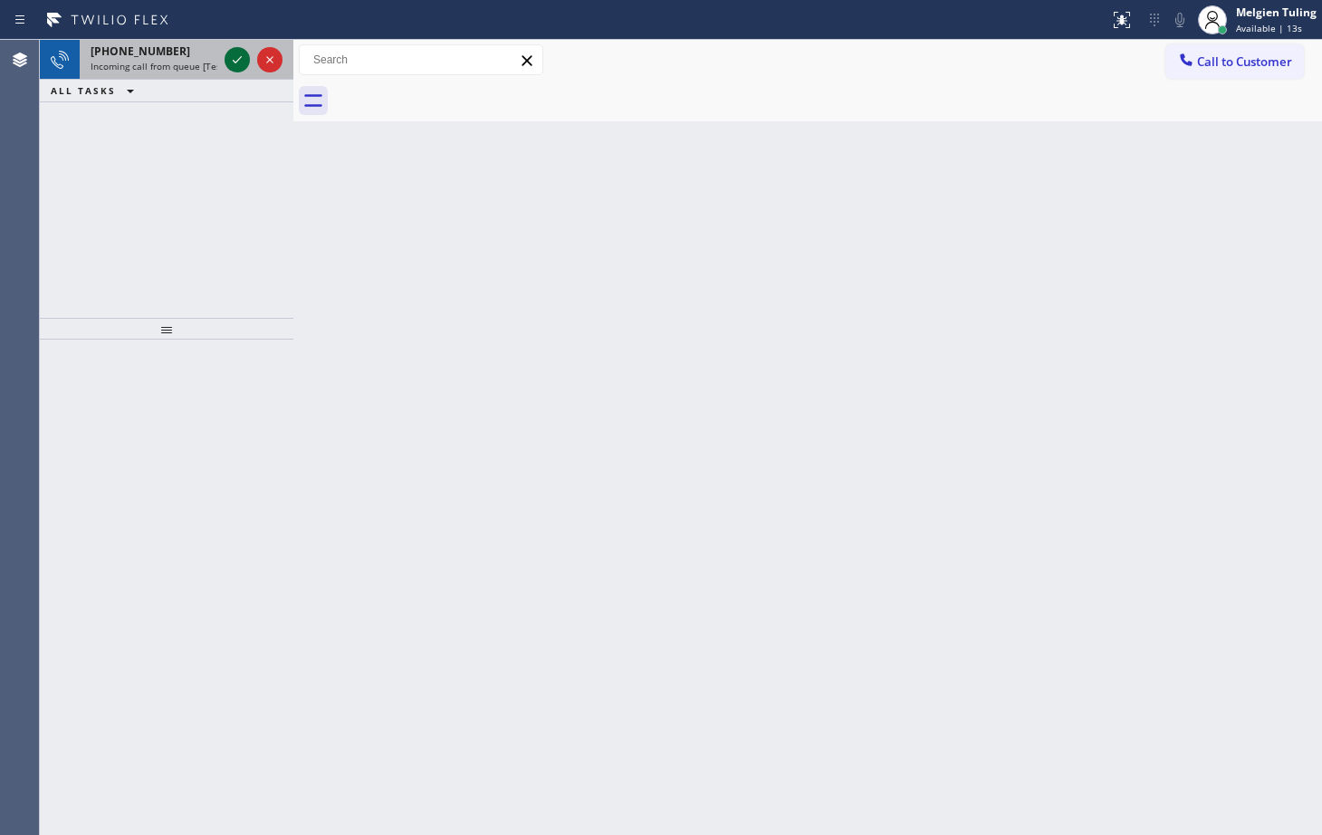
click at [239, 61] on icon at bounding box center [237, 60] width 22 height 22
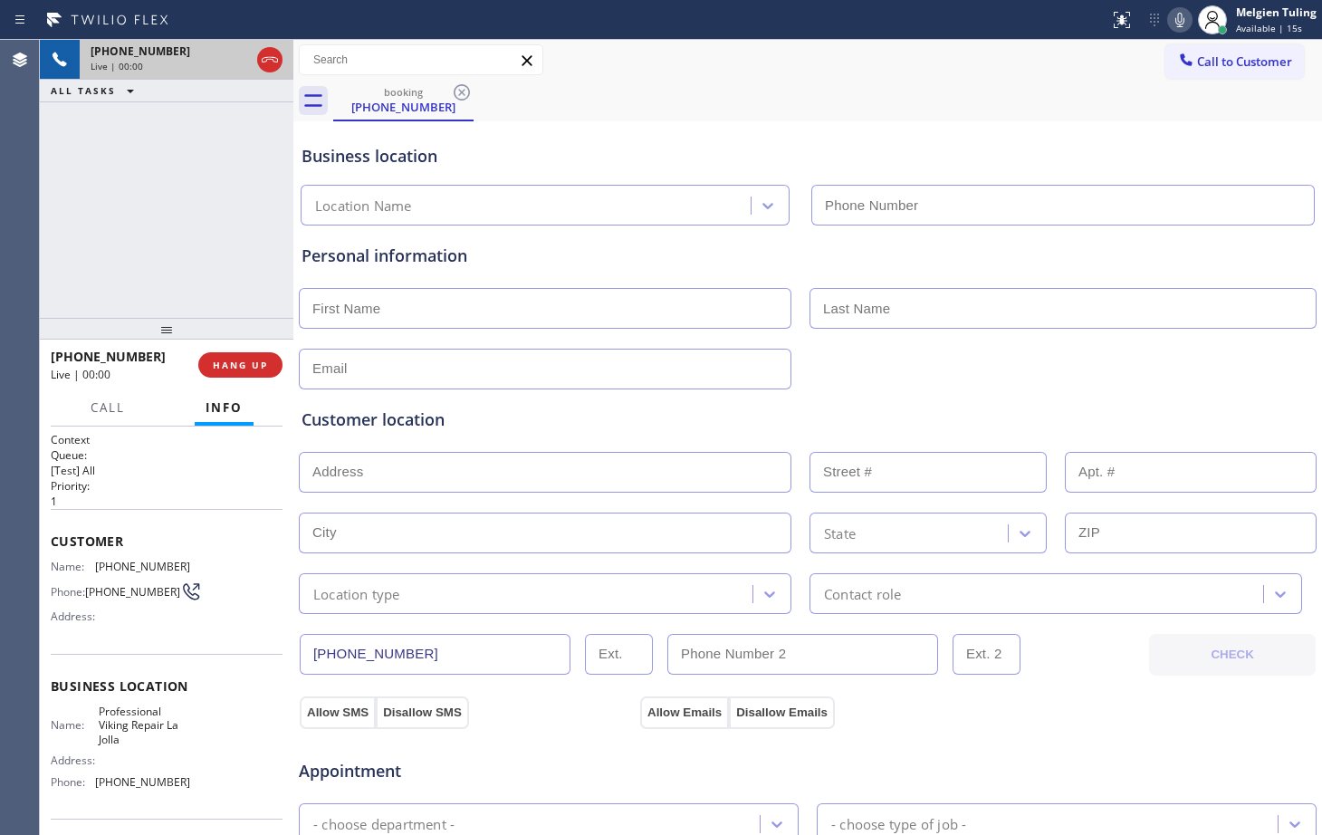
type input "[PHONE_NUMBER]"
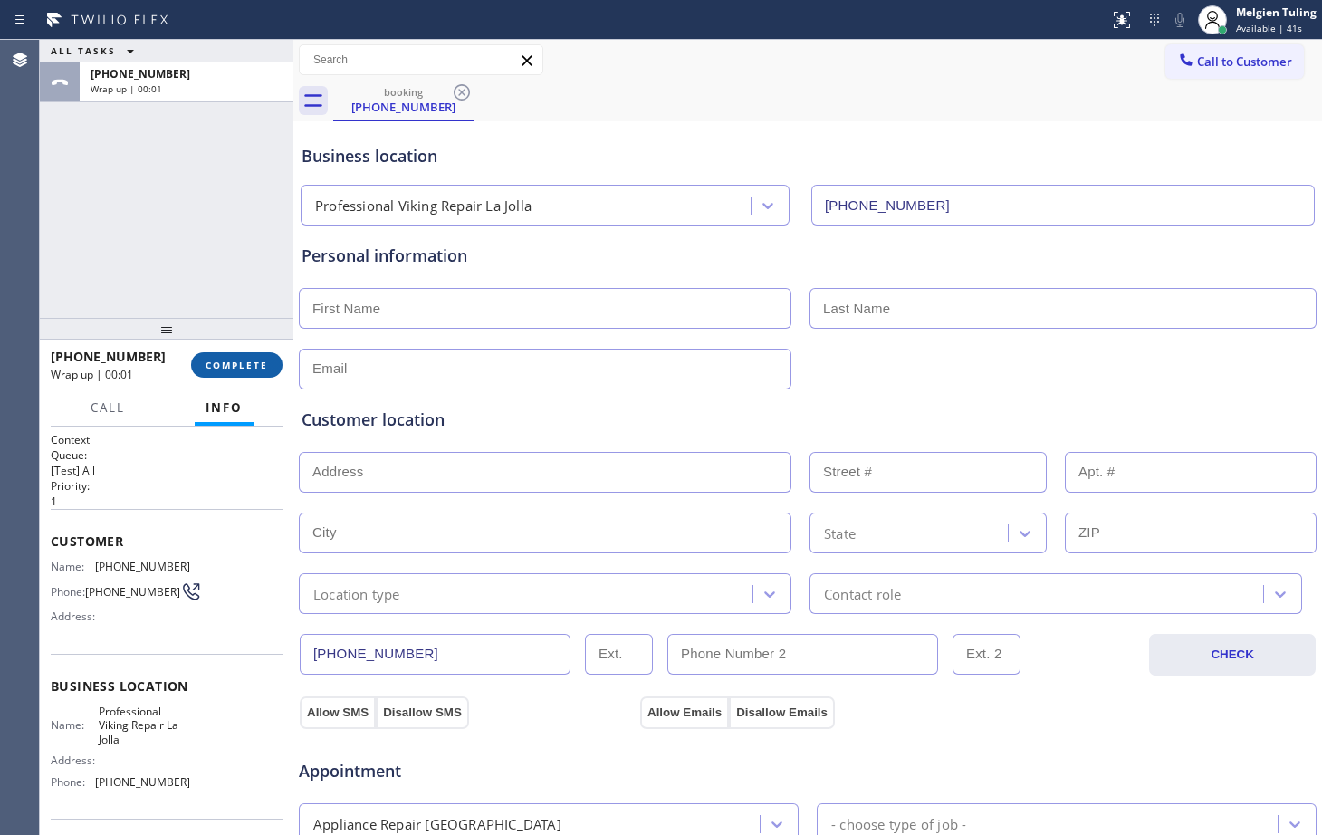
click at [254, 371] on span "COMPLETE" at bounding box center [237, 365] width 63 height 13
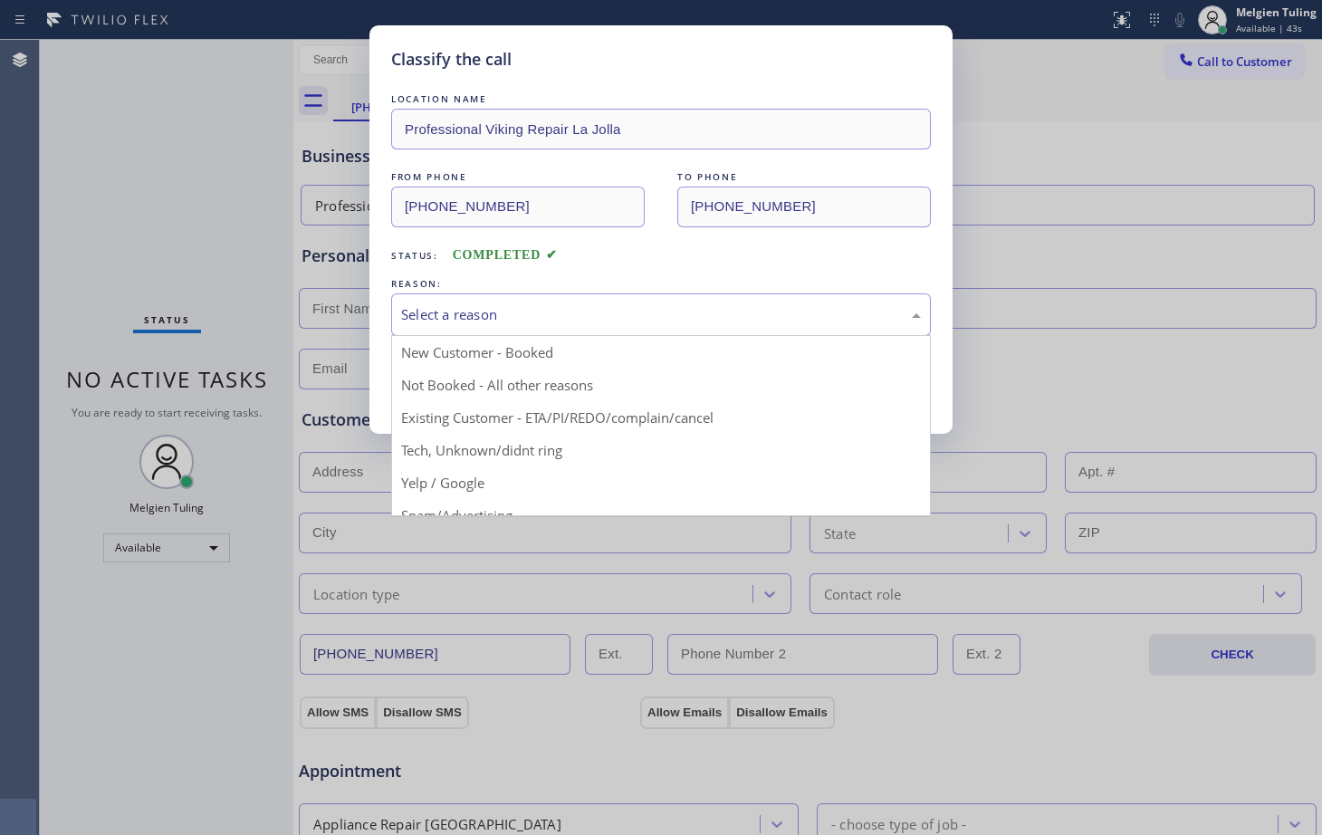
click at [499, 312] on div "Select a reason" at bounding box center [661, 314] width 520 height 21
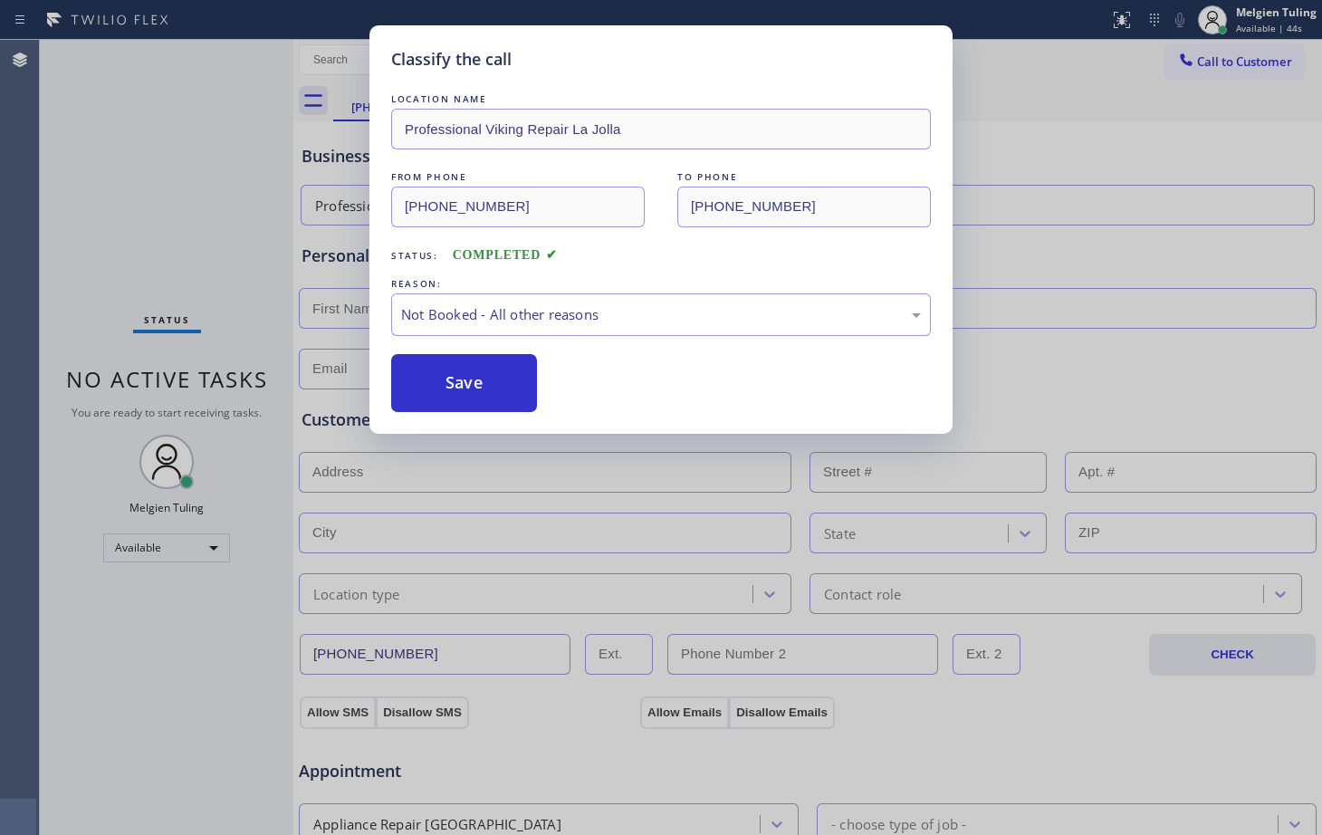
click at [472, 386] on button "Save" at bounding box center [464, 383] width 146 height 58
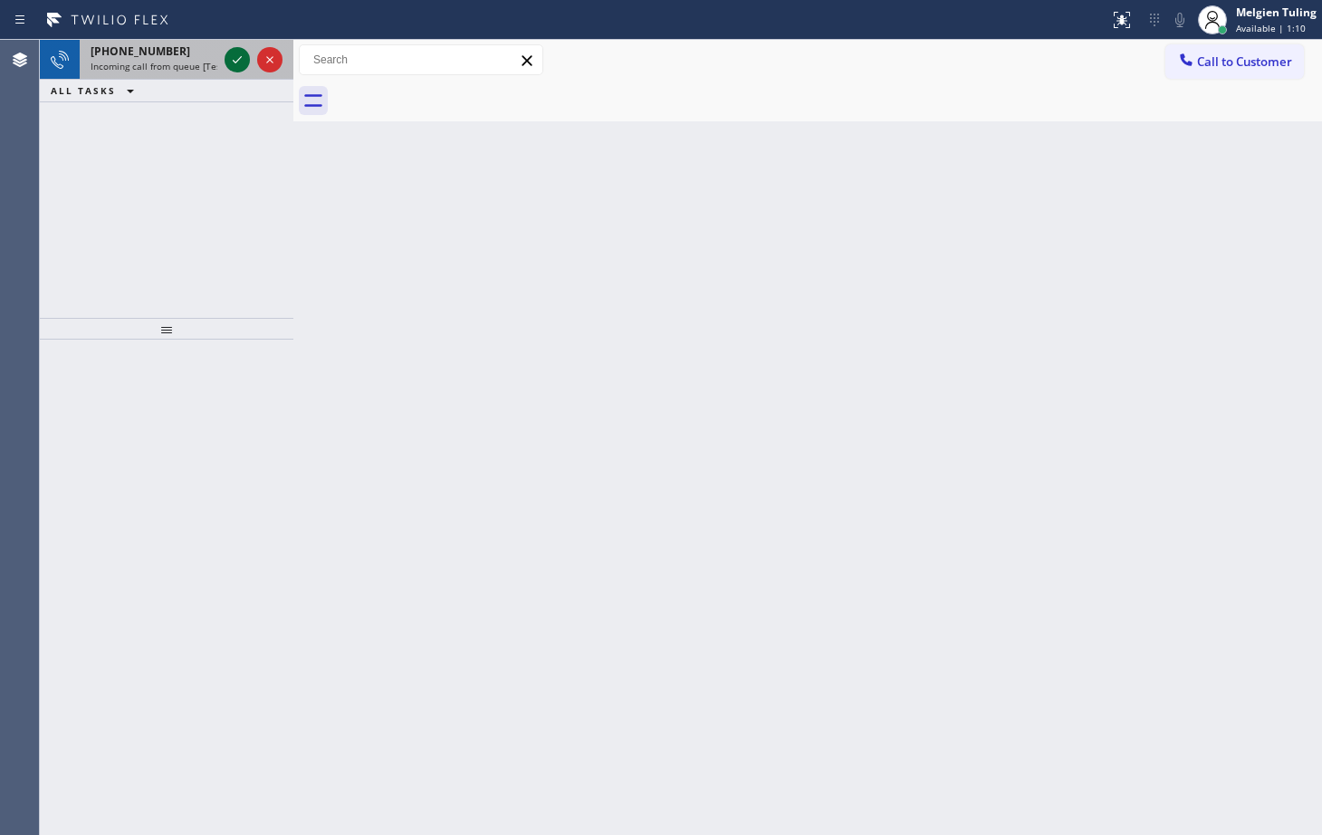
click at [226, 61] on icon at bounding box center [237, 60] width 22 height 22
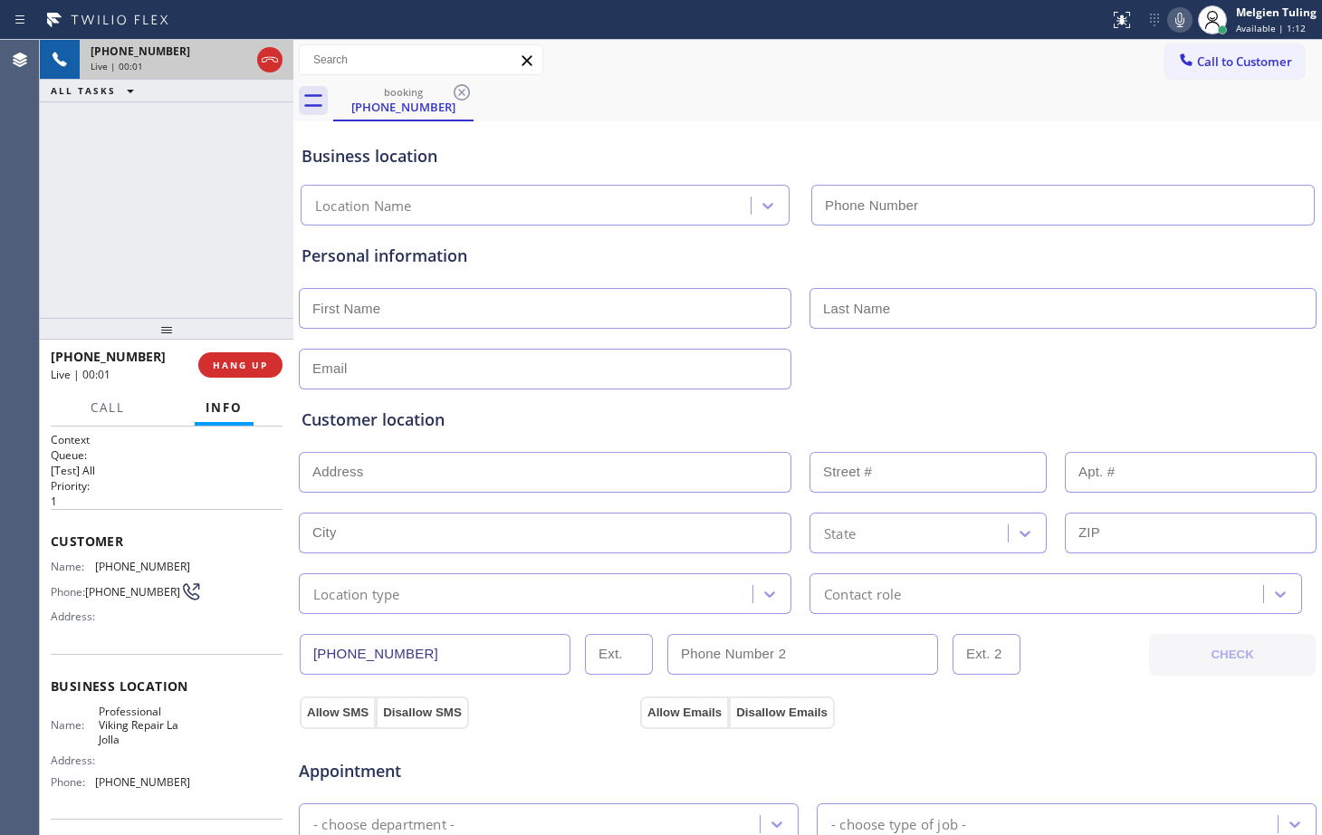
type input "[PHONE_NUMBER]"
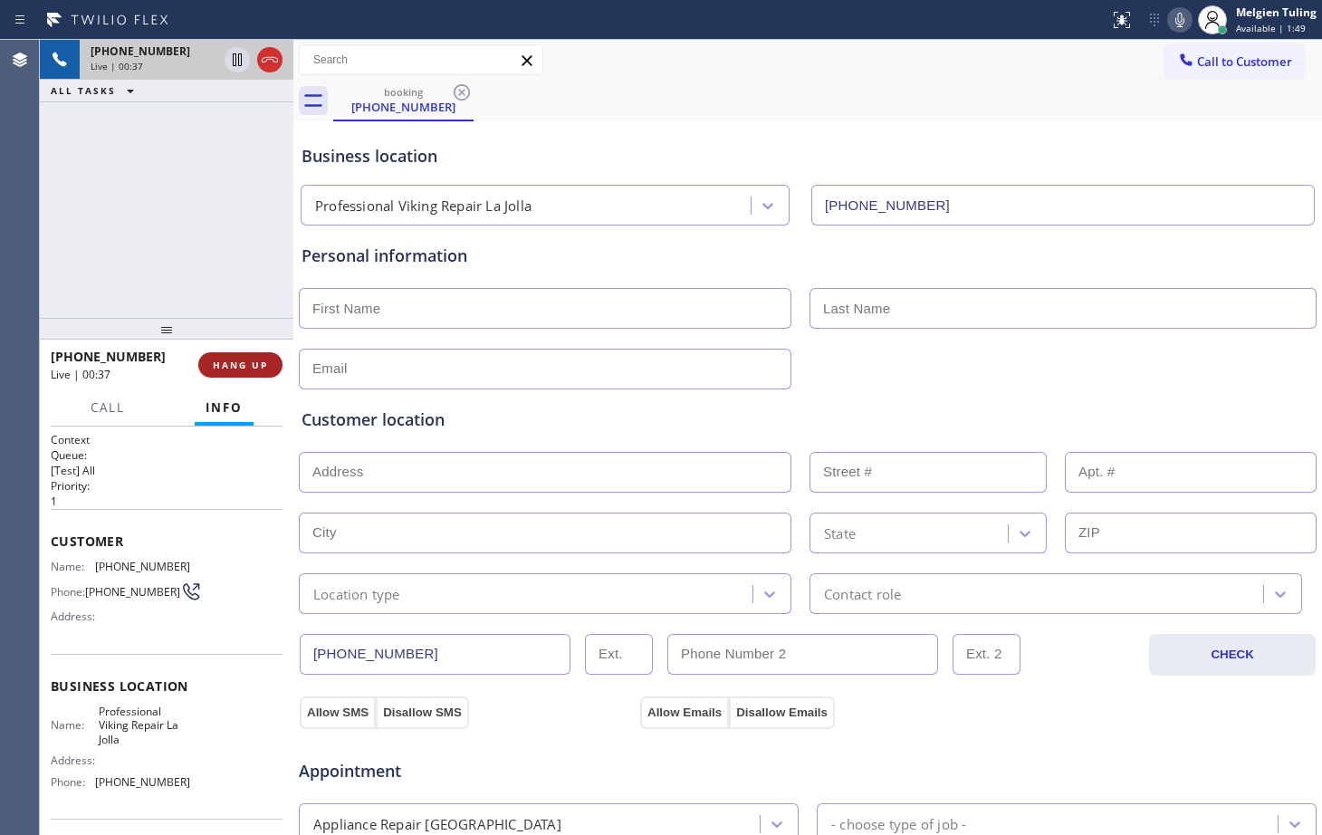
click at [220, 365] on span "HANG UP" at bounding box center [240, 365] width 55 height 13
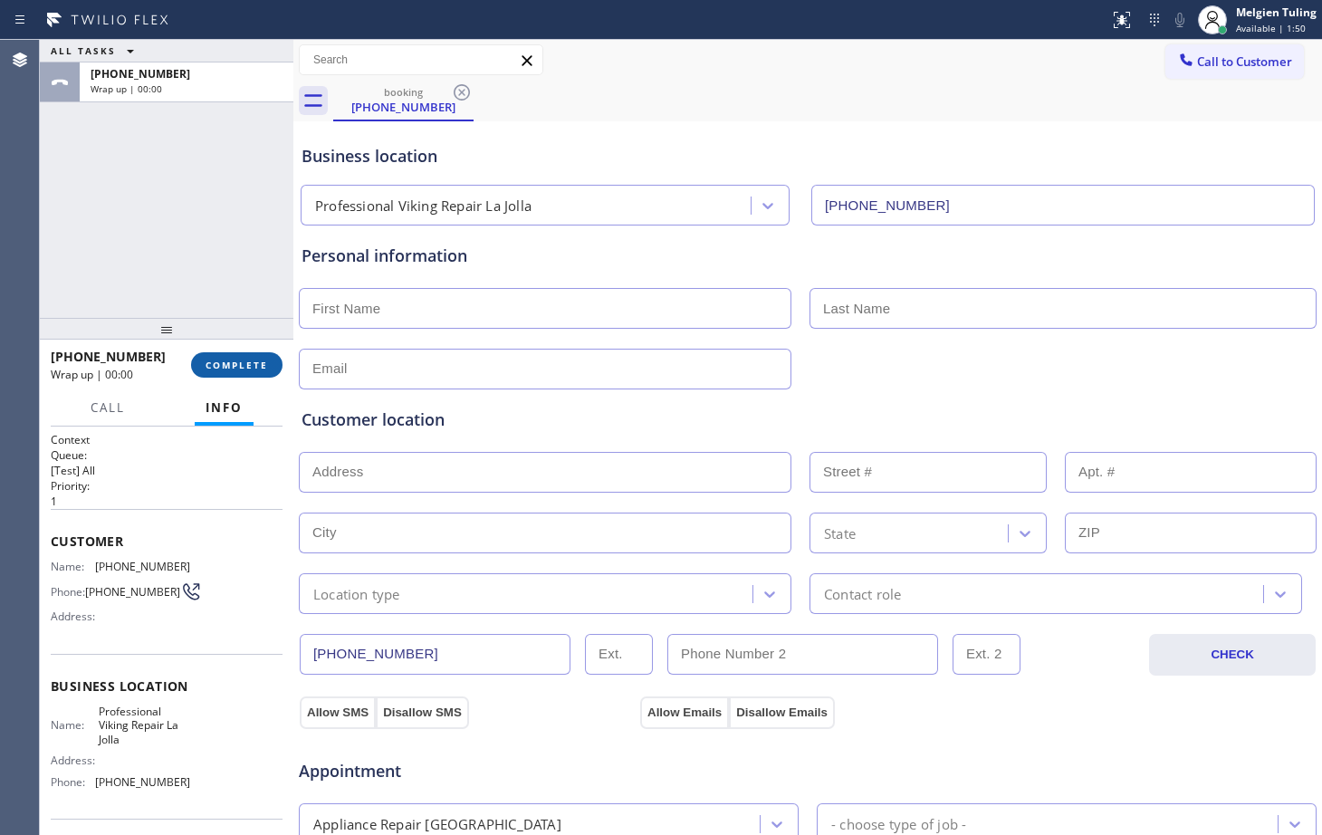
click at [220, 365] on span "COMPLETE" at bounding box center [237, 365] width 63 height 13
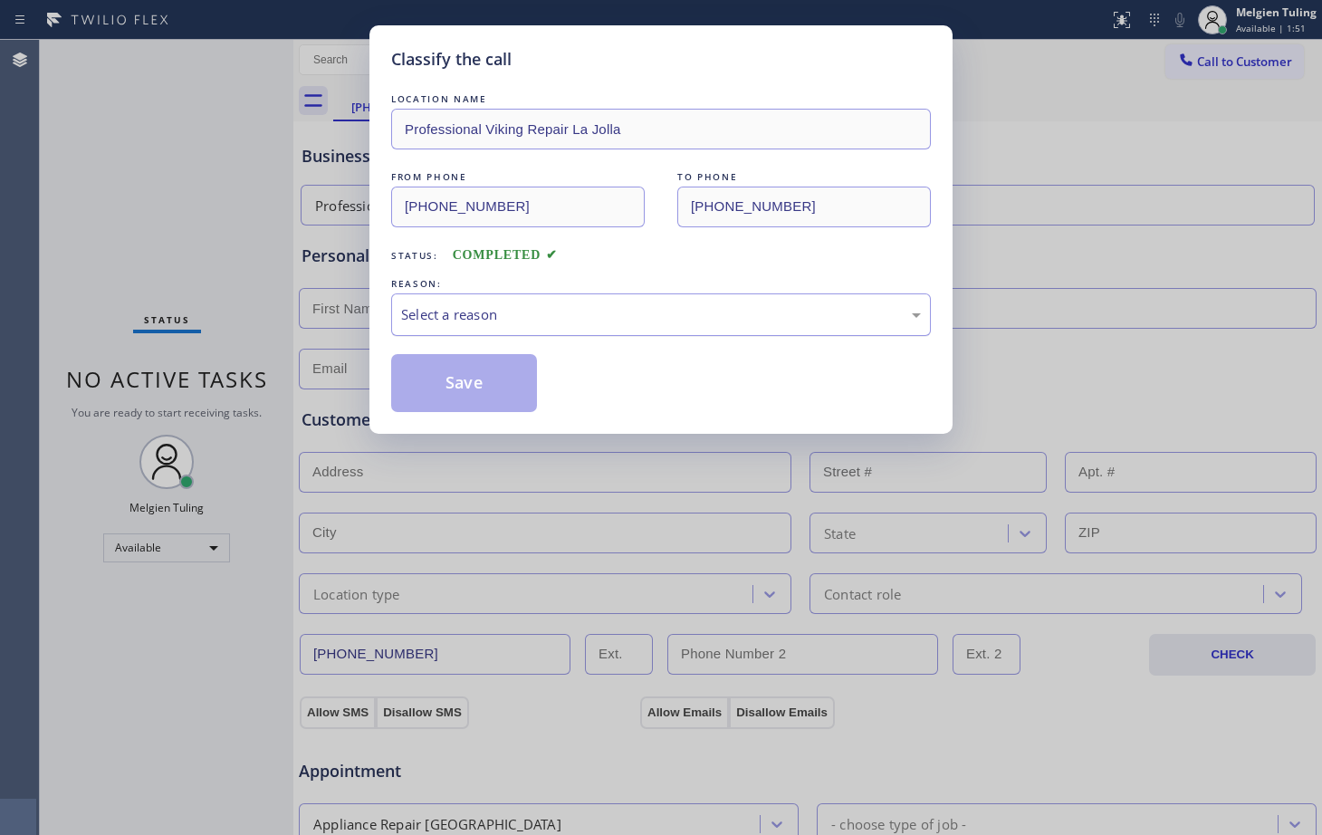
click at [447, 309] on div "Select a reason" at bounding box center [661, 314] width 520 height 21
click at [447, 380] on button "Save" at bounding box center [464, 383] width 146 height 58
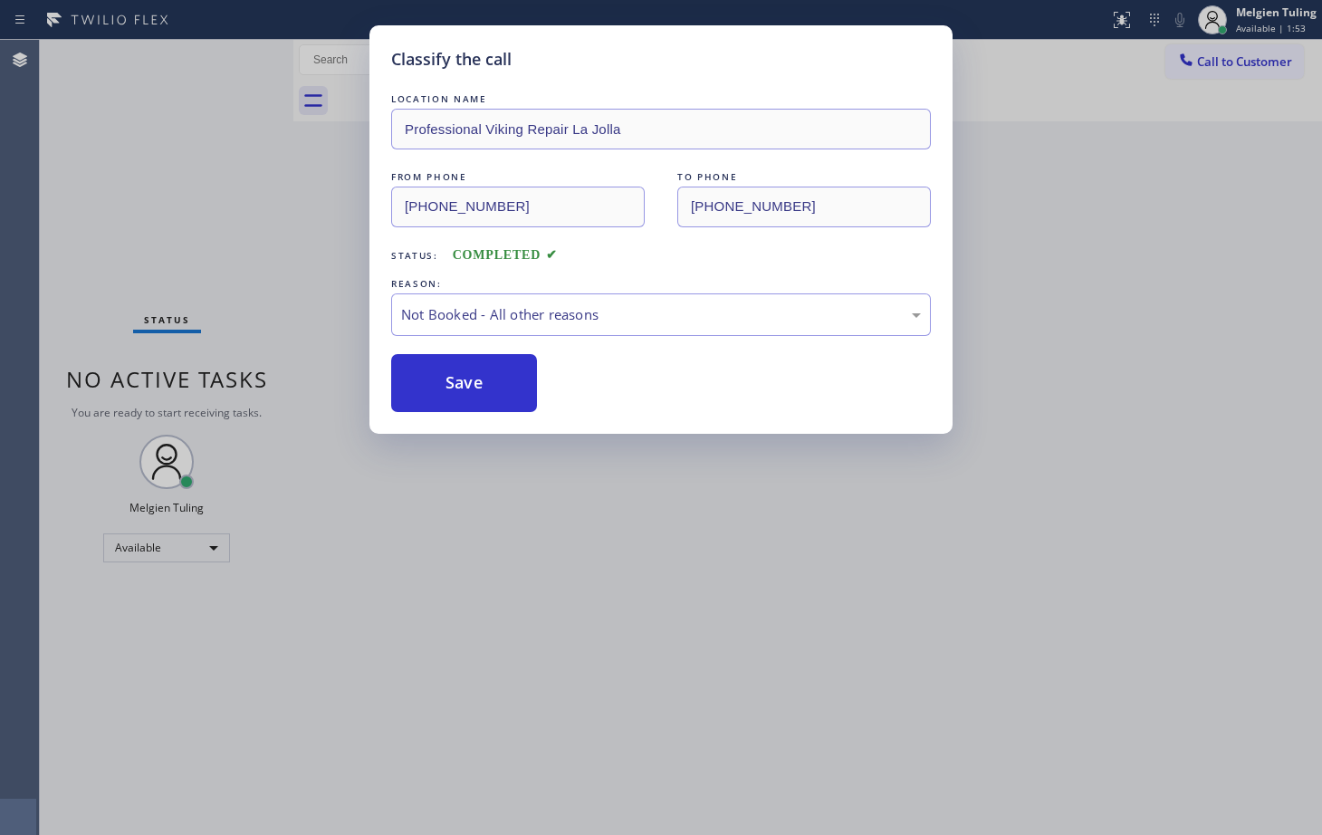
click at [1081, 447] on div "Classify the call LOCATION NAME Professional Viking Repair La Jolla FROM PHONE …" at bounding box center [661, 417] width 1322 height 835
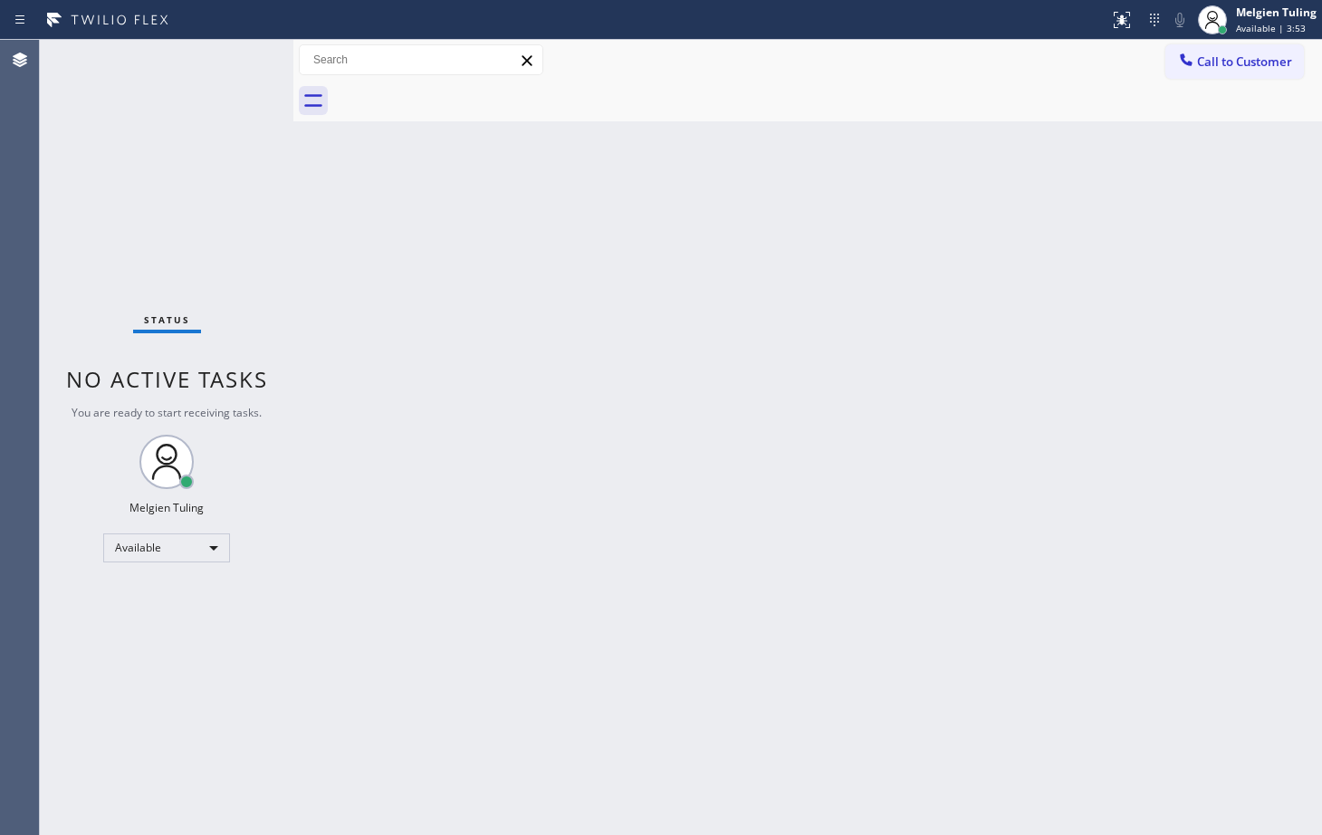
click at [399, 578] on div "Back to Dashboard Change Sender ID Customers Technicians Select a contact Outbo…" at bounding box center [807, 437] width 1029 height 795
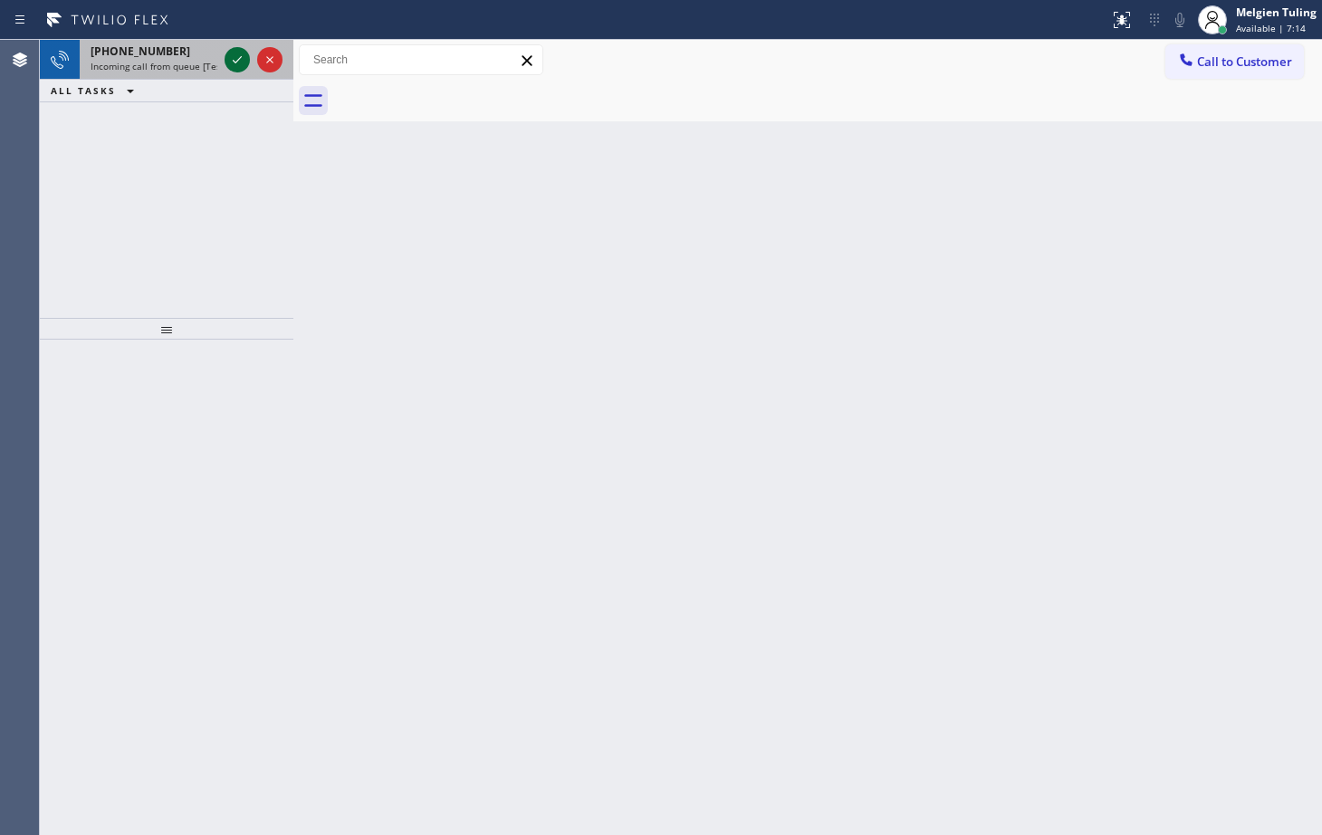
click at [230, 54] on icon at bounding box center [237, 60] width 22 height 22
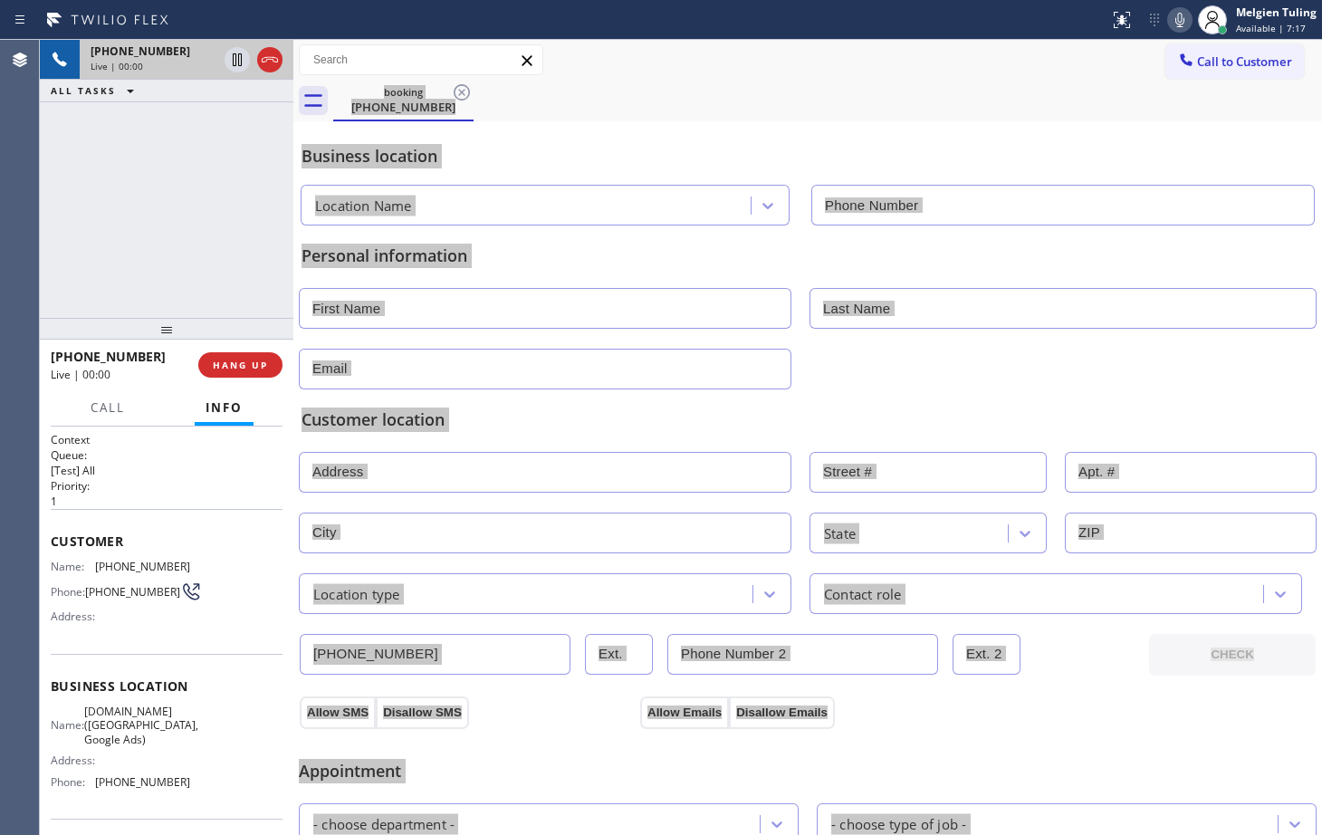
type input "[PHONE_NUMBER]"
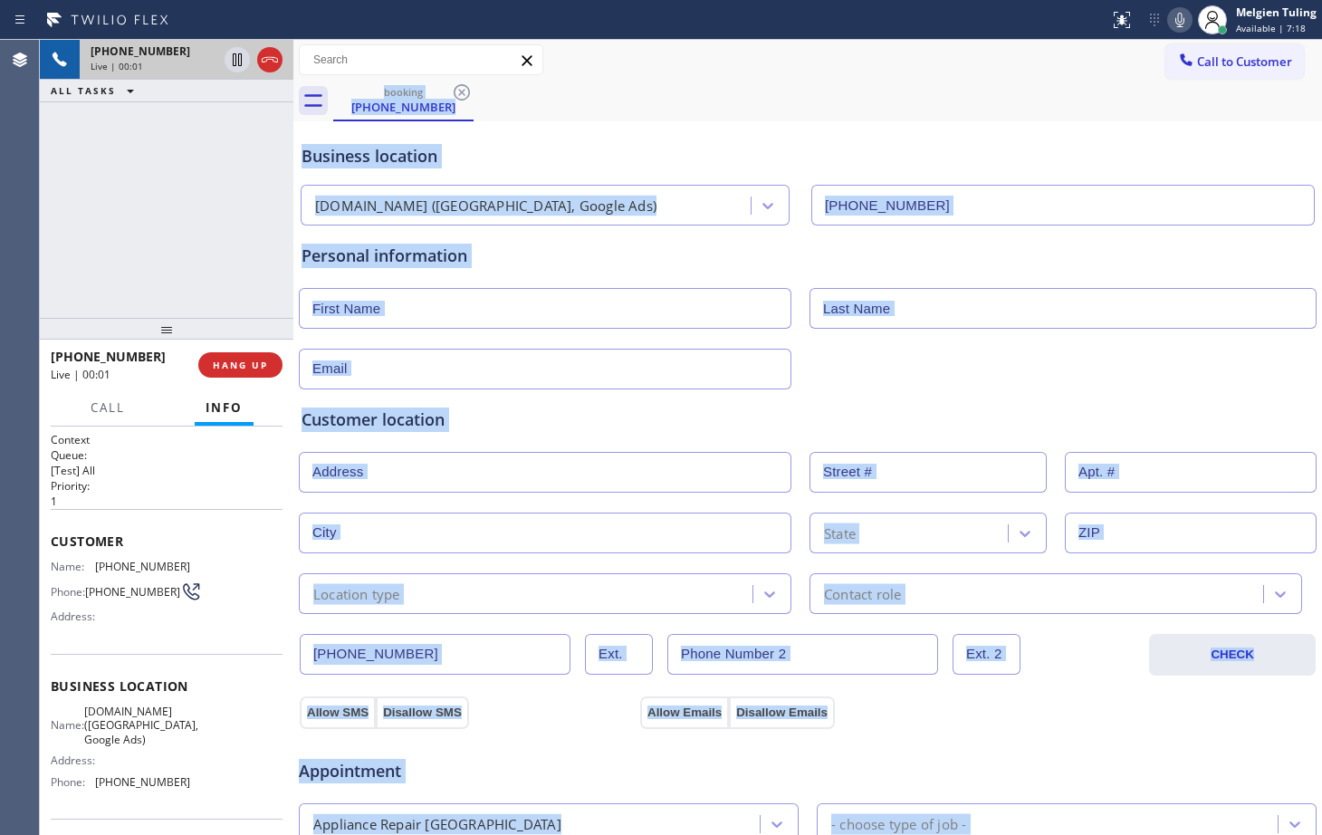
click at [605, 436] on div "Customer location >> ADD NEW ADDRESS << + NEW ADDRESS State Location type Conta…" at bounding box center [808, 511] width 1013 height 207
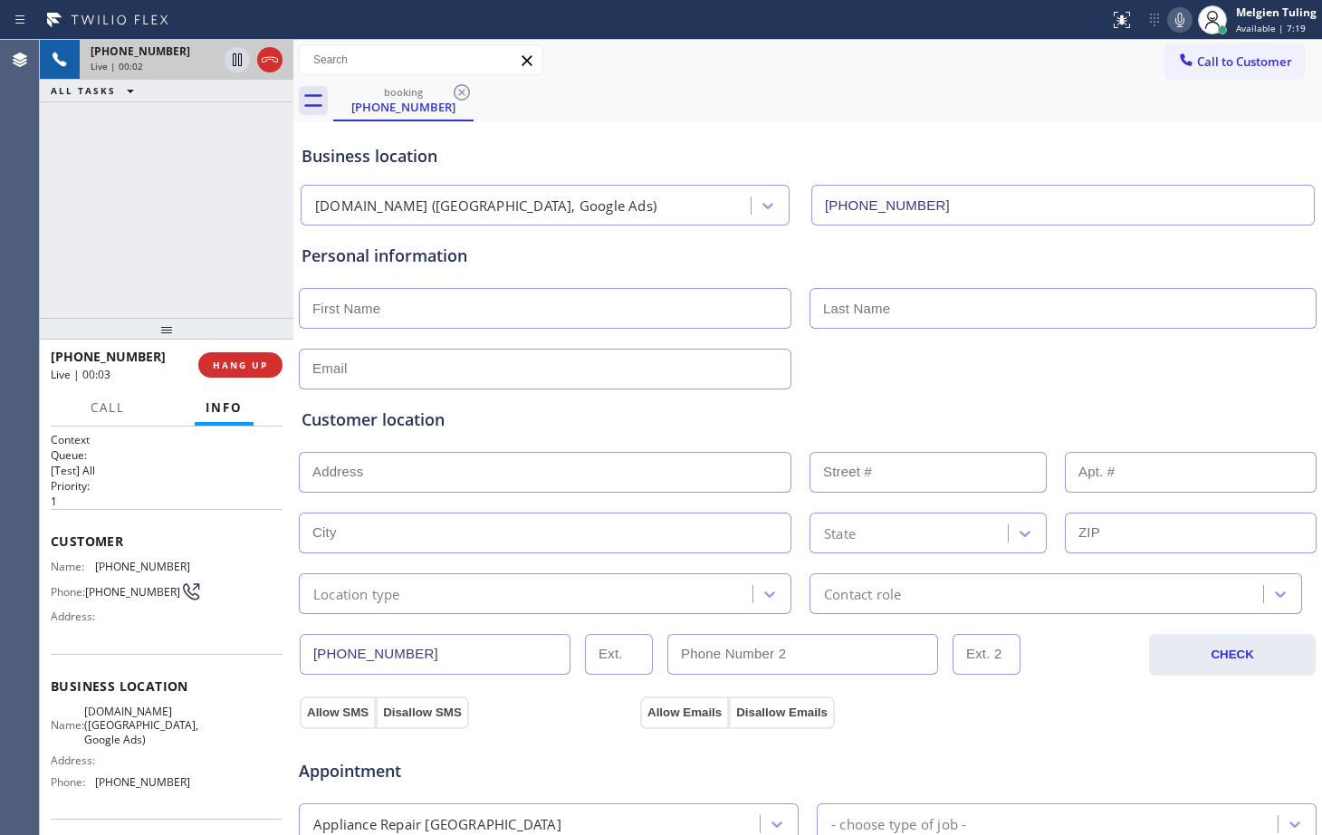
click at [604, 430] on div "Customer location" at bounding box center [808, 420] width 1013 height 24
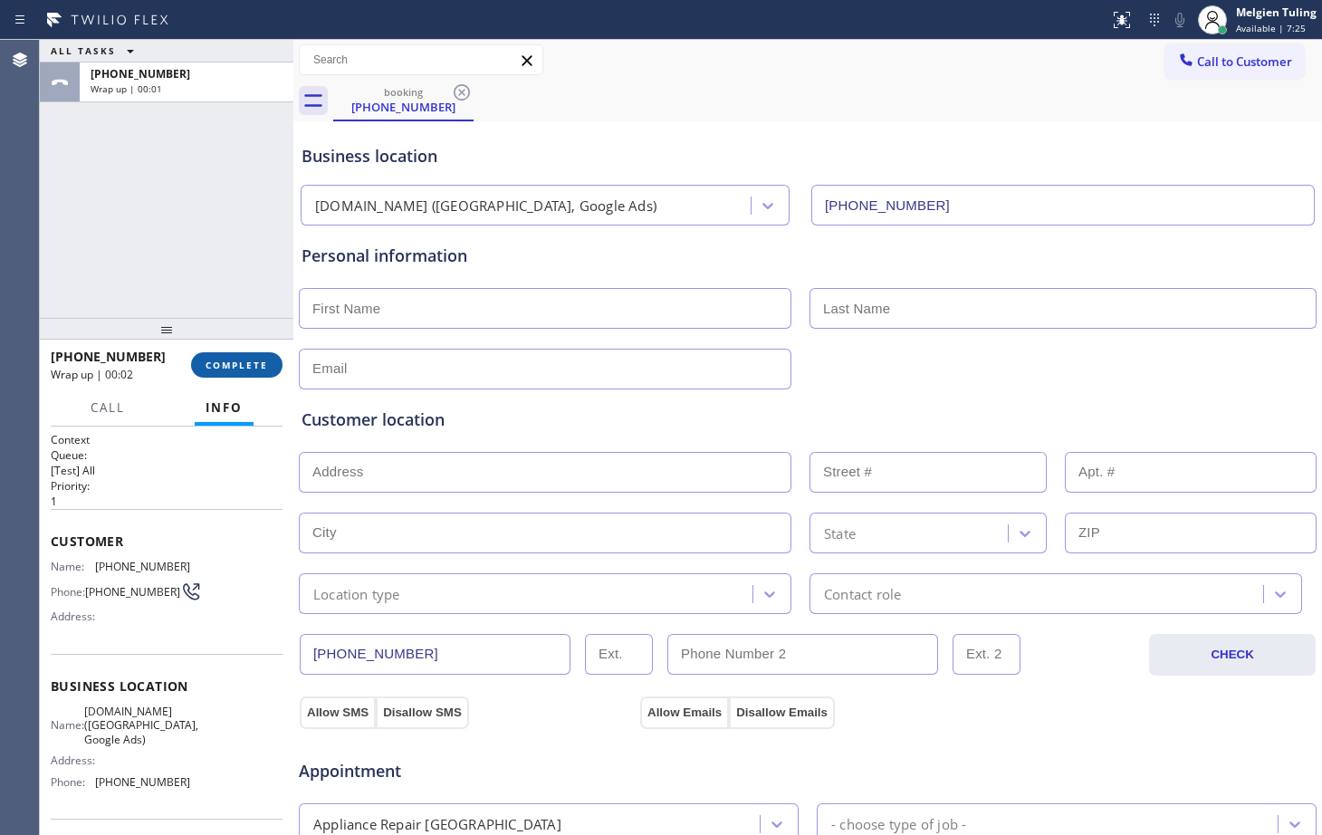
click at [241, 361] on span "COMPLETE" at bounding box center [237, 365] width 63 height 13
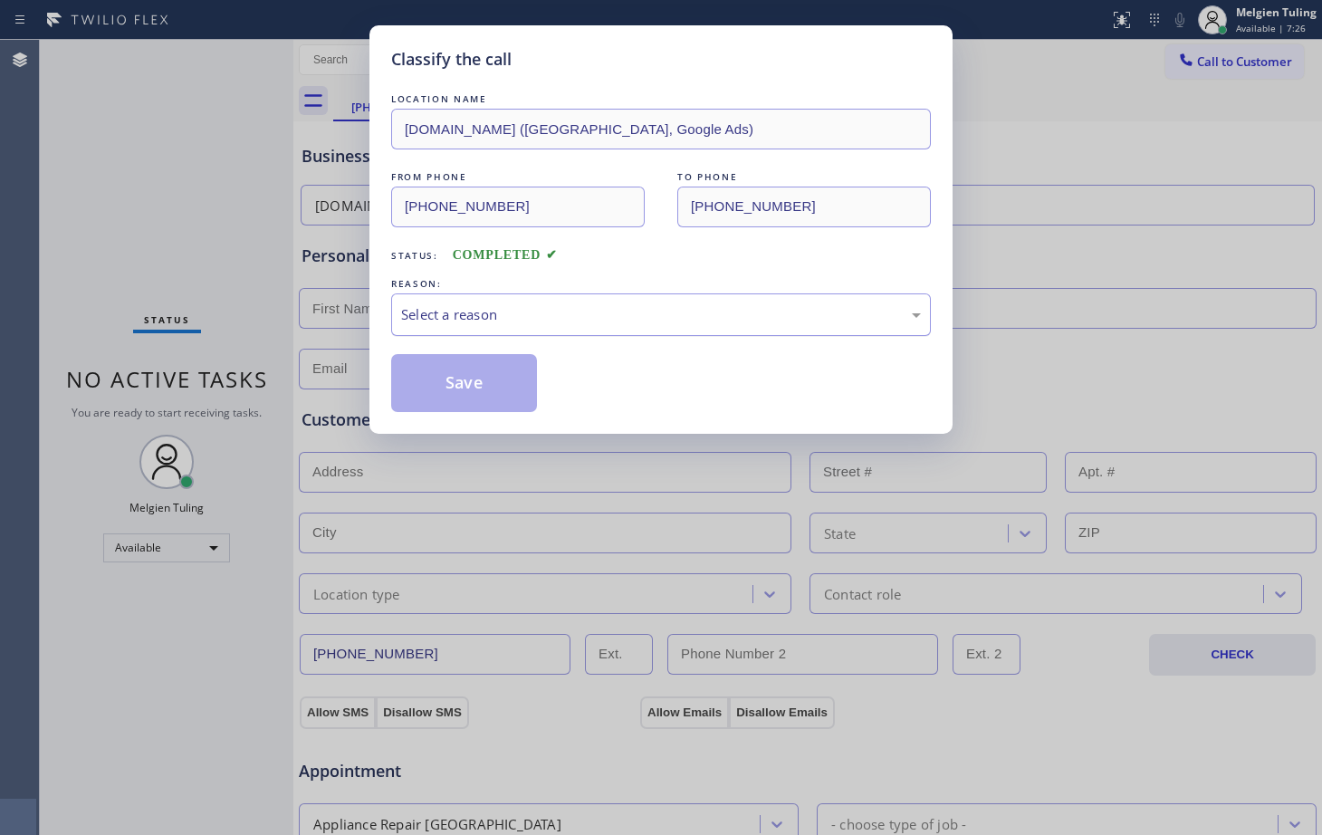
click at [492, 316] on div "Select a reason" at bounding box center [661, 314] width 520 height 21
click at [471, 306] on div "Tech, Unknown/didnt ring" at bounding box center [661, 314] width 520 height 21
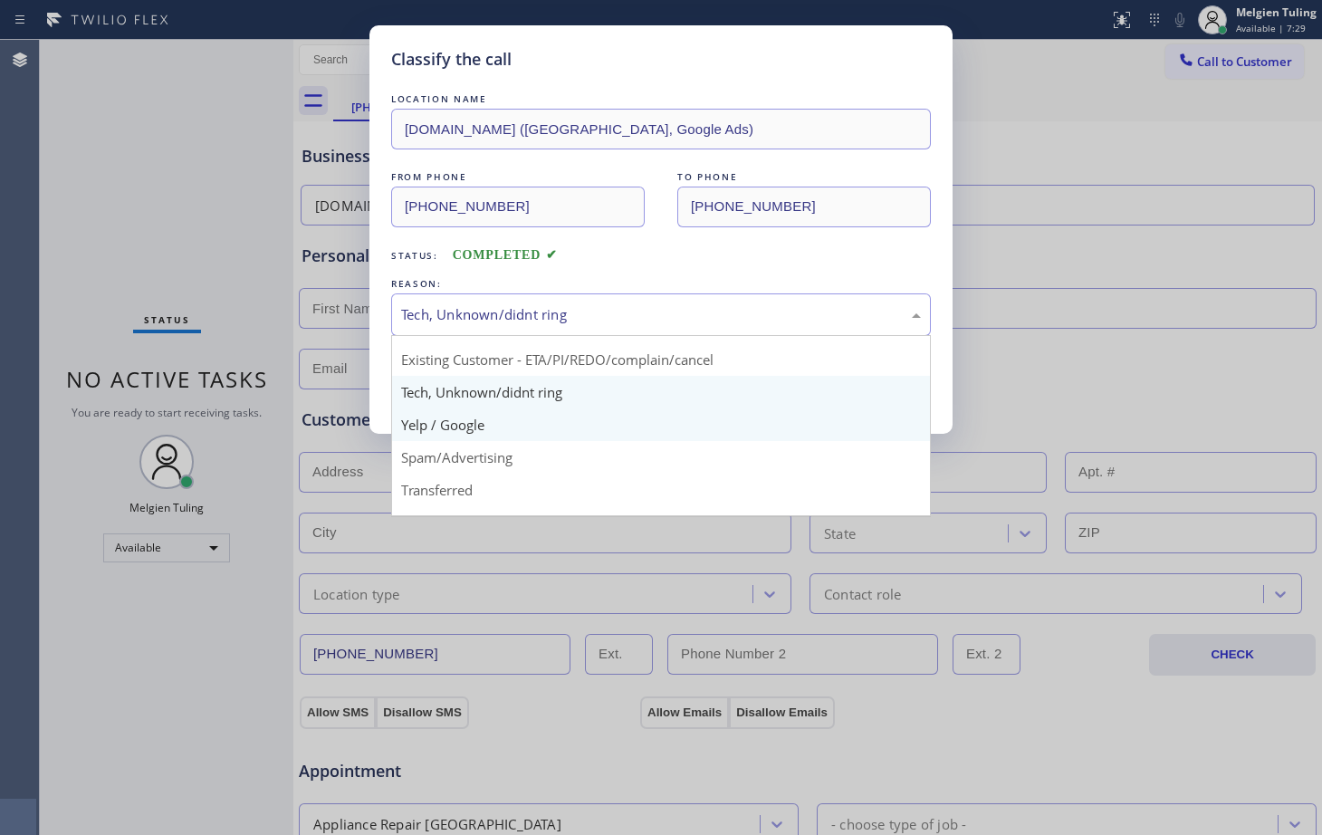
scroll to position [114, 0]
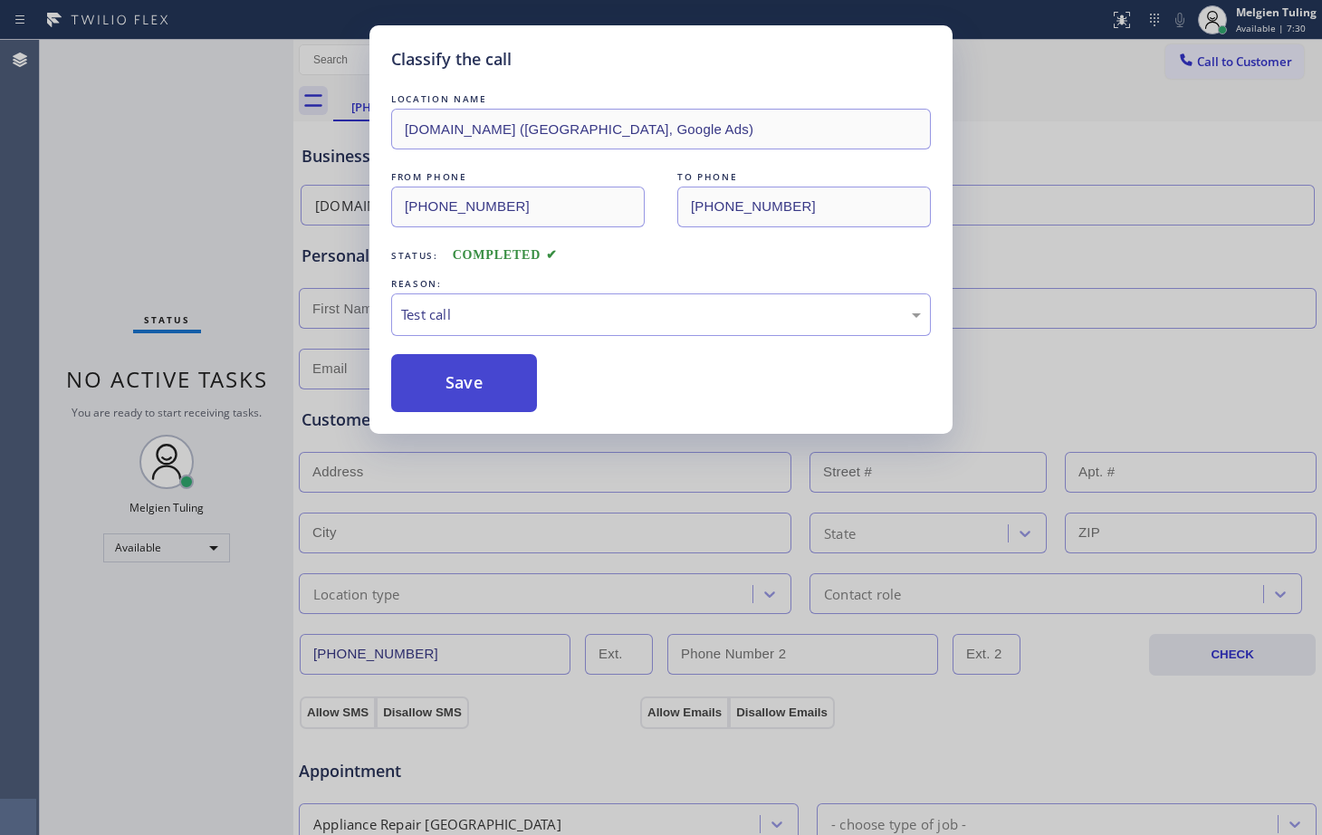
click at [469, 384] on button "Save" at bounding box center [464, 383] width 146 height 58
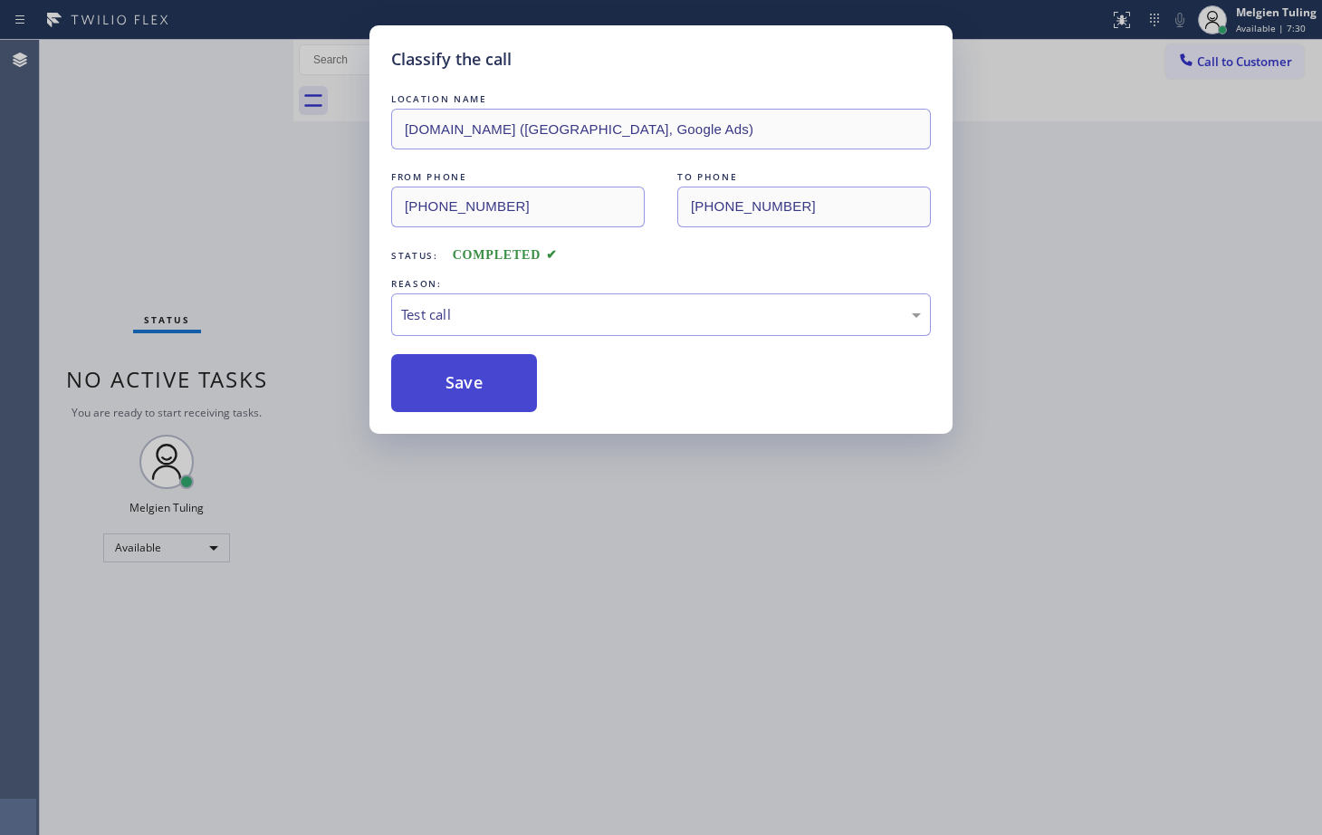
click at [470, 383] on button "Save" at bounding box center [464, 383] width 146 height 58
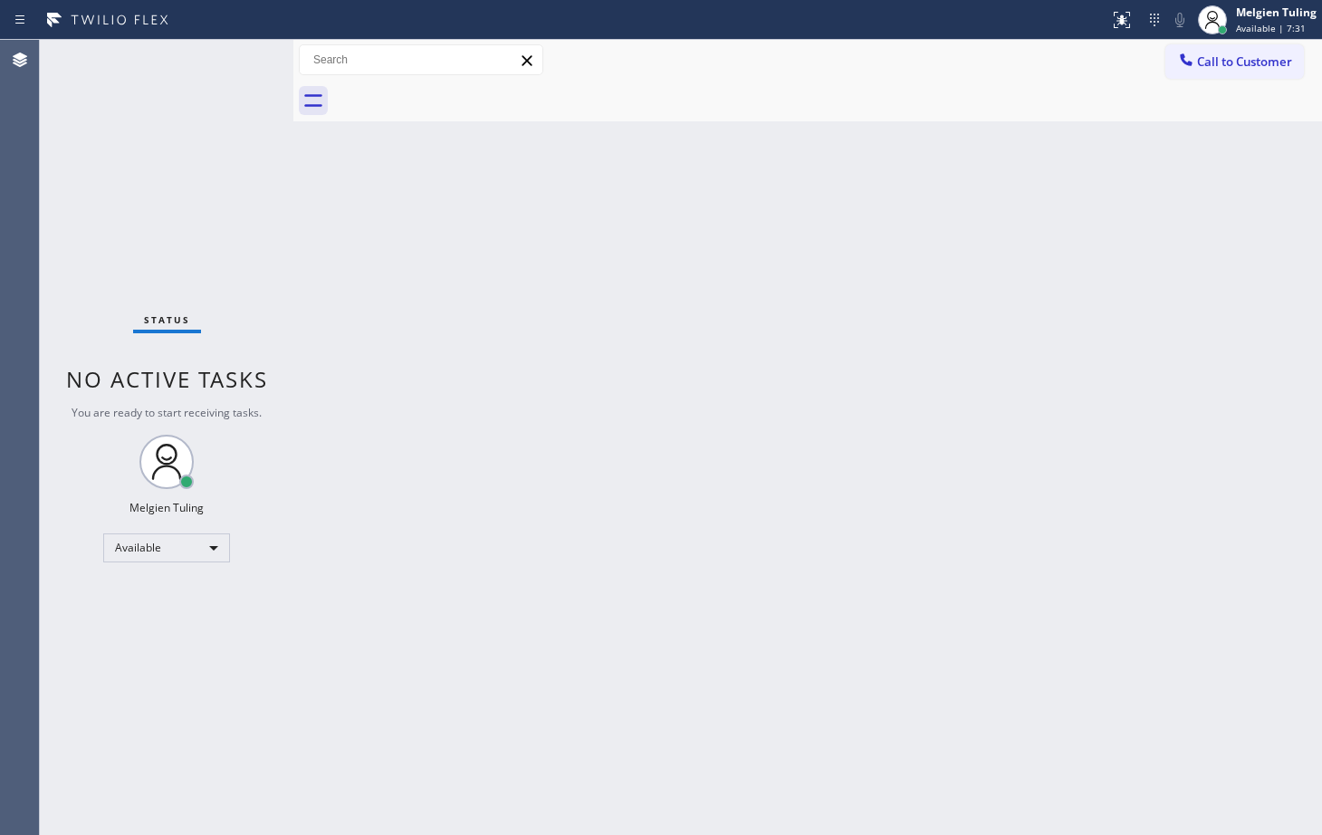
click at [490, 553] on div "Back to Dashboard Change Sender ID Customers Technicians Select a contact Outbo…" at bounding box center [807, 437] width 1029 height 795
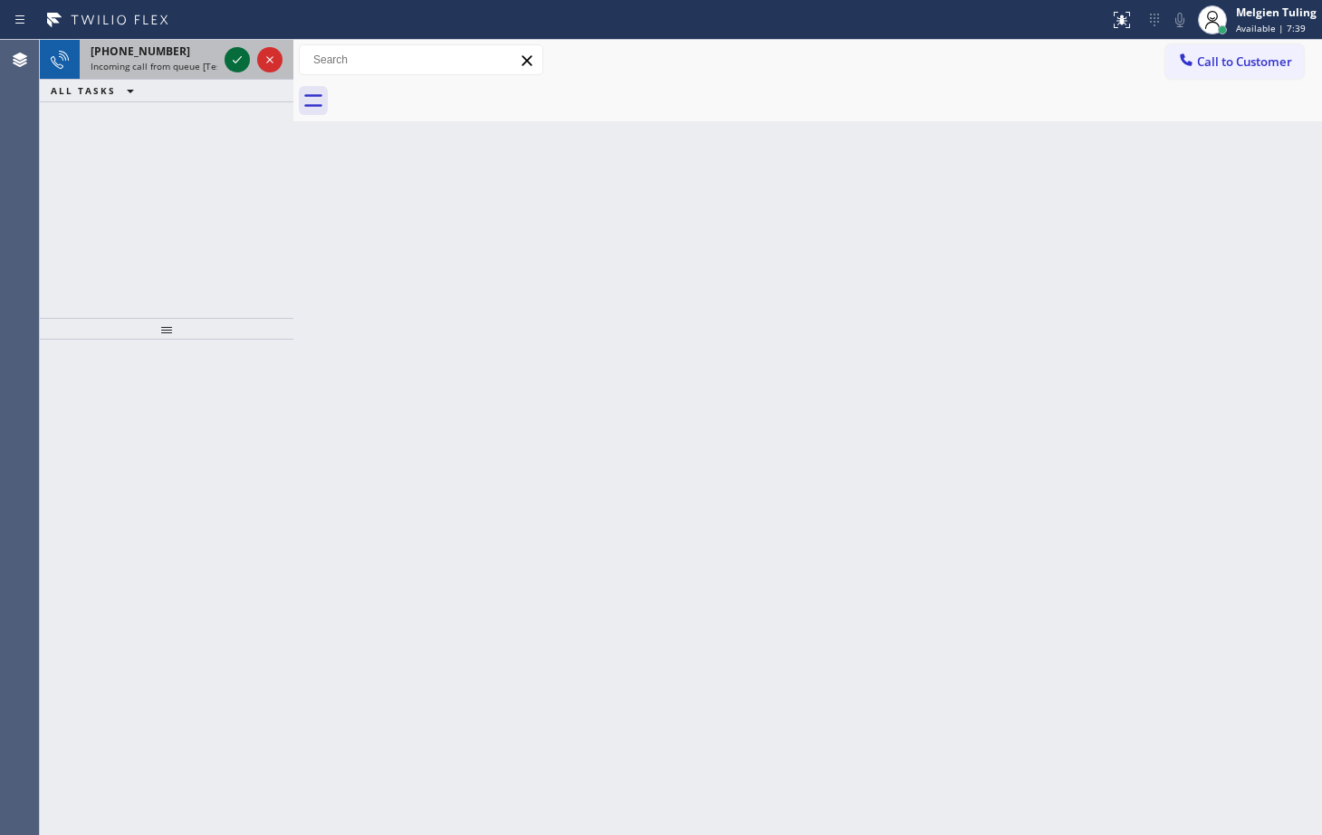
click at [226, 55] on div at bounding box center [237, 60] width 25 height 22
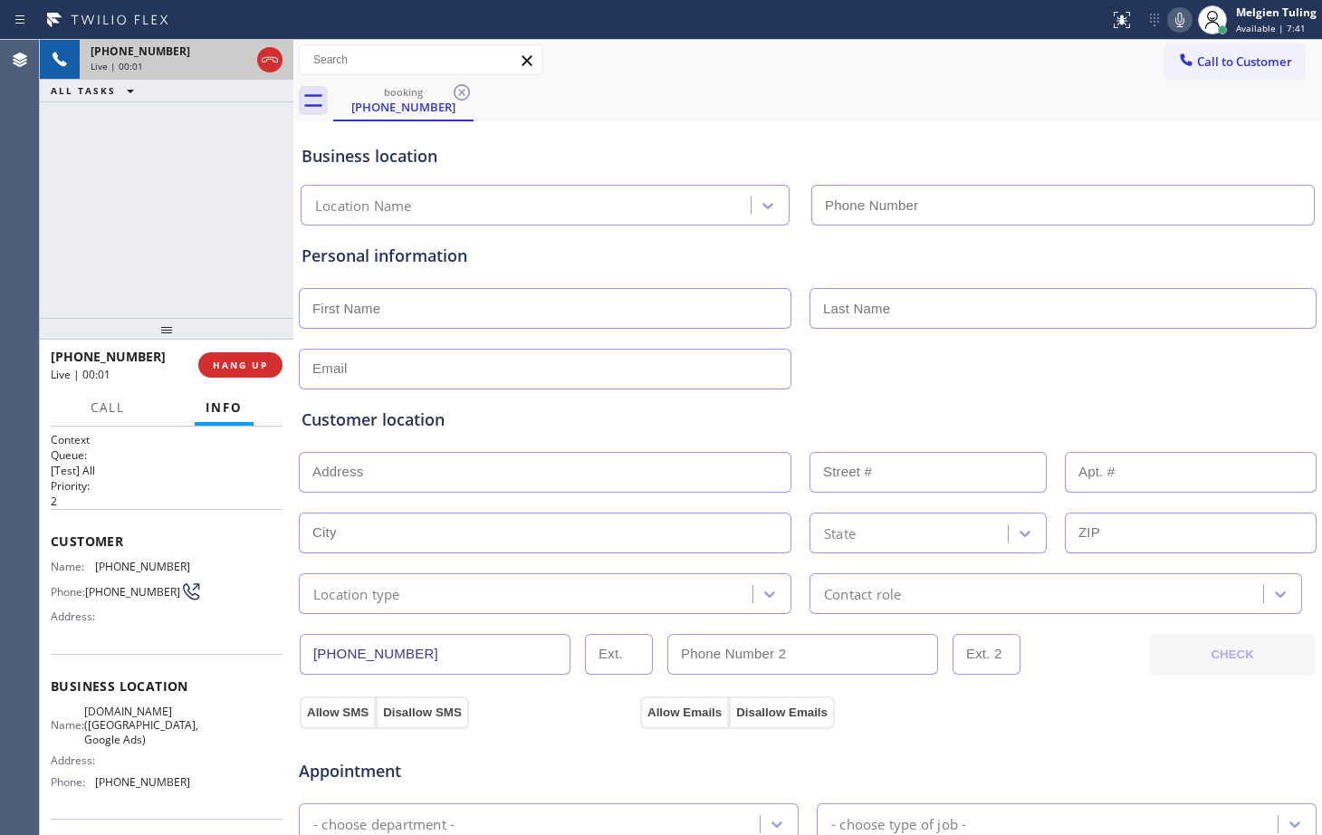
type input "[PHONE_NUMBER]"
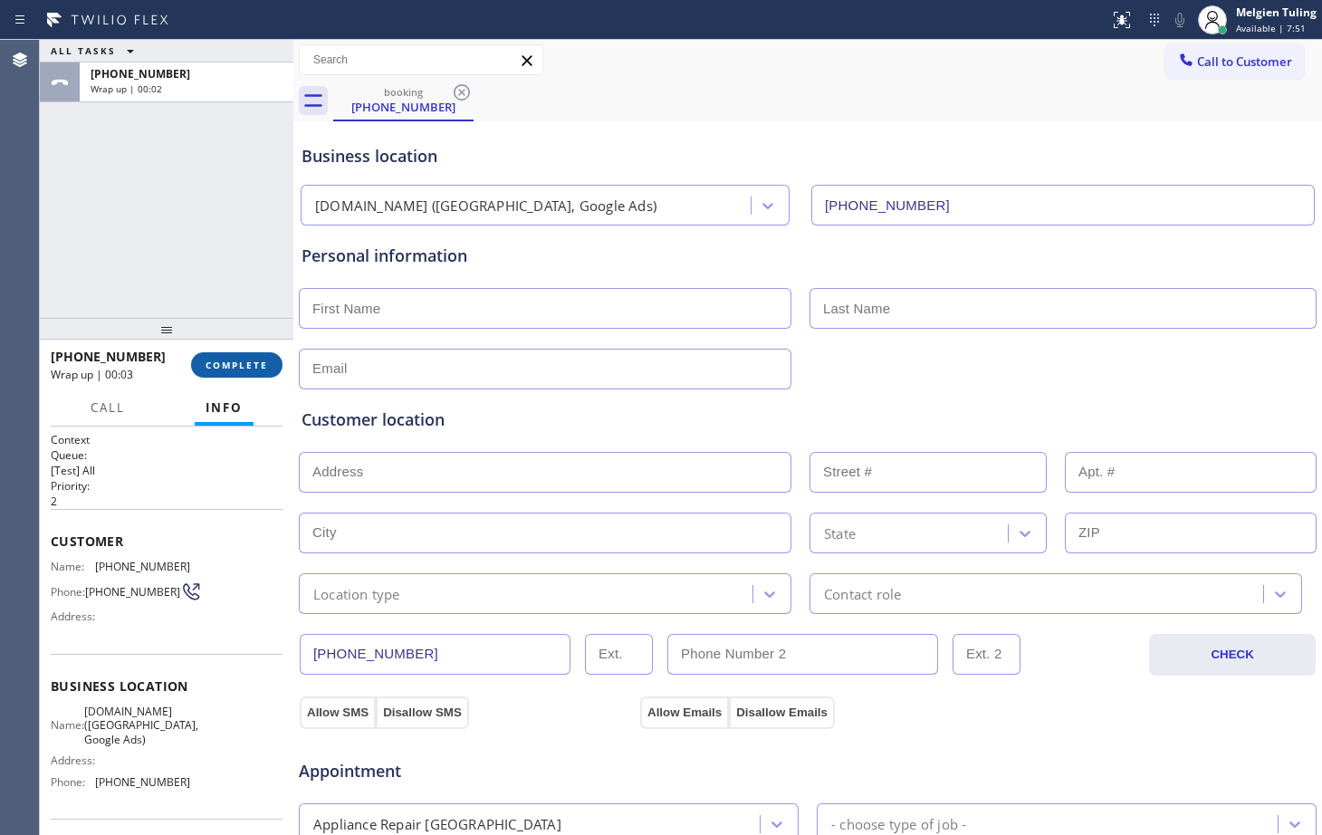
click at [220, 368] on span "COMPLETE" at bounding box center [237, 365] width 63 height 13
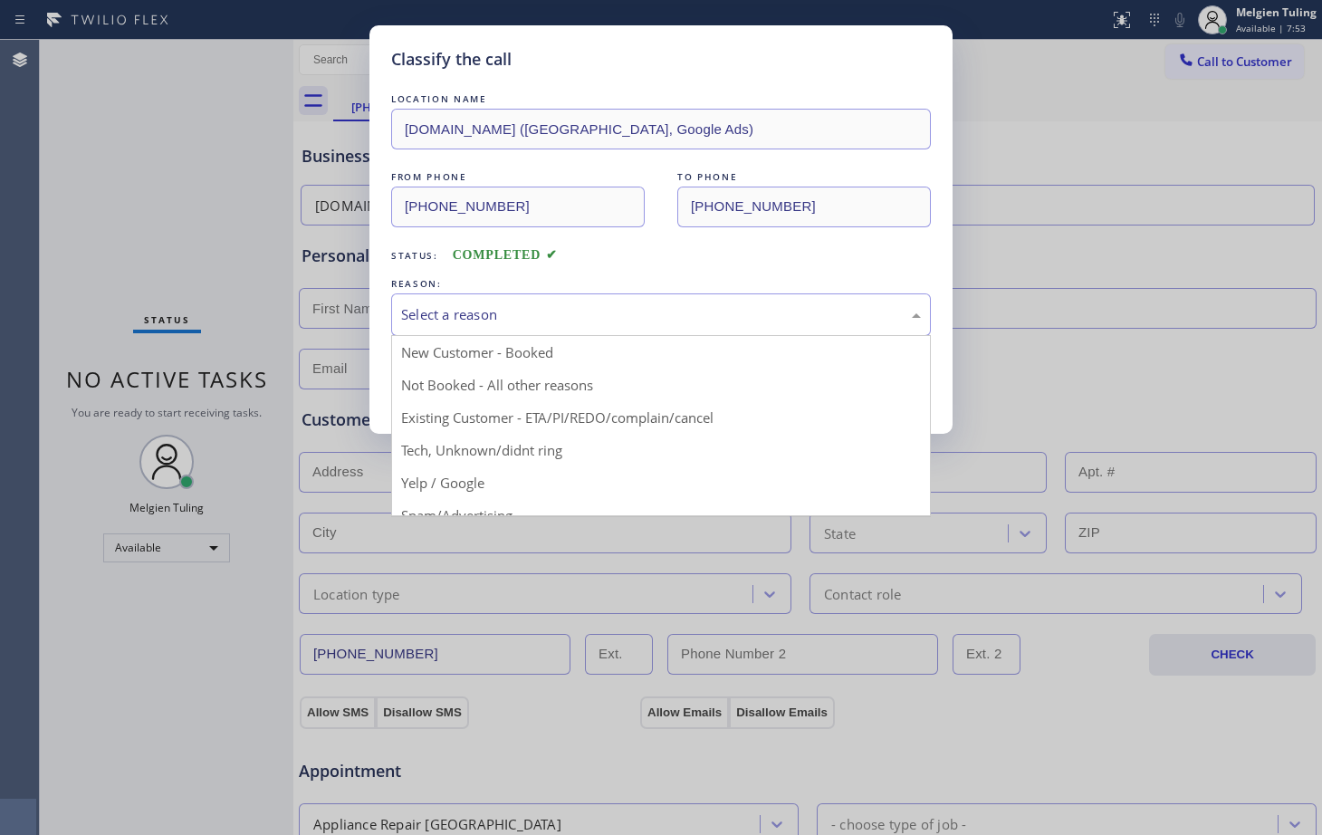
click at [534, 313] on div "Select a reason" at bounding box center [661, 314] width 520 height 21
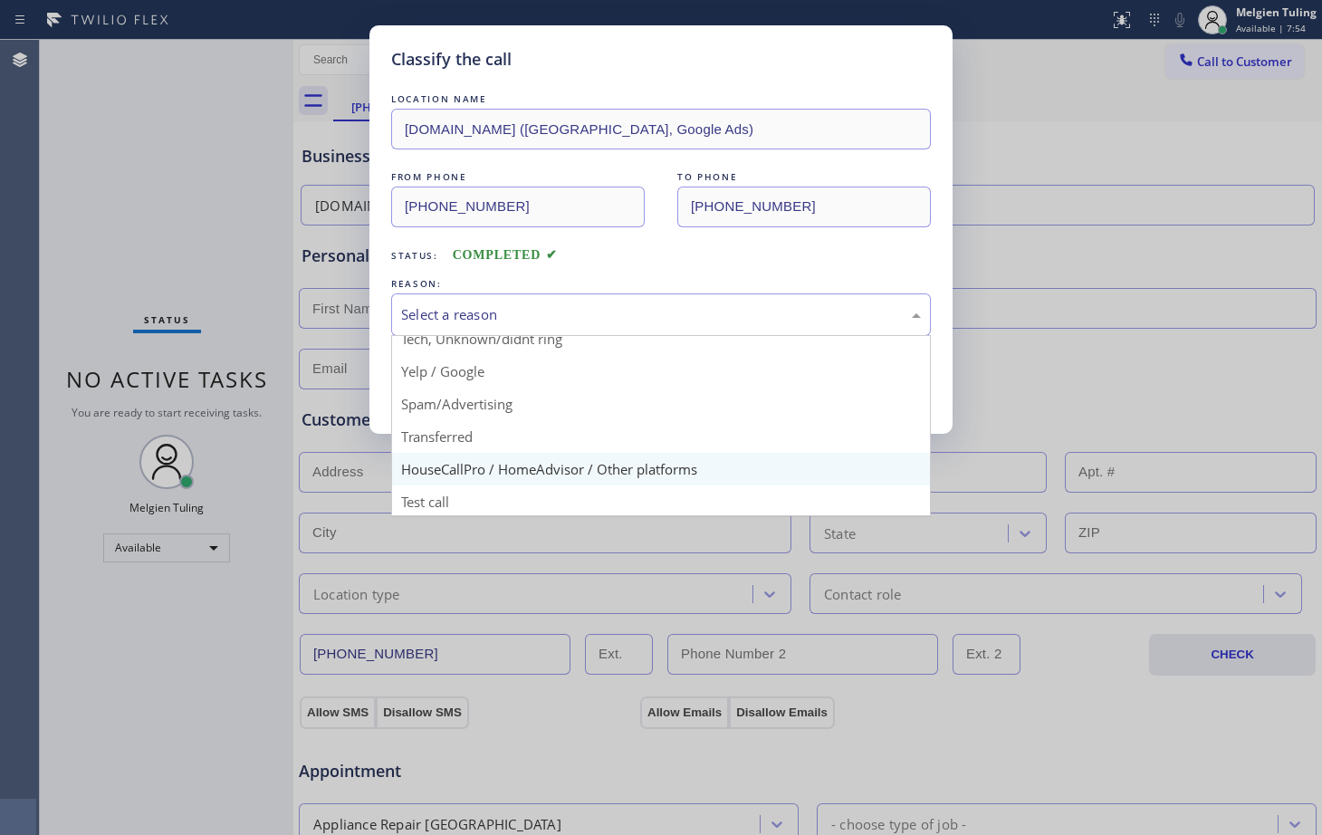
scroll to position [114, 0]
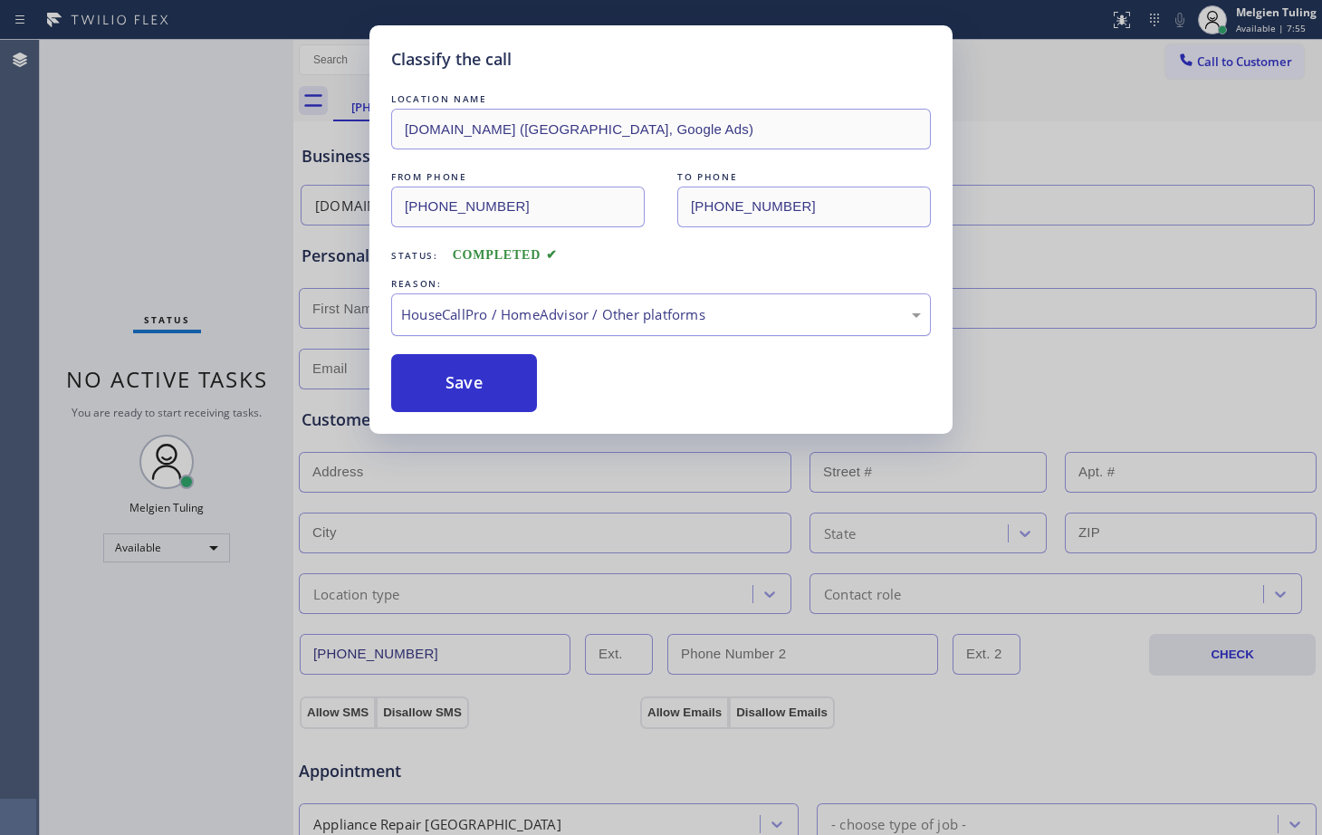
click at [475, 307] on div "HouseCallPro / HomeAdvisor / Other platforms" at bounding box center [661, 314] width 520 height 21
click at [468, 386] on button "Save" at bounding box center [464, 383] width 146 height 58
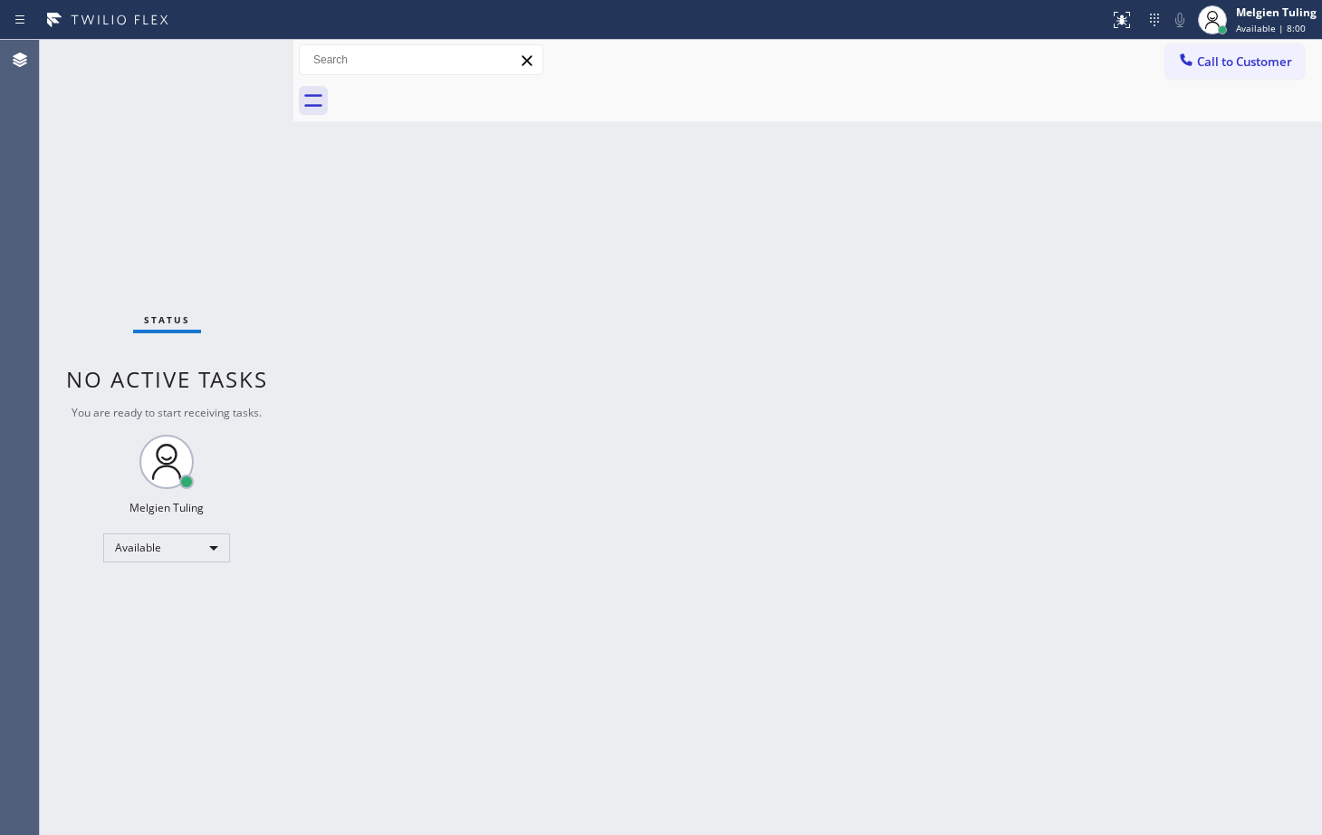
click at [309, 263] on div "Back to Dashboard Change Sender ID Customers Technicians Select a contact Outbo…" at bounding box center [807, 437] width 1029 height 795
click at [174, 547] on div "Available" at bounding box center [166, 548] width 127 height 29
click at [152, 637] on li "Break" at bounding box center [165, 641] width 123 height 22
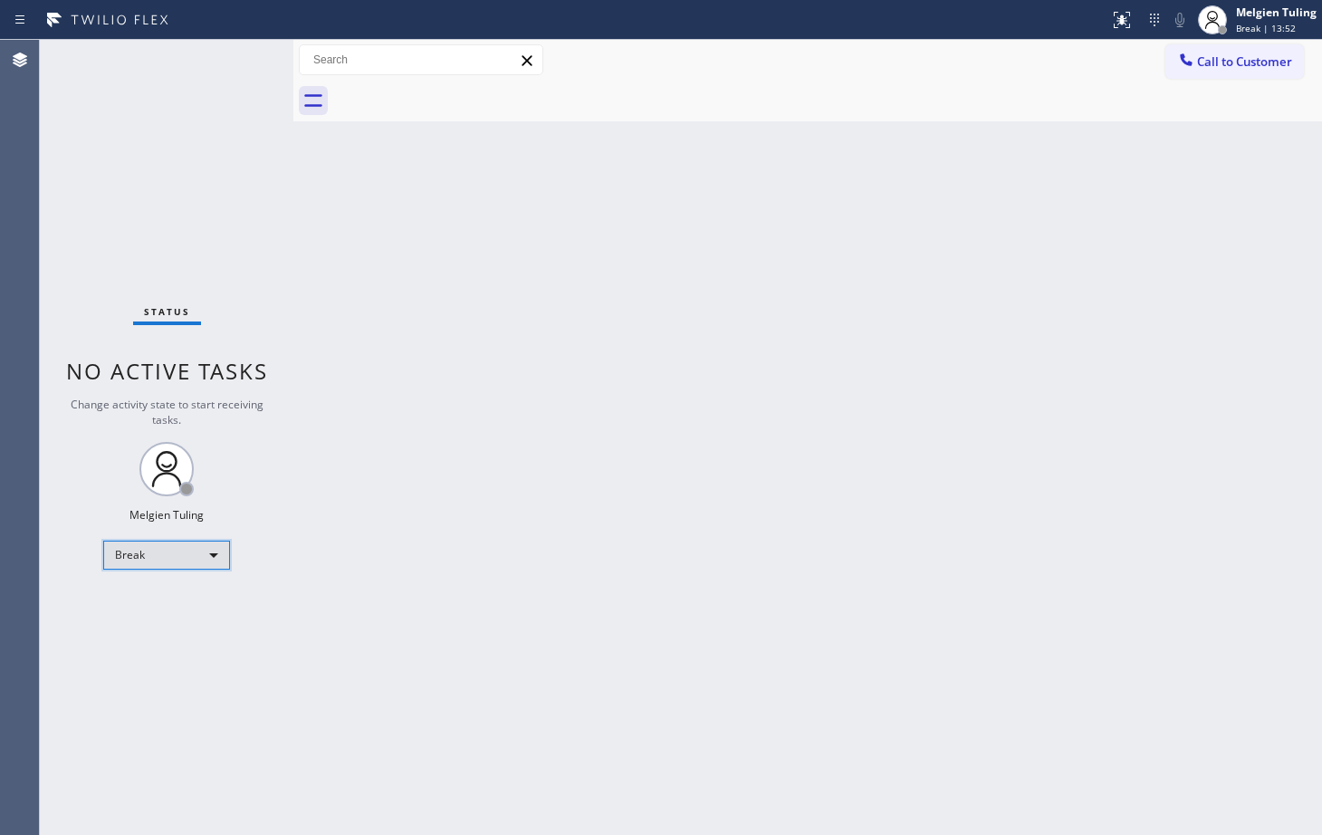
click at [149, 556] on div "Break" at bounding box center [166, 555] width 127 height 29
click at [142, 609] on li "Available" at bounding box center [165, 603] width 123 height 22
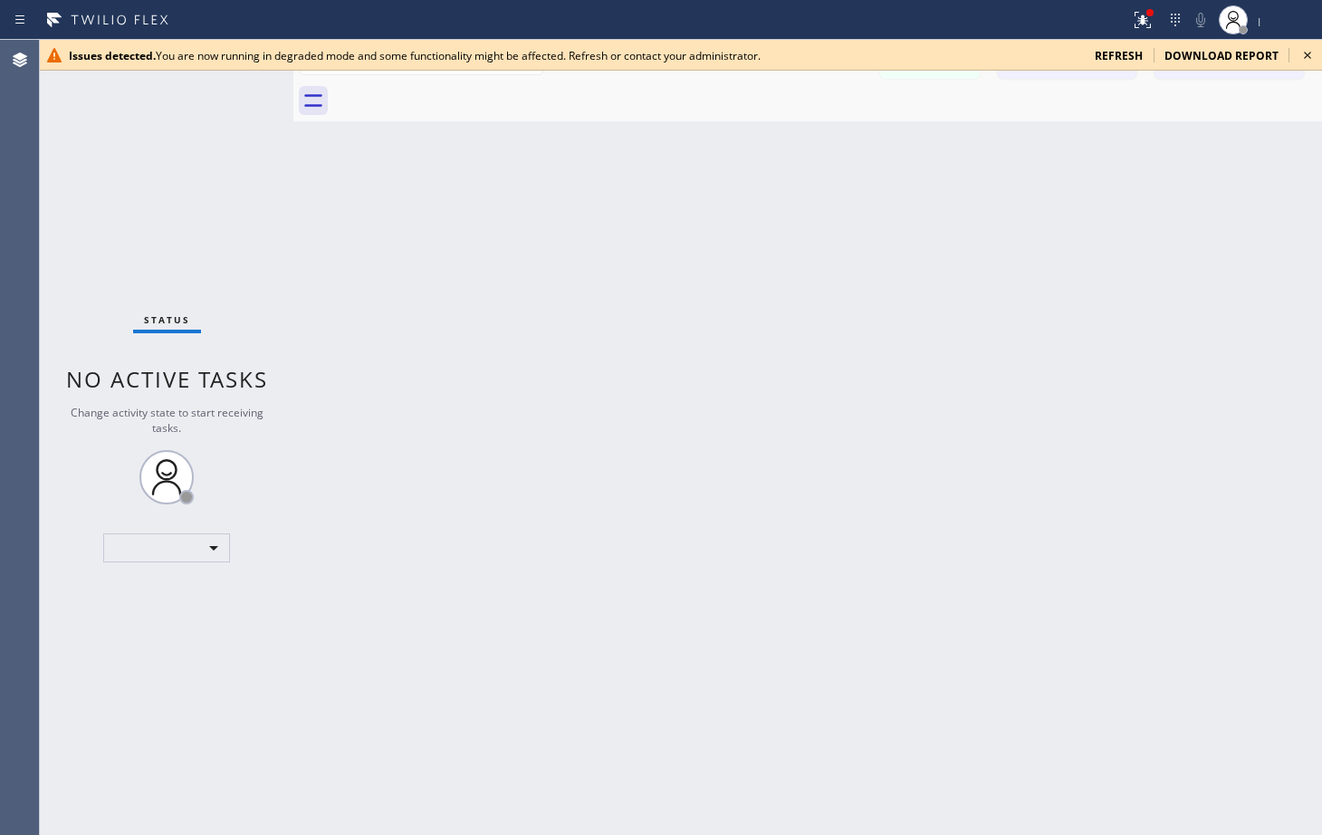
click at [1111, 54] on span "refresh" at bounding box center [1119, 55] width 48 height 15
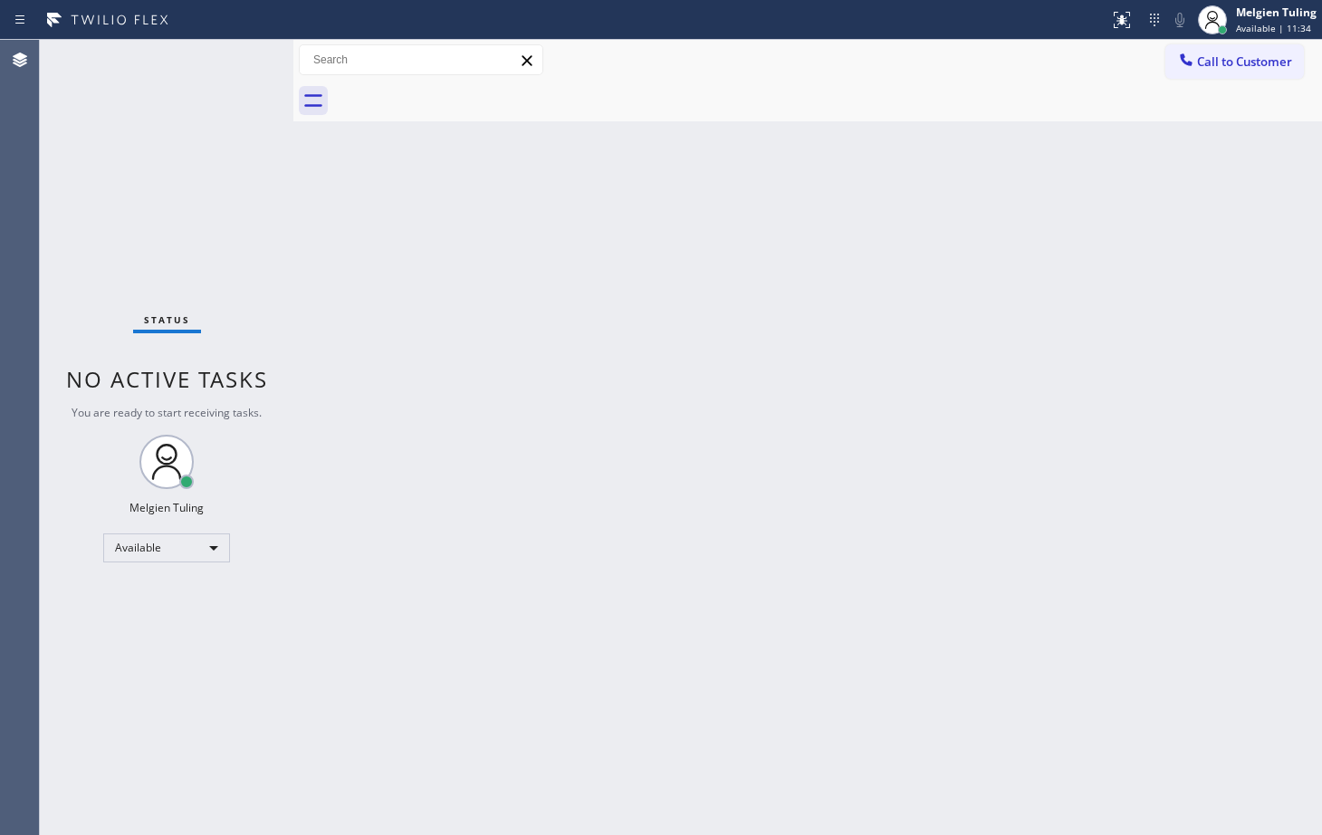
click at [632, 417] on div "Back to Dashboard Change Sender ID Customers Technicians Select a contact Outbo…" at bounding box center [807, 437] width 1029 height 795
click at [236, 57] on div "Status No active tasks You are ready to start receiving tasks. Melgien Tuling A…" at bounding box center [167, 437] width 254 height 795
click at [342, 613] on div "Back to Dashboard Change Sender ID Customers Technicians Select a contact Outbo…" at bounding box center [807, 437] width 1029 height 795
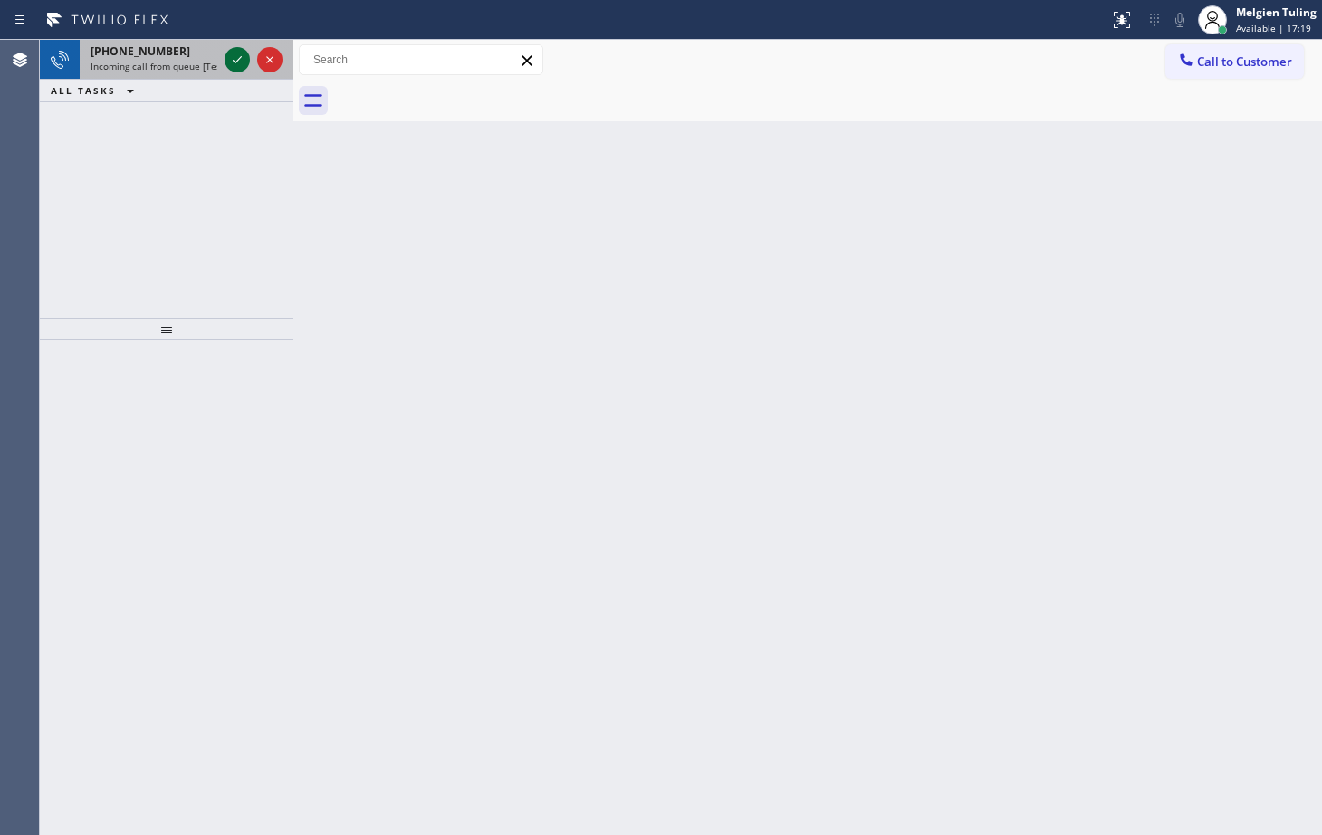
click at [236, 65] on icon at bounding box center [237, 60] width 22 height 22
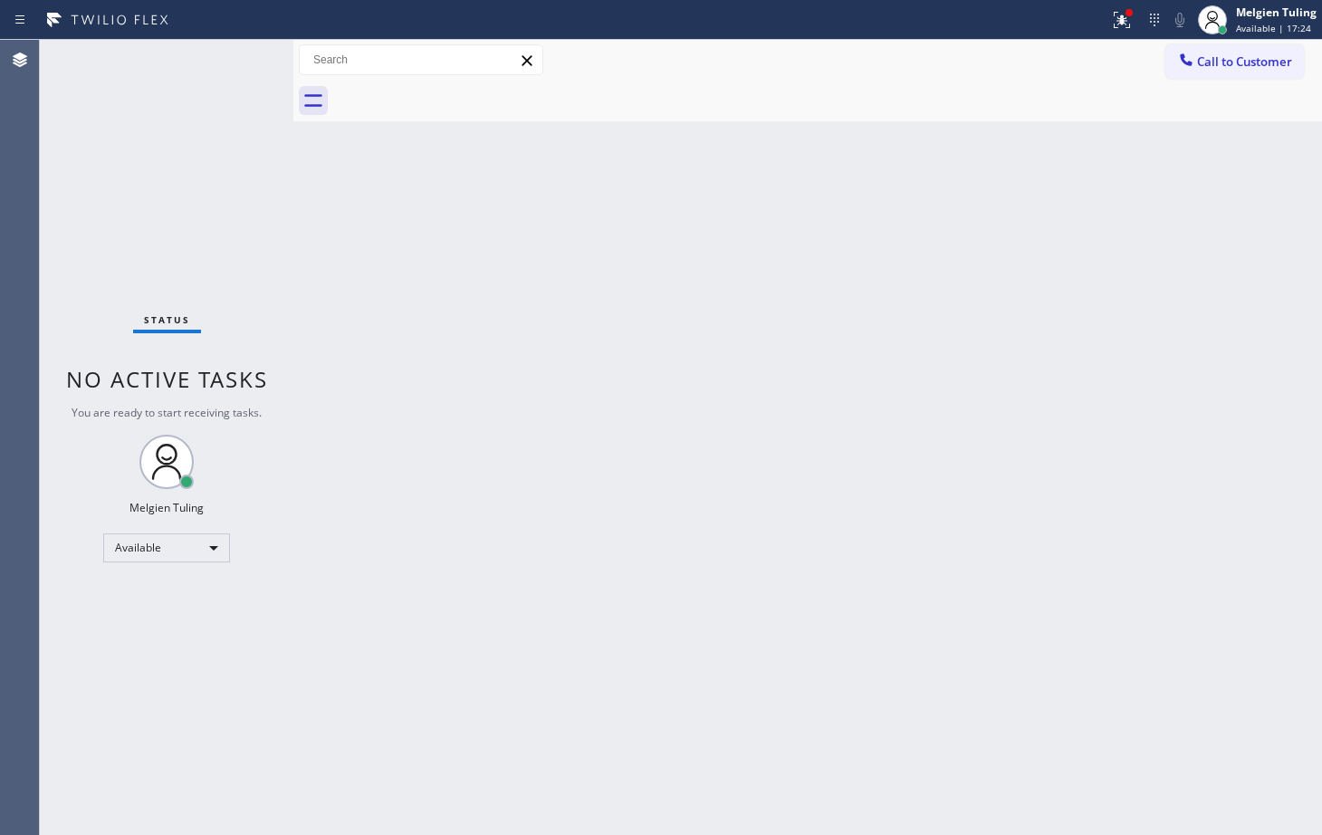
click at [627, 534] on div "Back to Dashboard Change Sender ID Customers Technicians Select a contact Outbo…" at bounding box center [807, 437] width 1029 height 795
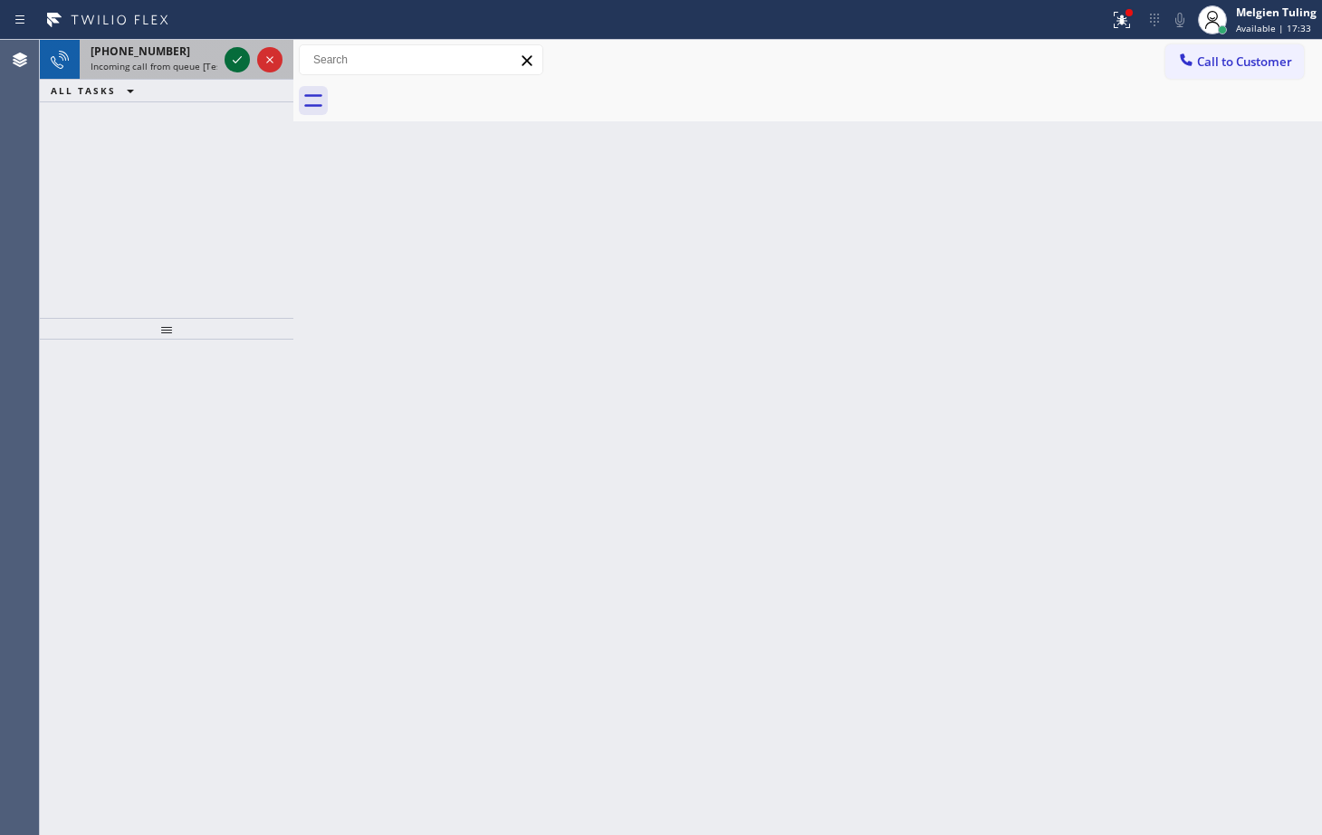
click at [235, 71] on button at bounding box center [237, 59] width 25 height 25
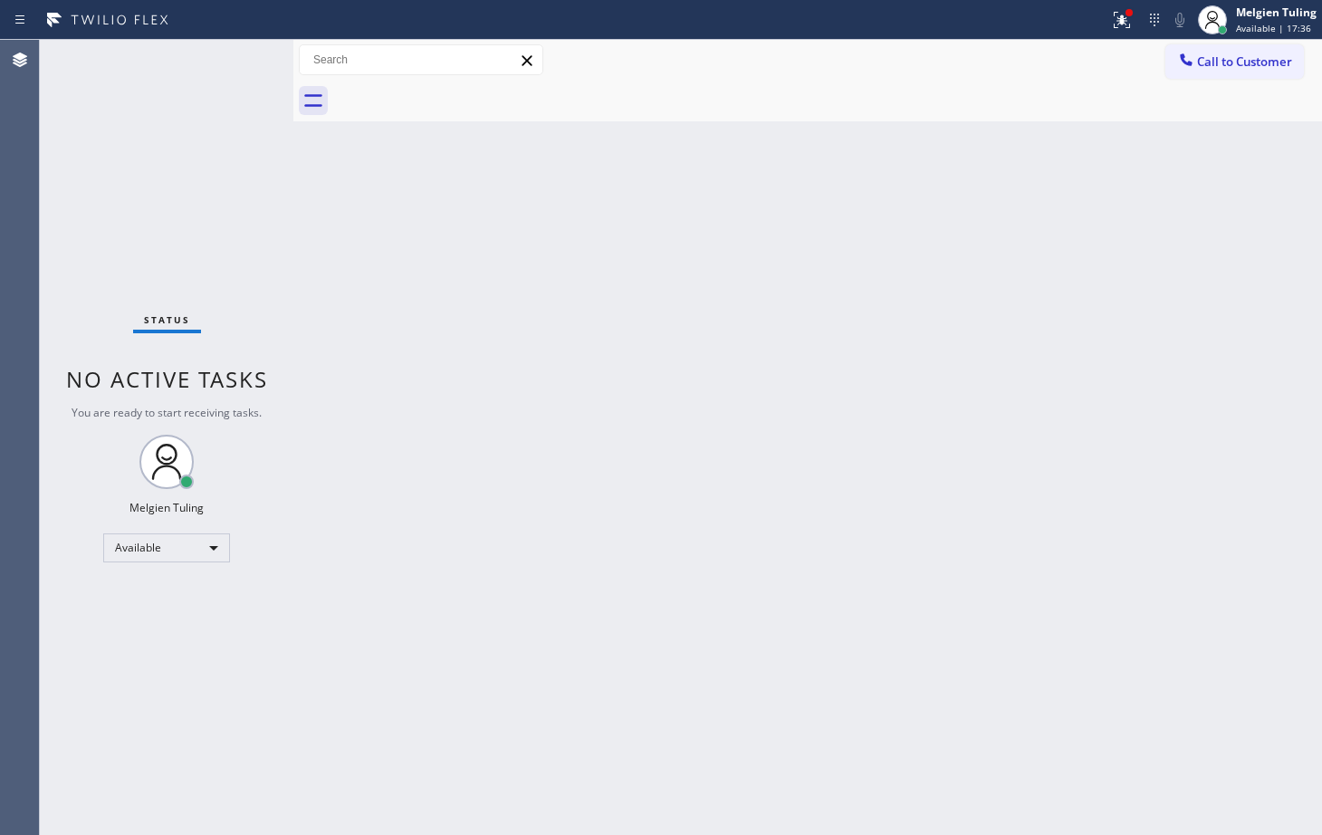
click at [585, 517] on div "Back to Dashboard Change Sender ID Customers Technicians Select a contact Outbo…" at bounding box center [807, 437] width 1029 height 795
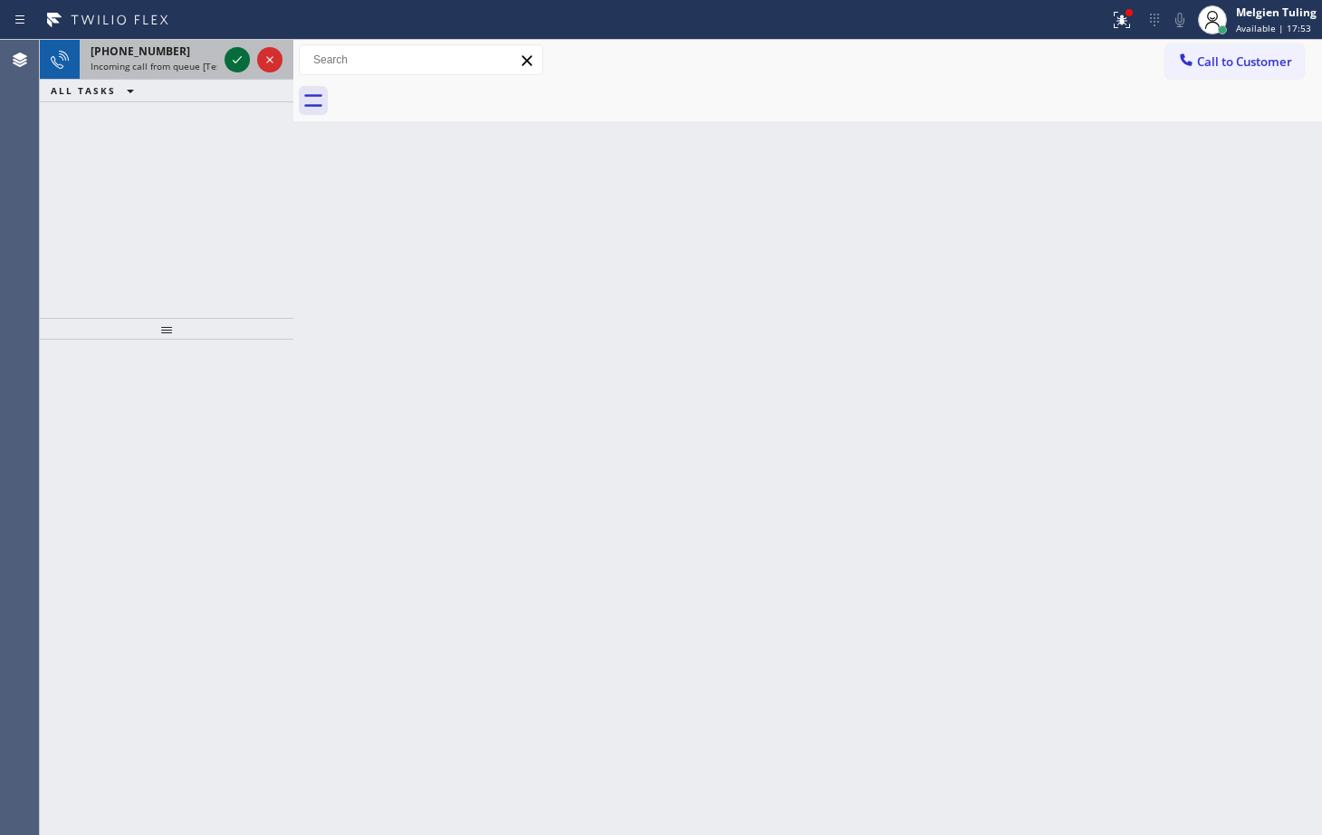
click at [230, 52] on icon at bounding box center [237, 60] width 22 height 22
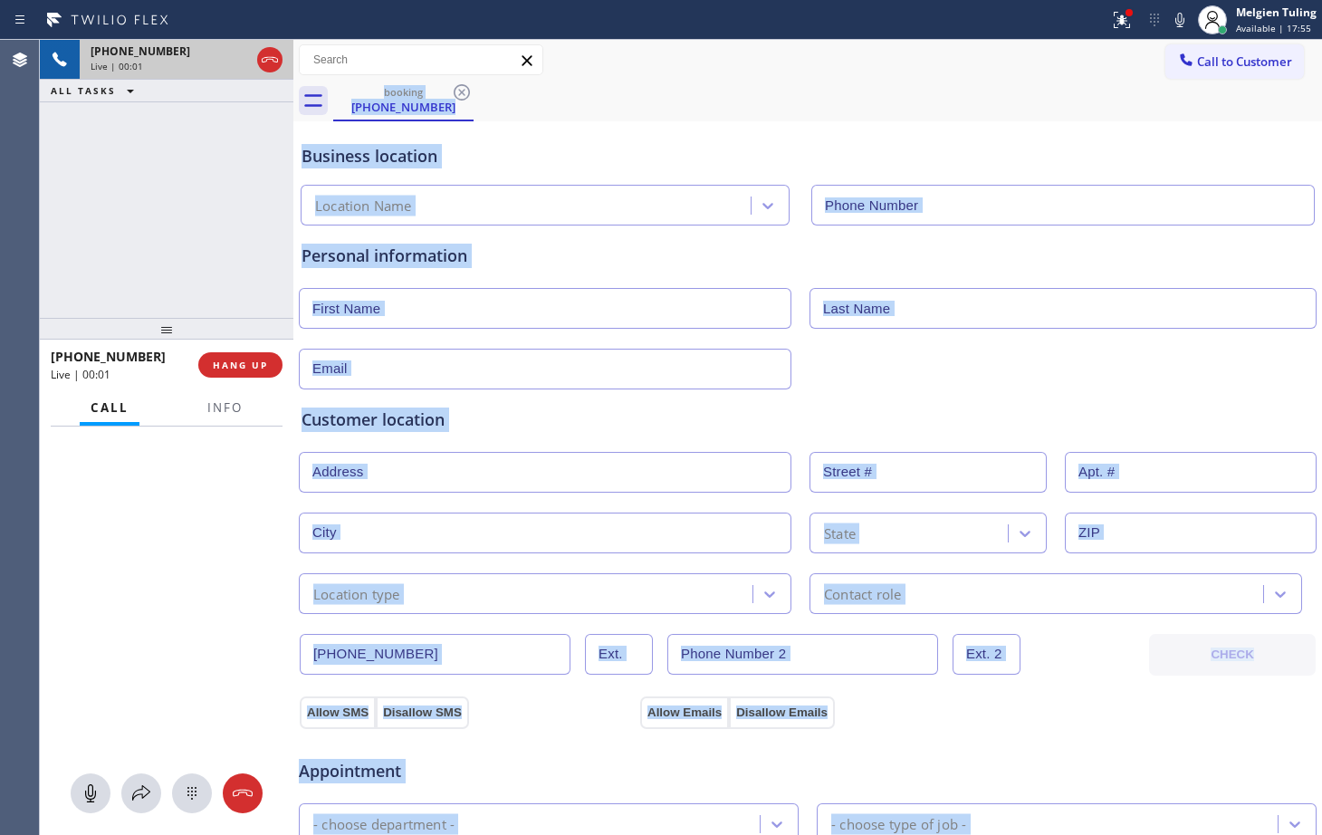
type input "(813) 437-3313"
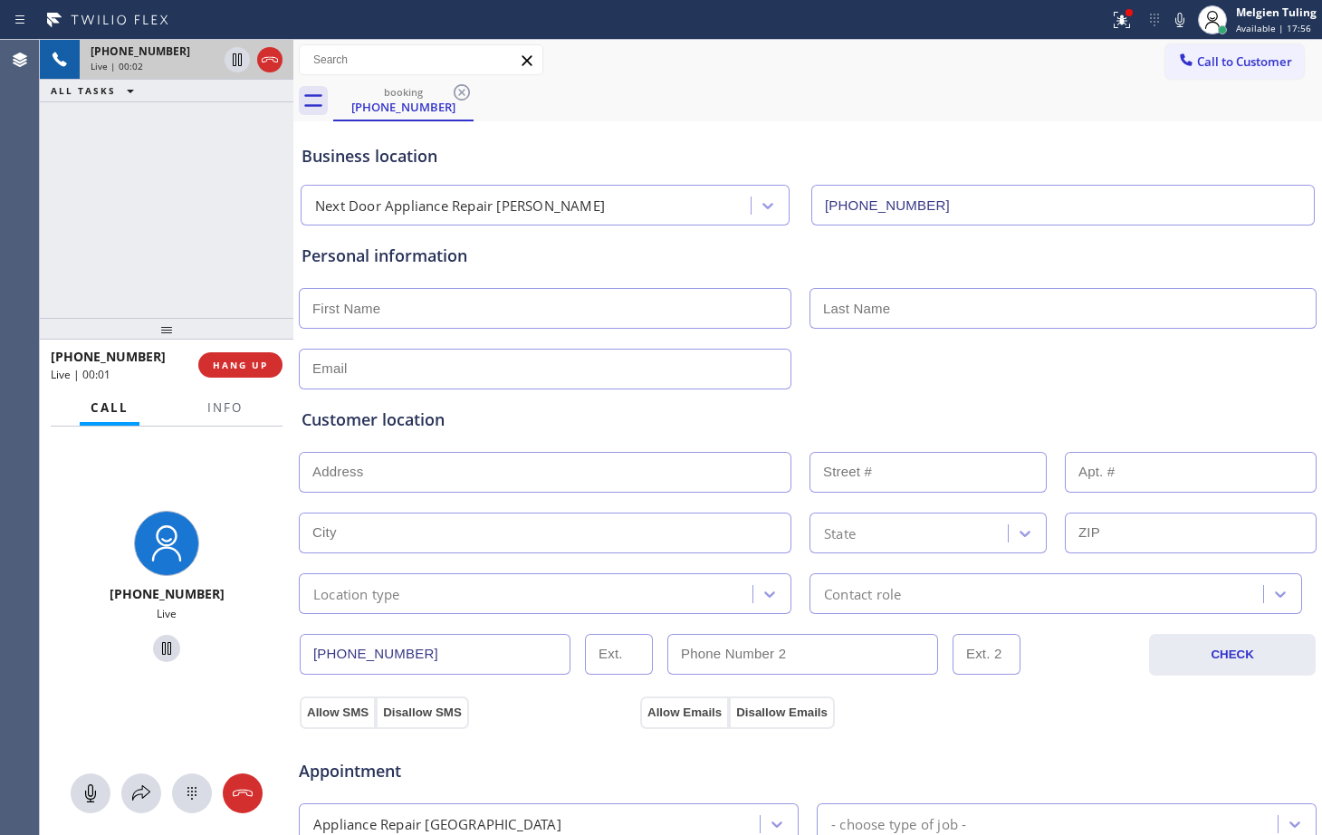
click at [273, 239] on div "+18336278034 Live | 00:02 ALL TASKS ALL TASKS ACTIVE TASKS TASKS IN WRAP UP" at bounding box center [167, 179] width 254 height 278
click at [213, 409] on span "Info" at bounding box center [224, 407] width 35 height 16
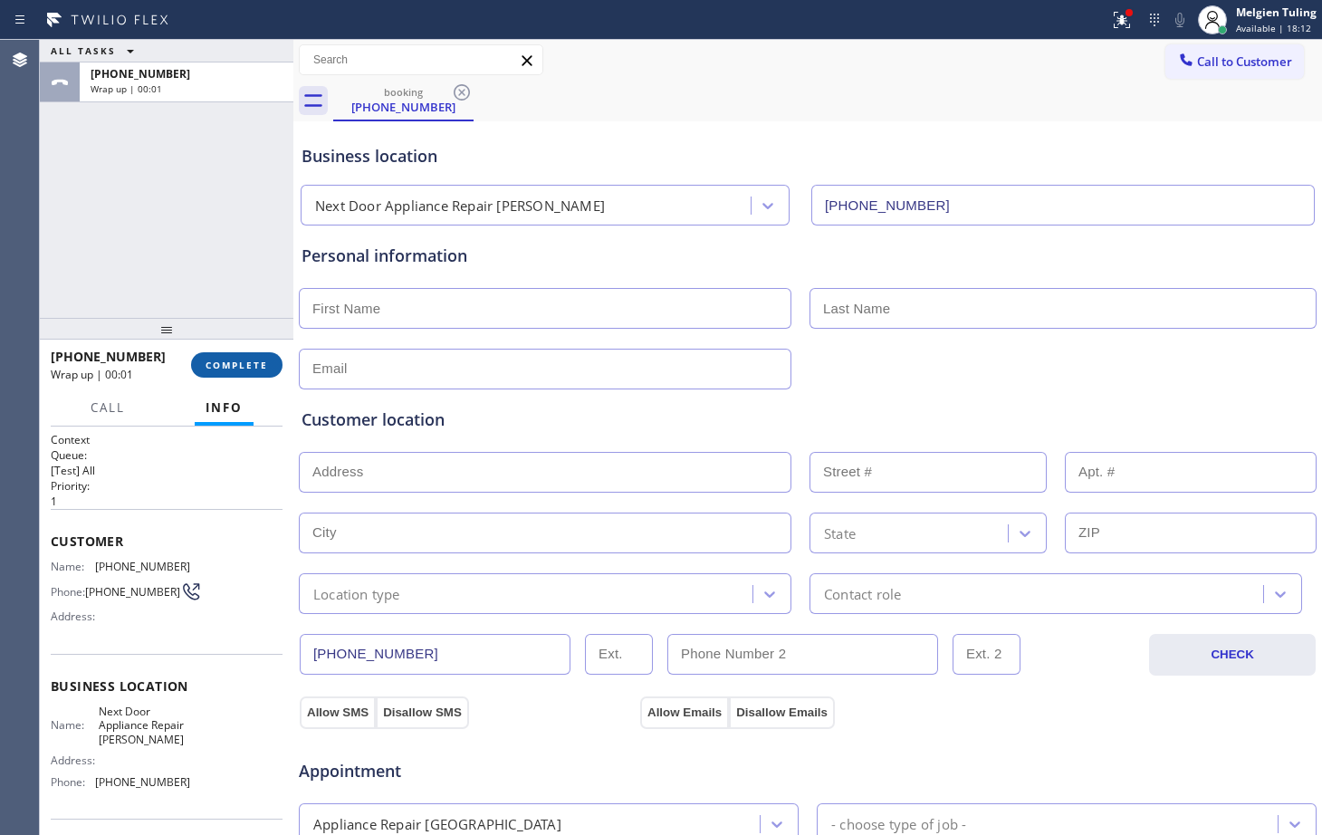
click at [215, 357] on button "COMPLETE" at bounding box center [236, 364] width 91 height 25
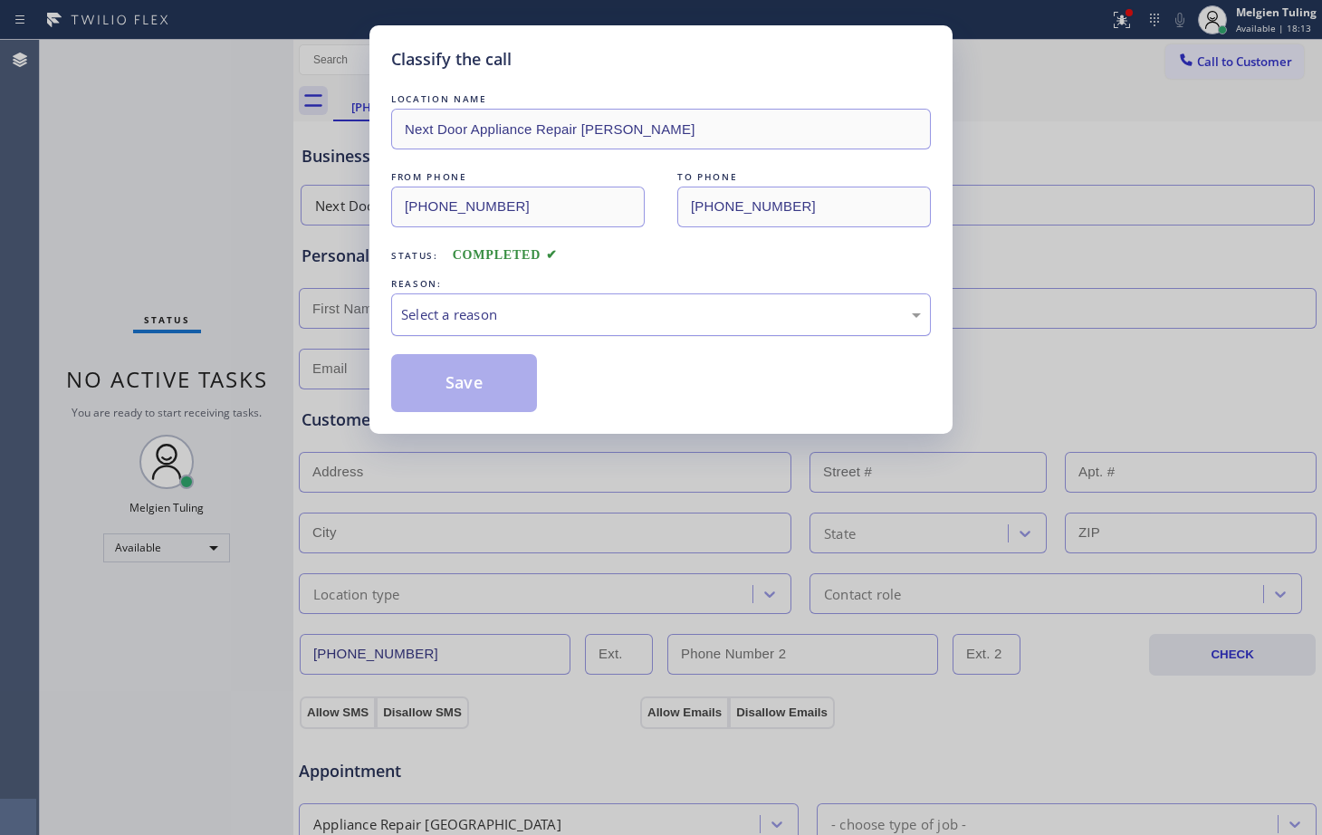
click at [434, 310] on div "Select a reason" at bounding box center [661, 314] width 520 height 21
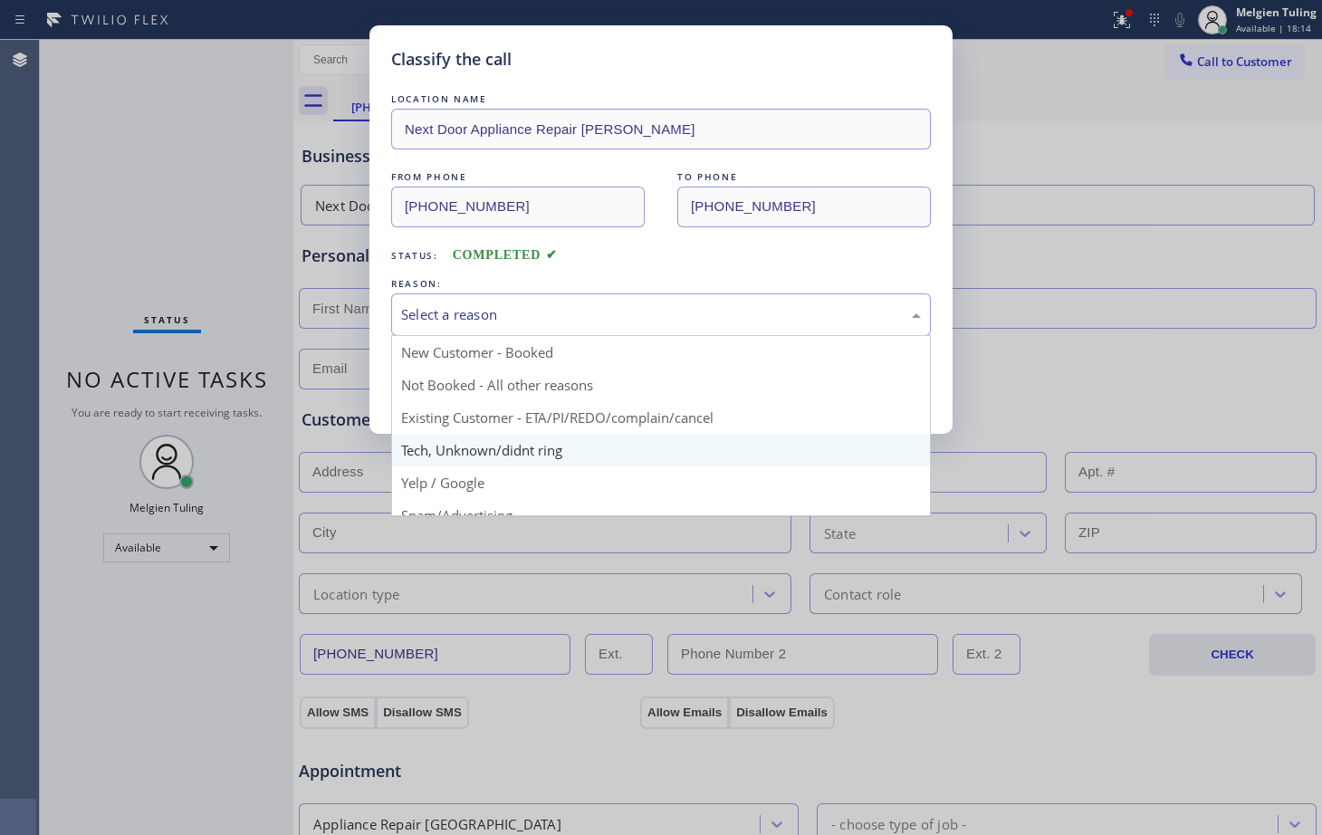
click at [434, 456] on div "Classify the call LOCATION NAME Next Door Appliance Repair Hudson FROM PHONE (8…" at bounding box center [661, 417] width 1322 height 835
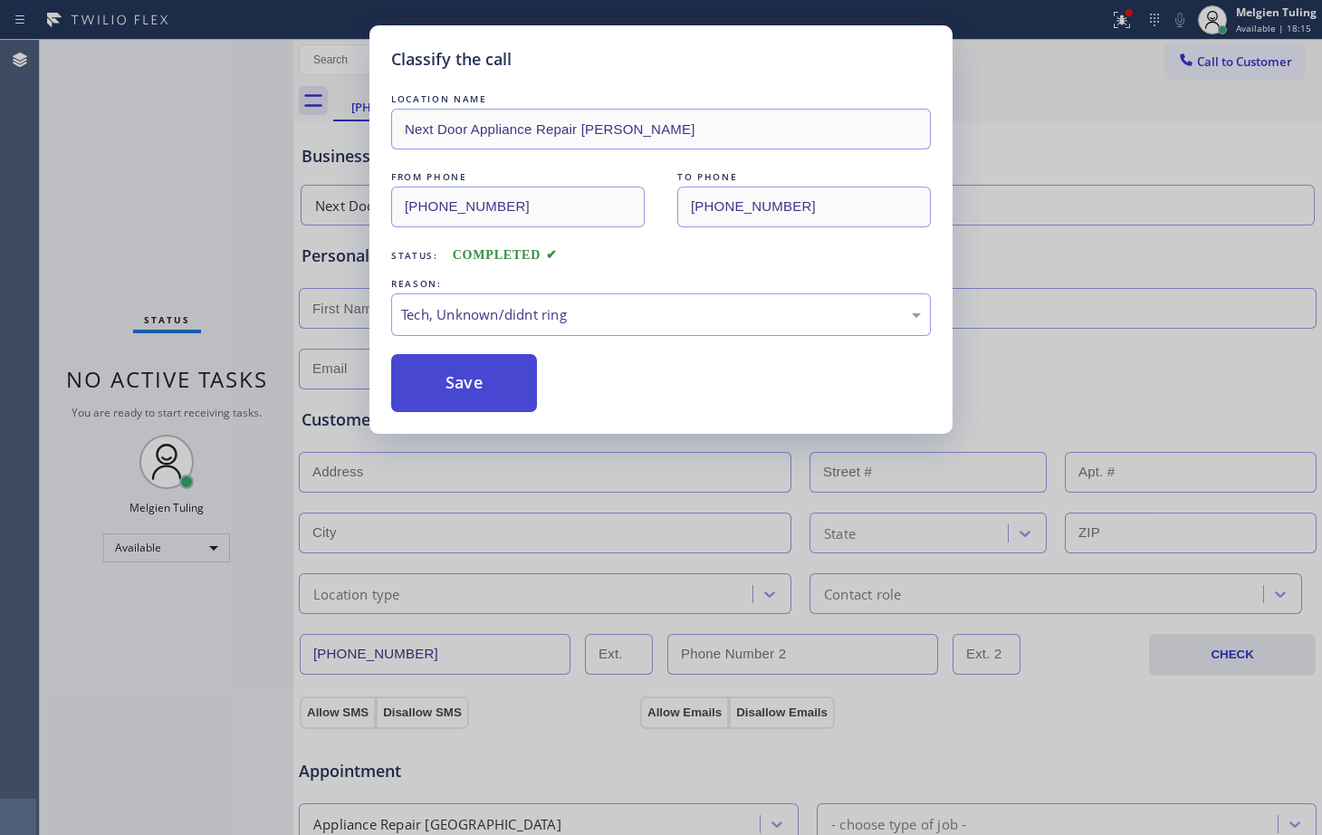
click at [464, 389] on button "Save" at bounding box center [464, 383] width 146 height 58
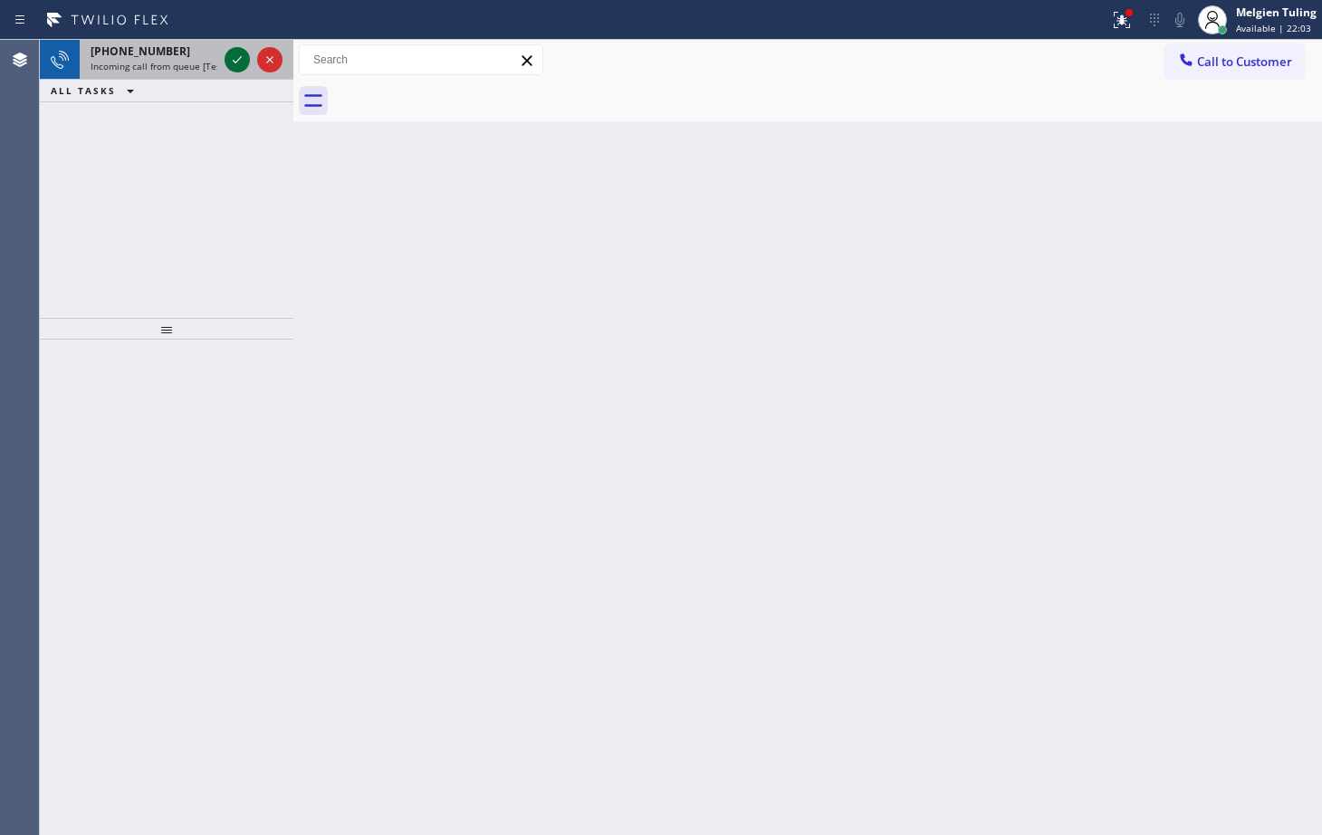
click at [241, 63] on icon at bounding box center [237, 60] width 22 height 22
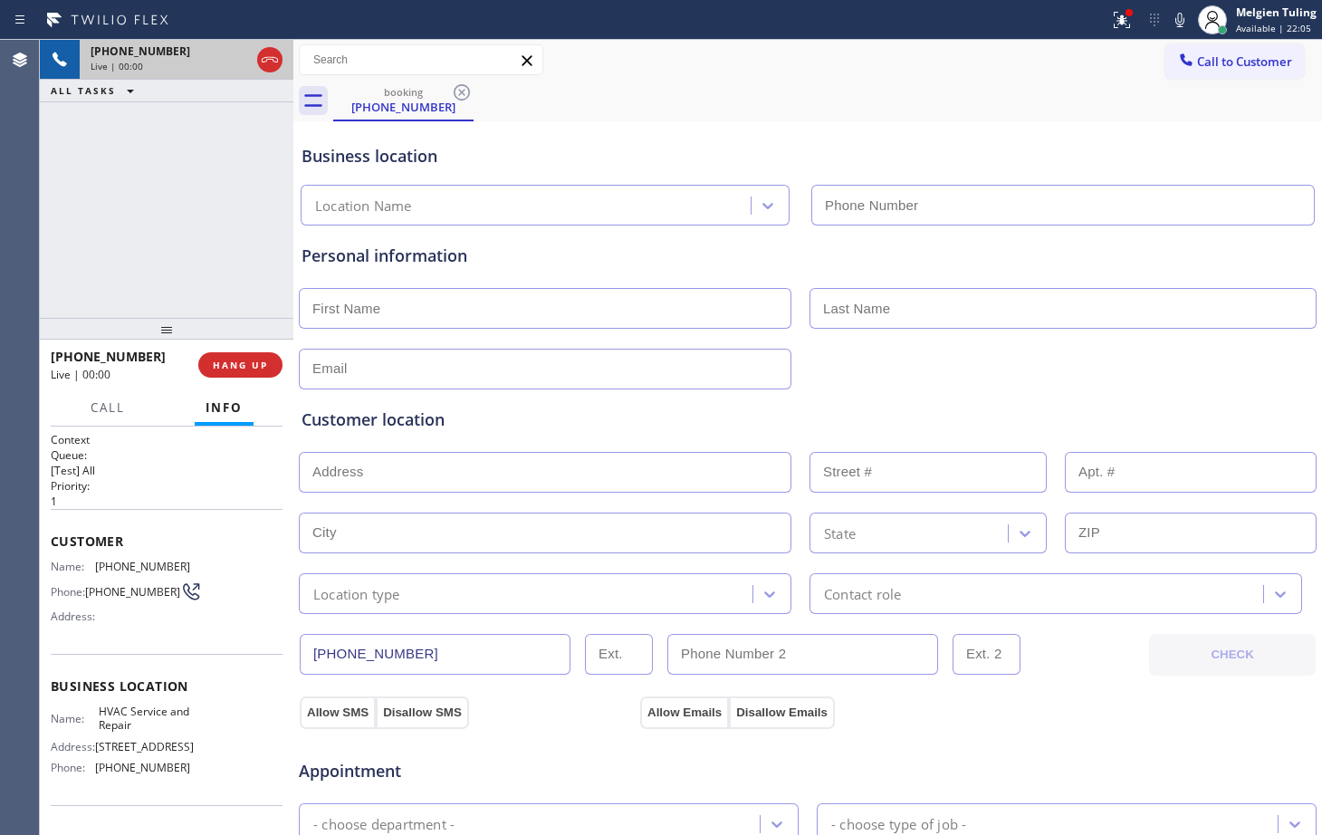
type input "(786) 220-5380"
click at [235, 365] on span "HANG UP" at bounding box center [240, 365] width 55 height 13
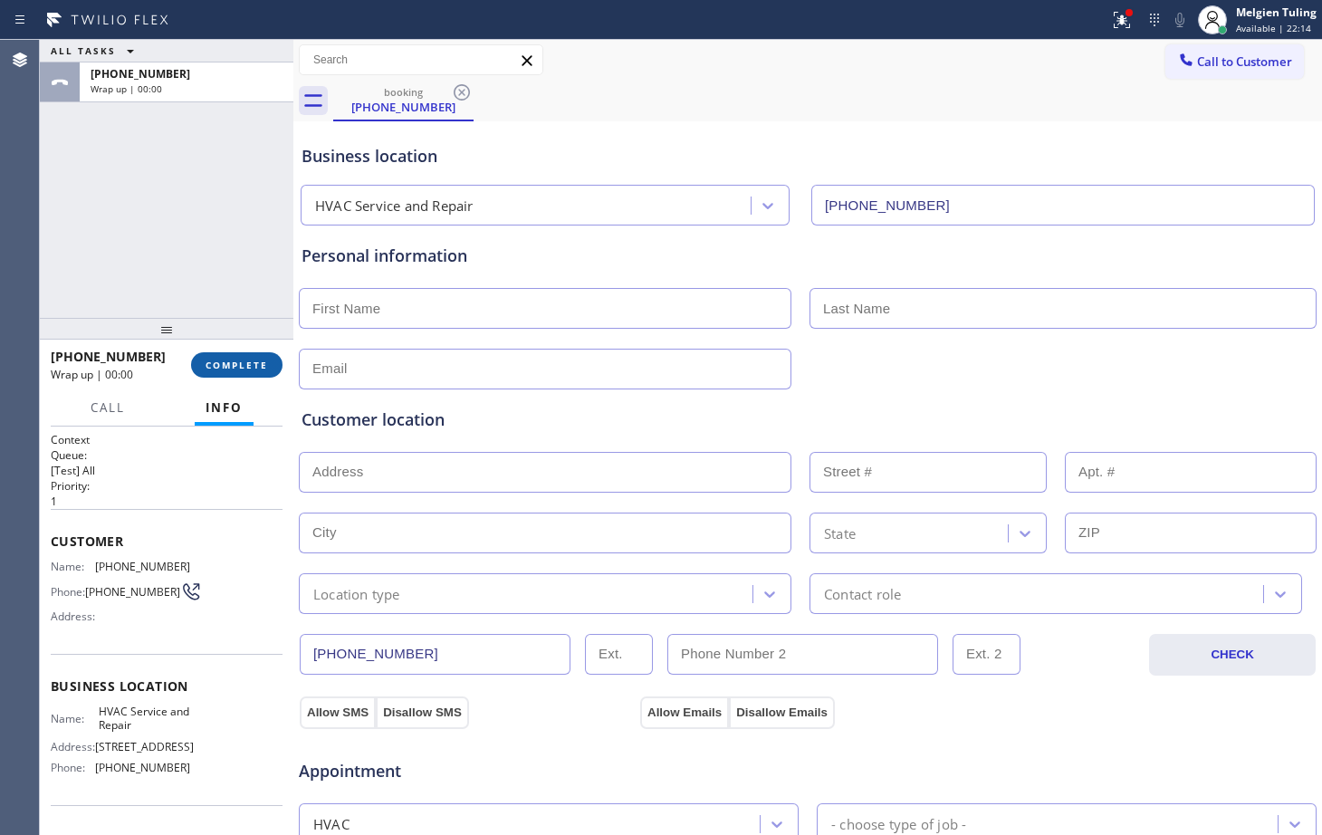
click at [235, 364] on span "COMPLETE" at bounding box center [237, 365] width 63 height 13
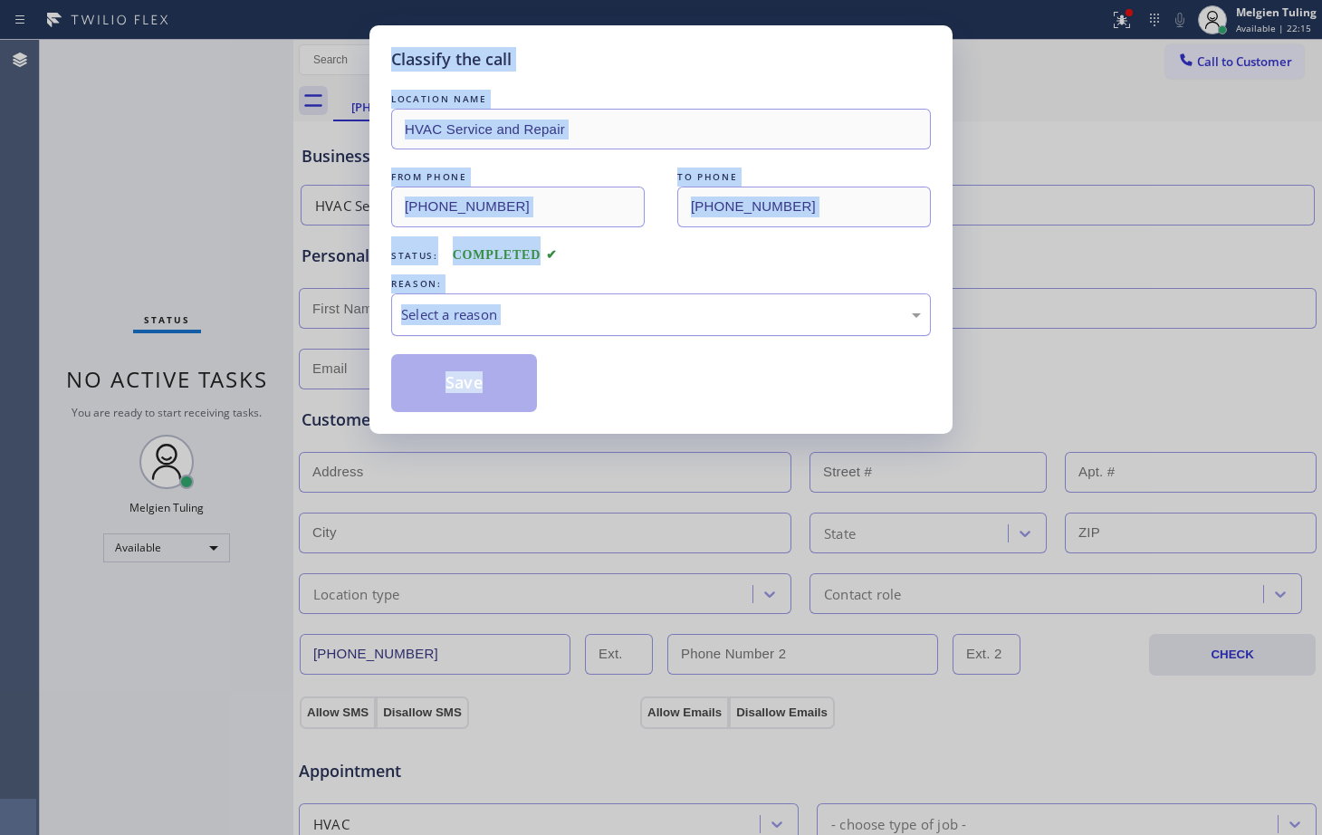
click at [525, 322] on div "Select a reason" at bounding box center [661, 314] width 520 height 21
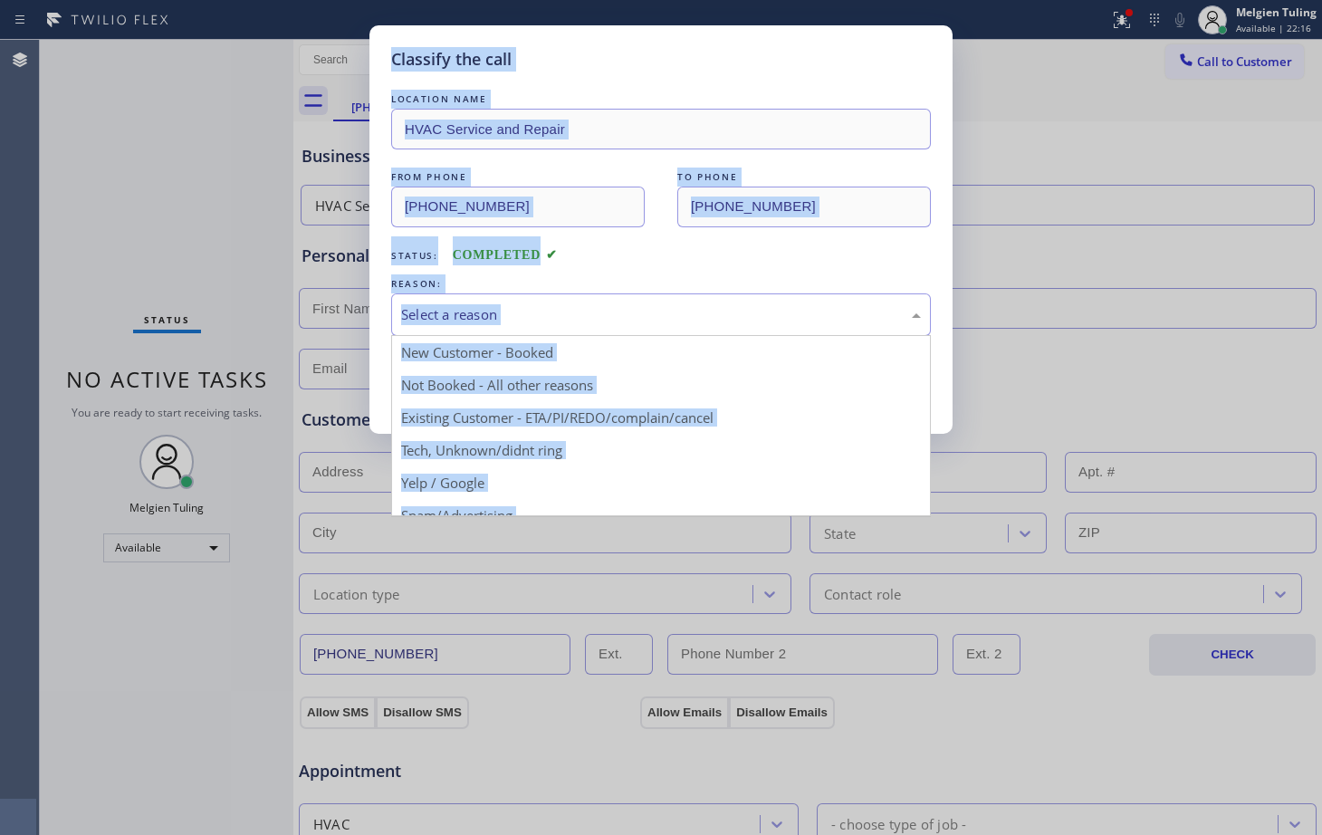
click at [536, 316] on div "Select a reason" at bounding box center [661, 314] width 520 height 21
click at [537, 315] on div "Select a reason" at bounding box center [661, 314] width 520 height 21
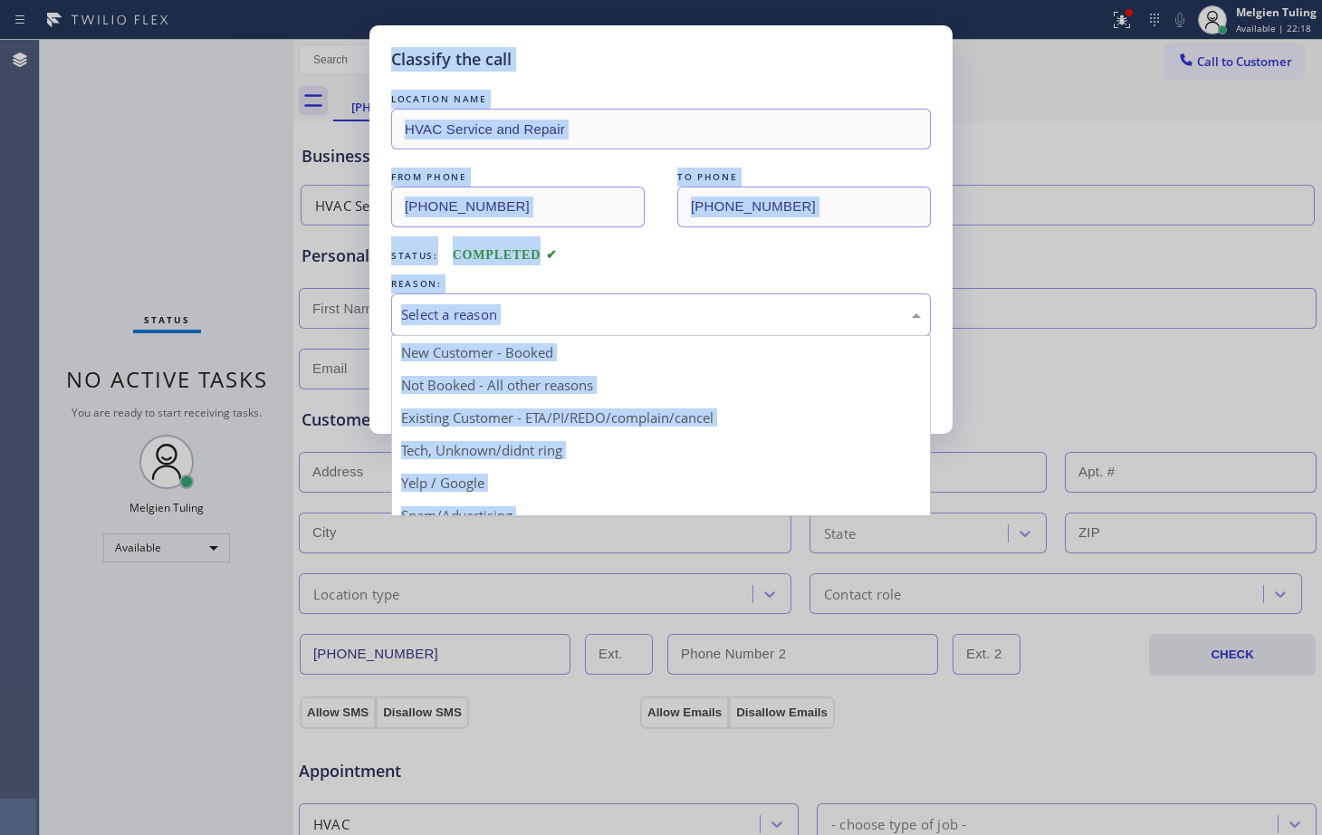
click at [537, 313] on div "Select a reason" at bounding box center [661, 314] width 520 height 21
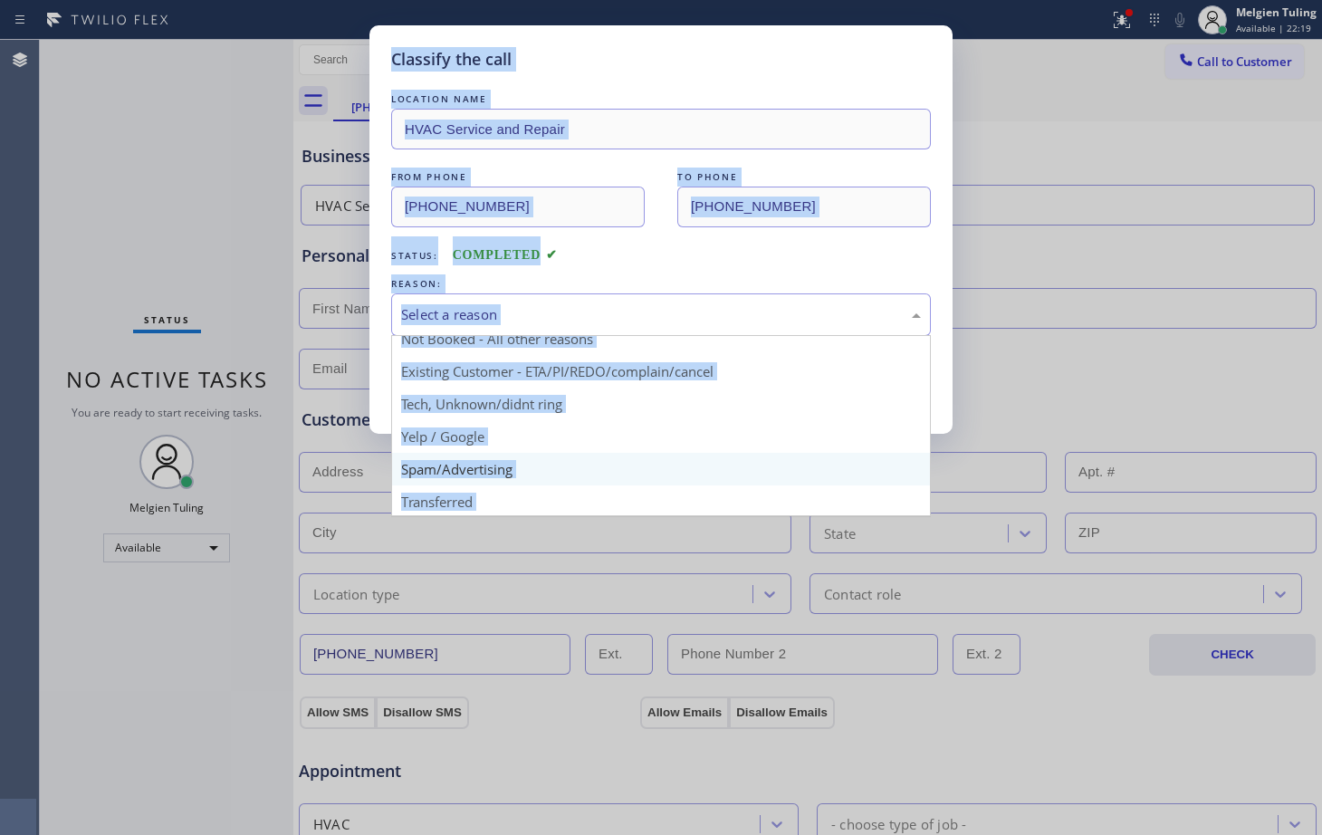
scroll to position [114, 0]
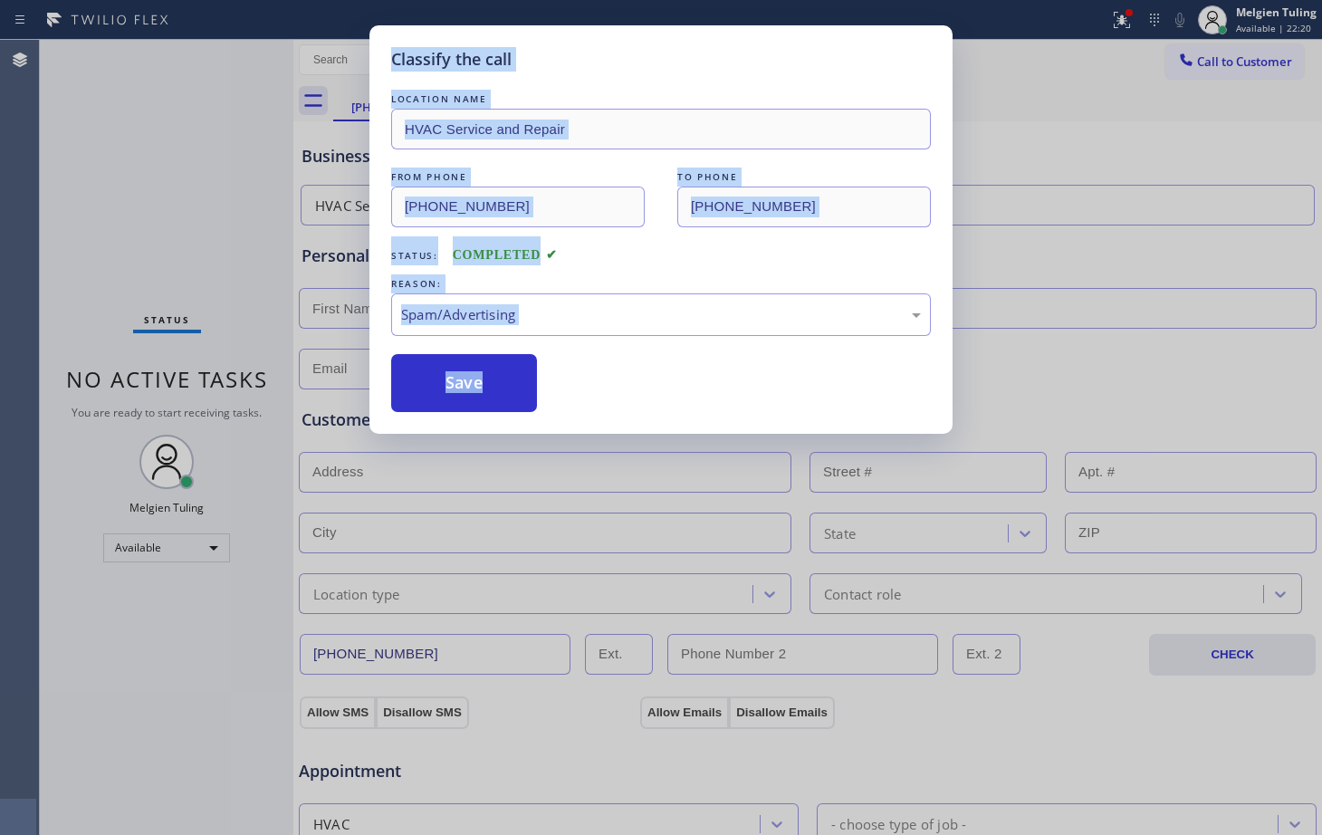
click at [480, 401] on button "Save" at bounding box center [464, 383] width 146 height 58
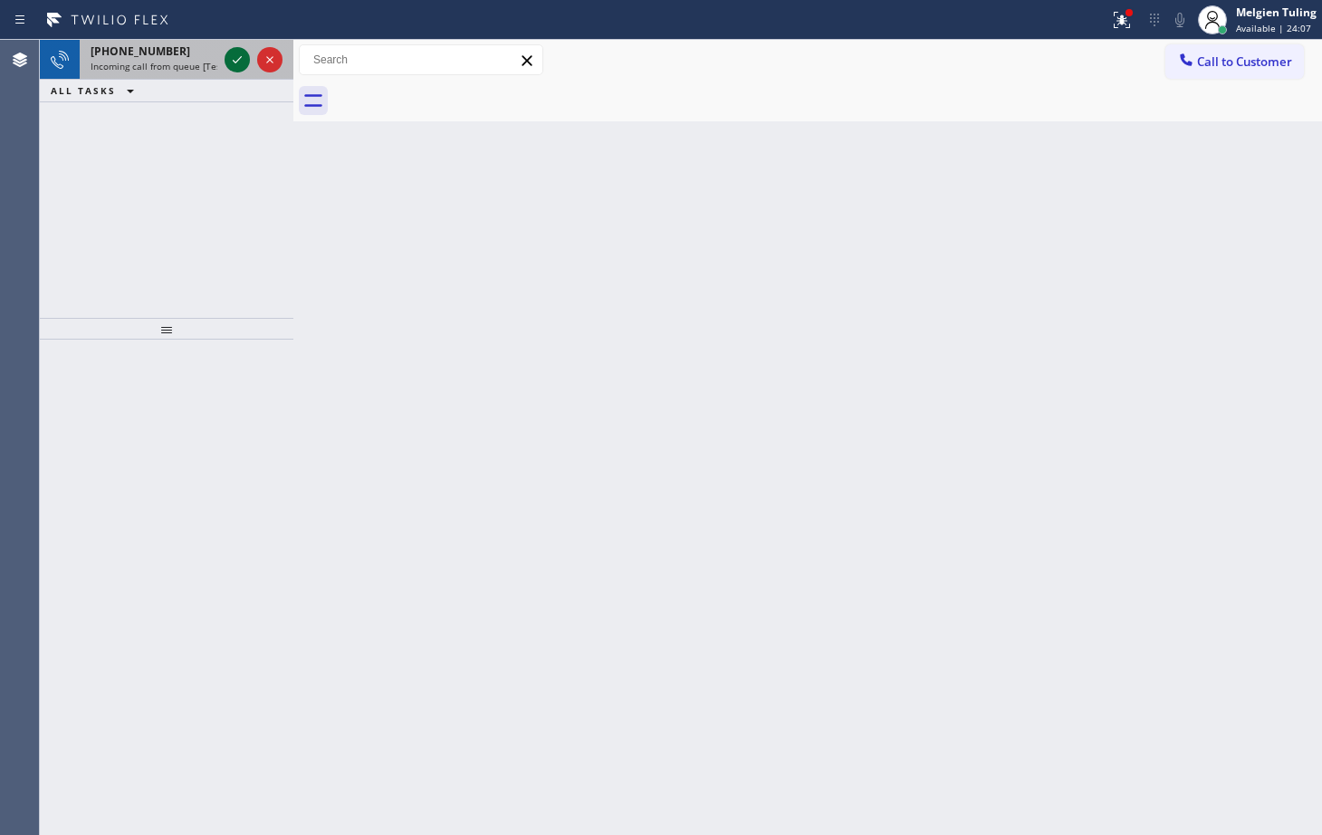
click at [241, 60] on icon at bounding box center [237, 60] width 22 height 22
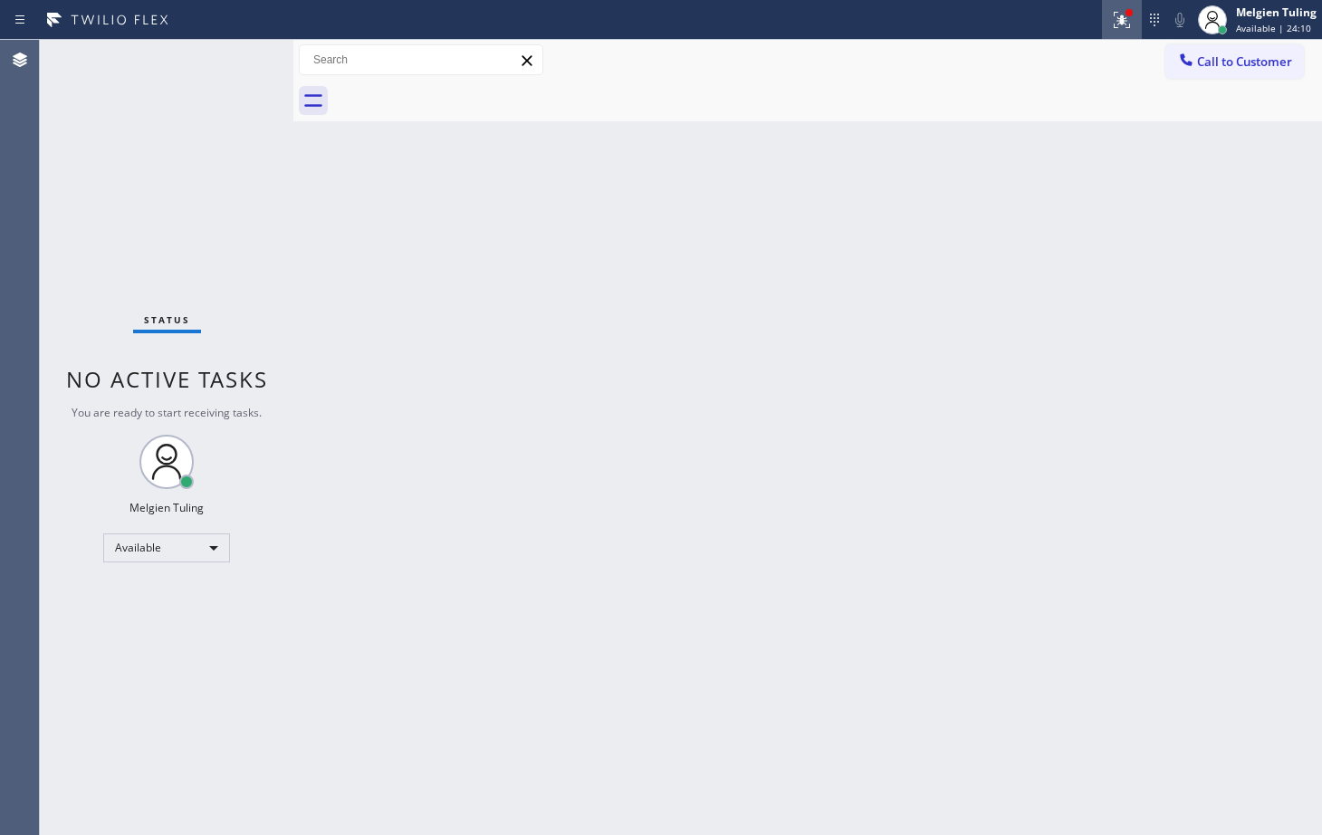
click at [1128, 18] on icon at bounding box center [1122, 20] width 16 height 16
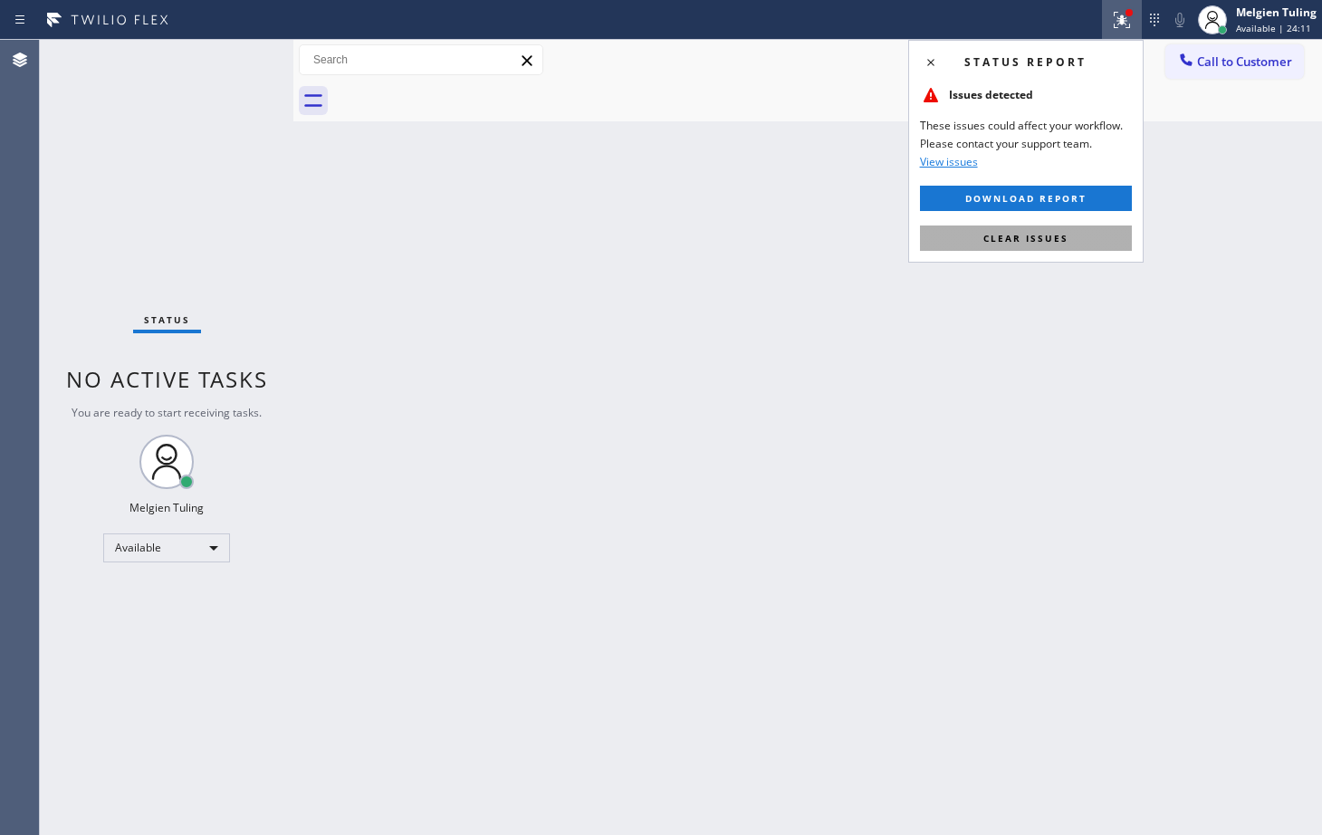
click at [1004, 236] on span "Clear issues" at bounding box center [1026, 238] width 85 height 13
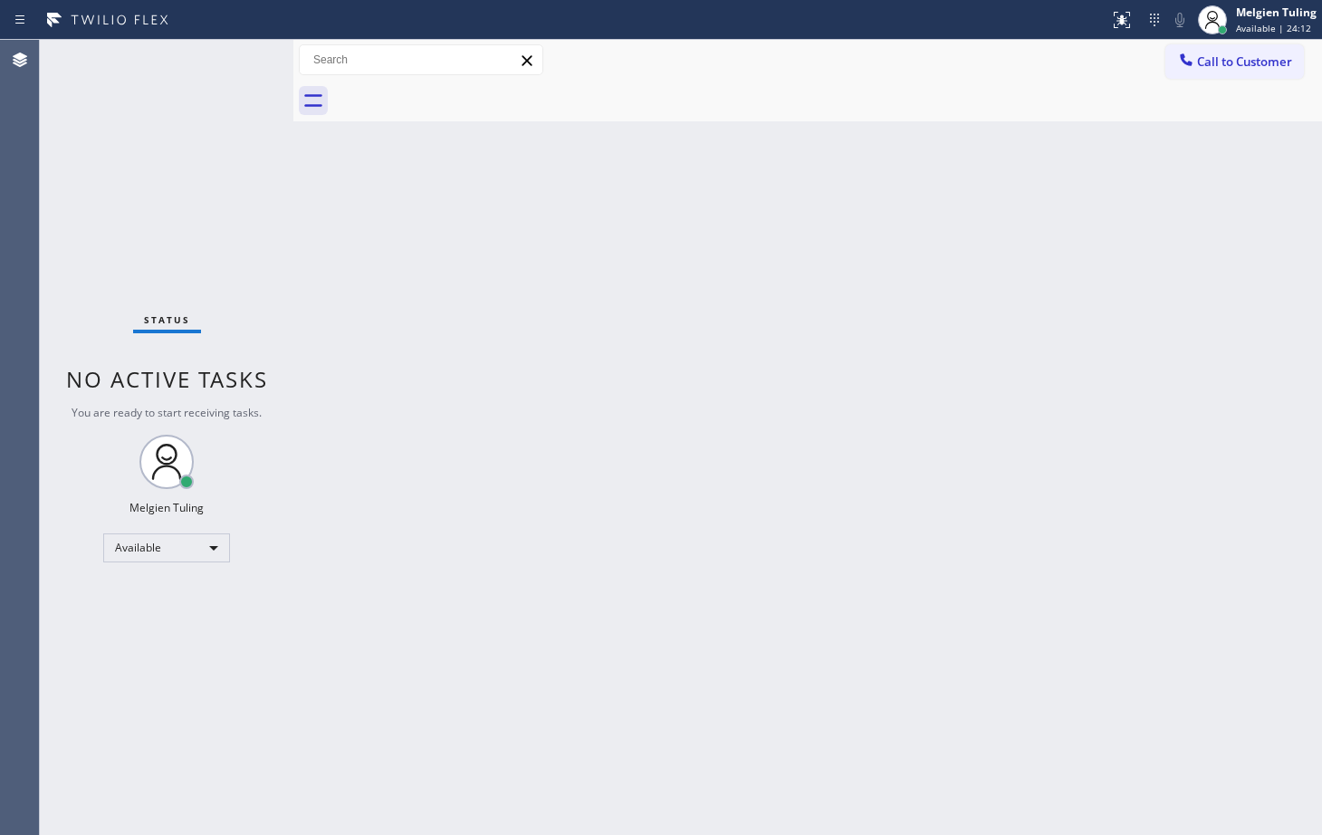
click at [901, 295] on div "Back to Dashboard Change Sender ID Customers Technicians Select a contact Outbo…" at bounding box center [807, 437] width 1029 height 795
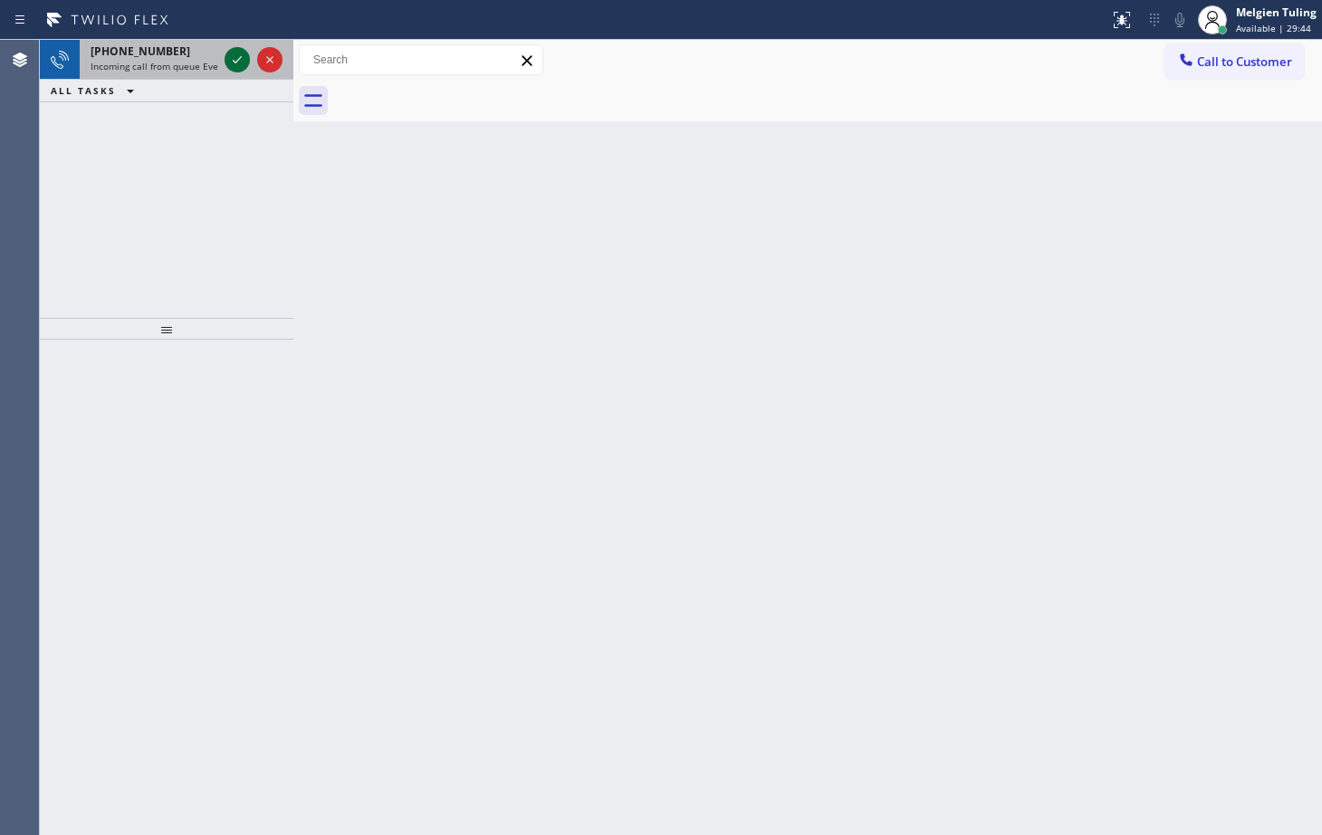
click at [232, 54] on icon at bounding box center [237, 60] width 22 height 22
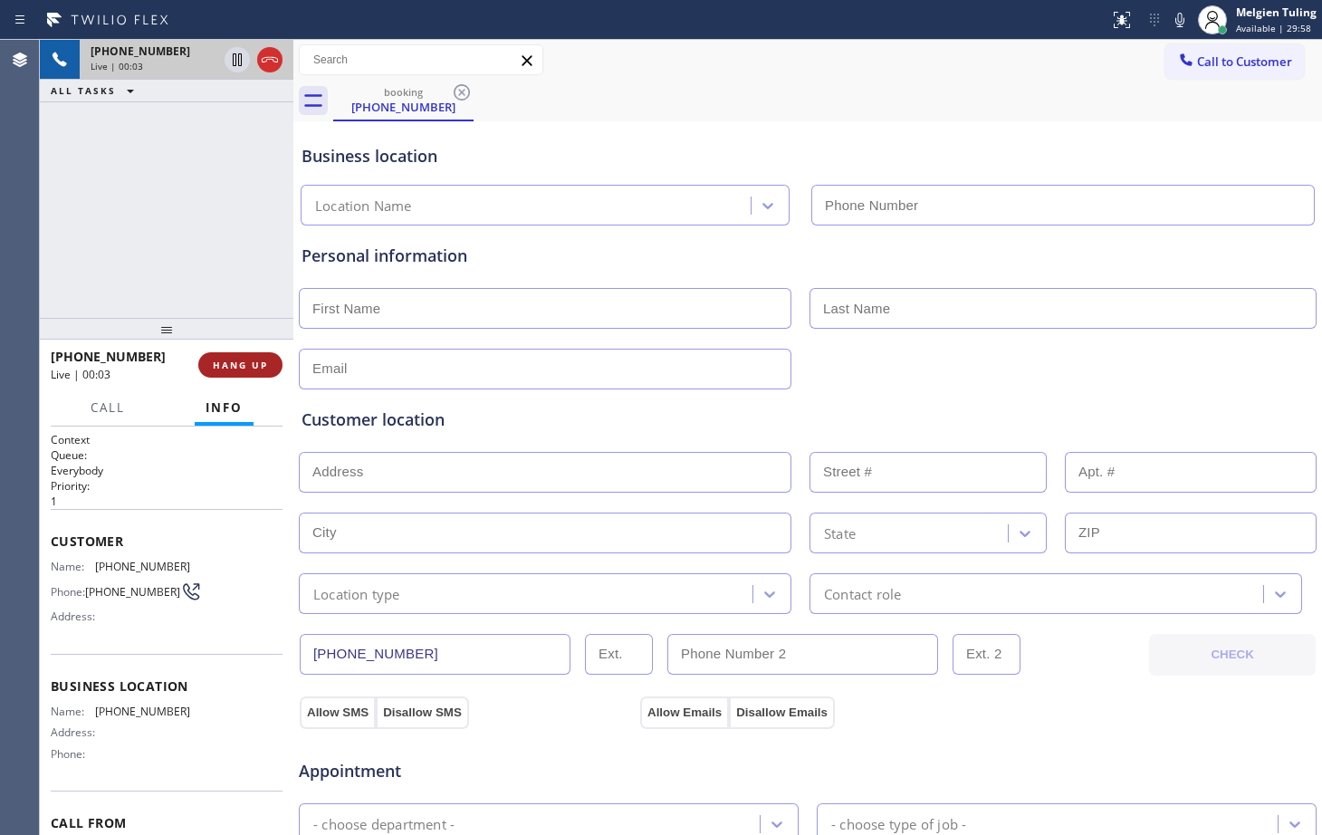
click at [242, 354] on button "HANG UP" at bounding box center [240, 364] width 84 height 25
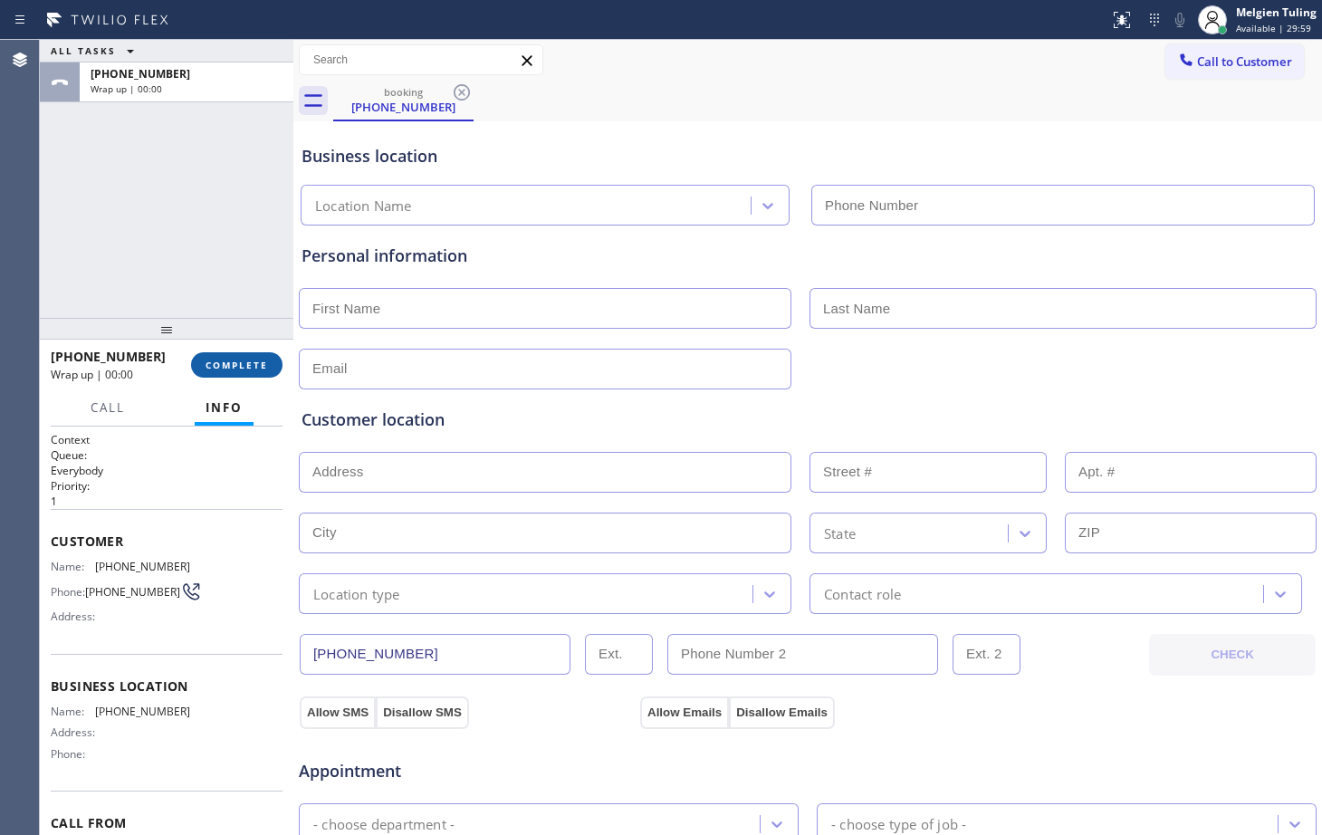
click at [243, 363] on span "COMPLETE" at bounding box center [237, 365] width 63 height 13
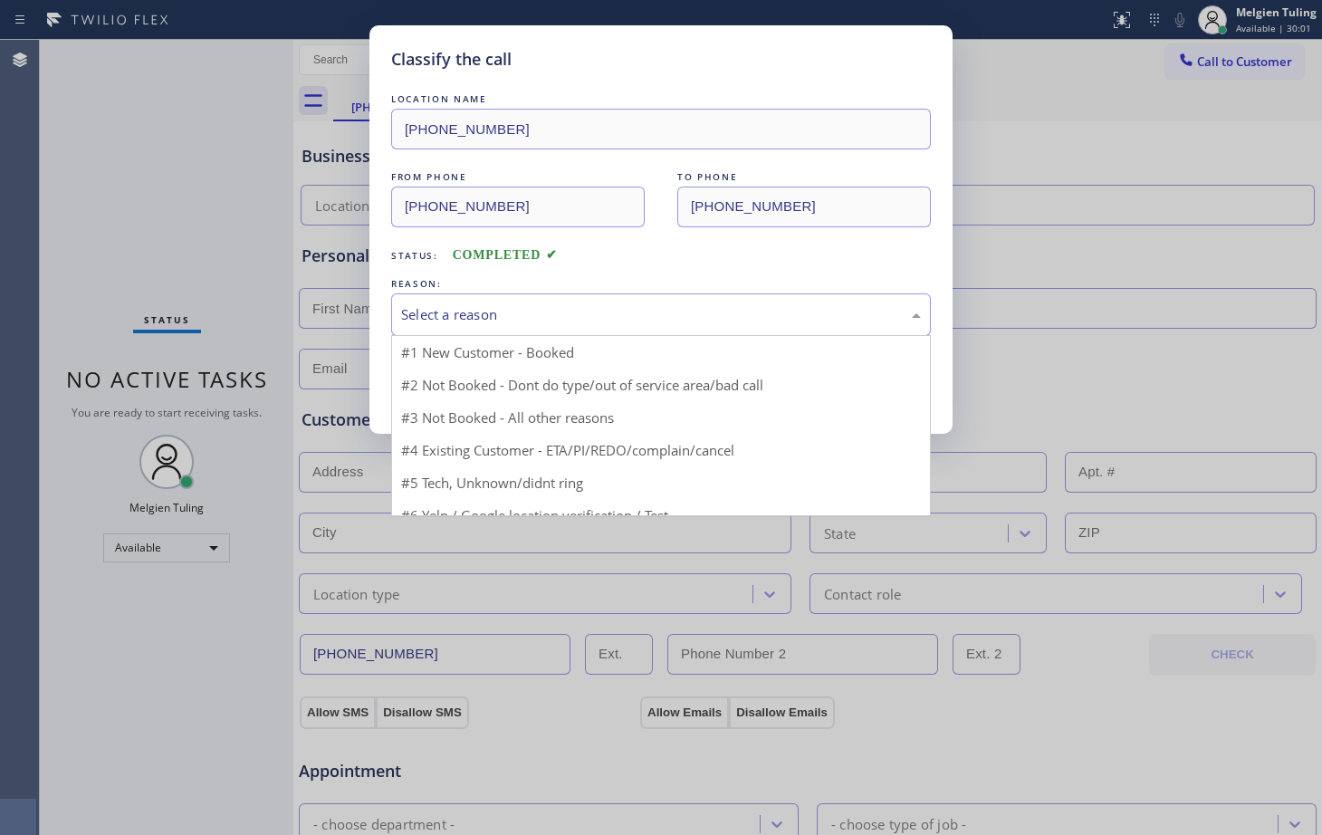
click at [469, 302] on div "Select a reason" at bounding box center [661, 314] width 540 height 43
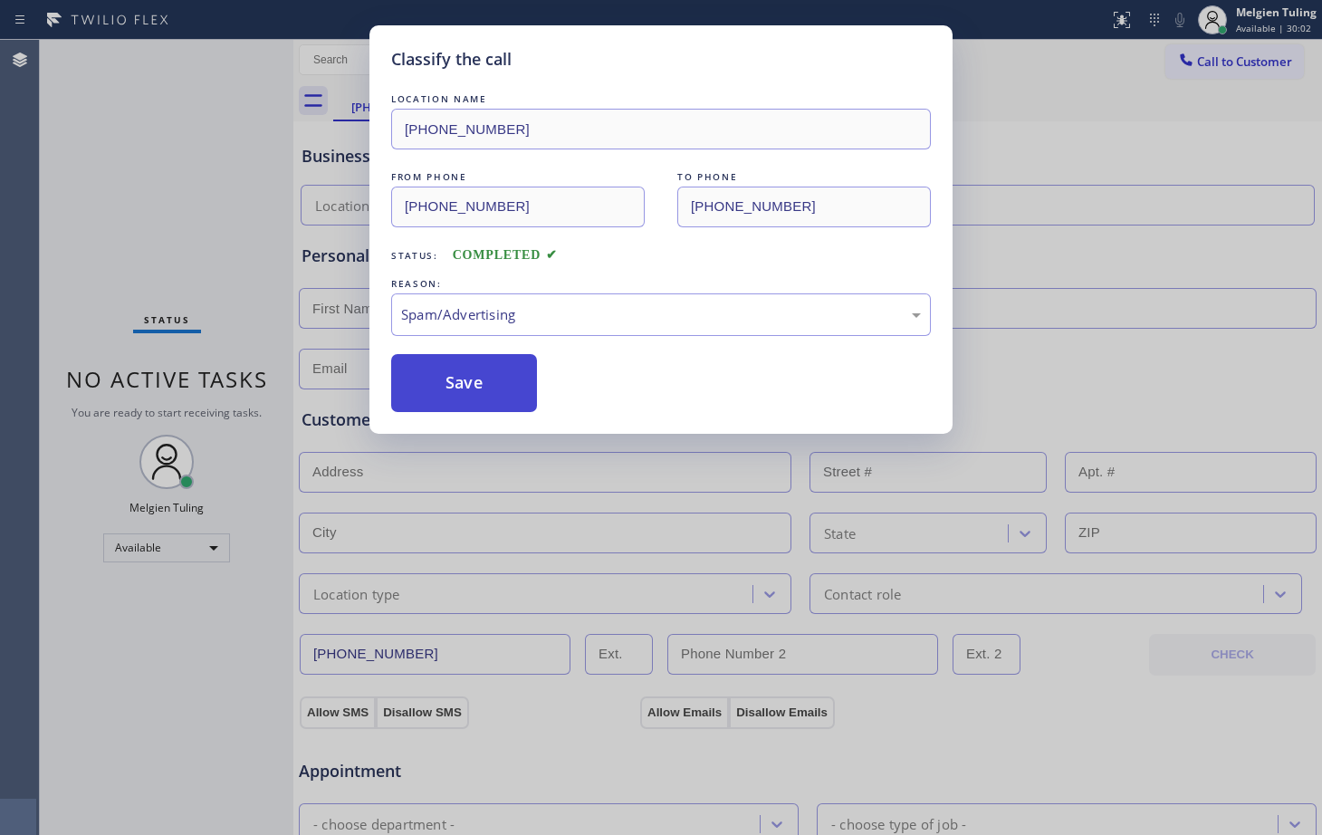
click at [467, 399] on button "Save" at bounding box center [464, 383] width 146 height 58
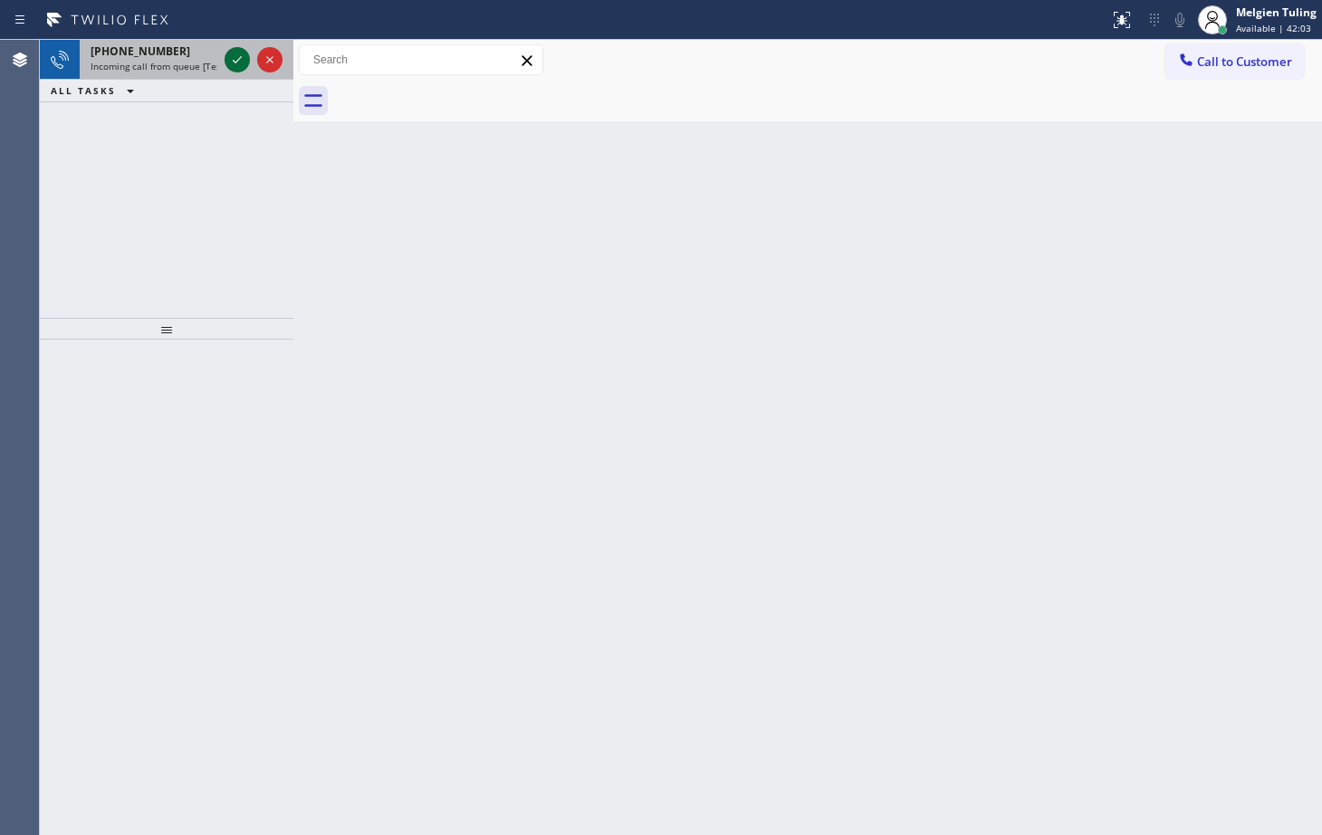
click at [238, 65] on icon at bounding box center [237, 60] width 22 height 22
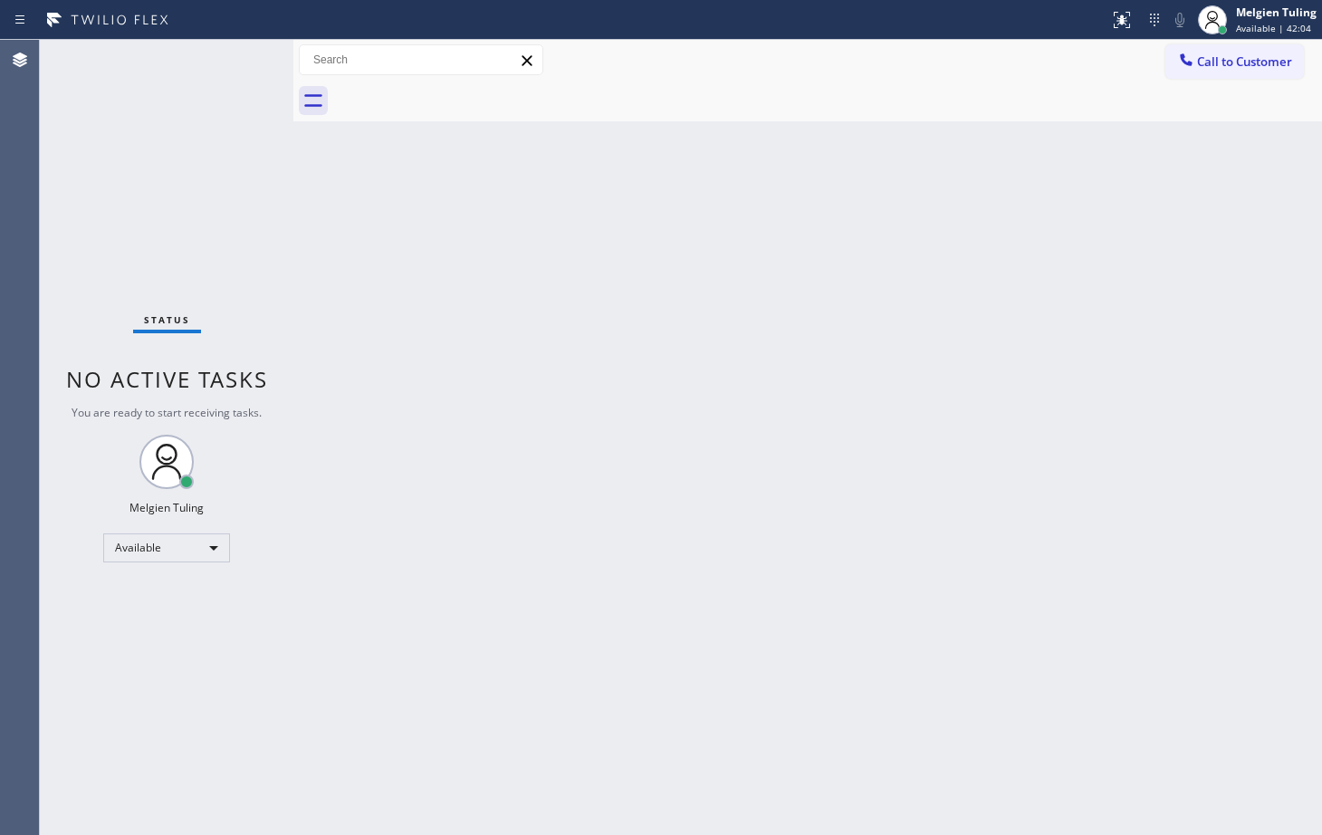
click at [238, 64] on div "Status No active tasks You are ready to start receiving tasks. Melgien Tuling A…" at bounding box center [167, 437] width 254 height 795
click at [1120, 22] on icon at bounding box center [1122, 20] width 22 height 22
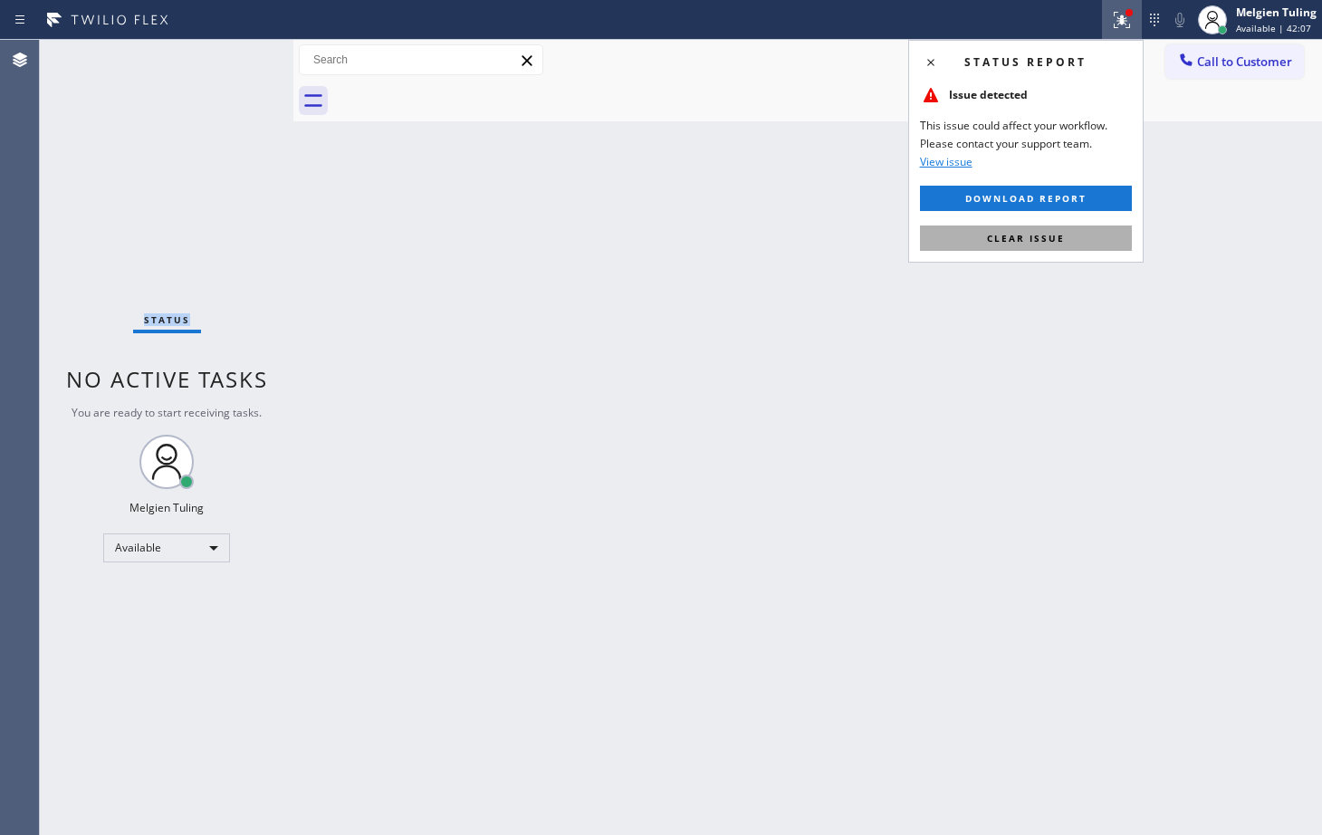
click at [1009, 236] on span "Clear issue" at bounding box center [1026, 238] width 78 height 13
click at [1009, 236] on div "Back to Dashboard Change Sender ID Customers Technicians Select a contact Outbo…" at bounding box center [807, 437] width 1029 height 795
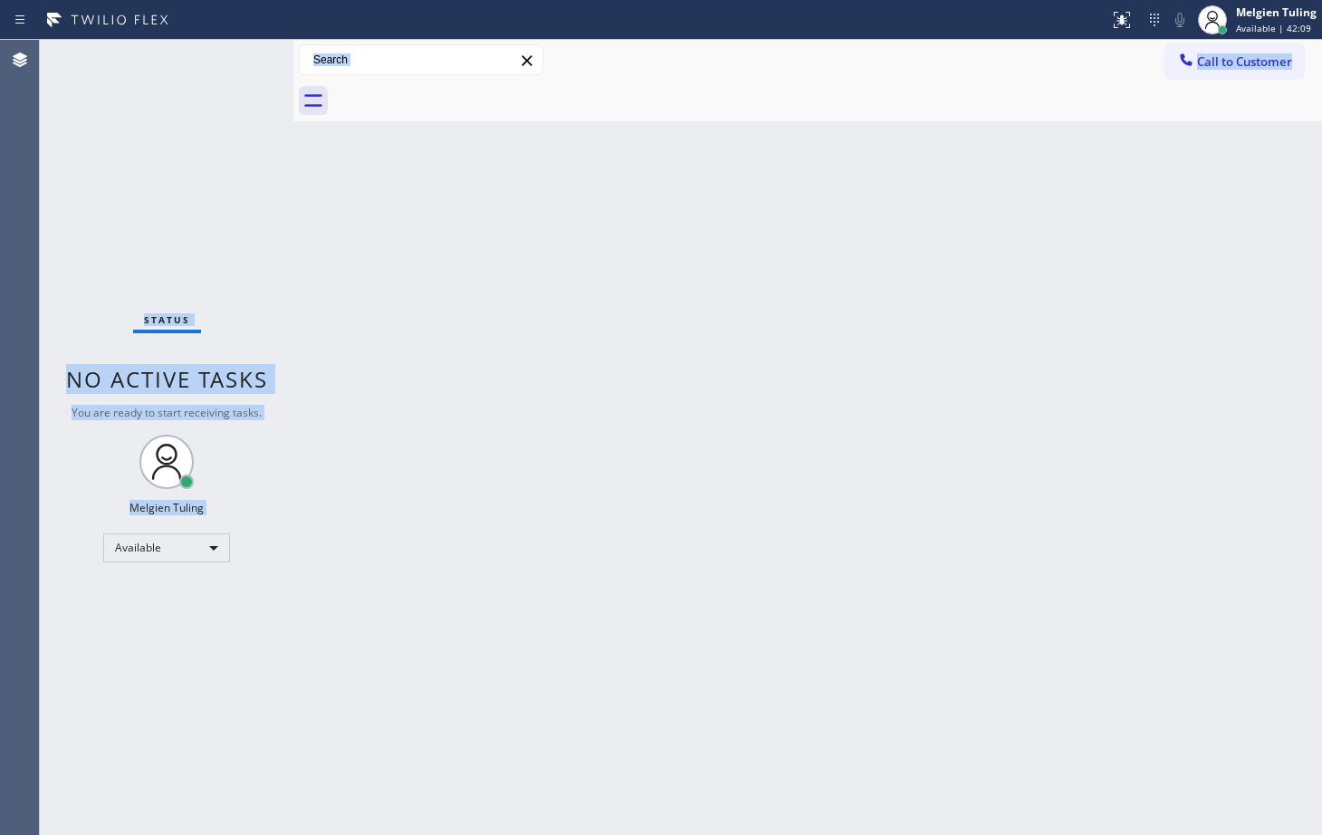
click at [714, 277] on div "Back to Dashboard Change Sender ID Customers Technicians Select a contact Outbo…" at bounding box center [807, 437] width 1029 height 795
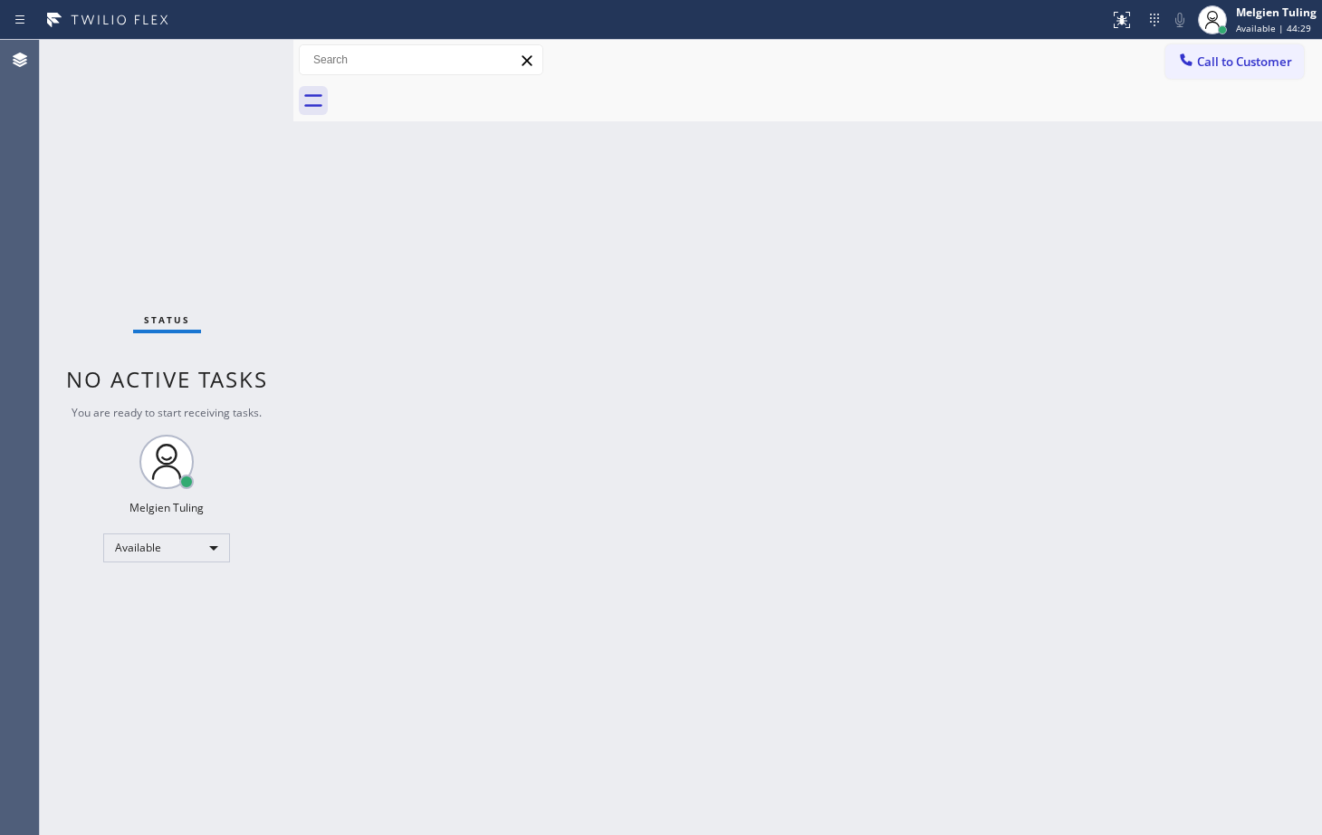
click at [231, 59] on div "Status No active tasks You are ready to start receiving tasks. Melgien Tuling A…" at bounding box center [167, 437] width 254 height 795
click at [232, 59] on div "Status No active tasks You are ready to start receiving tasks. Melgien Tuling A…" at bounding box center [167, 437] width 254 height 795
click at [231, 59] on div "Status No active tasks You are ready to start receiving tasks. Melgien Tuling A…" at bounding box center [167, 437] width 254 height 795
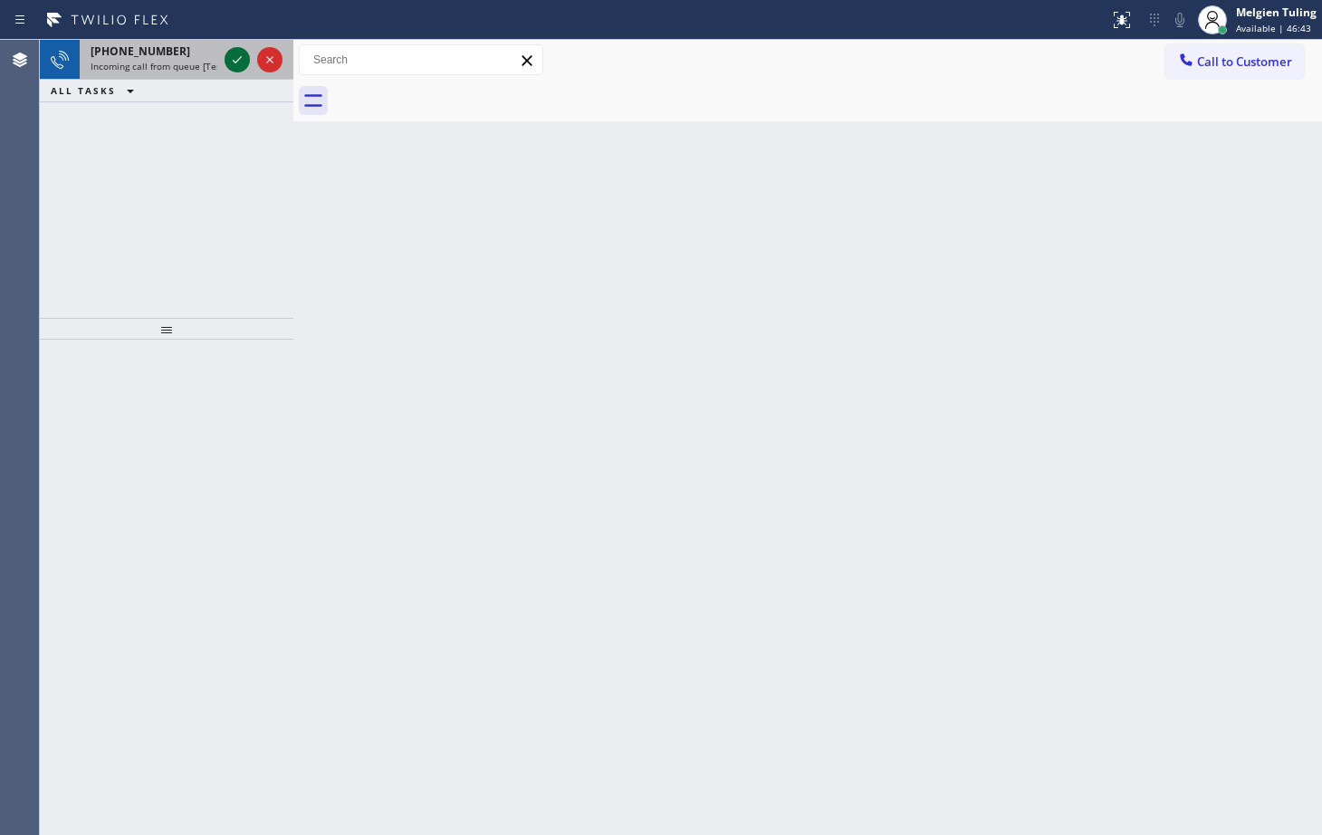
drag, startPoint x: 231, startPoint y: 59, endPoint x: 245, endPoint y: 67, distance: 15.8
click at [231, 59] on icon at bounding box center [237, 60] width 22 height 22
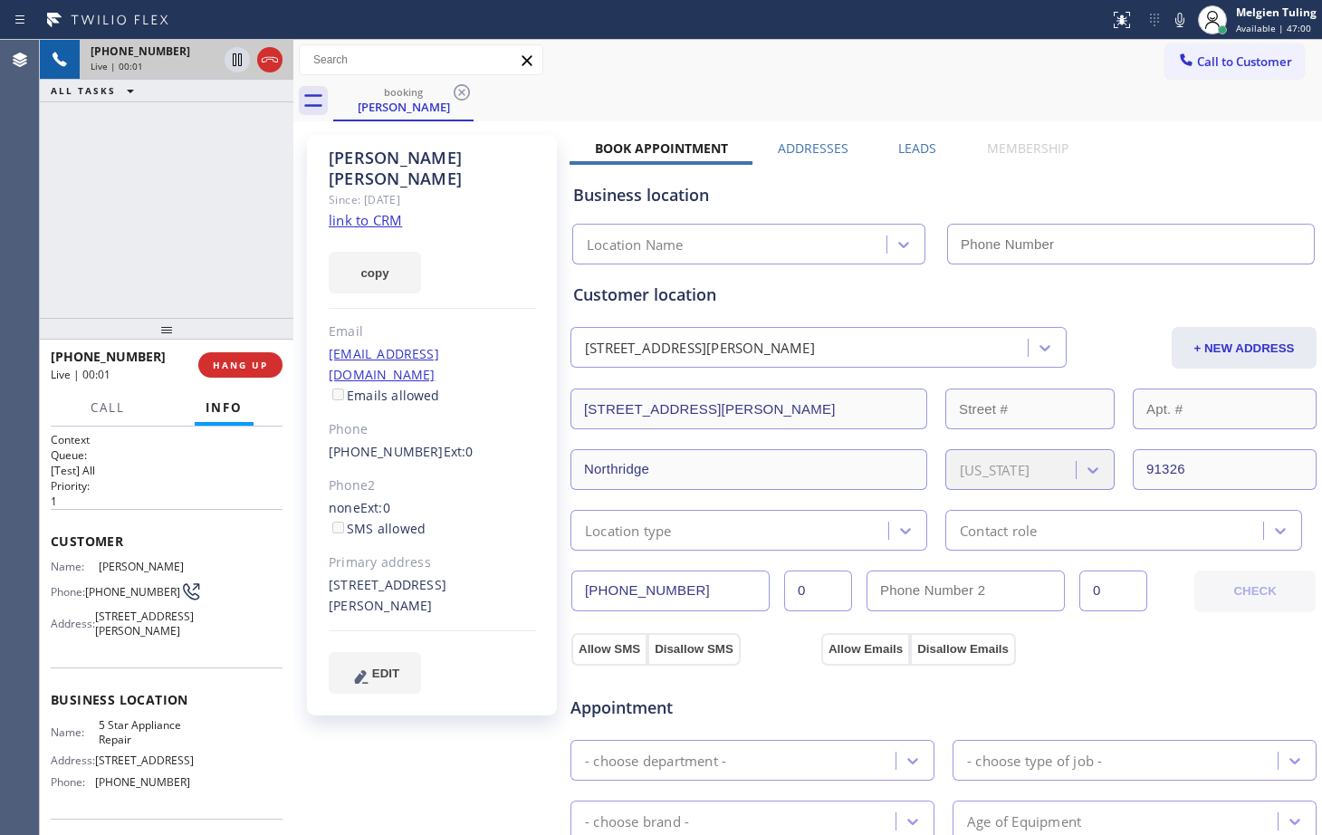
type input "[PHONE_NUMBER]"
click at [380, 211] on link "link to CRM" at bounding box center [365, 220] width 73 height 18
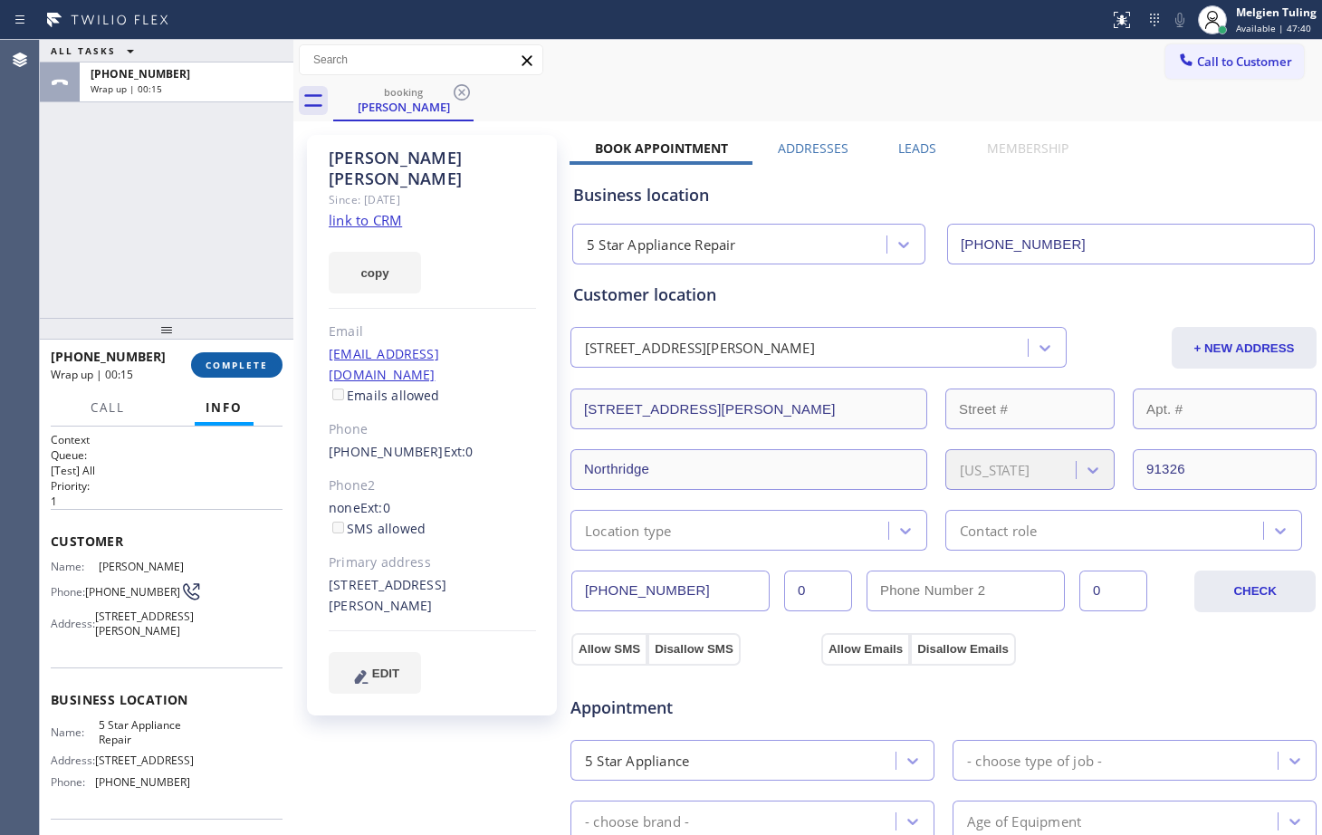
click at [246, 368] on span "COMPLETE" at bounding box center [237, 365] width 63 height 13
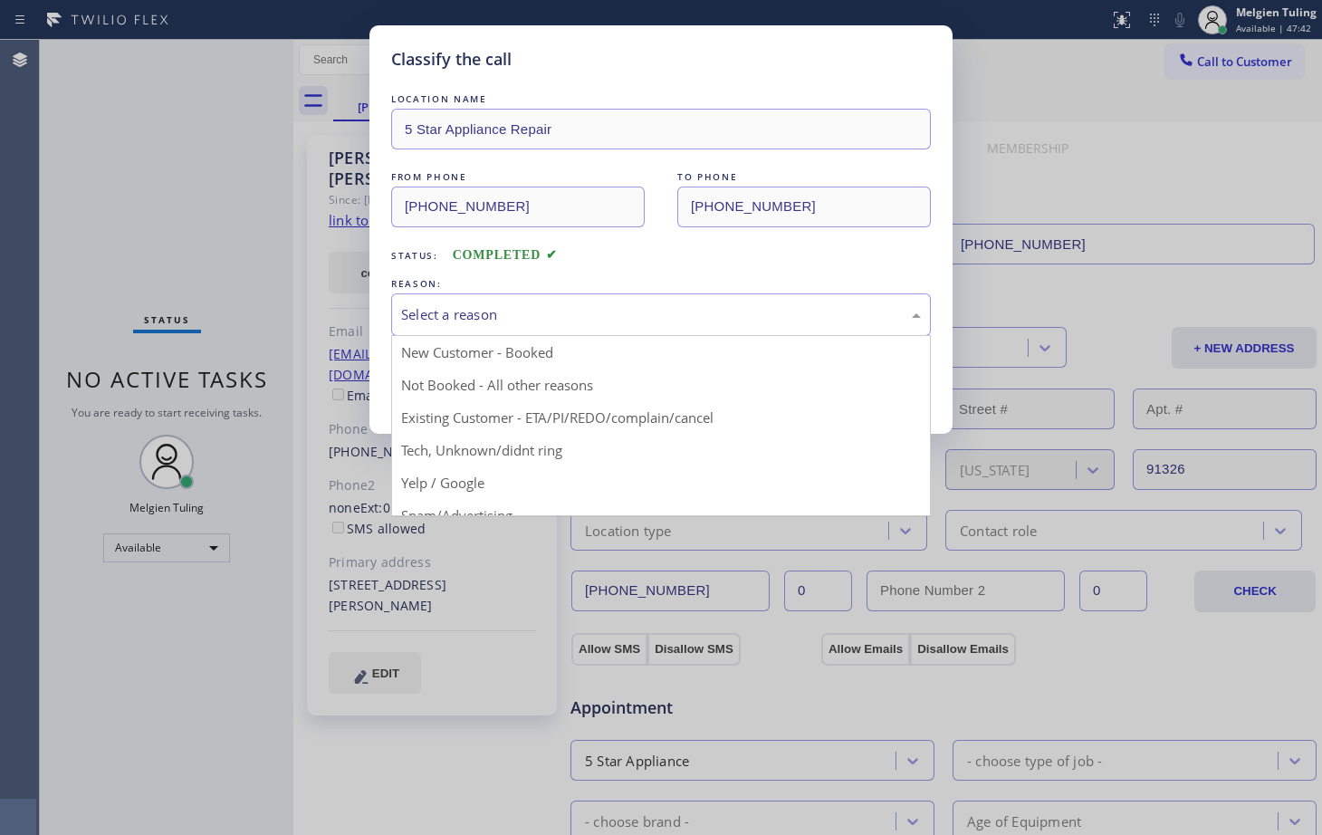
click at [432, 317] on div "Select a reason" at bounding box center [661, 314] width 520 height 21
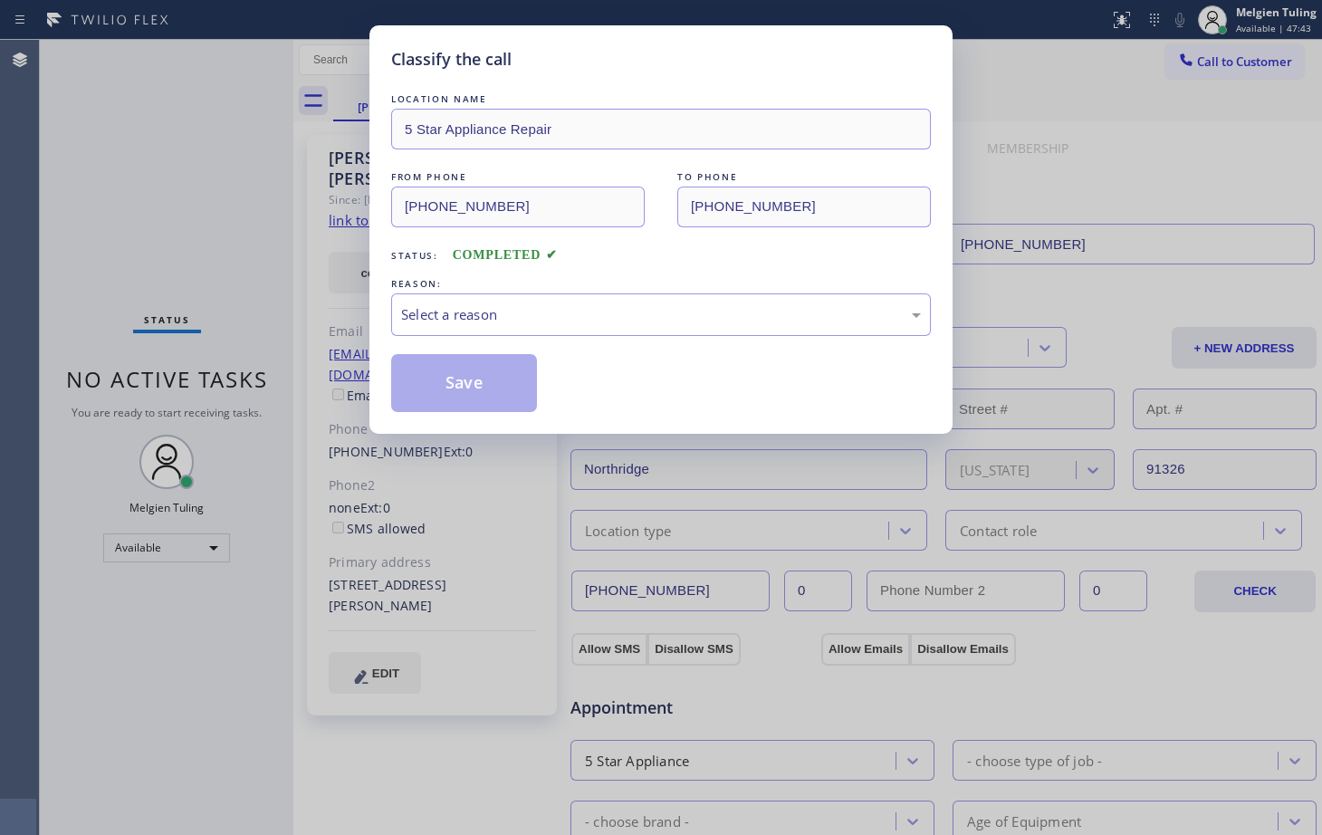
click at [441, 292] on div "REASON:" at bounding box center [661, 283] width 540 height 19
click at [441, 312] on div "Select a reason" at bounding box center [661, 314] width 520 height 21
click at [447, 315] on div "Select a reason" at bounding box center [661, 314] width 520 height 21
click at [457, 356] on button "Save" at bounding box center [464, 383] width 146 height 58
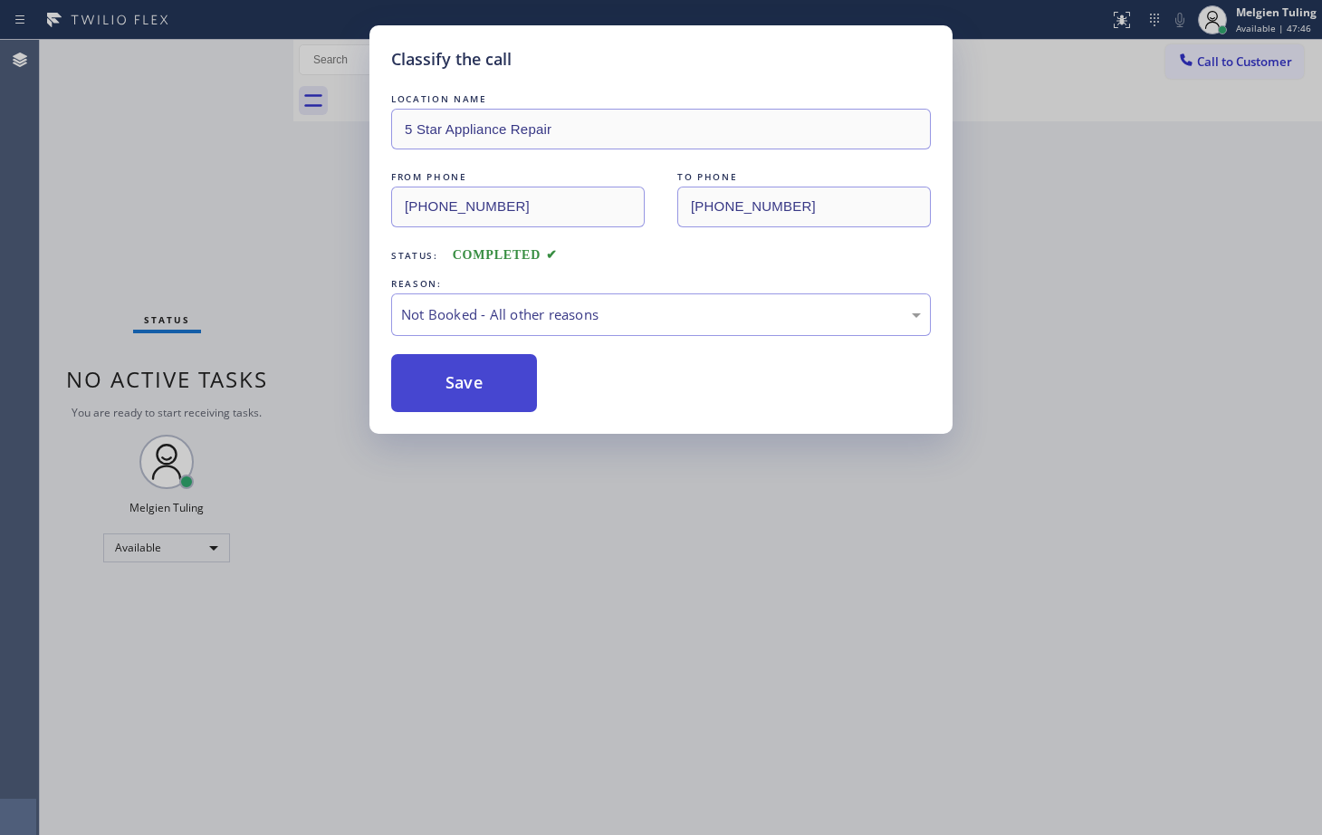
click at [457, 356] on button "Save" at bounding box center [464, 383] width 146 height 58
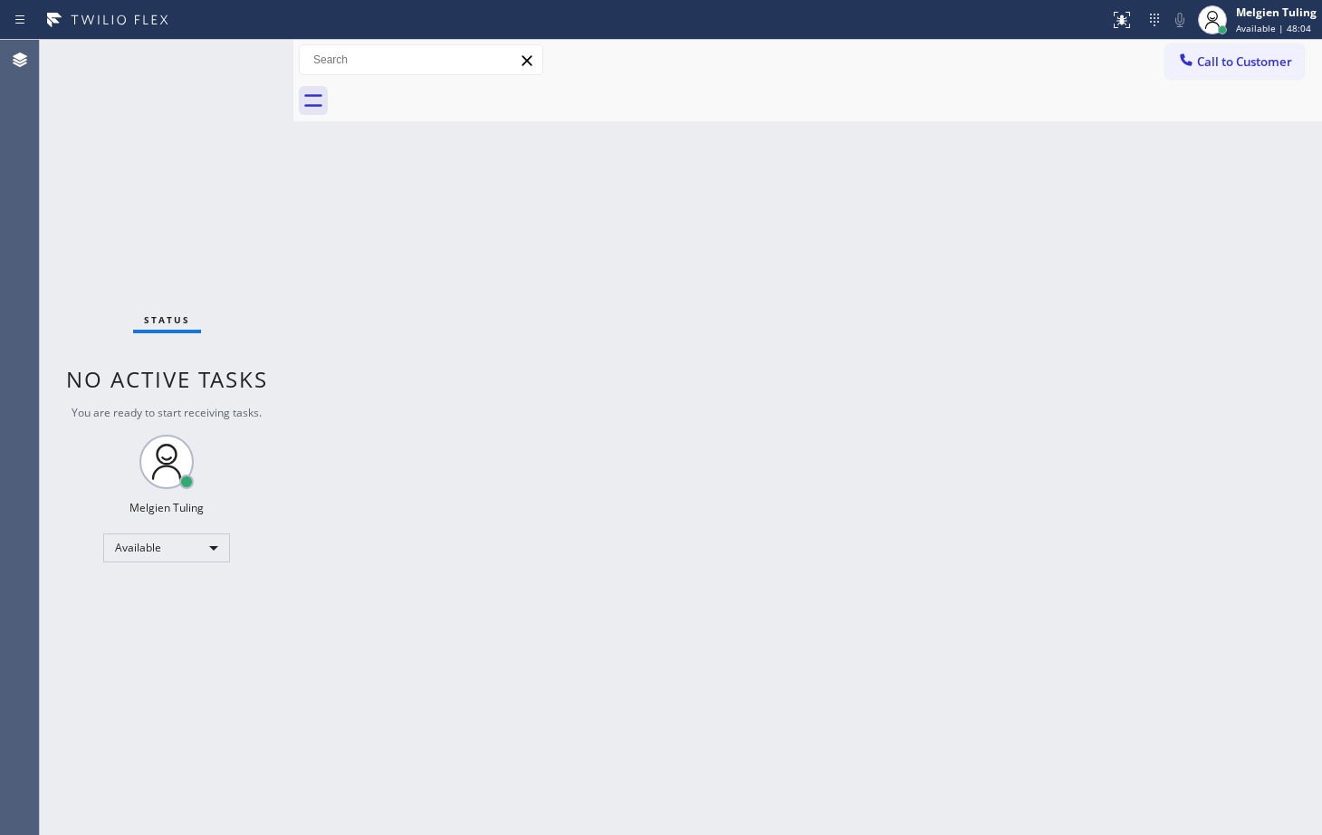
click at [228, 53] on div "Status No active tasks You are ready to start receiving tasks. Melgien Tuling A…" at bounding box center [167, 437] width 254 height 795
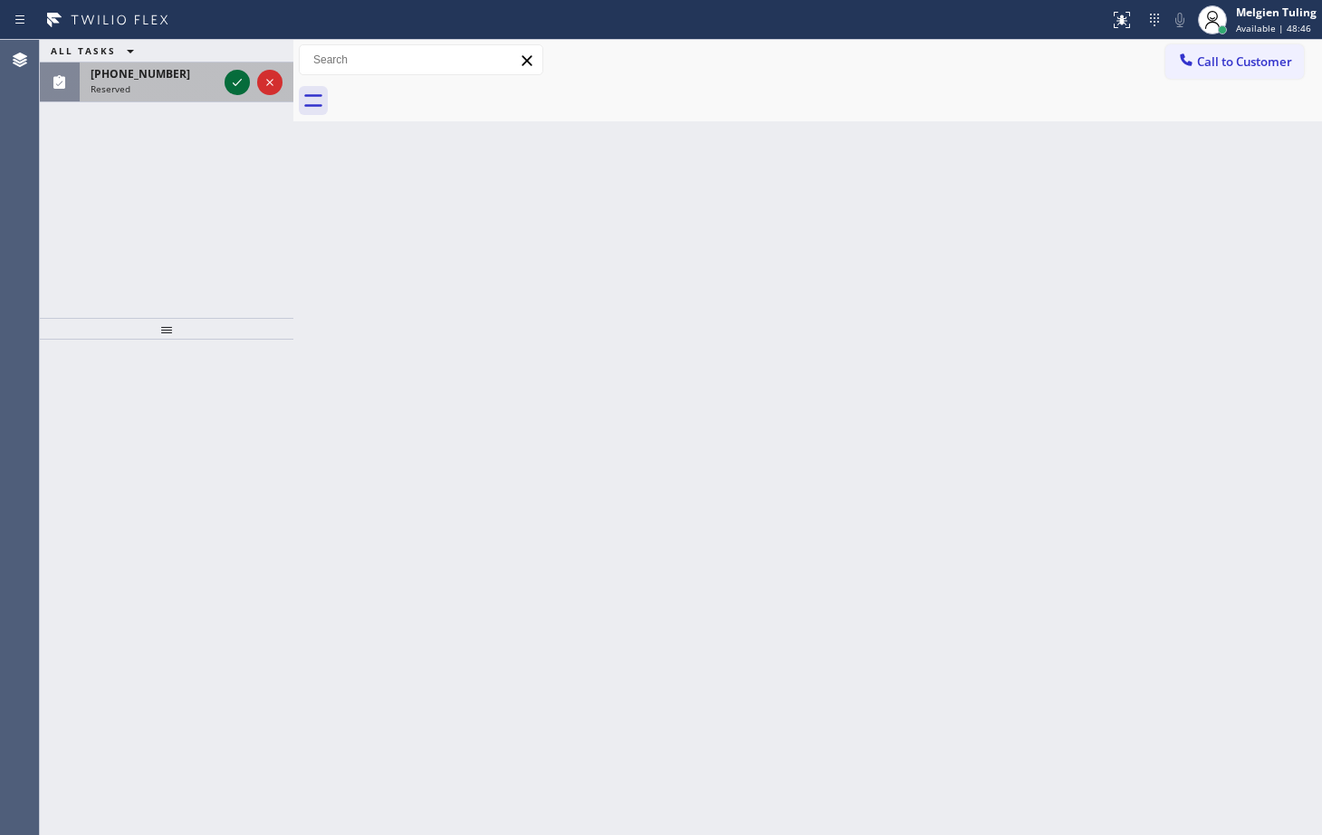
click at [240, 85] on icon at bounding box center [237, 83] width 22 height 22
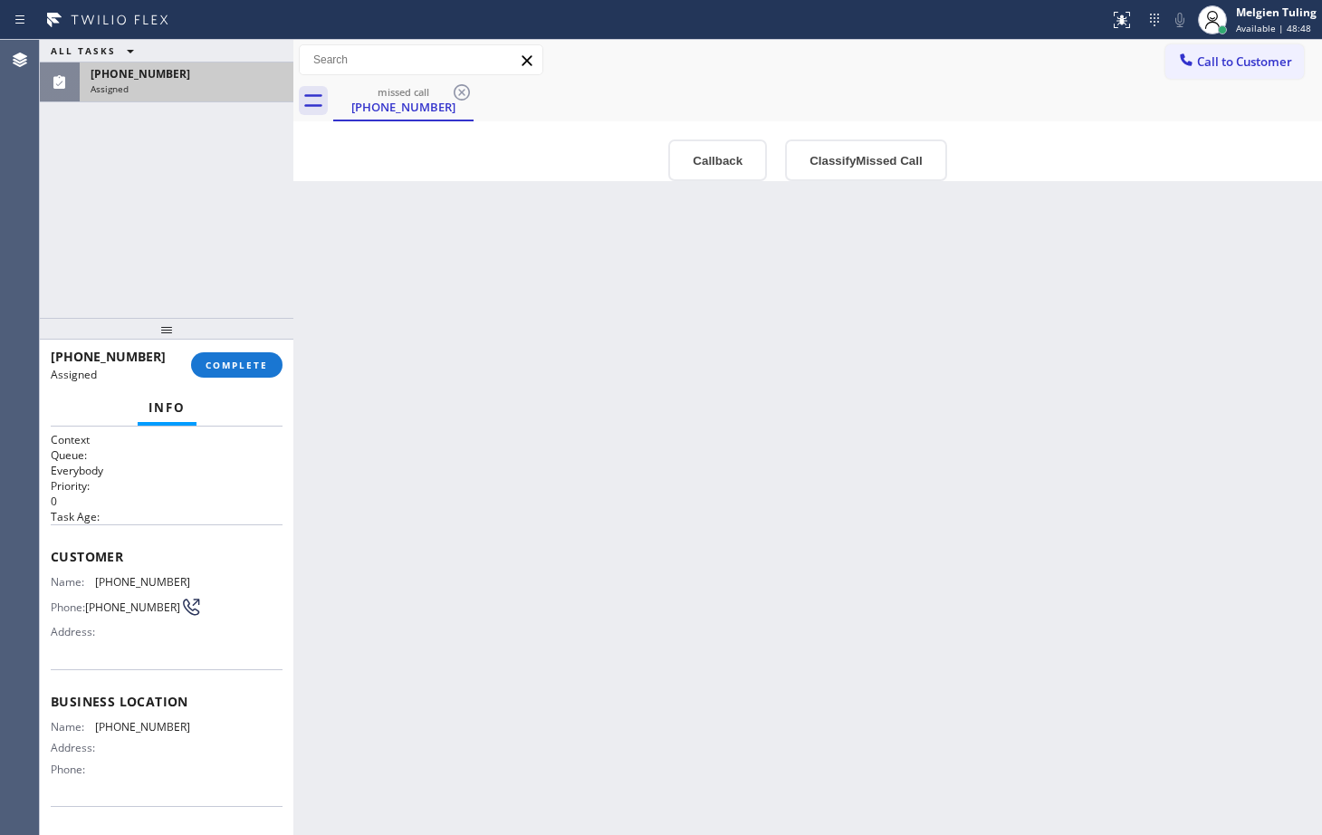
scroll to position [91, 0]
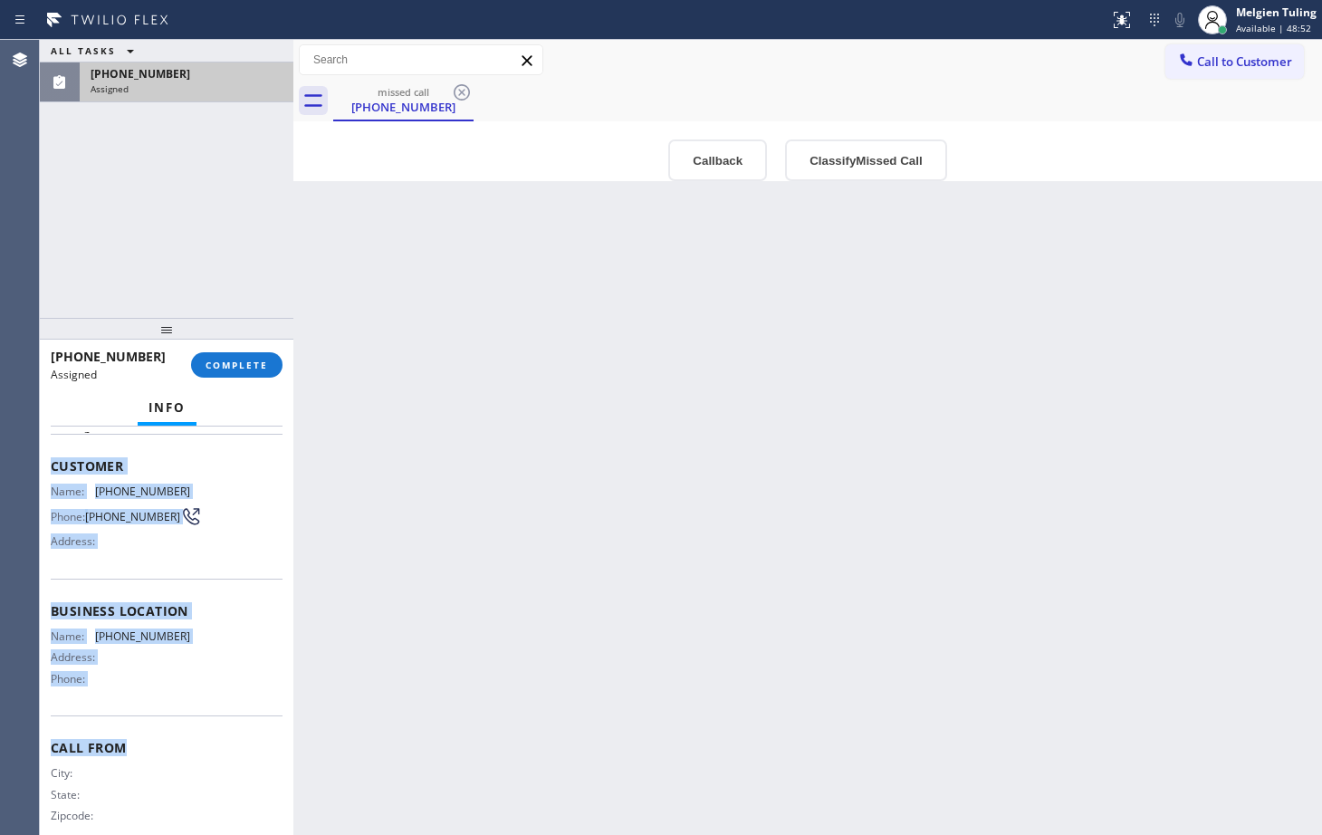
drag, startPoint x: 45, startPoint y: 468, endPoint x: 166, endPoint y: 723, distance: 281.6
click at [166, 723] on div "Context Queue: Everybody Priority: 0 Task Age: Customer Name: (626) 498-4216 Ph…" at bounding box center [167, 631] width 254 height 409
copy div "Customer Name: (626) 498-4216 Phone: (626) 498-4216 Address: Business location …"
click at [251, 351] on div "(626) 498-4216 Assigned COMPLETE" at bounding box center [167, 364] width 232 height 47
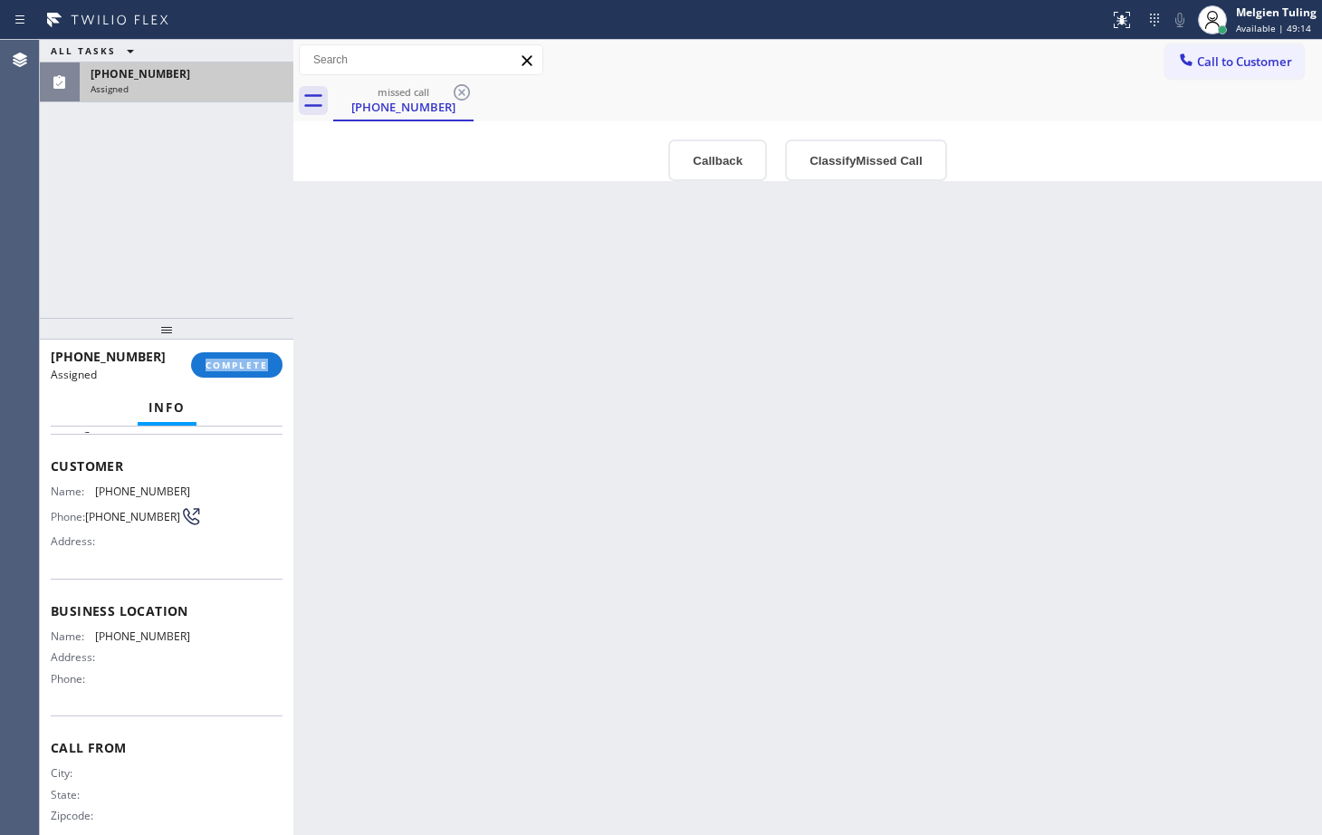
click at [251, 351] on div "(626) 498-4216 Assigned COMPLETE" at bounding box center [167, 364] width 232 height 47
click at [250, 370] on span "COMPLETE" at bounding box center [237, 365] width 63 height 13
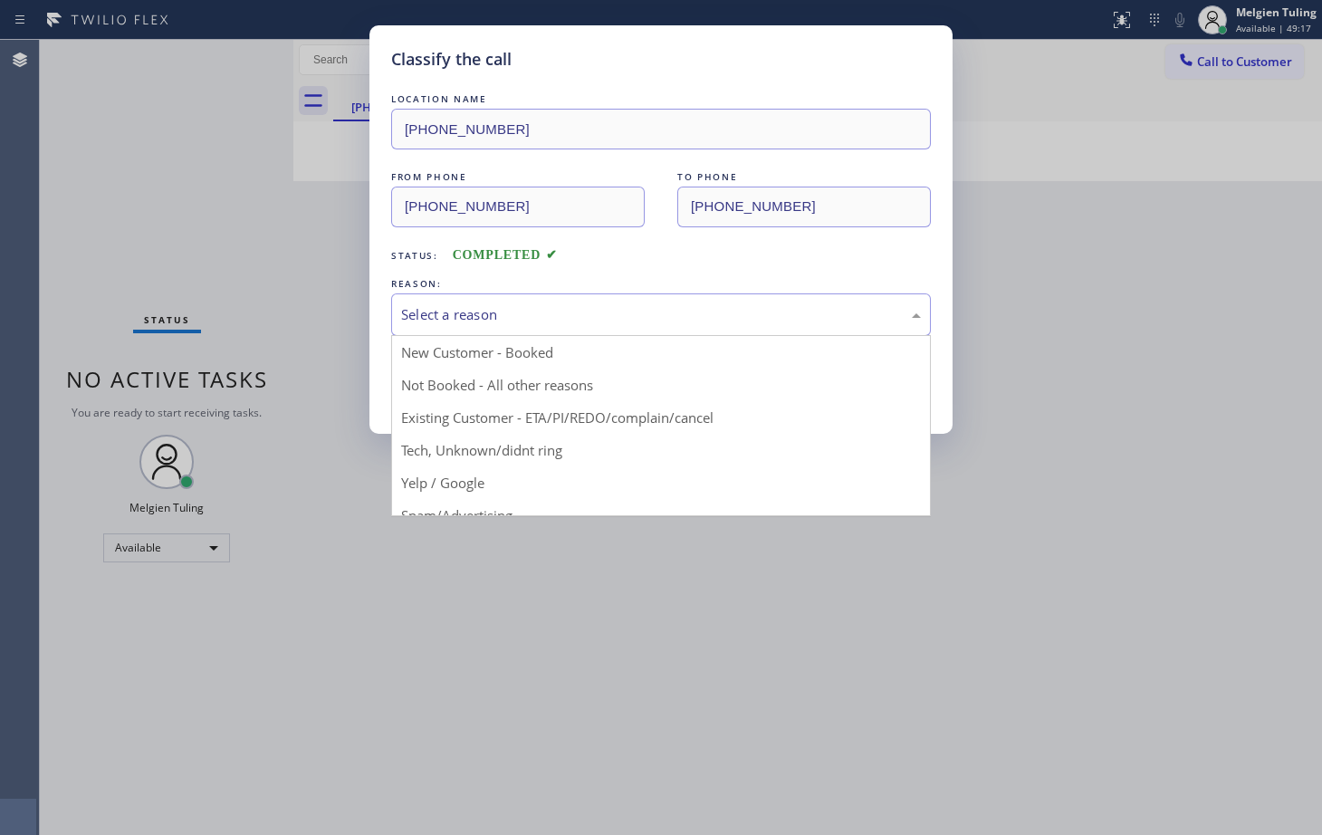
click at [411, 302] on div "Select a reason" at bounding box center [661, 314] width 540 height 43
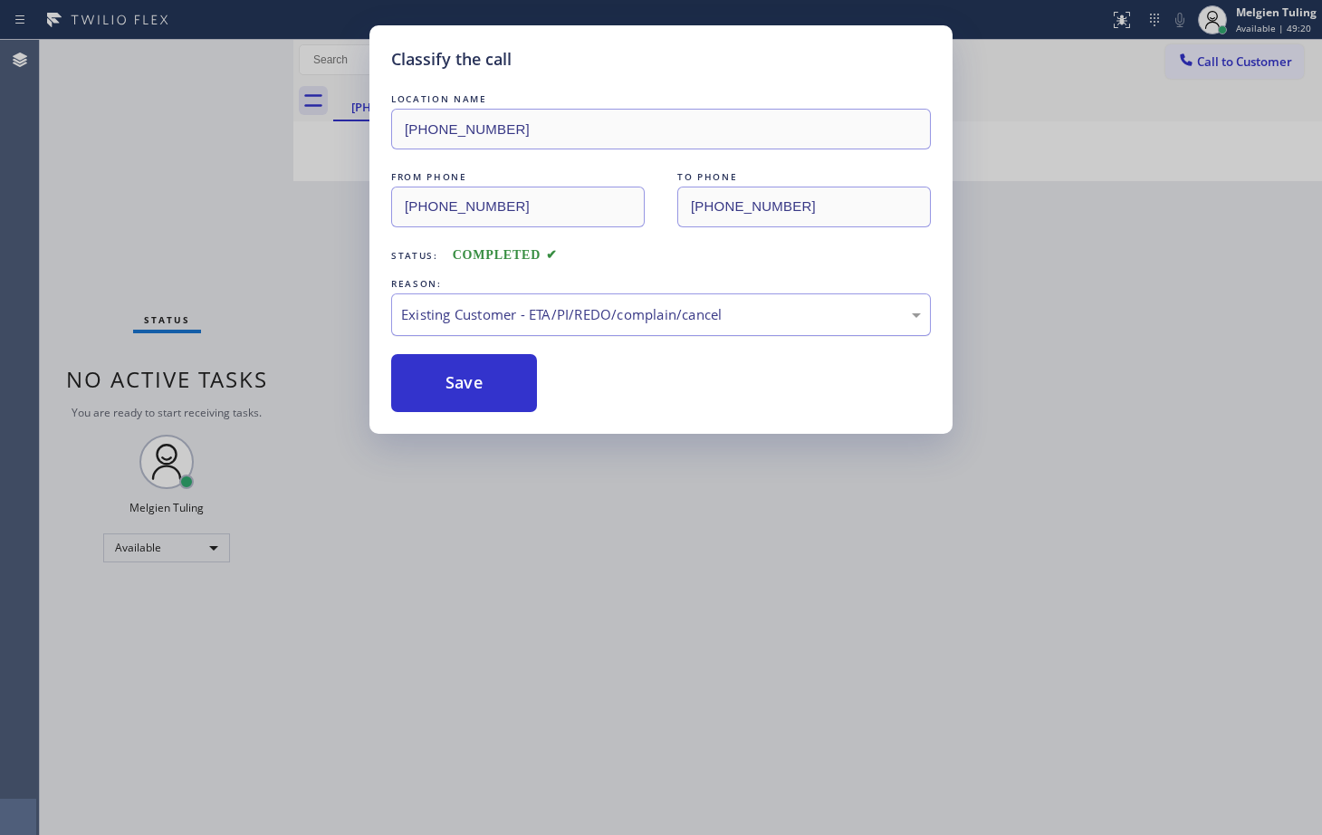
drag, startPoint x: 455, startPoint y: 390, endPoint x: 455, endPoint y: 328, distance: 62.5
click at [455, 334] on div "LOCATION NAME (626) 623-7390 FROM PHONE (626) 498-4216 TO PHONE (626) 623-7390 …" at bounding box center [661, 251] width 540 height 322
click at [455, 303] on div "Existing Customer - ETA/PI/REDO/complain/cancel" at bounding box center [661, 314] width 540 height 43
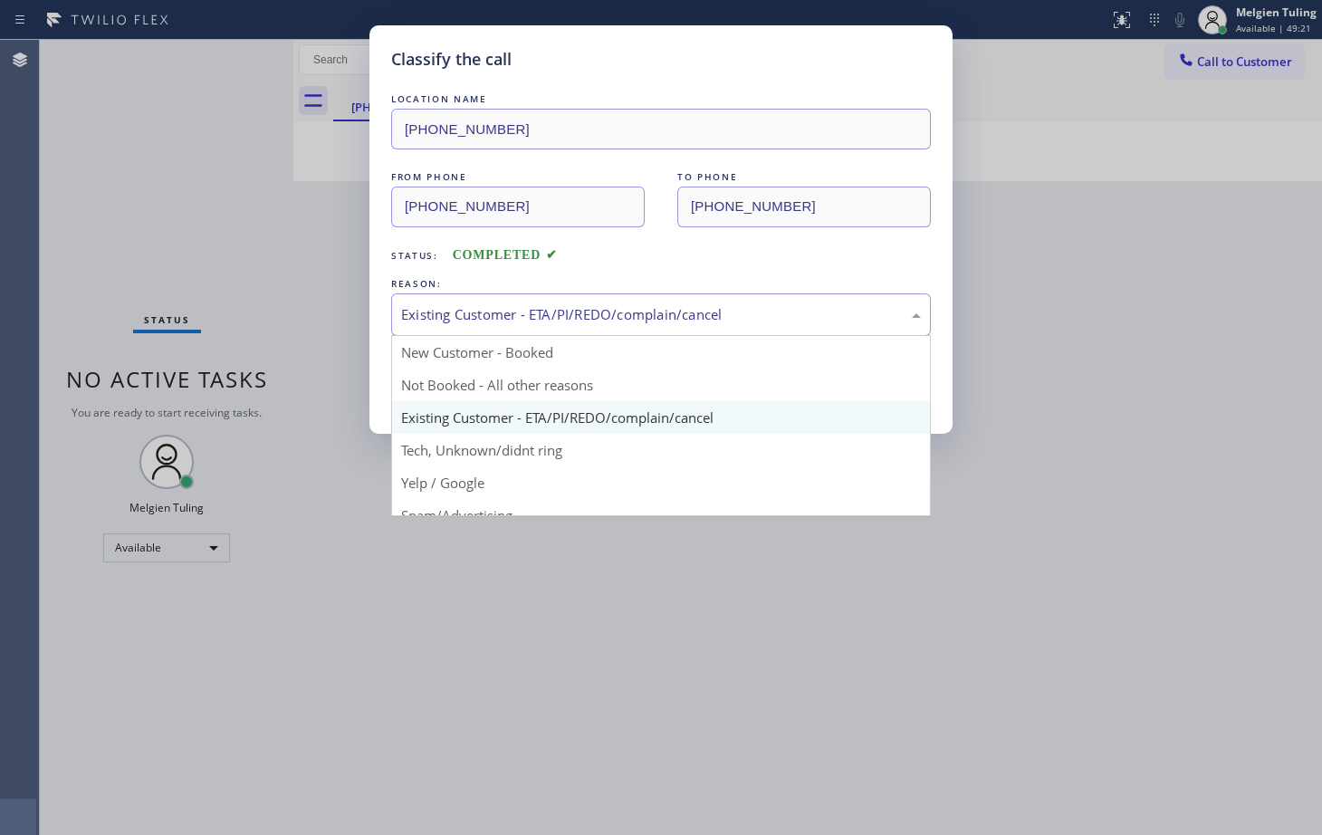
click at [452, 320] on div "Existing Customer - ETA/PI/REDO/complain/cancel" at bounding box center [661, 314] width 520 height 21
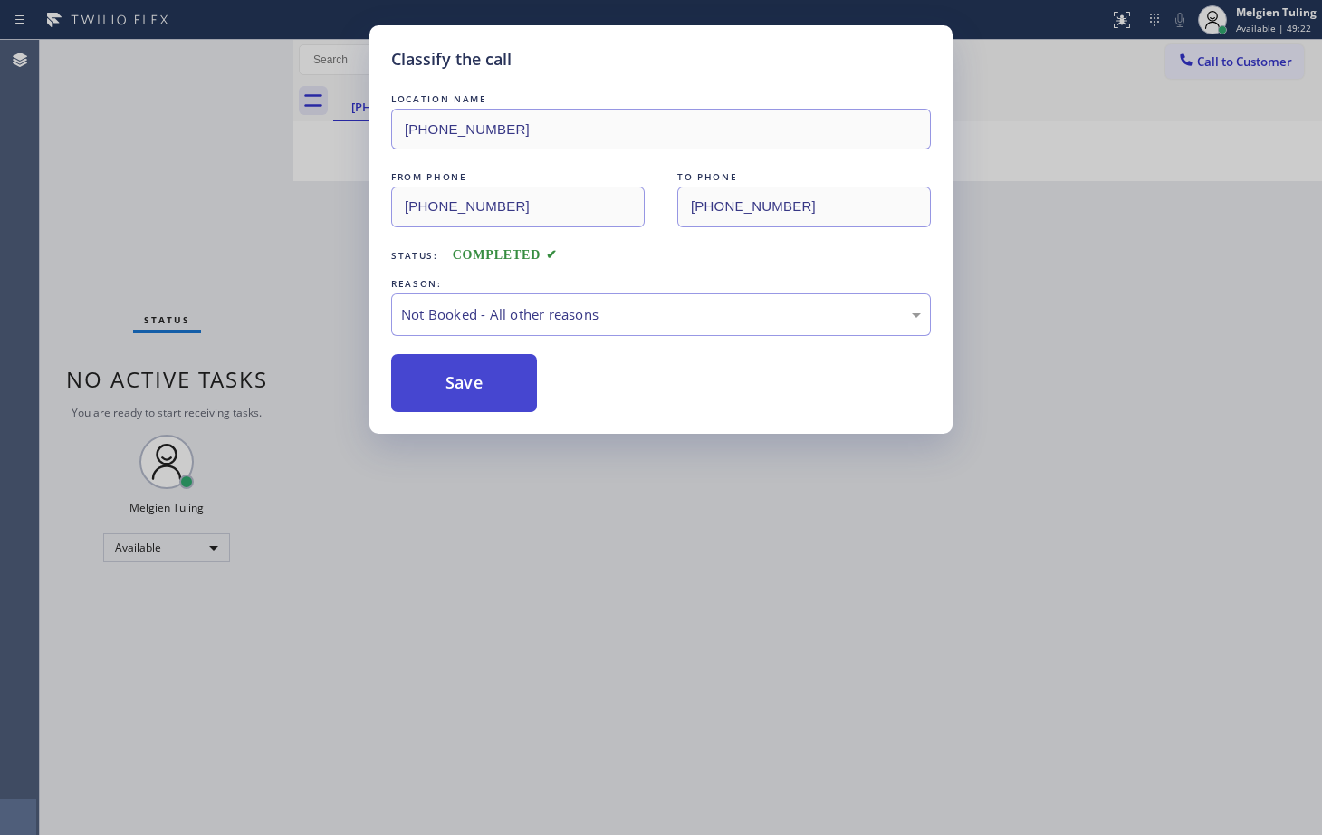
click at [438, 381] on button "Save" at bounding box center [464, 383] width 146 height 58
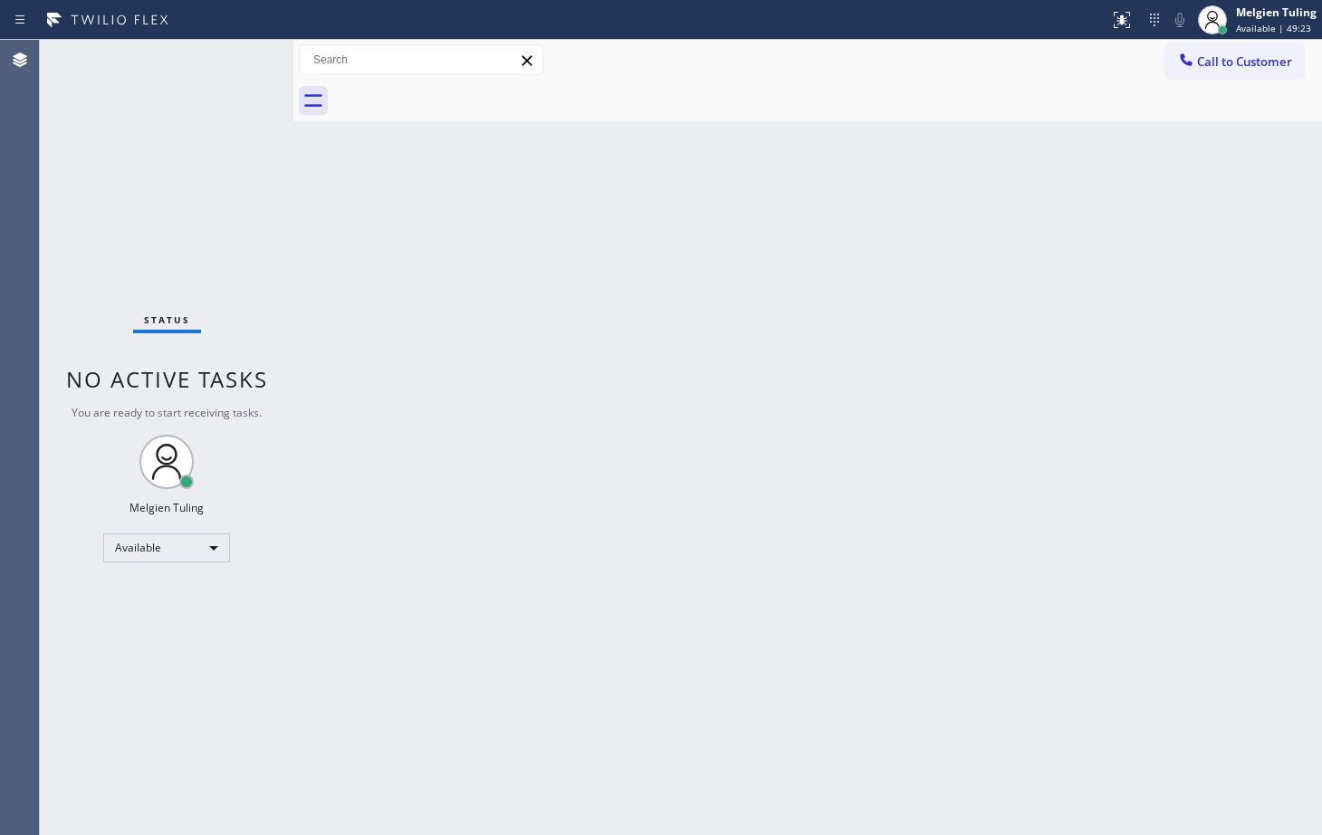
drag, startPoint x: 354, startPoint y: 233, endPoint x: 351, endPoint y: 200, distance: 32.7
click at [352, 235] on div "Back to Dashboard Change Sender ID Customers Technicians Select a contact Outbo…" at bounding box center [807, 437] width 1029 height 795
click at [226, 234] on div "Status No active tasks You are ready to start receiving tasks. Melgien Tuling A…" at bounding box center [167, 437] width 254 height 795
click at [230, 63] on div "Status No active tasks You are ready to start receiving tasks. Melgien Tuling A…" at bounding box center [167, 437] width 254 height 795
click at [232, 59] on div "Status No active tasks You are ready to start receiving tasks. Melgien Tuling A…" at bounding box center [167, 437] width 254 height 795
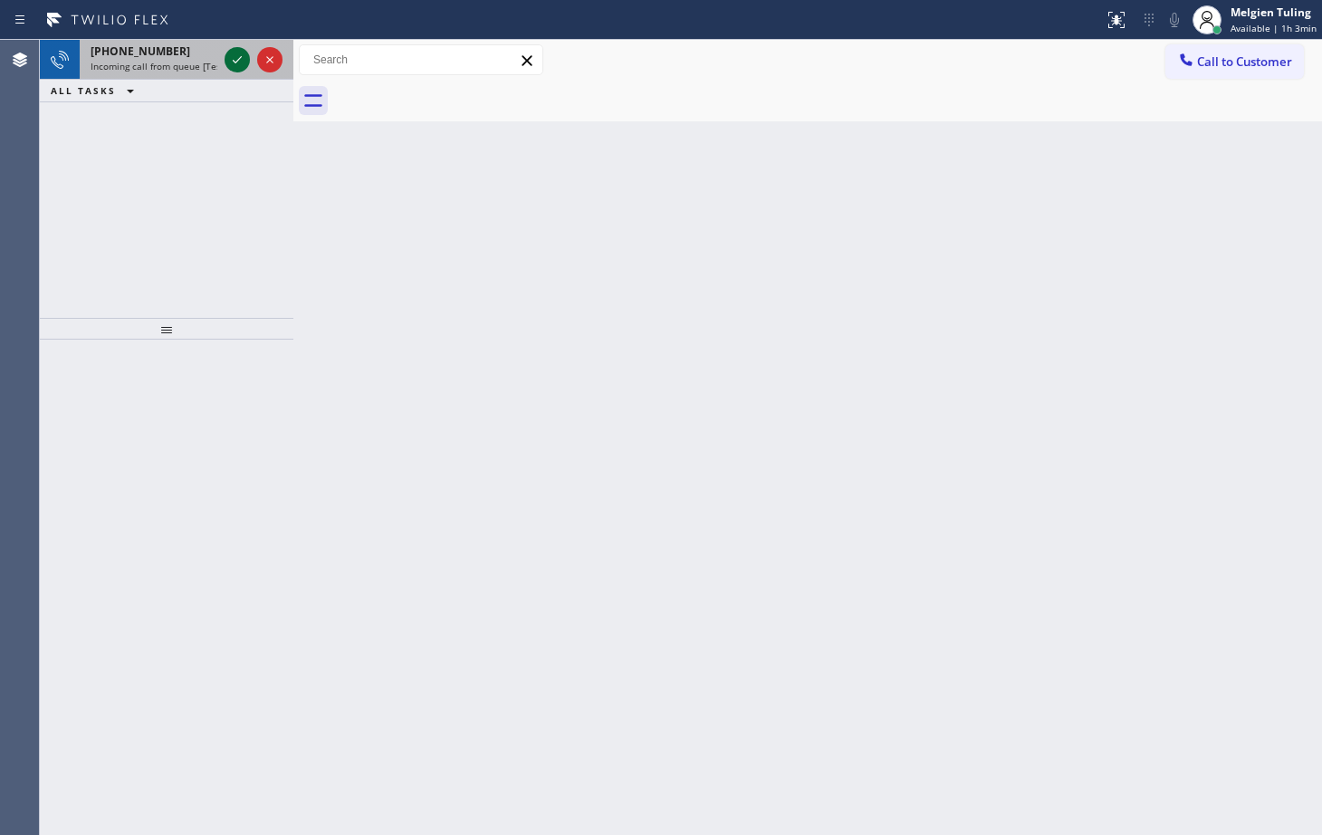
click at [225, 67] on div at bounding box center [253, 60] width 65 height 40
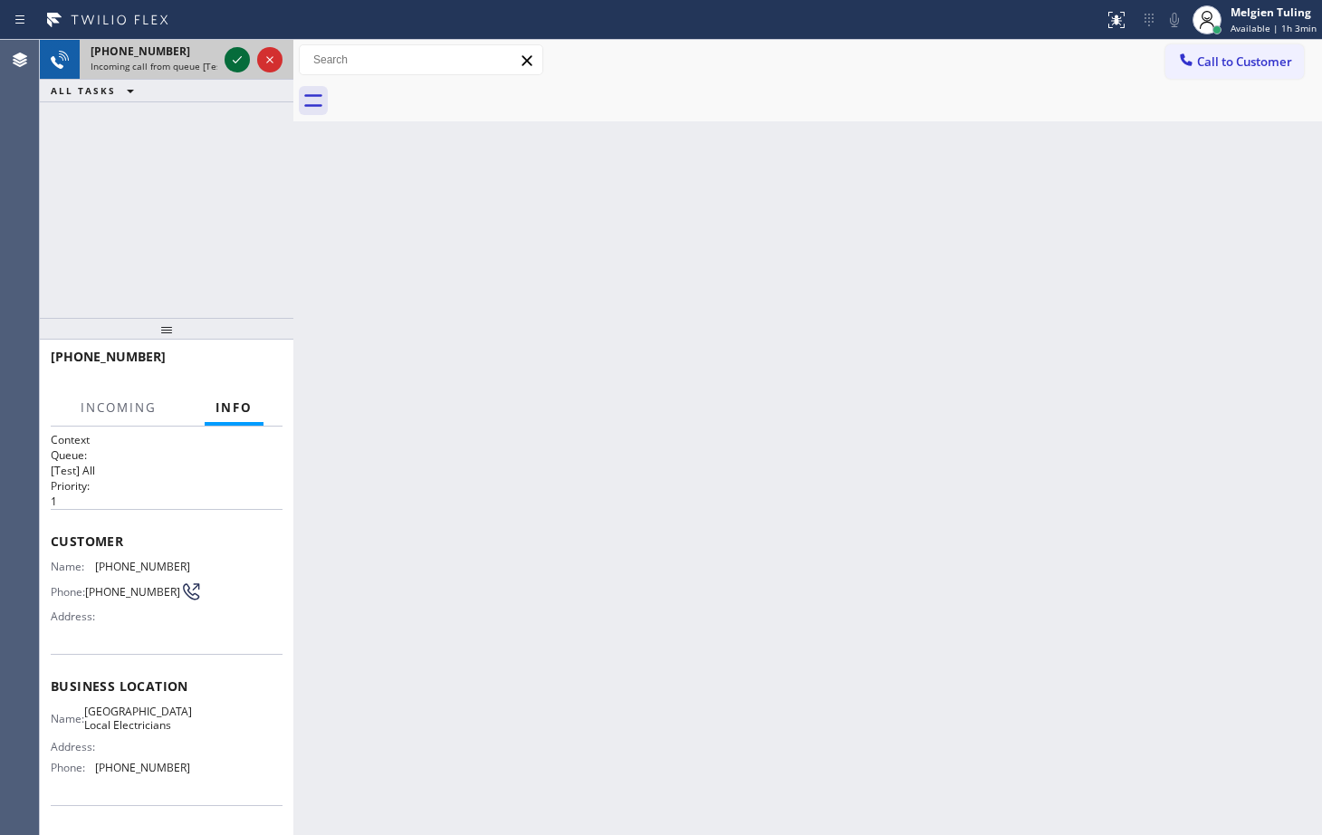
click at [230, 51] on icon at bounding box center [237, 60] width 22 height 22
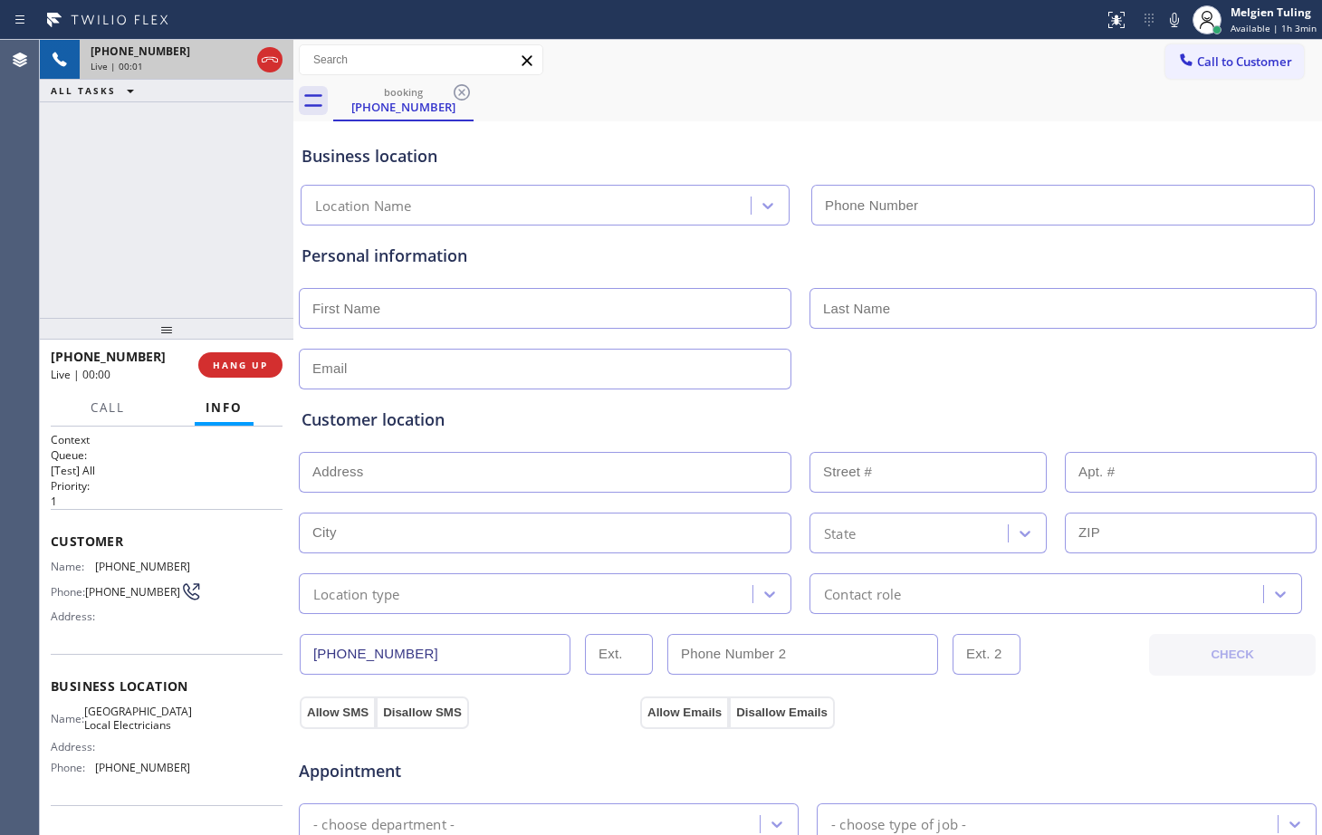
type input "(213) 817-5662"
click at [244, 185] on div "+18773030469 Live | 00:10 ALL TASKS ALL TASKS ACTIVE TASKS TASKS IN WRAP UP" at bounding box center [167, 179] width 254 height 278
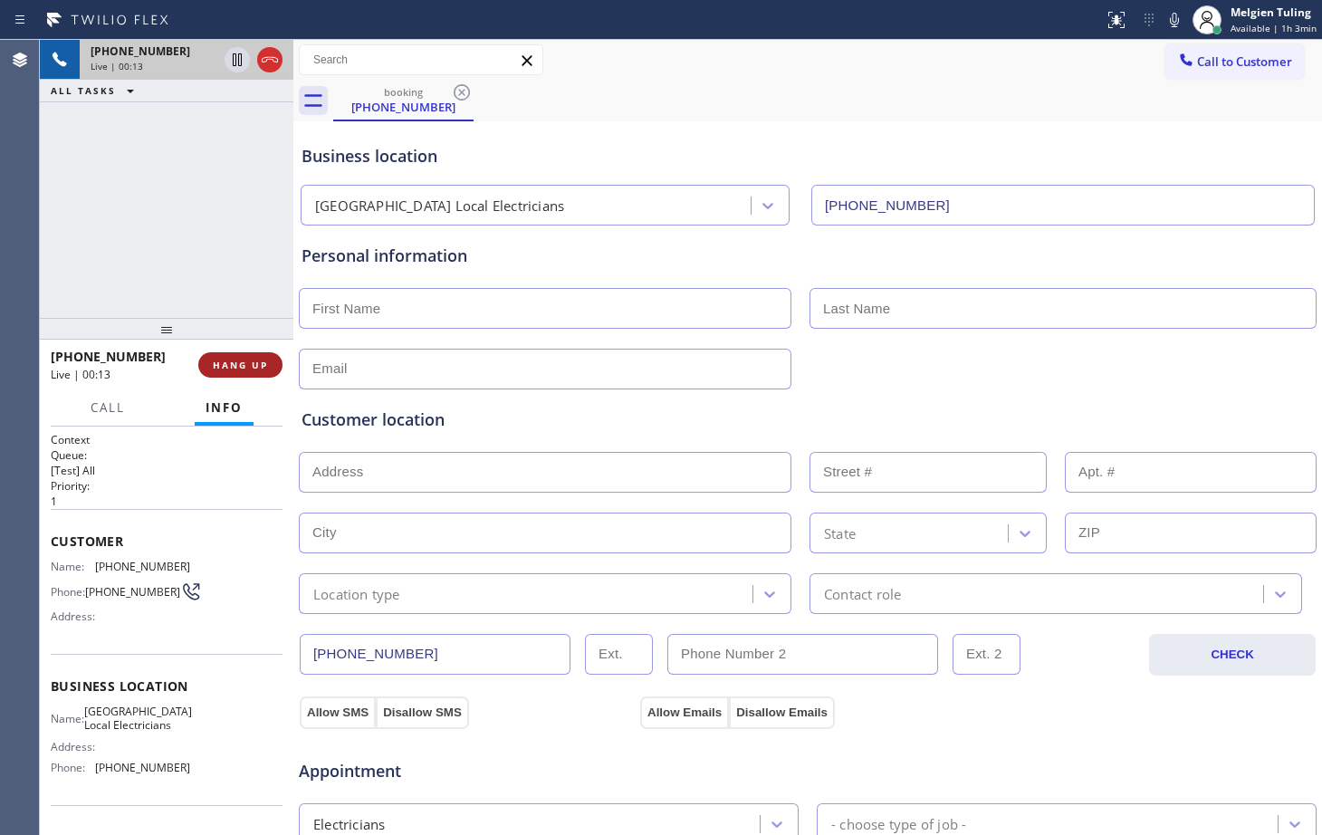
click at [253, 362] on span "HANG UP" at bounding box center [240, 365] width 55 height 13
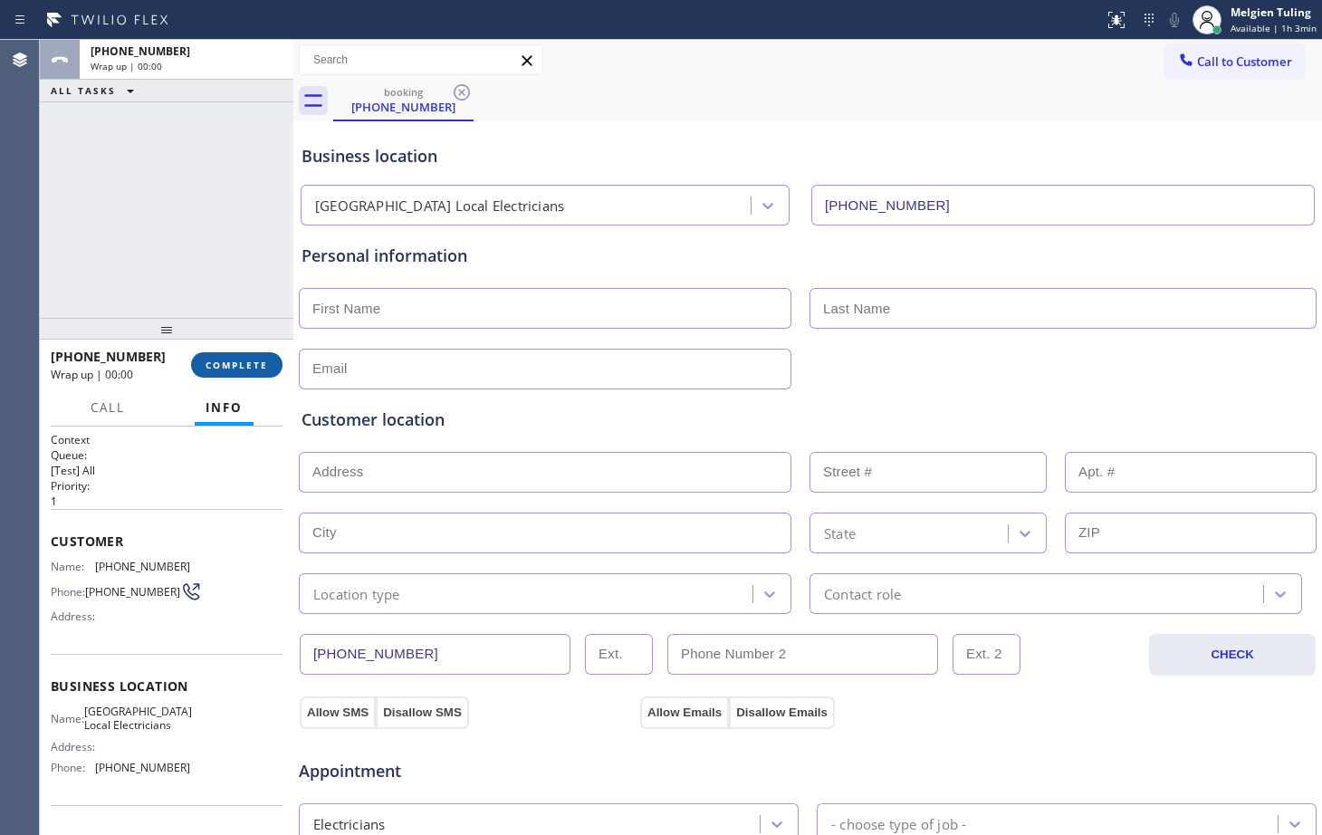
click at [258, 361] on span "COMPLETE" at bounding box center [237, 365] width 63 height 13
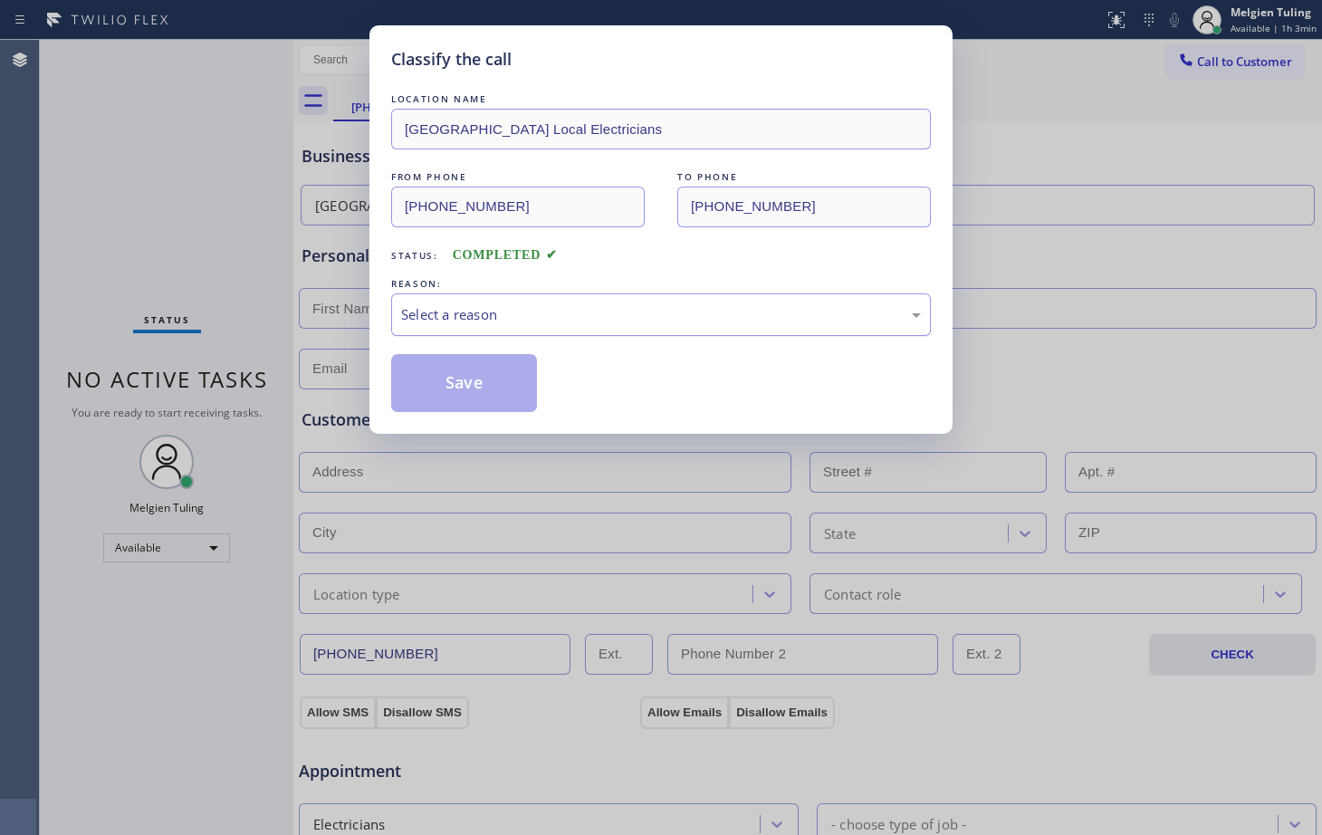
click at [483, 316] on div "Select a reason" at bounding box center [661, 314] width 520 height 21
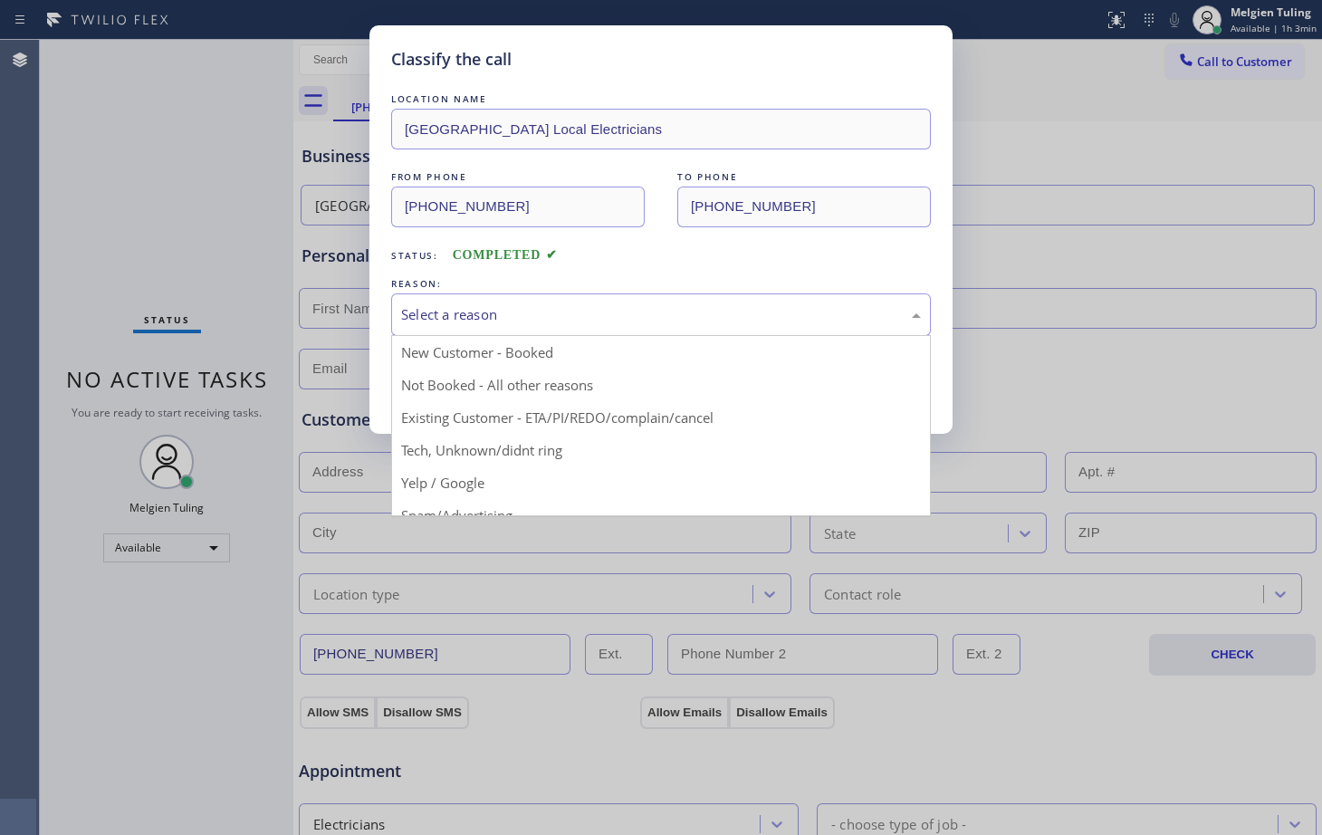
click at [486, 304] on div "Select a reason" at bounding box center [661, 314] width 520 height 21
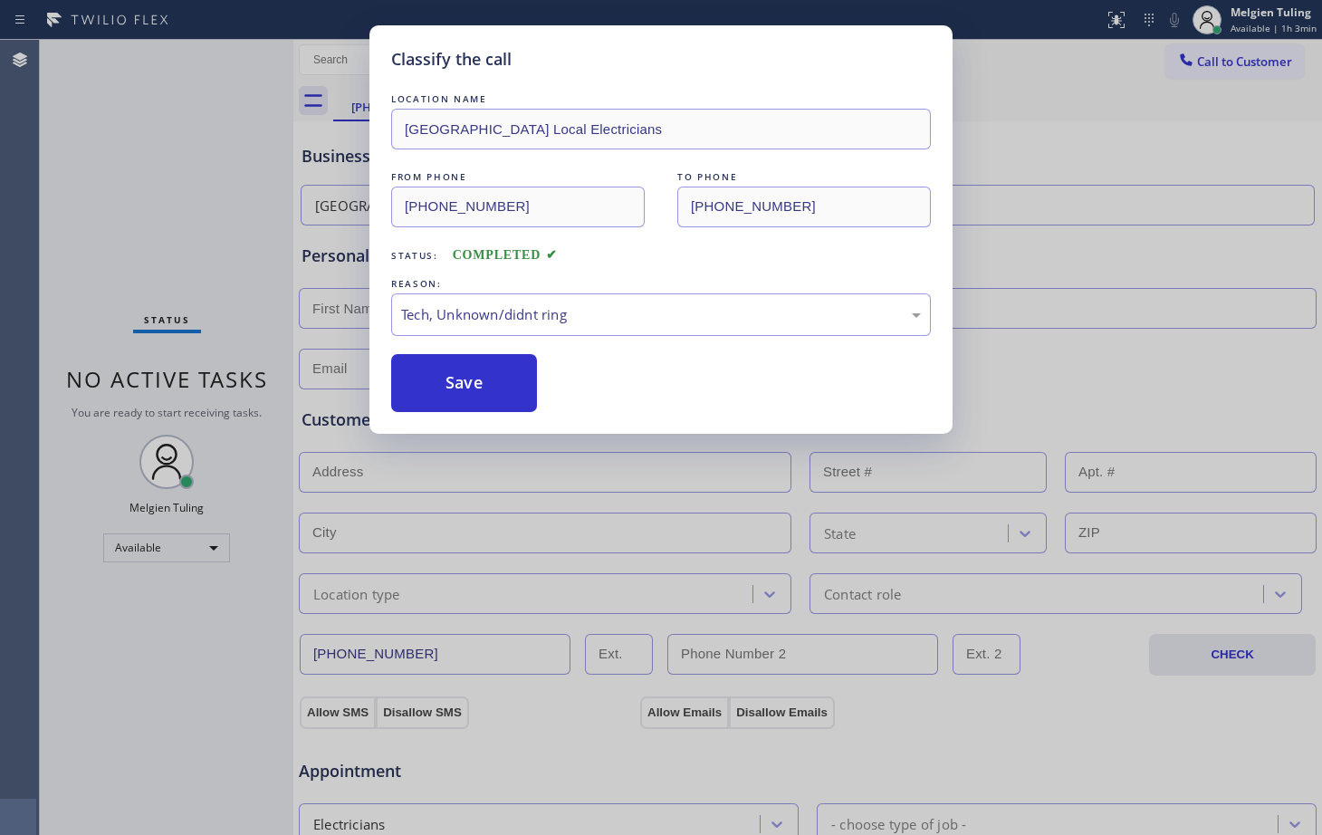
click at [462, 414] on div "Classify the call LOCATION NAME Playa Vista Local Electricians FROM PHONE (877)…" at bounding box center [661, 229] width 583 height 409
click at [469, 393] on button "Save" at bounding box center [464, 383] width 146 height 58
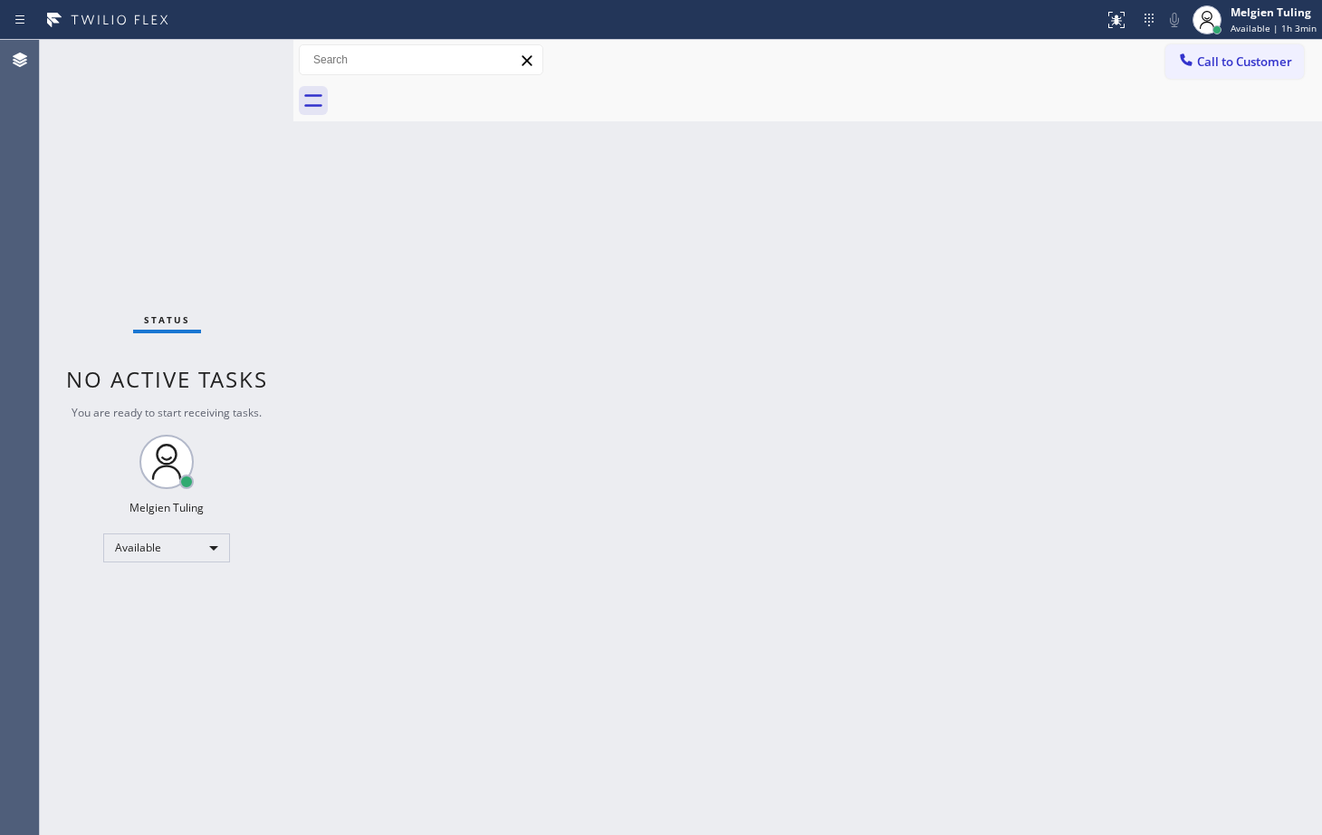
drag, startPoint x: 374, startPoint y: 275, endPoint x: 375, endPoint y: 288, distance: 12.7
click at [375, 288] on div "Back to Dashboard Change Sender ID Customers Technicians Select a contact Outbo…" at bounding box center [807, 437] width 1029 height 795
drag, startPoint x: 226, startPoint y: 60, endPoint x: 228, endPoint y: 71, distance: 11.2
click at [228, 71] on div "Status No active tasks You are ready to start receiving tasks. Melgien Tuling A…" at bounding box center [167, 437] width 254 height 795
click at [239, 46] on div "Status No active tasks You are ready to start receiving tasks. Melgien Tuling A…" at bounding box center [167, 437] width 254 height 795
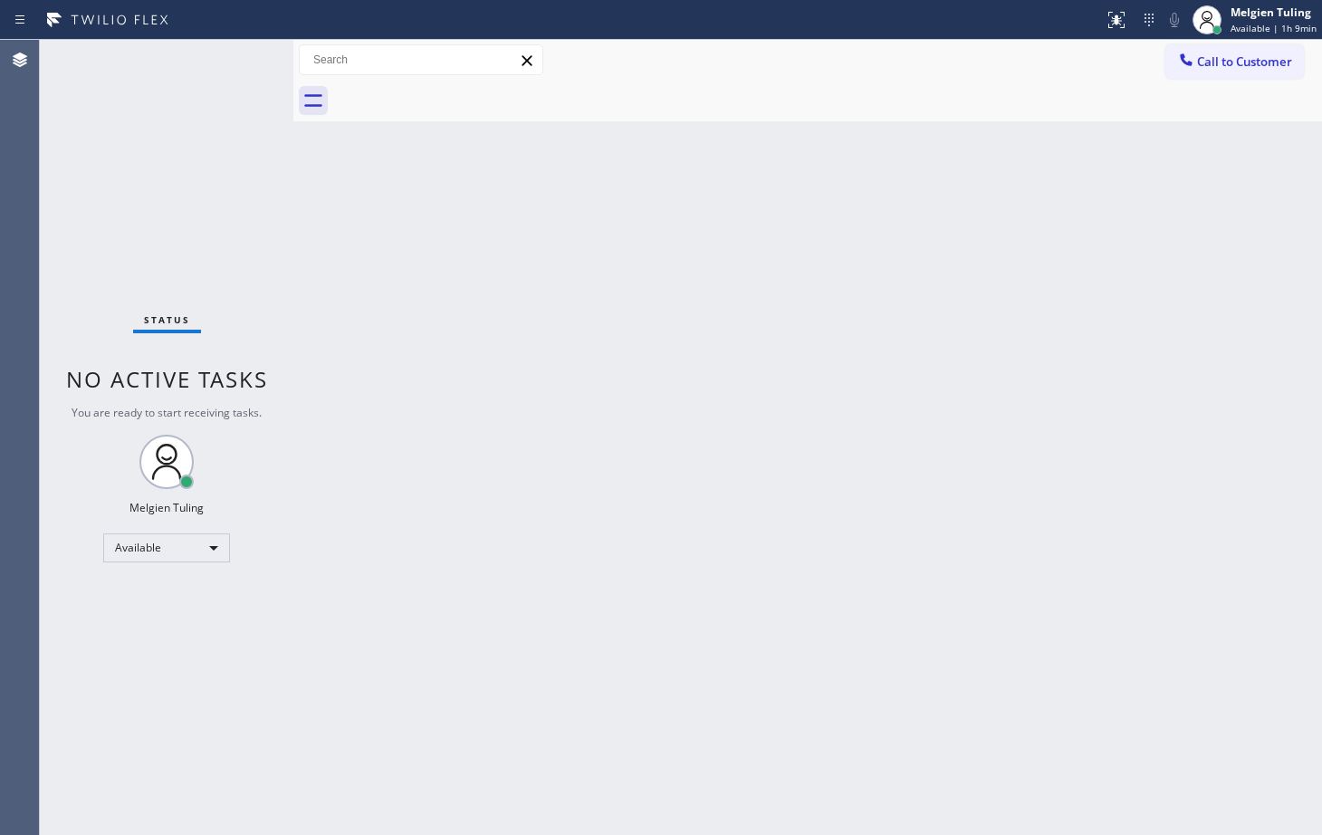
click at [353, 480] on div "Back to Dashboard Change Sender ID Customers Technicians Select a contact Outbo…" at bounding box center [807, 437] width 1029 height 795
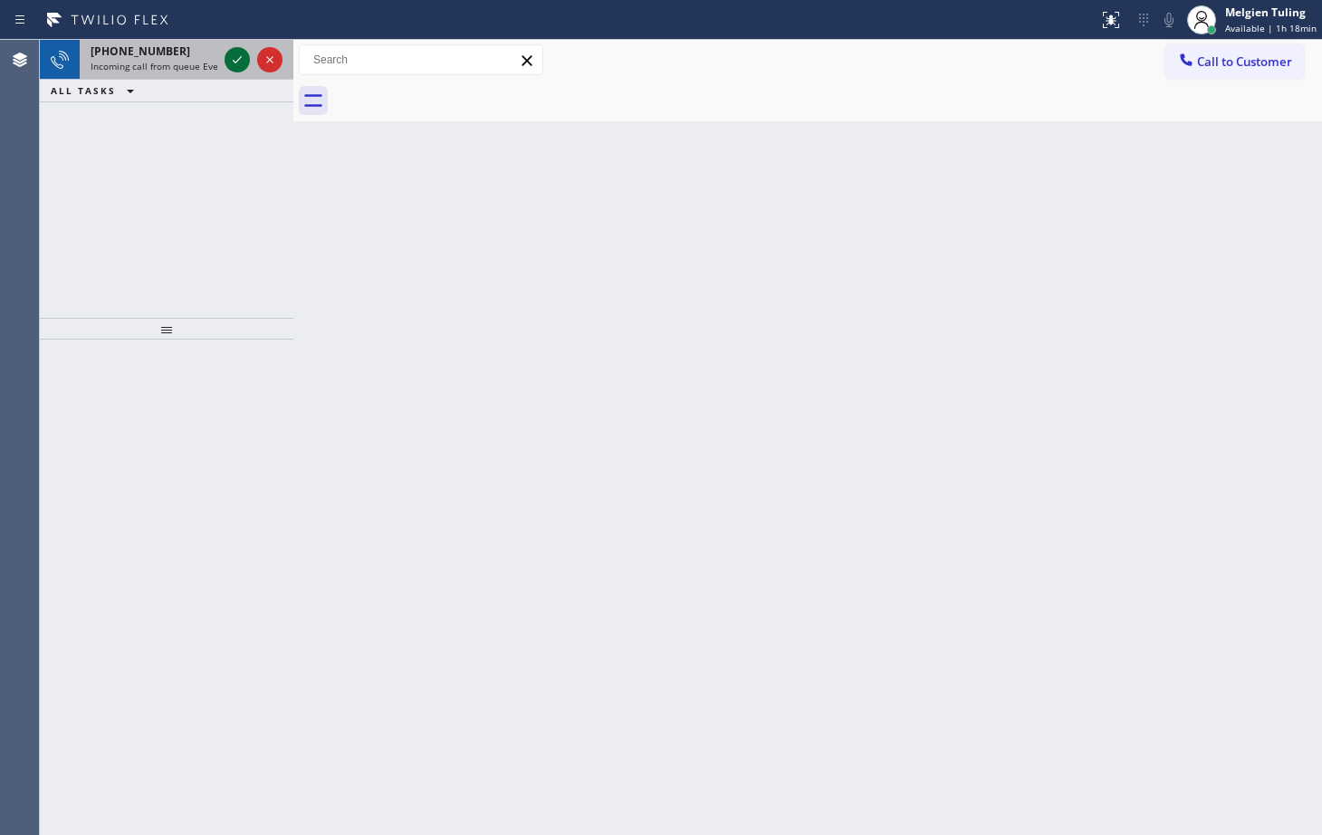
click at [238, 64] on icon at bounding box center [237, 60] width 22 height 22
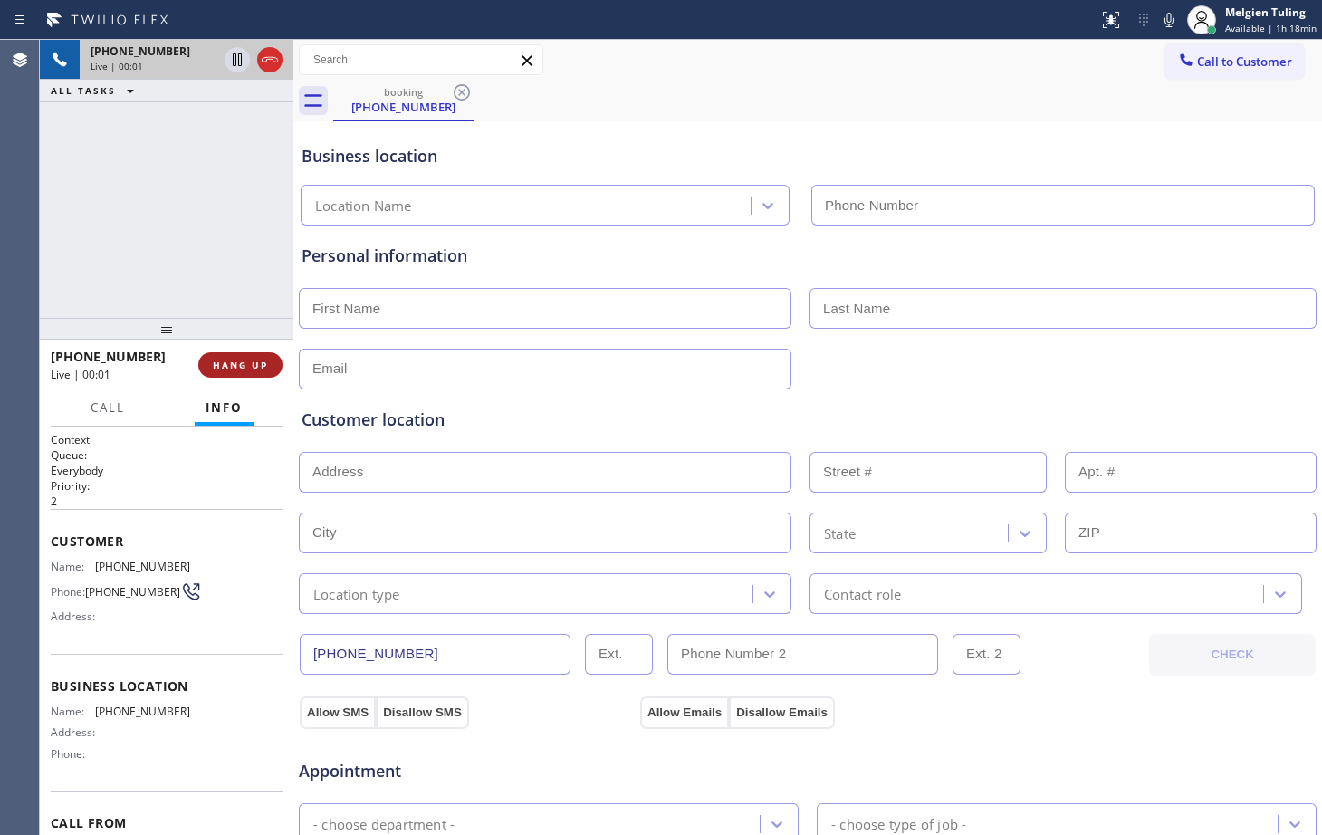
click at [253, 361] on span "HANG UP" at bounding box center [240, 365] width 55 height 13
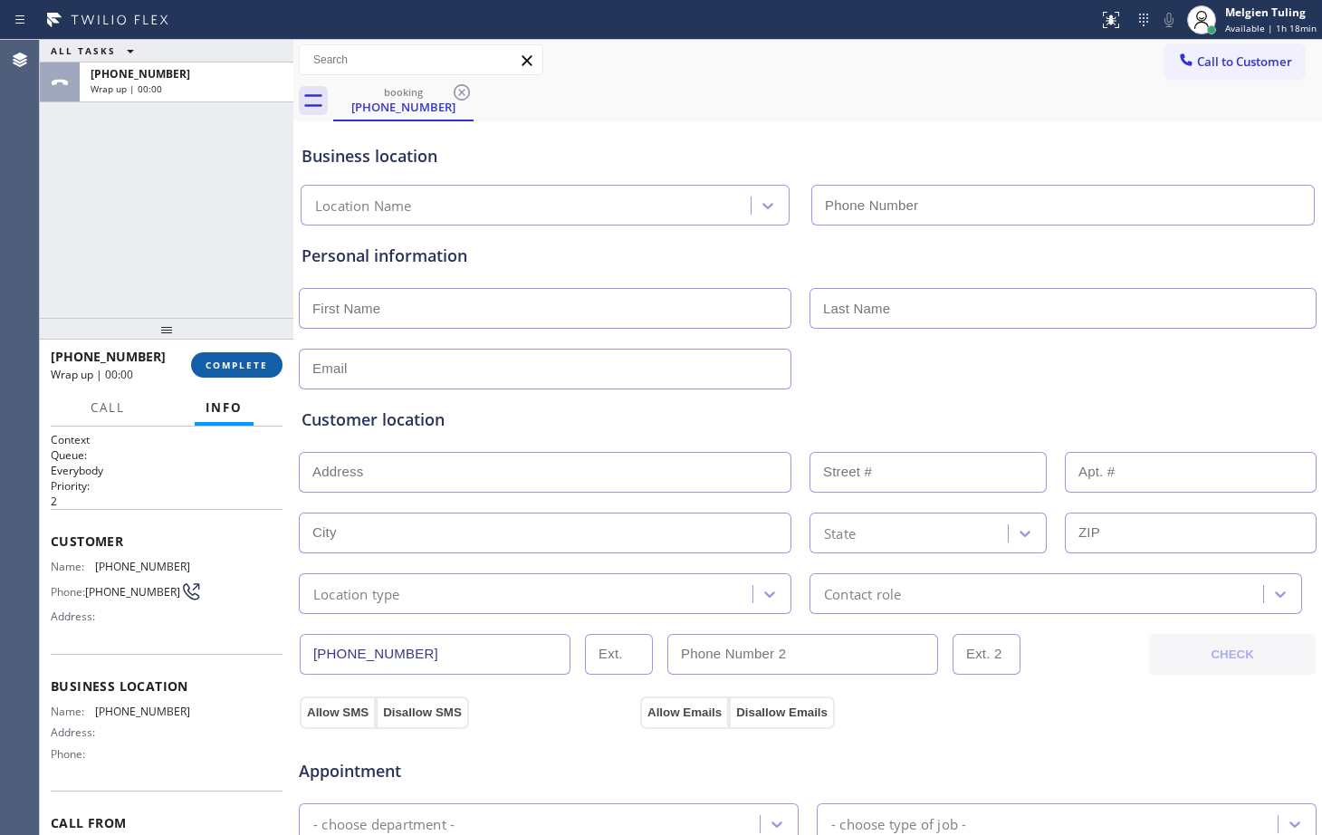
click at [245, 364] on span "COMPLETE" at bounding box center [237, 365] width 63 height 13
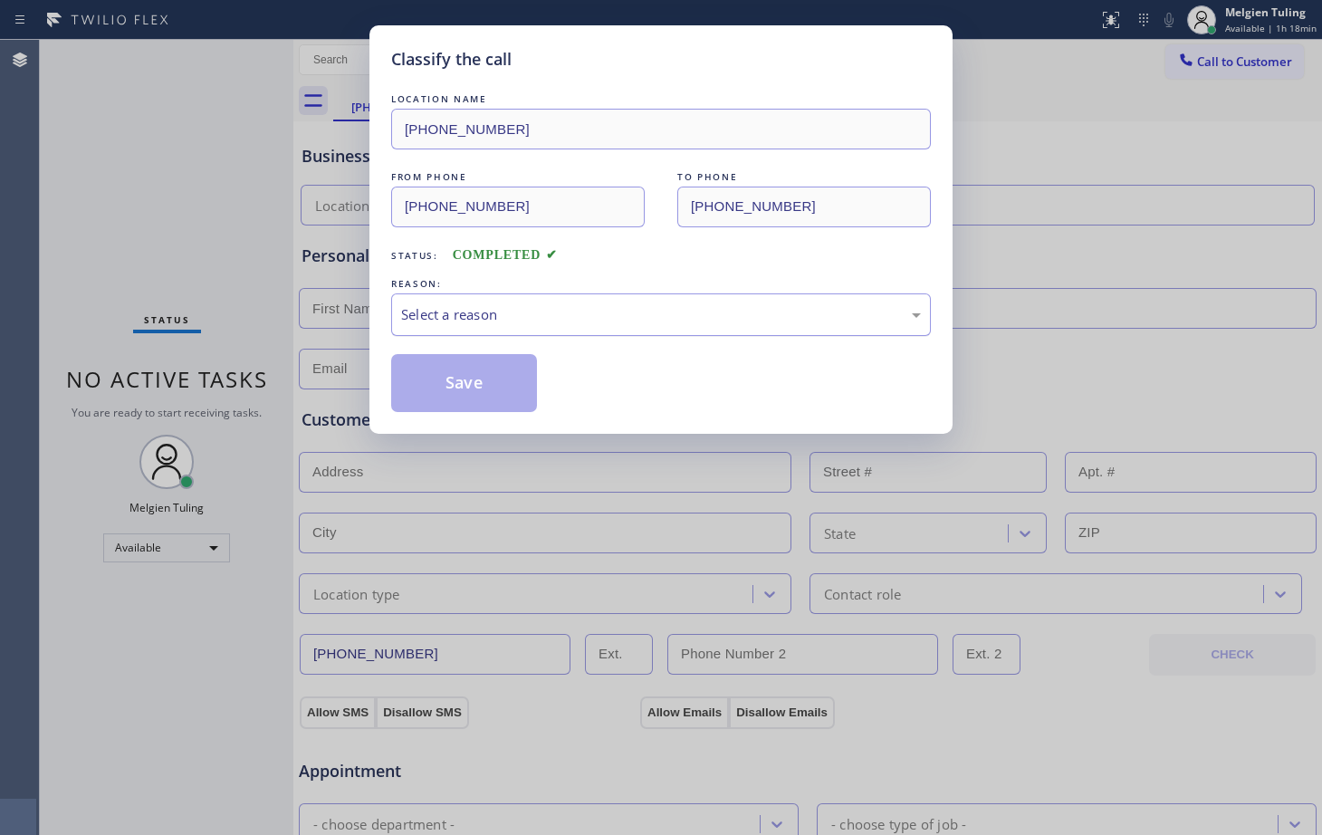
click at [458, 311] on div "Select a reason" at bounding box center [661, 314] width 520 height 21
drag, startPoint x: 446, startPoint y: 395, endPoint x: 449, endPoint y: 378, distance: 17.6
click at [447, 394] on button "Save" at bounding box center [464, 383] width 146 height 58
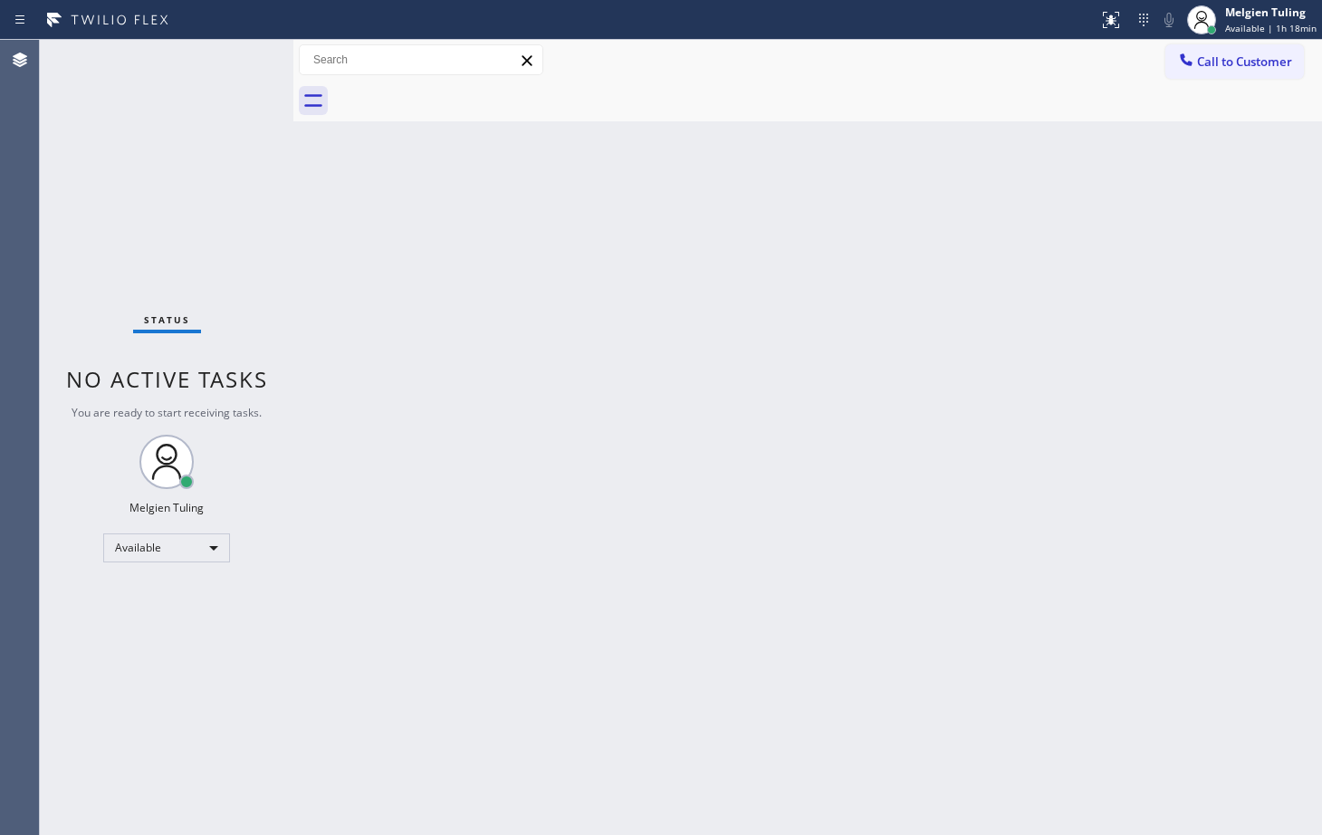
click at [430, 289] on div "Back to Dashboard Change Sender ID Customers Technicians Select a contact Outbo…" at bounding box center [807, 437] width 1029 height 795
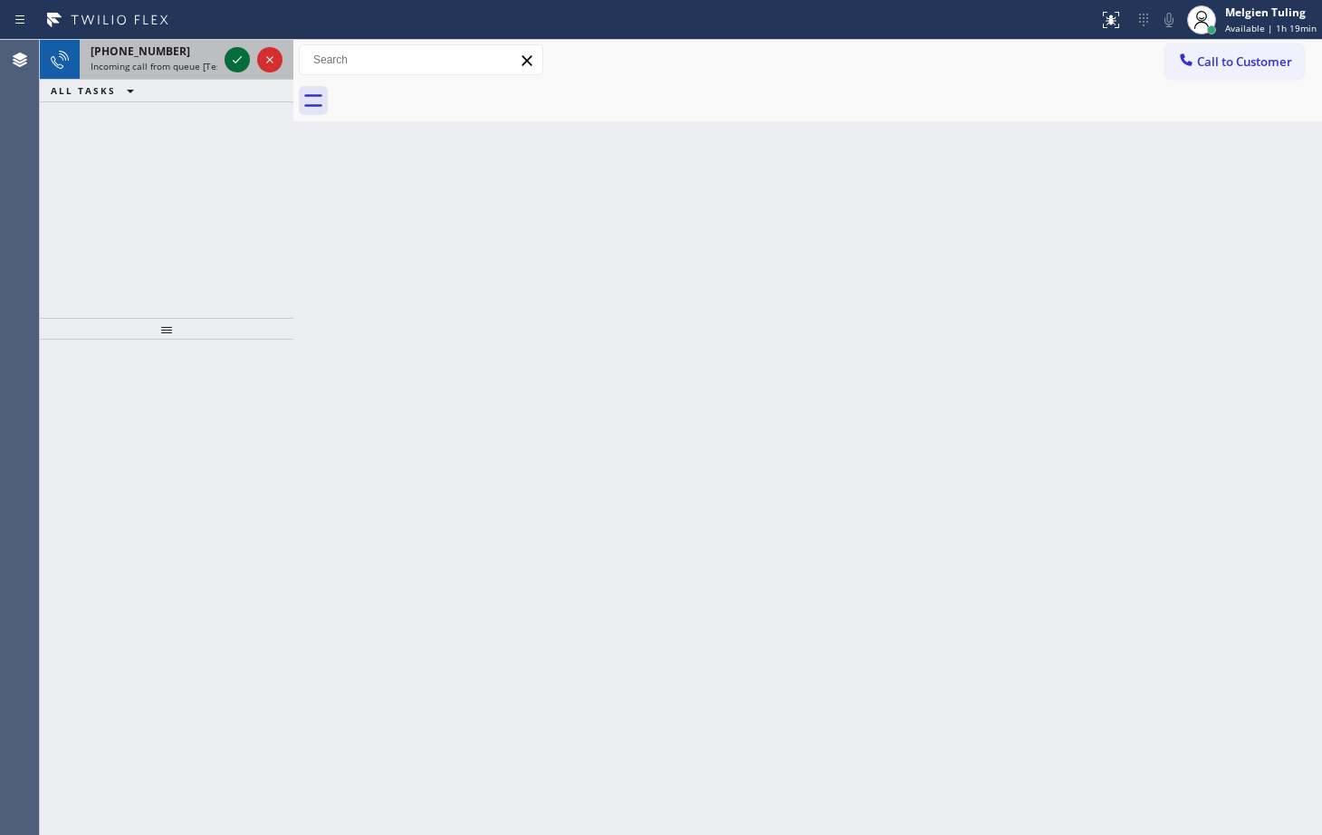
click at [228, 57] on icon at bounding box center [237, 60] width 22 height 22
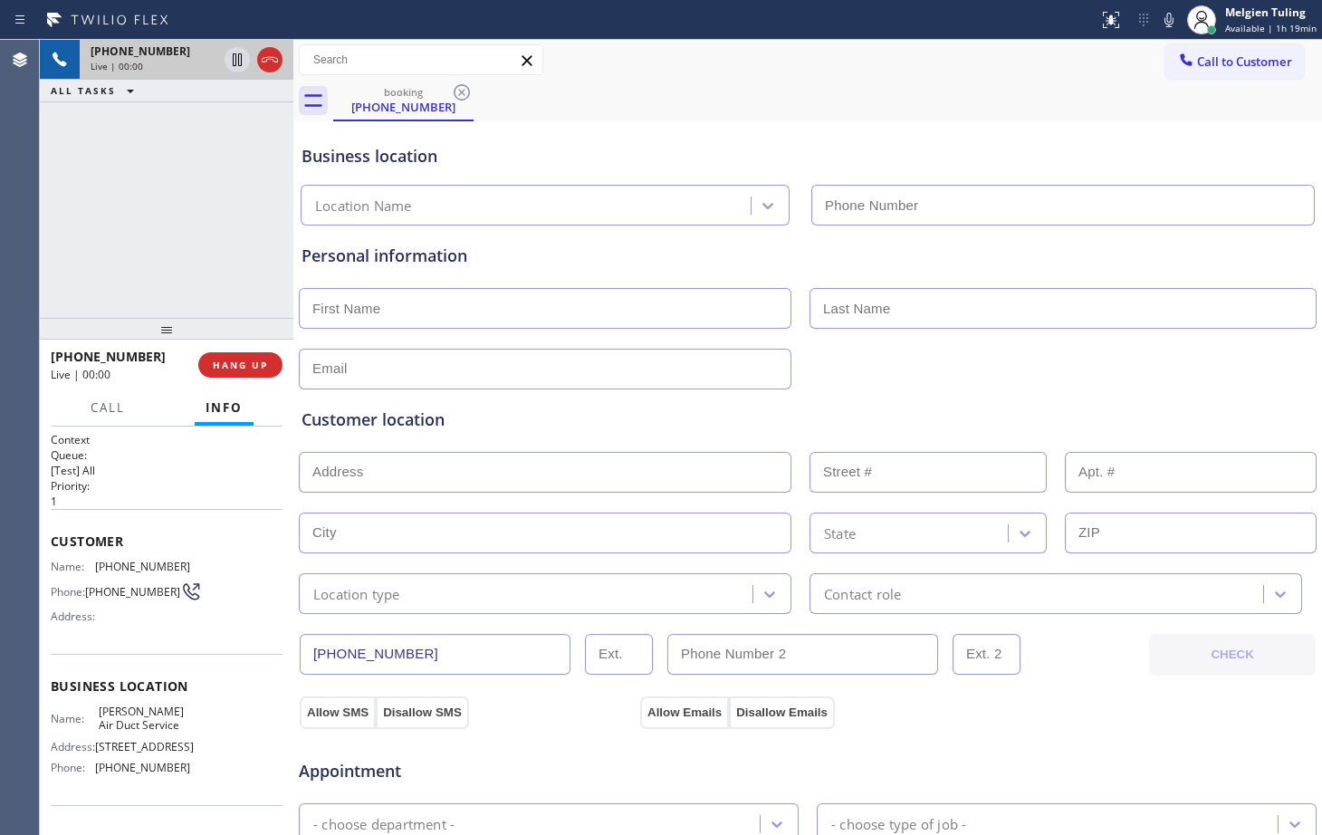
type input "(425) 357-7724"
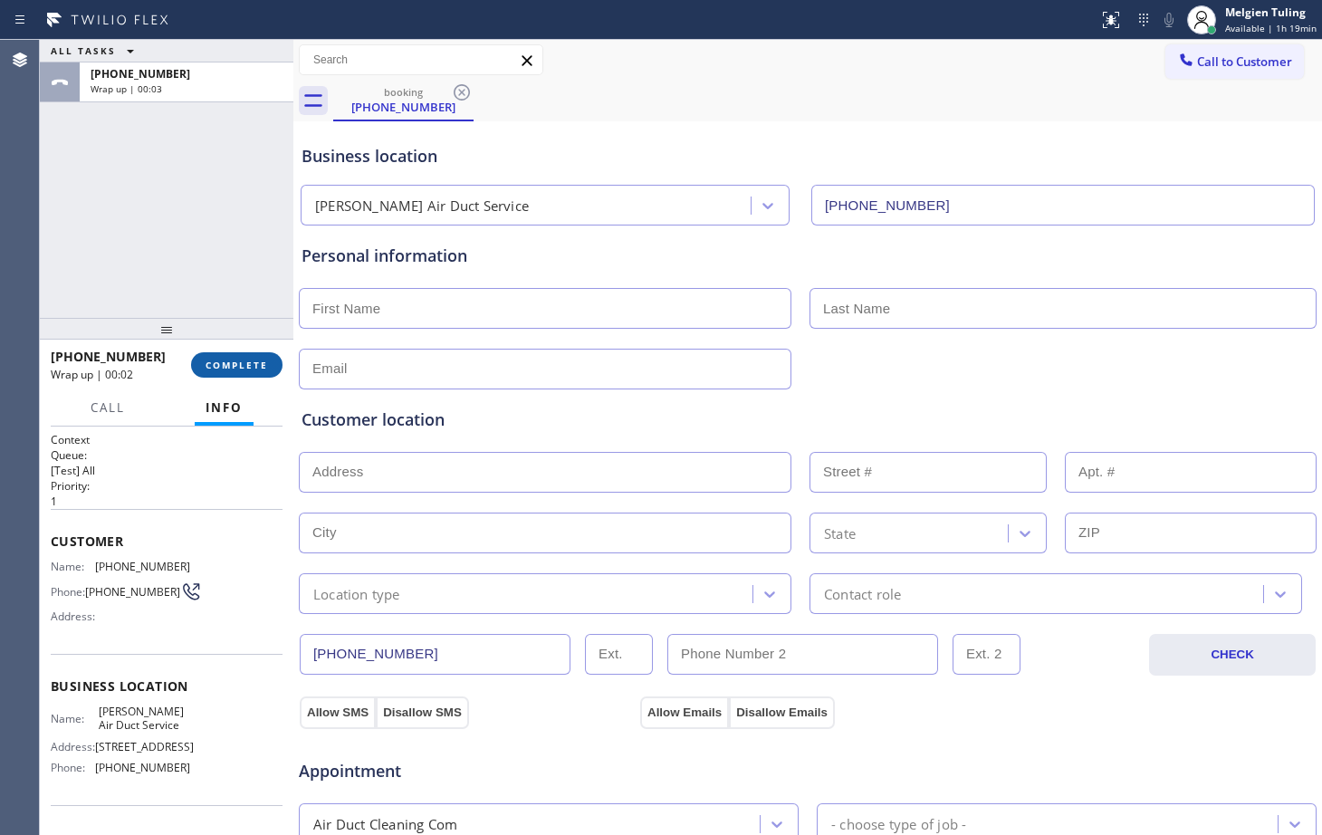
click at [214, 365] on span "COMPLETE" at bounding box center [237, 365] width 63 height 13
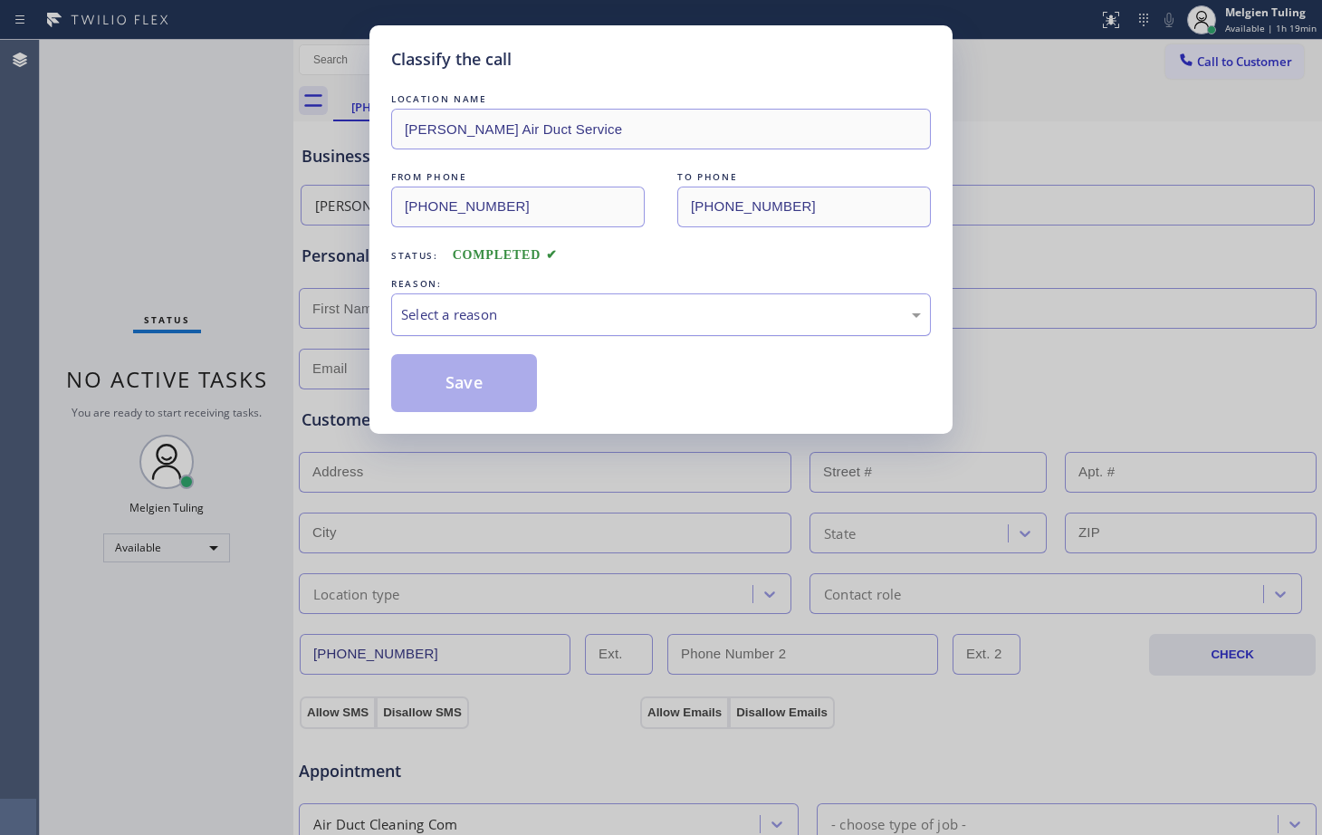
click at [426, 309] on div "Select a reason" at bounding box center [661, 314] width 520 height 21
click at [486, 381] on button "Save" at bounding box center [464, 383] width 146 height 58
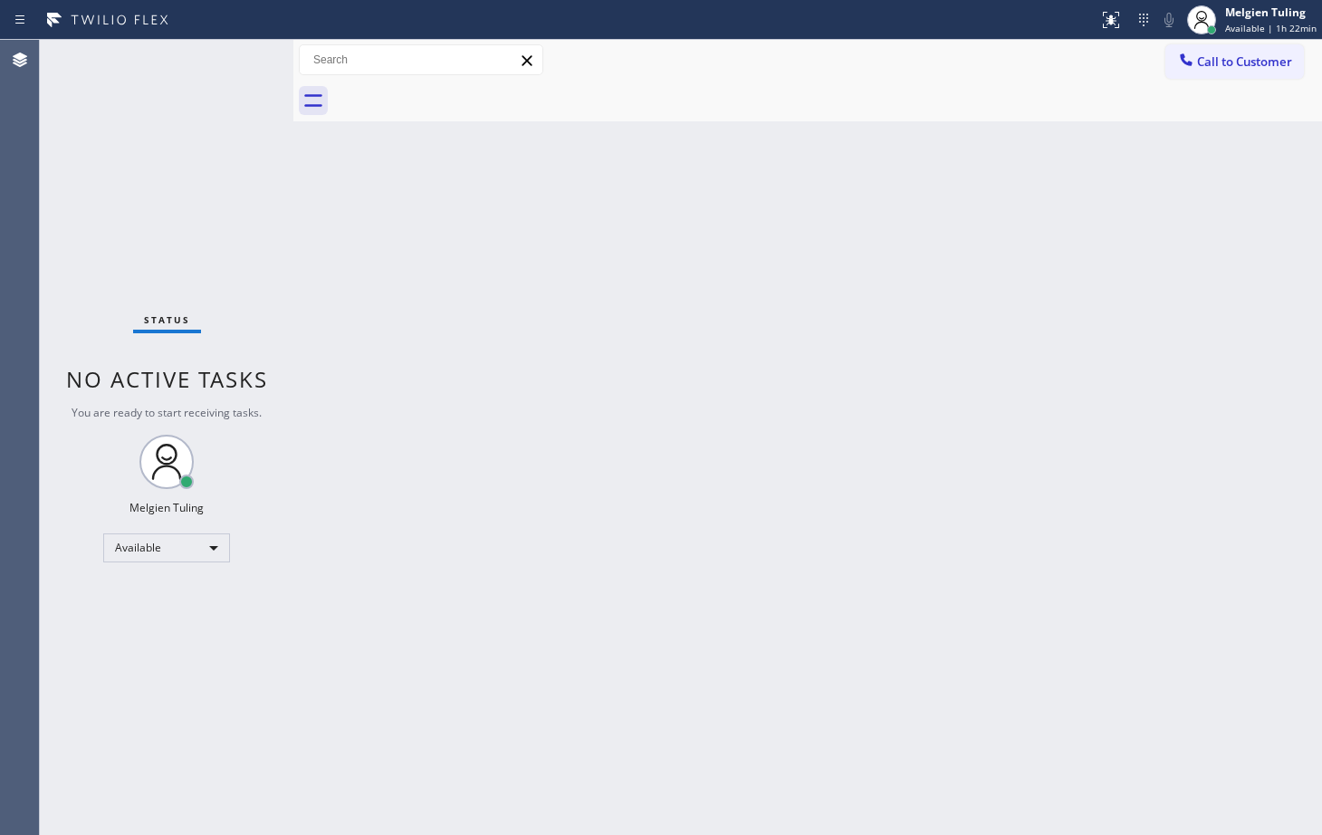
click at [230, 52] on div "Status No active tasks You are ready to start receiving tasks. Melgien Tuling A…" at bounding box center [167, 437] width 254 height 795
click at [484, 294] on div "Back to Dashboard Change Sender ID Customers Technicians Select a contact Outbo…" at bounding box center [807, 437] width 1029 height 795
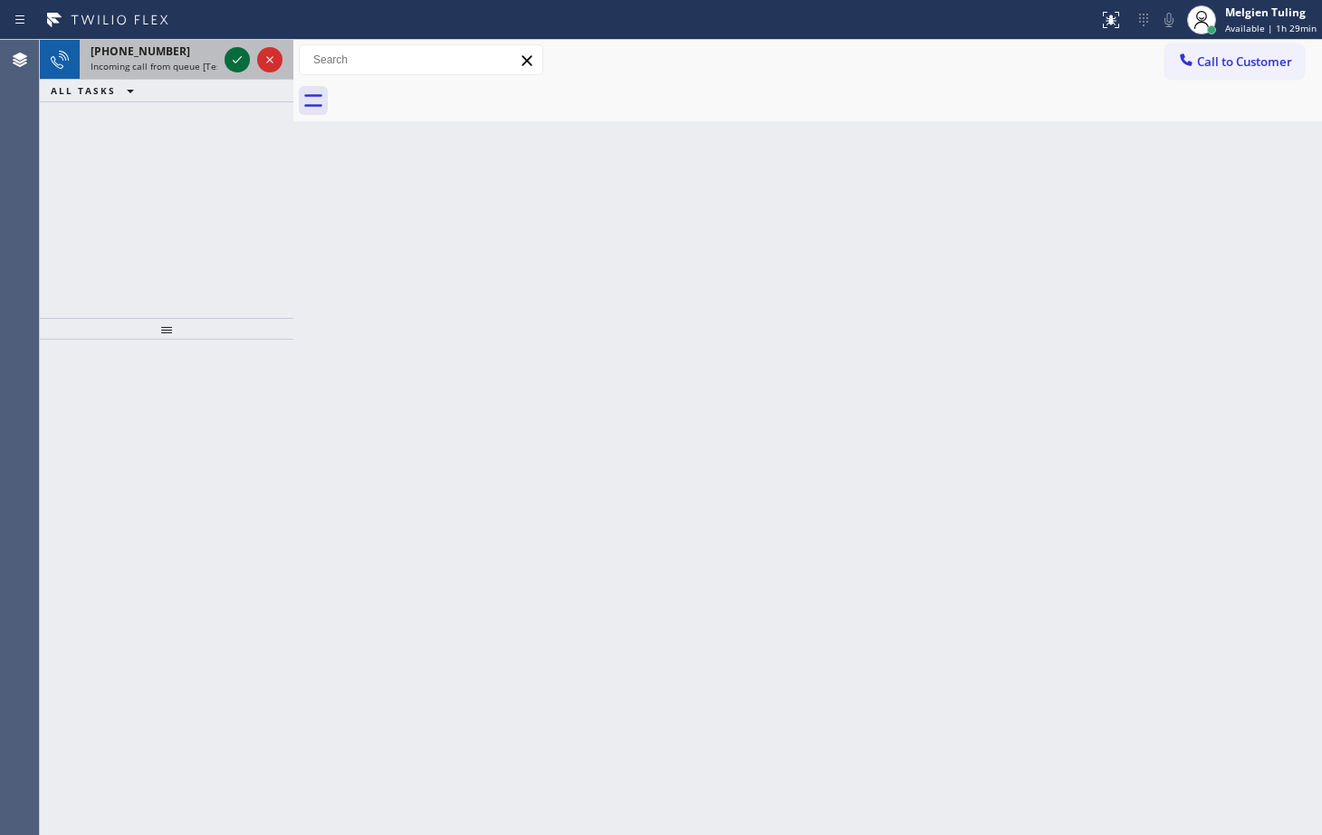
click at [236, 58] on icon at bounding box center [237, 60] width 22 height 22
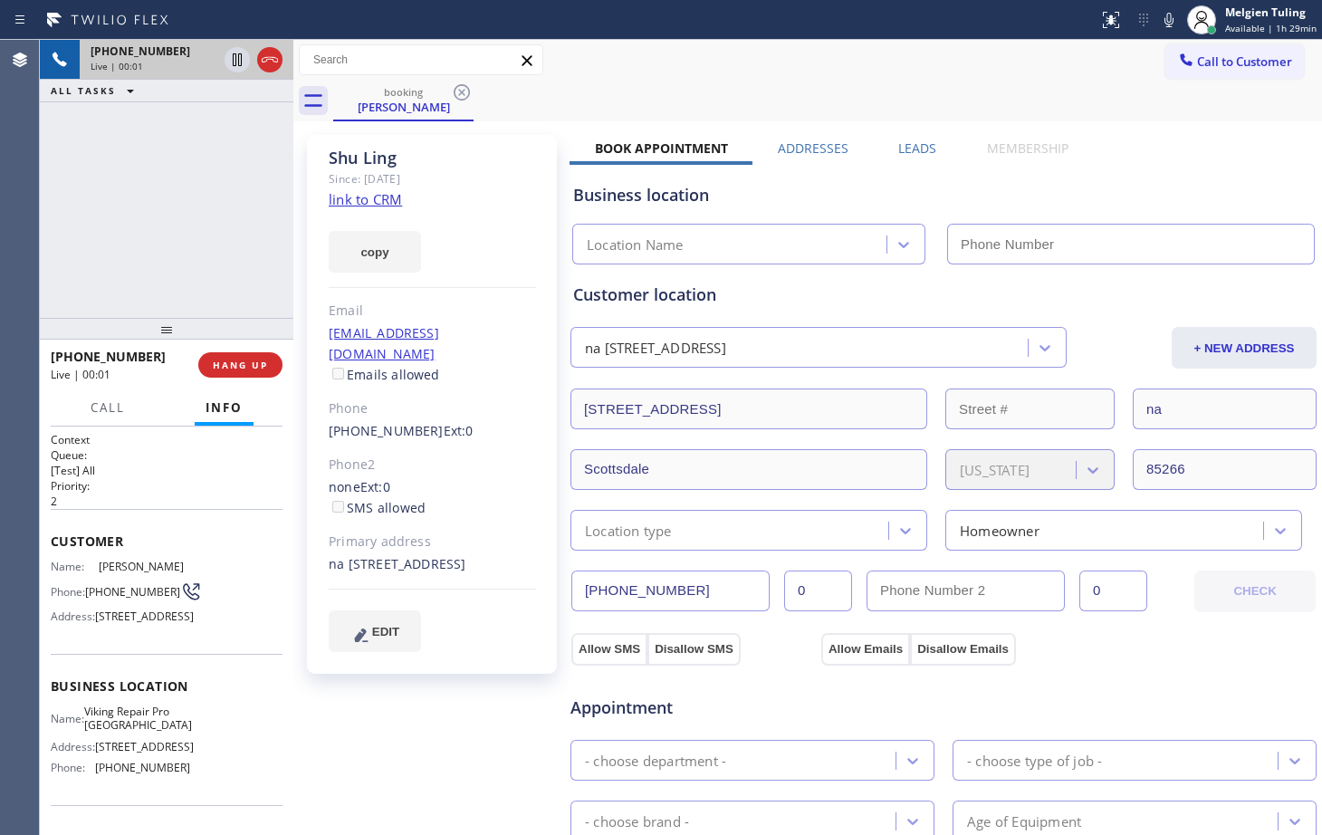
type input "(602) 932-0903"
click at [506, 215] on div "copy" at bounding box center [432, 241] width 207 height 63
click at [363, 198] on link "link to CRM" at bounding box center [365, 199] width 73 height 18
click at [237, 62] on icon at bounding box center [237, 60] width 22 height 22
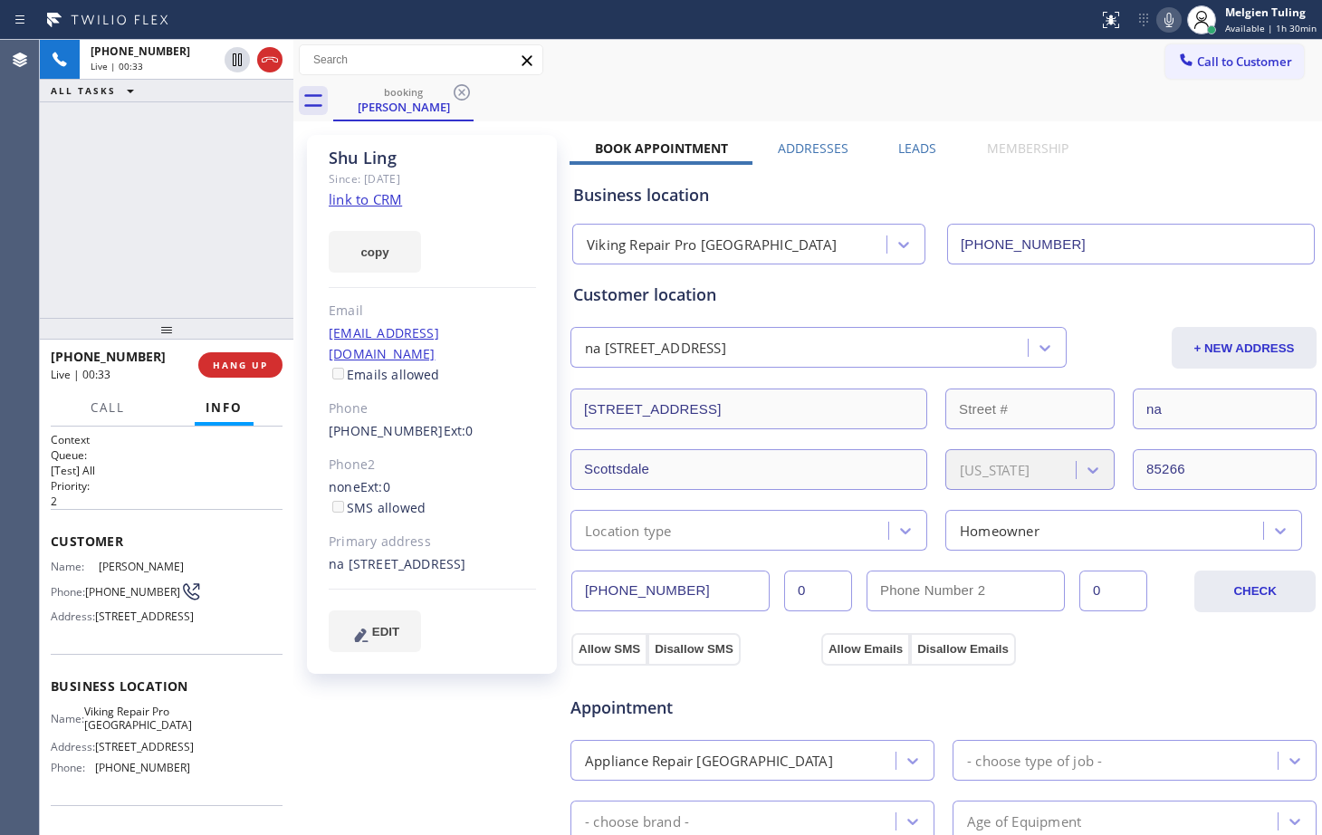
click at [1172, 24] on icon at bounding box center [1169, 20] width 9 height 14
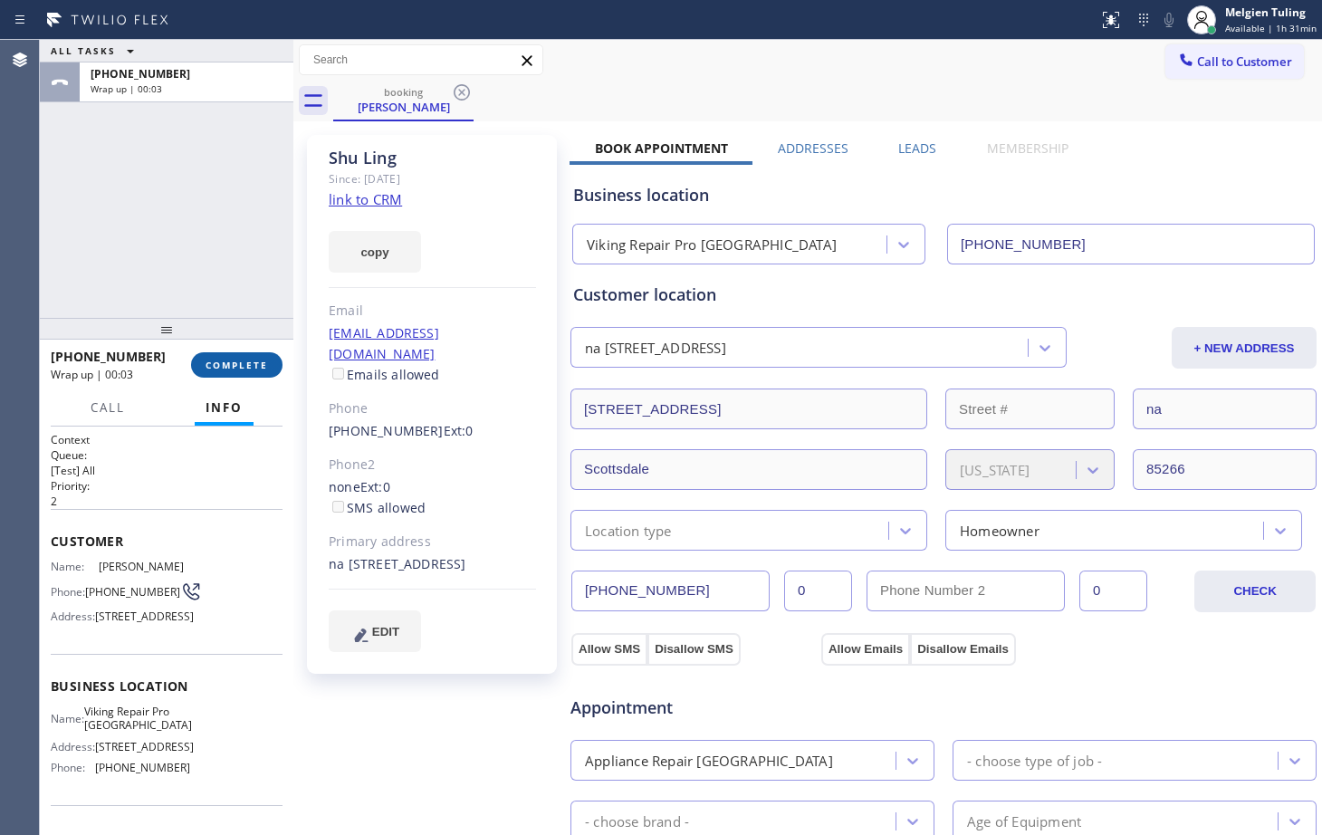
click at [214, 363] on span "COMPLETE" at bounding box center [237, 365] width 63 height 13
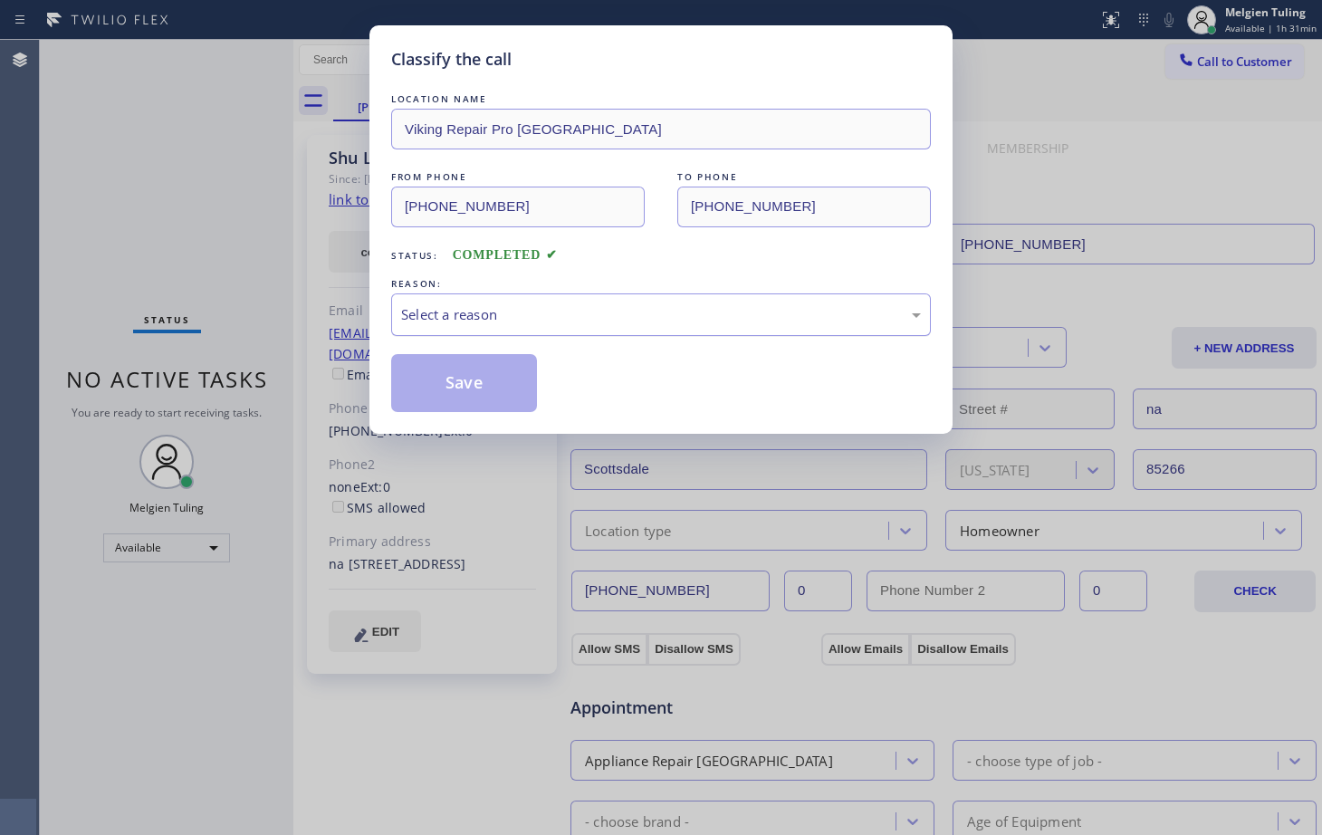
click at [457, 315] on div "Select a reason" at bounding box center [661, 314] width 520 height 21
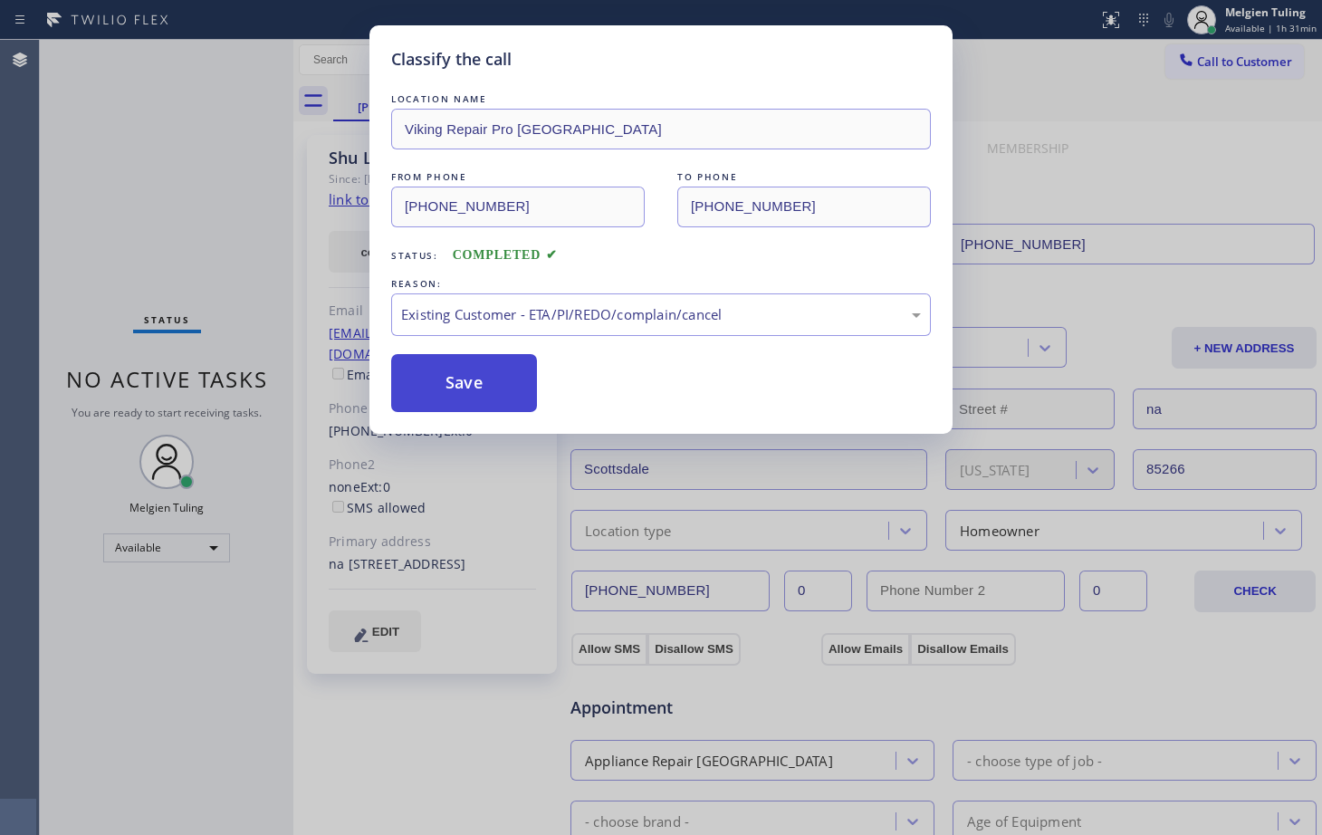
click at [447, 380] on button "Save" at bounding box center [464, 383] width 146 height 58
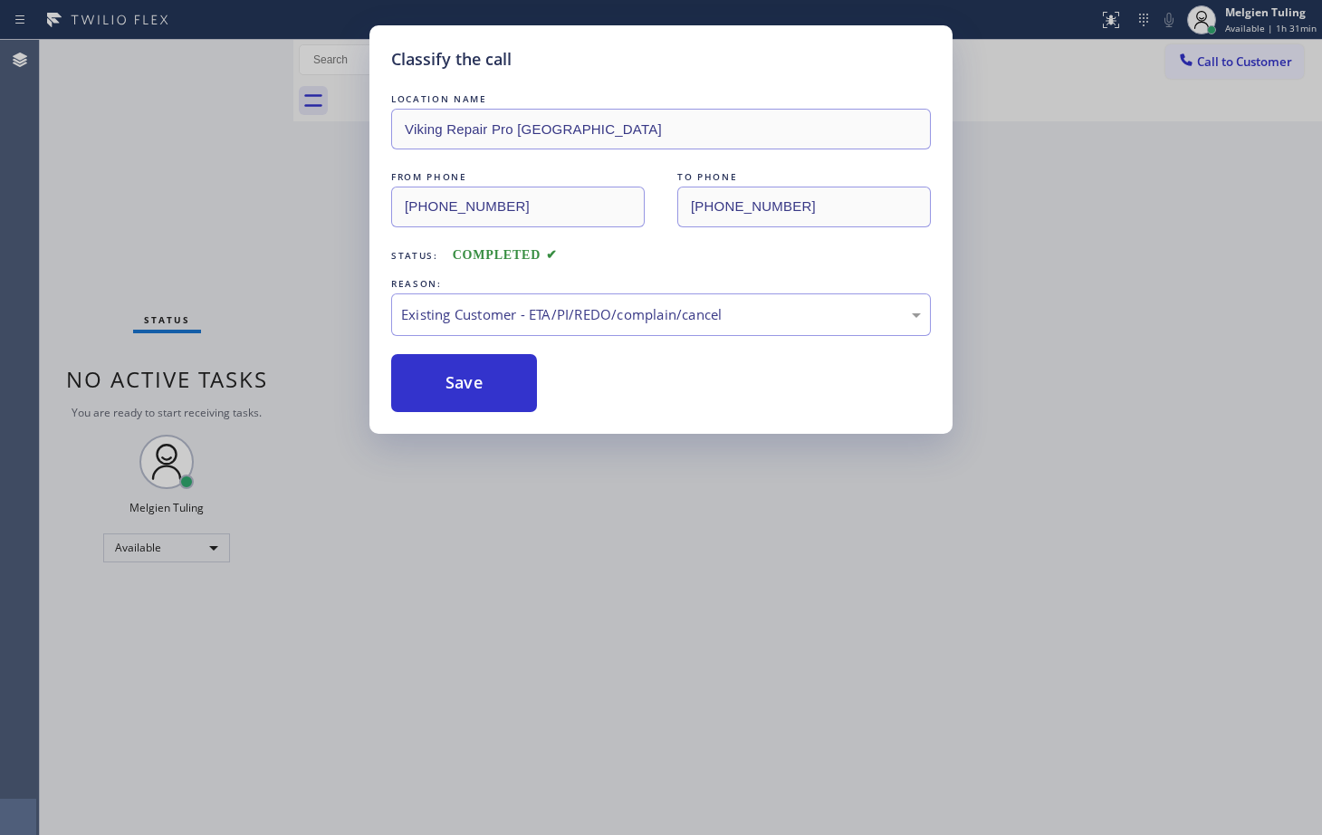
click at [202, 174] on div "Classify the call LOCATION NAME Viking Repair Pro Glendale FROM PHONE (602) 550…" at bounding box center [661, 417] width 1322 height 835
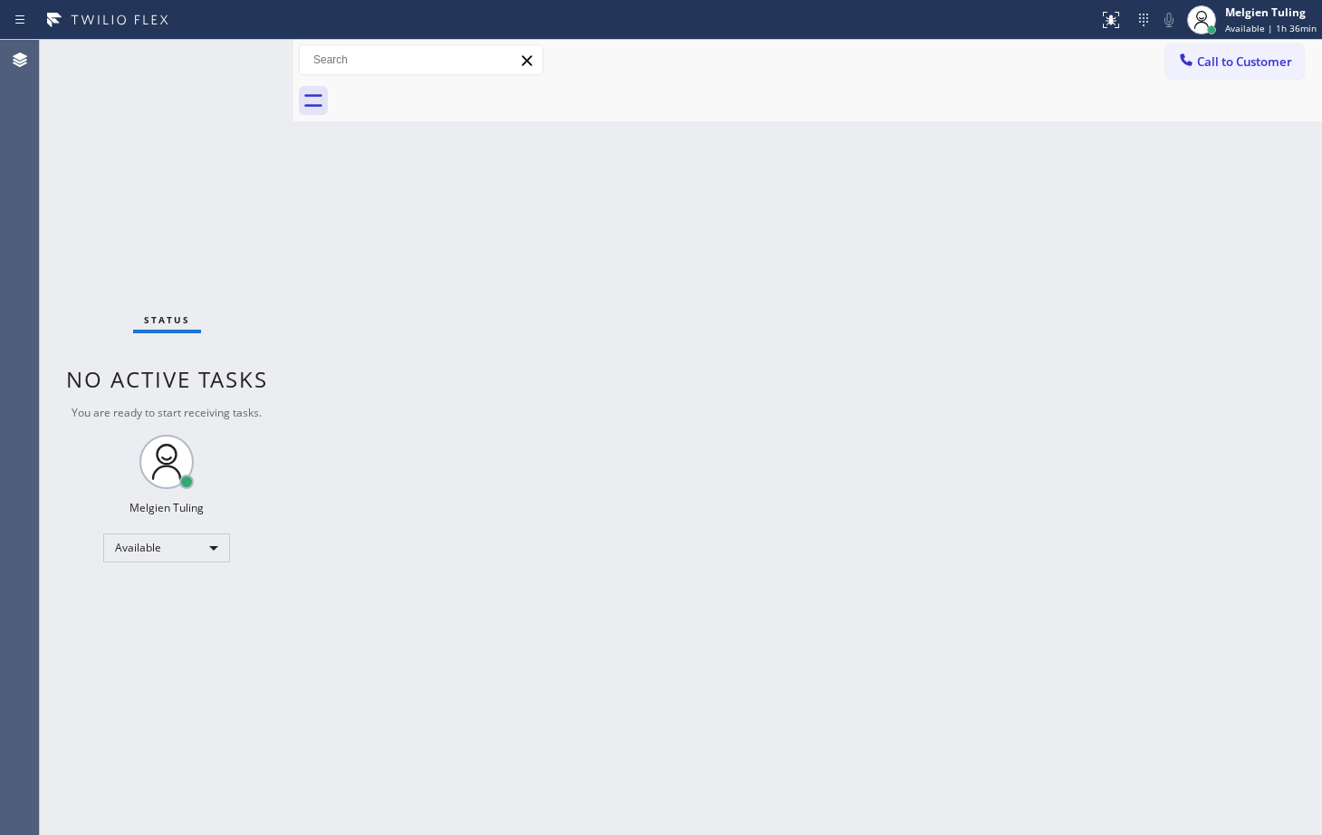
click at [425, 303] on div "Back to Dashboard Change Sender ID Customers Technicians Select a contact Outbo…" at bounding box center [807, 437] width 1029 height 795
click at [309, 519] on div "Back to Dashboard Change Sender ID Customers Technicians Select a contact Outbo…" at bounding box center [807, 437] width 1029 height 795
click at [193, 546] on div "Available" at bounding box center [166, 548] width 127 height 29
click at [144, 648] on li "Break" at bounding box center [165, 641] width 123 height 22
click at [685, 600] on div "Back to Dashboard Change Sender ID Customers Technicians Select a contact Outbo…" at bounding box center [807, 437] width 1029 height 795
